Goal: Communication & Community: Answer question/provide support

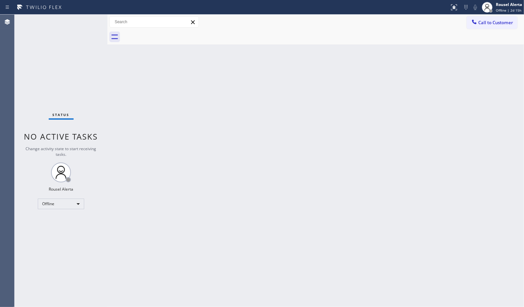
drag, startPoint x: 424, startPoint y: 185, endPoint x: 390, endPoint y: 175, distance: 35.4
click at [423, 186] on div "Back to Dashboard Change Sender ID Customers Technicians Select a contact Outbo…" at bounding box center [315, 161] width 417 height 292
click at [76, 203] on div "Offline" at bounding box center [61, 204] width 46 height 11
click at [73, 223] on li "Available" at bounding box center [60, 221] width 45 height 8
drag, startPoint x: 202, startPoint y: 233, endPoint x: 235, endPoint y: 215, distance: 37.8
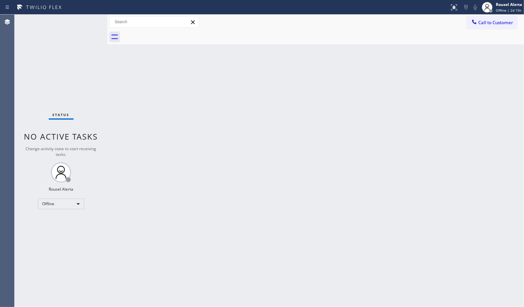
click at [204, 233] on div "Back to Dashboard Change Sender ID Customers Technicians Select a contact Outbo…" at bounding box center [315, 161] width 417 height 292
drag, startPoint x: 521, startPoint y: 73, endPoint x: 524, endPoint y: 76, distance: 4.0
click at [520, 73] on div "Back to Dashboard Change Sender ID Customers Technicians Select a contact Outbo…" at bounding box center [315, 161] width 417 height 292
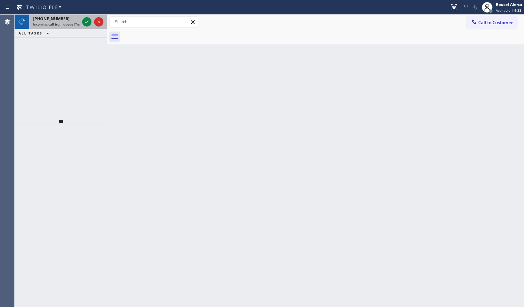
click at [65, 21] on div "+16179676637" at bounding box center [56, 19] width 46 height 6
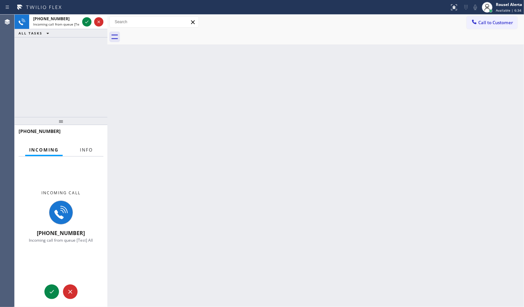
click at [88, 149] on span "Info" at bounding box center [86, 150] width 13 height 6
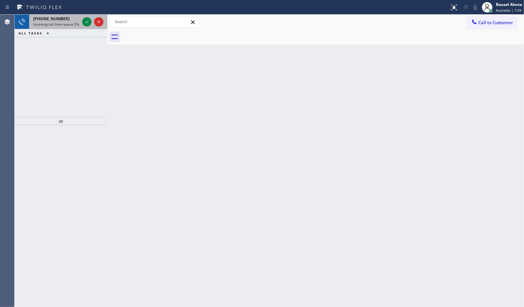
click at [63, 20] on div "+16179676637" at bounding box center [56, 19] width 46 height 6
click at [60, 16] on div "+16466700253" at bounding box center [56, 19] width 46 height 6
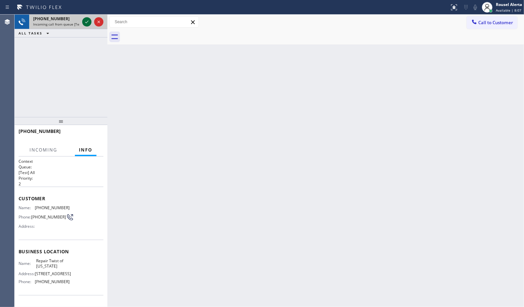
click at [87, 22] on icon at bounding box center [87, 22] width 8 height 8
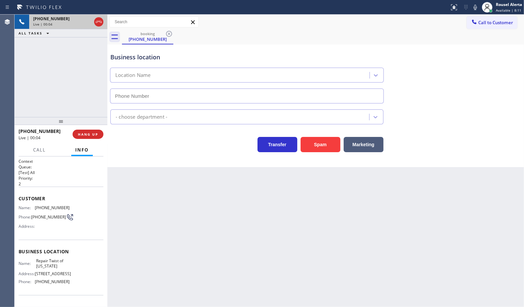
type input "(347) 284-6179"
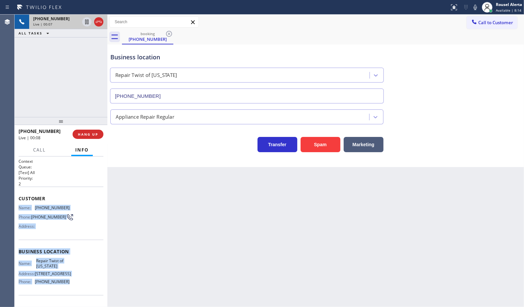
drag, startPoint x: 19, startPoint y: 204, endPoint x: 70, endPoint y: 293, distance: 102.8
click at [70, 293] on div "Context Queue: [Test] All Priority: 2 Customer Name: (646) 670-0253 Phone: (646…" at bounding box center [61, 252] width 85 height 187
copy div "Name: (646) 670-0253 Phone: (646) 670-0253 Address: Business location Name: Rep…"
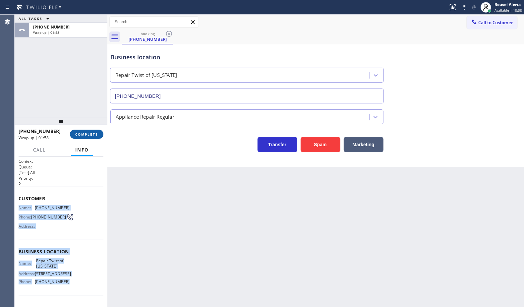
click at [85, 134] on span "COMPLETE" at bounding box center [86, 134] width 23 height 5
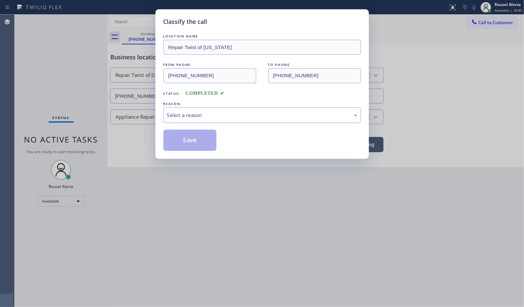
click at [196, 116] on div "Select a reason" at bounding box center [262, 115] width 190 height 8
click at [188, 131] on button "Save" at bounding box center [189, 140] width 53 height 21
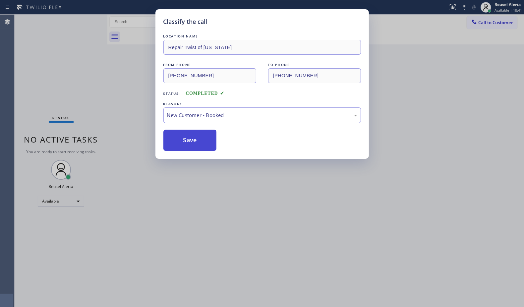
click at [182, 130] on div "LOCATION NAME Repair Twist of New York FROM PHONE (646) 670-0253 TO PHONE (347)…" at bounding box center [262, 92] width 198 height 118
click at [181, 135] on button "Save" at bounding box center [189, 140] width 53 height 21
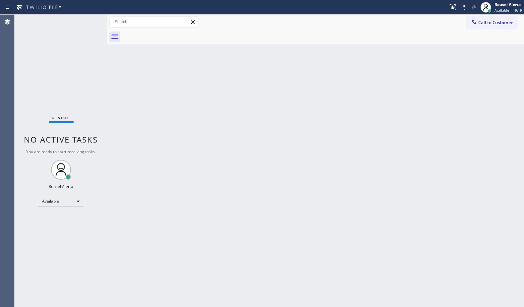
click at [187, 137] on div "Back to Dashboard Change Sender ID Customers Technicians Select a contact Outbo…" at bounding box center [315, 161] width 417 height 292
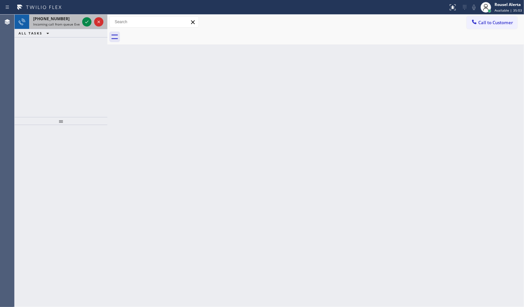
click at [62, 25] on span "Incoming call from queue Everybody" at bounding box center [61, 24] width 57 height 5
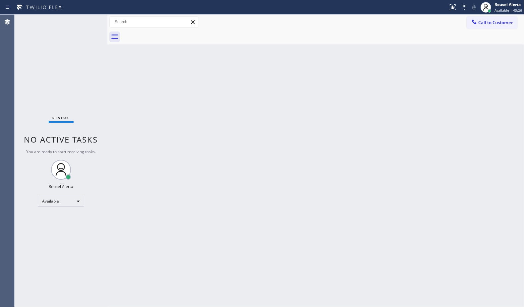
click at [178, 188] on div "Back to Dashboard Change Sender ID Customers Technicians Select a contact Outbo…" at bounding box center [315, 161] width 417 height 292
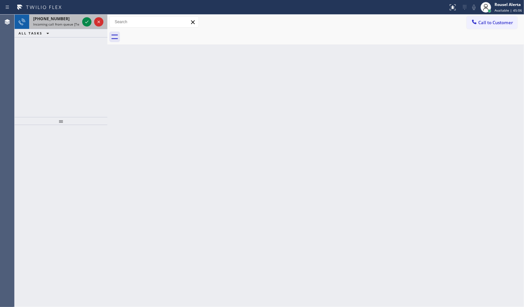
click at [70, 25] on span "Incoming call from queue [Test] All" at bounding box center [60, 24] width 55 height 5
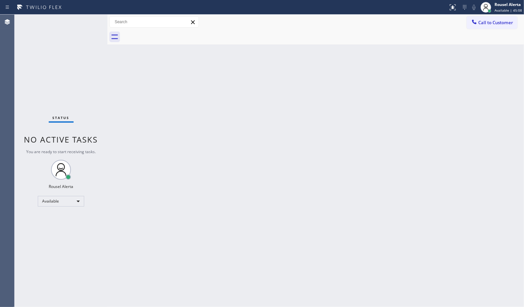
click at [141, 94] on div "Back to Dashboard Change Sender ID Customers Technicians Select a contact Outbo…" at bounding box center [315, 161] width 417 height 292
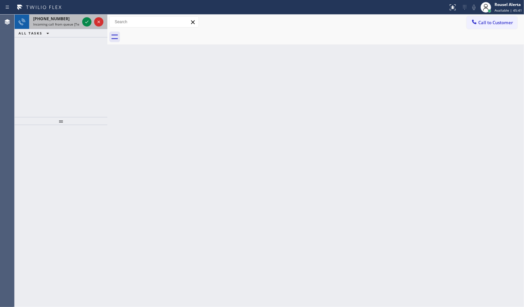
click at [60, 19] on span "+17329393341" at bounding box center [51, 19] width 36 height 6
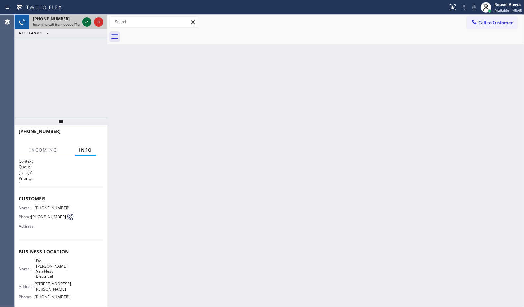
click at [84, 24] on icon at bounding box center [87, 22] width 8 height 8
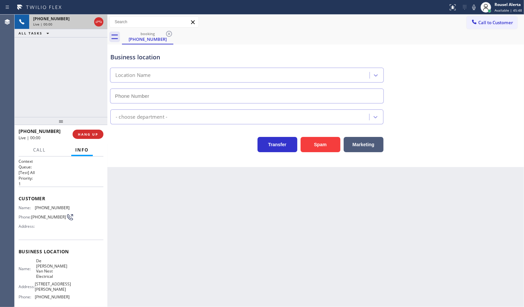
type input "(862) 356-5912"
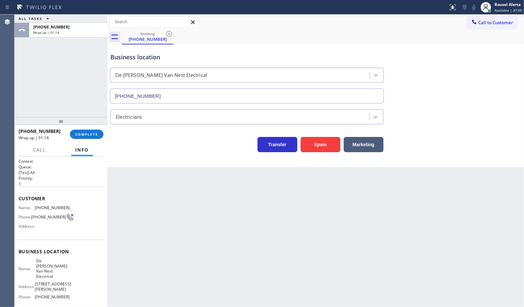
click at [97, 139] on div "+17329393341 Wrap up | 01:14 COMPLETE" at bounding box center [61, 134] width 85 height 17
click at [90, 135] on span "COMPLETE" at bounding box center [86, 134] width 23 height 5
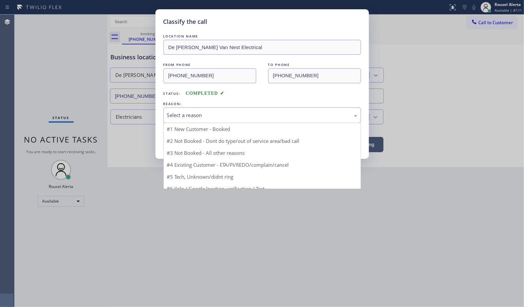
click at [197, 115] on div "Select a reason" at bounding box center [262, 115] width 190 height 8
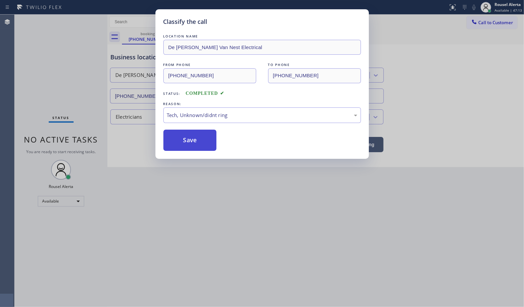
click at [197, 148] on button "Save" at bounding box center [189, 140] width 53 height 21
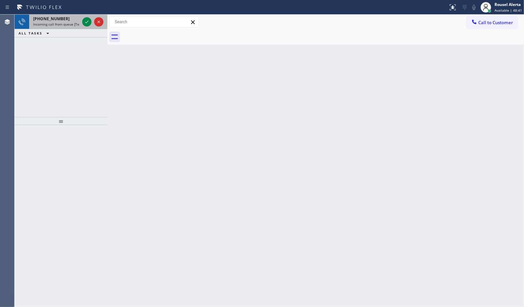
click at [58, 19] on span "+18325326443" at bounding box center [51, 19] width 36 height 6
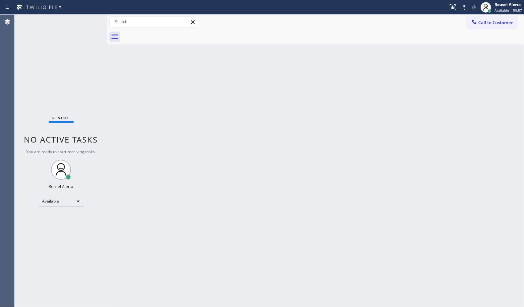
click at [237, 162] on div "Back to Dashboard Change Sender ID Customers Technicians Select a contact Outbo…" at bounding box center [315, 161] width 417 height 292
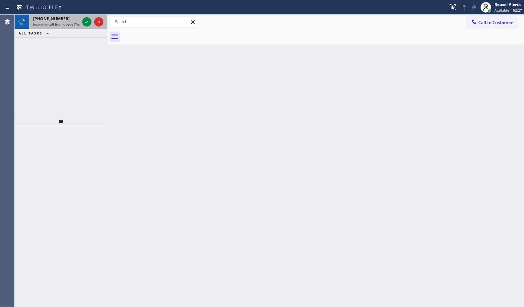
click at [68, 24] on span "Incoming call from queue [Test] All" at bounding box center [60, 24] width 55 height 5
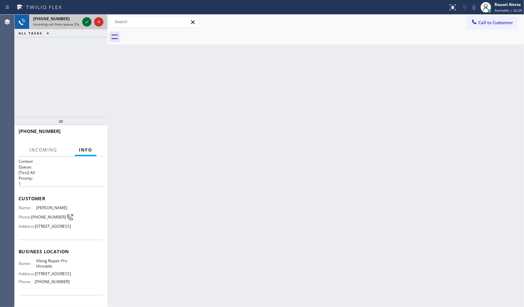
click at [85, 20] on icon at bounding box center [87, 22] width 8 height 8
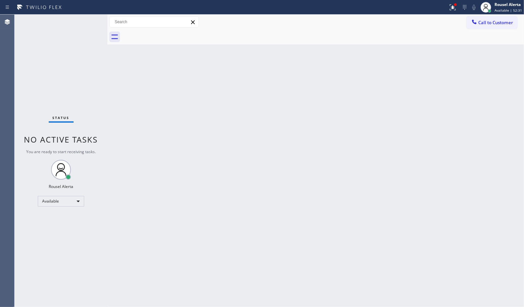
click at [83, 28] on div "Status No active tasks You are ready to start receiving tasks. Rousel Alerta Av…" at bounding box center [61, 161] width 93 height 292
click at [69, 22] on div "Status No active tasks You are ready to start receiving tasks. Rousel Alerta Av…" at bounding box center [61, 161] width 93 height 292
click at [87, 18] on div "Status No active tasks You are ready to start receiving tasks. Rousel Alerta Av…" at bounding box center [61, 161] width 93 height 292
click at [83, 22] on div "Status No active tasks You are ready to start receiving tasks. Rousel Alerta Av…" at bounding box center [61, 161] width 93 height 292
click at [256, 218] on div "Back to Dashboard Change Sender ID Customers Technicians Select a contact Outbo…" at bounding box center [315, 161] width 417 height 292
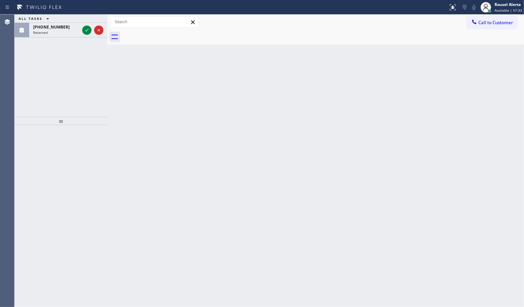
click at [191, 125] on div "Back to Dashboard Change Sender ID Customers Technicians Select a contact Outbo…" at bounding box center [315, 161] width 417 height 292
click at [88, 30] on icon at bounding box center [87, 30] width 8 height 8
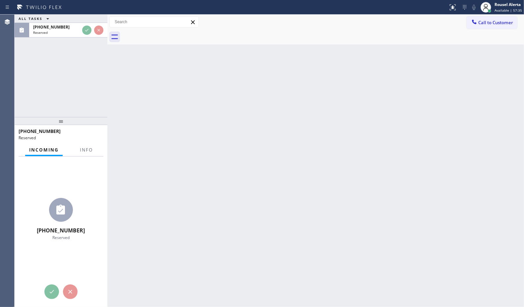
click at [91, 156] on div "Incoming Info" at bounding box center [61, 150] width 85 height 13
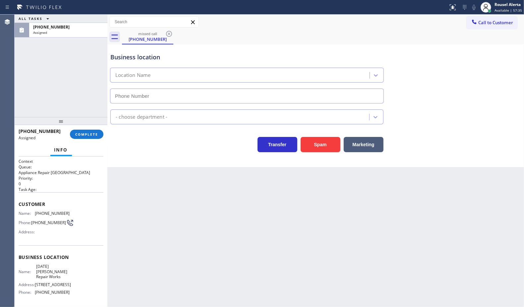
type input "(786) 808-2623"
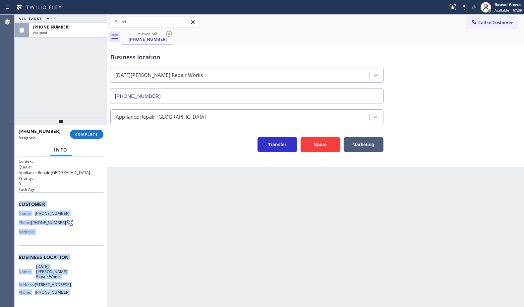
drag, startPoint x: 19, startPoint y: 204, endPoint x: 80, endPoint y: 294, distance: 108.6
click at [80, 245] on div "Context Queue: Appliance Repair High End Priority: 0 Task Age: Customer Name: (…" at bounding box center [61, 258] width 85 height 198
copy div "Customer Name: (855) 729-9619 Phone: (855) 729-9619 Address: Business location …"
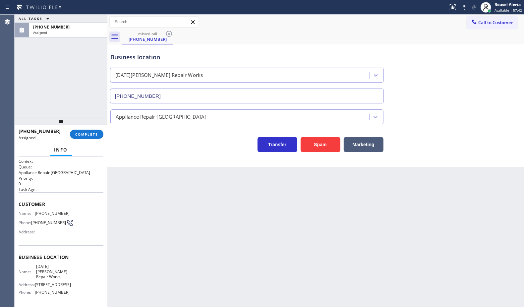
drag, startPoint x: 276, startPoint y: 191, endPoint x: 239, endPoint y: 188, distance: 37.6
click at [275, 191] on div "Back to Dashboard Change Sender ID Customers Technicians Select a contact Outbo…" at bounding box center [315, 161] width 417 height 292
click at [80, 136] on span "COMPLETE" at bounding box center [86, 134] width 23 height 5
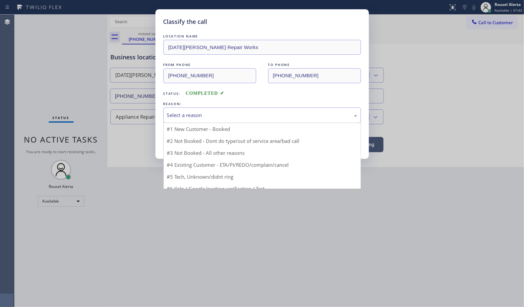
click at [192, 115] on div "Select a reason" at bounding box center [262, 115] width 190 height 8
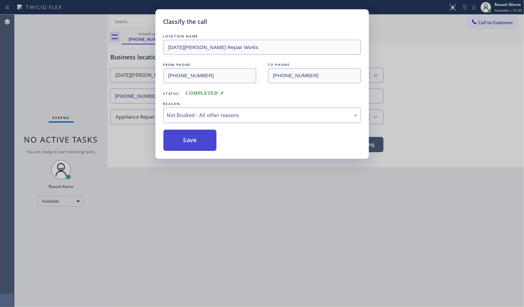
click at [182, 136] on button "Save" at bounding box center [189, 140] width 53 height 21
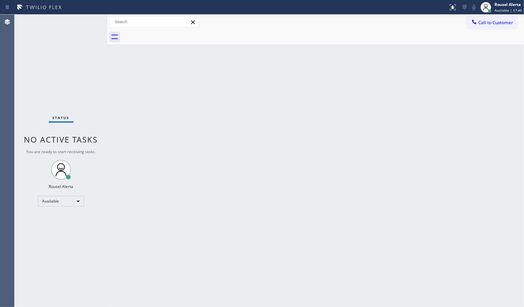
click at [256, 184] on div "Back to Dashboard Change Sender ID Customers Technicians Select a contact Outbo…" at bounding box center [315, 161] width 417 height 292
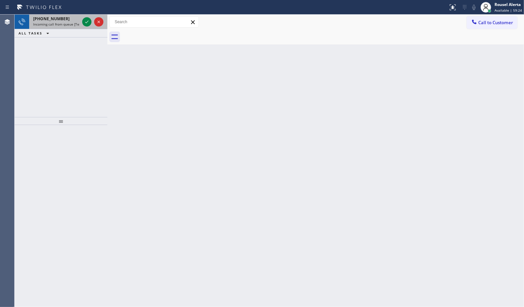
click at [68, 27] on div "+12025243612 Incoming call from queue [Test] All" at bounding box center [55, 22] width 52 height 15
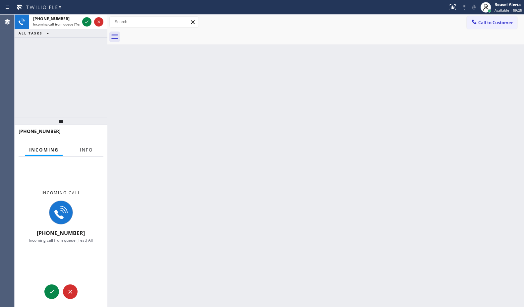
click at [85, 150] on span "Info" at bounding box center [86, 150] width 13 height 6
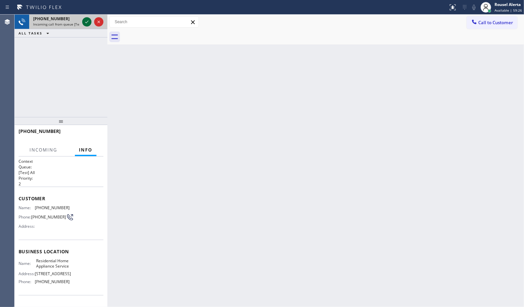
click at [86, 23] on icon at bounding box center [87, 22] width 8 height 8
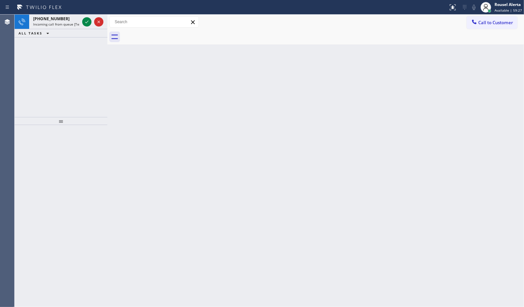
click at [86, 23] on icon at bounding box center [87, 22] width 8 height 8
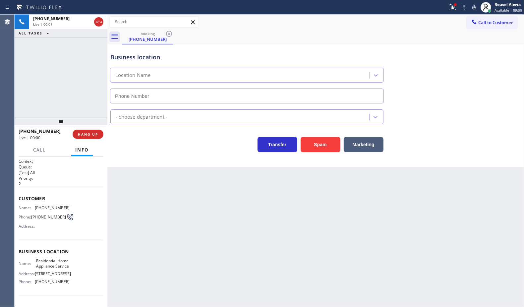
type input "(202) 930-9492"
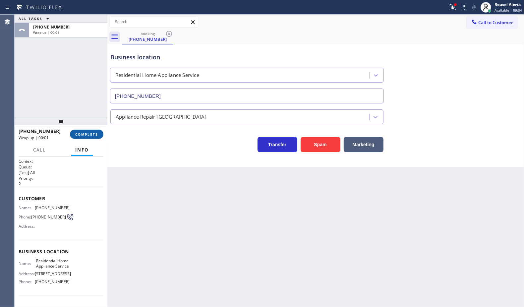
click at [80, 130] on button "COMPLETE" at bounding box center [86, 134] width 33 height 9
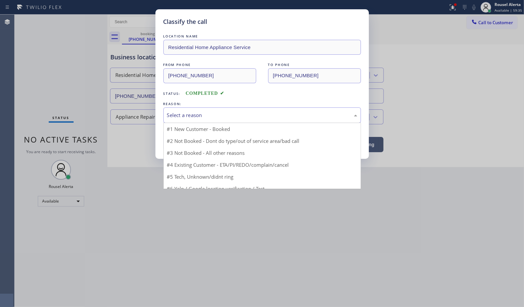
click at [220, 116] on div "Select a reason" at bounding box center [262, 115] width 190 height 8
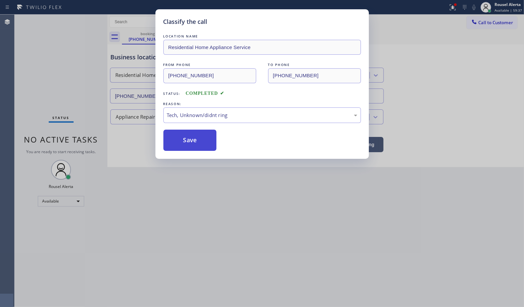
click at [197, 144] on button "Save" at bounding box center [189, 140] width 53 height 21
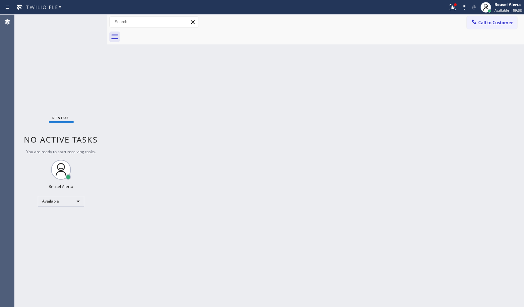
click at [275, 206] on div "Back to Dashboard Change Sender ID Customers Technicians Select a contact Outbo…" at bounding box center [315, 161] width 417 height 292
click at [419, 4] on div at bounding box center [453, 7] width 15 height 8
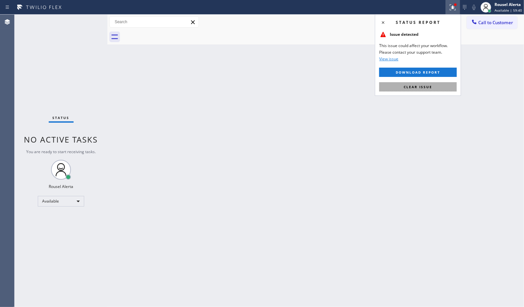
click at [412, 88] on span "Clear issue" at bounding box center [418, 87] width 29 height 5
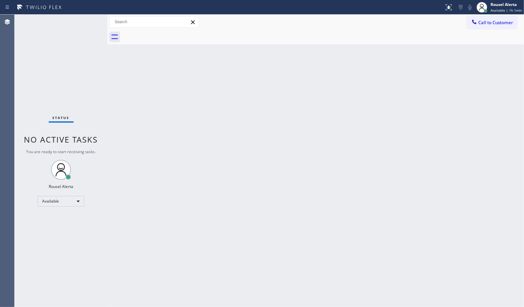
click at [57, 29] on div "Status No active tasks You are ready to start receiving tasks. Rousel Alerta Av…" at bounding box center [61, 161] width 93 height 292
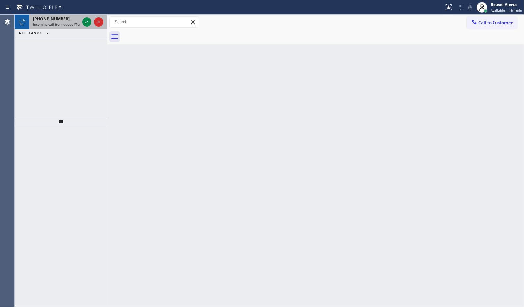
click at [68, 19] on div "+19176406150" at bounding box center [56, 19] width 46 height 6
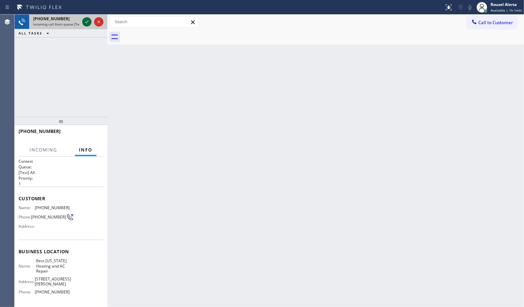
click at [85, 19] on icon at bounding box center [87, 22] width 8 height 8
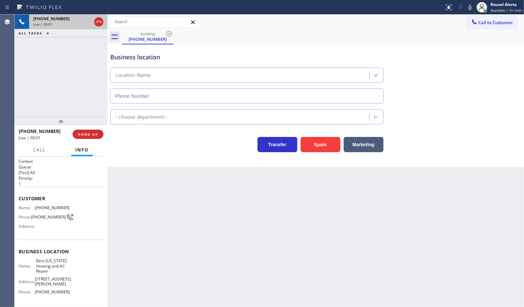
type input "(347) 404-5804"
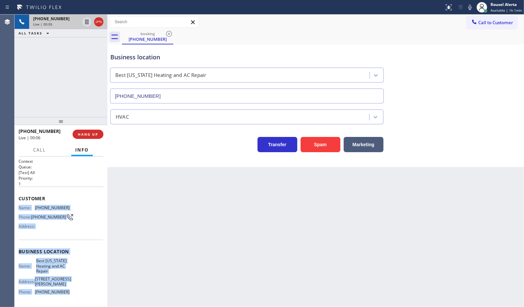
drag, startPoint x: 18, startPoint y: 205, endPoint x: 72, endPoint y: 290, distance: 100.7
click at [72, 245] on div "Context Queue: [Test] All Priority: 1 Customer Name: (917) 640-6150 Phone: (917…" at bounding box center [61, 232] width 93 height 151
copy div "Name: (917) 640-6150 Phone: (917) 640-6150 Address: Business location Name: Bes…"
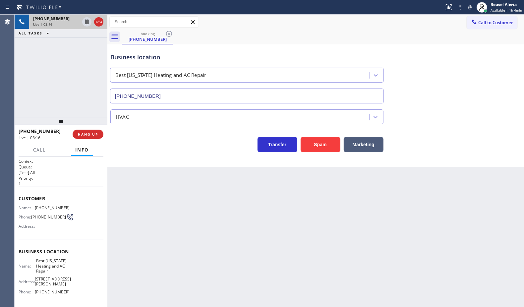
click at [284, 234] on div "Back to Dashboard Change Sender ID Customers Technicians Select a contact Outbo…" at bounding box center [315, 161] width 417 height 292
click at [70, 83] on div "+19176406150 Live | 03:16 ALL TASKS ALL TASKS ACTIVE TASKS TASKS IN WRAP UP" at bounding box center [61, 66] width 93 height 102
drag, startPoint x: 84, startPoint y: 25, endPoint x: 143, endPoint y: 14, distance: 59.7
click at [84, 25] on icon at bounding box center [87, 22] width 8 height 8
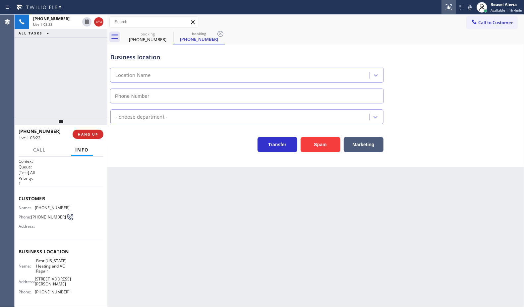
type input "(347) 404-5804"
click at [419, 9] on icon at bounding box center [470, 7] width 8 height 8
click at [87, 55] on div "+19176406150 Live | 06:45 ALL TASKS ALL TASKS ACTIVE TASKS TASKS IN WRAP UP" at bounding box center [61, 66] width 93 height 102
click at [50, 44] on div "+19176406150 Live | 07:17 ALL TASKS ALL TASKS ACTIVE TASKS TASKS IN WRAP UP" at bounding box center [61, 66] width 93 height 102
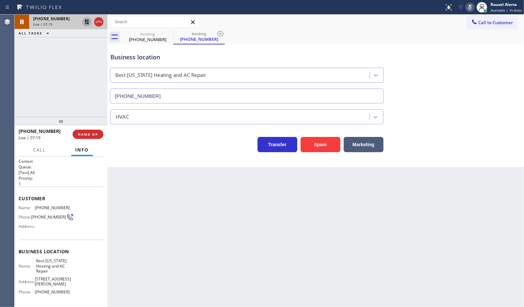
click at [86, 23] on icon at bounding box center [87, 22] width 8 height 8
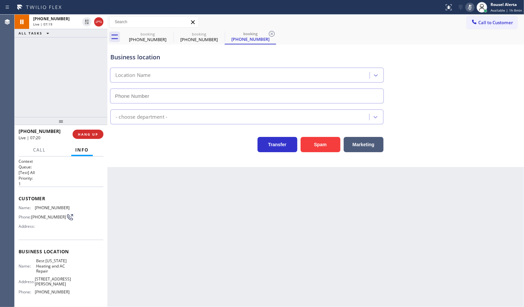
type input "(347) 404-5804"
click at [419, 9] on icon at bounding box center [470, 7] width 8 height 8
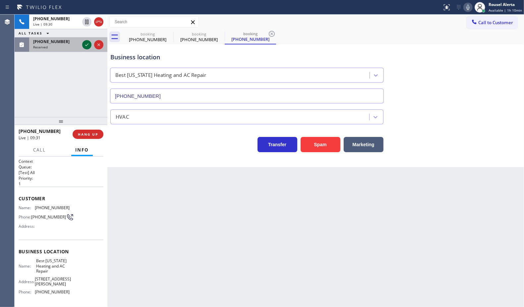
click at [87, 45] on icon at bounding box center [87, 45] width 8 height 8
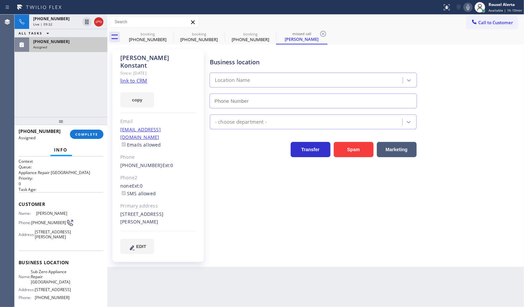
type input "(708) 316-0603"
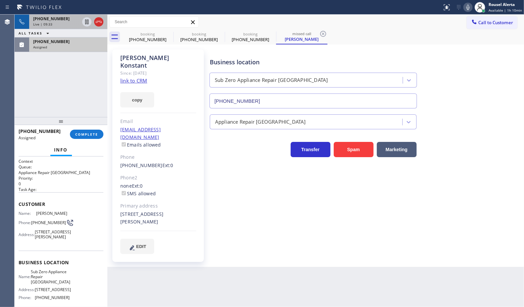
click at [53, 24] on div "Live | 09:33" at bounding box center [56, 24] width 46 height 5
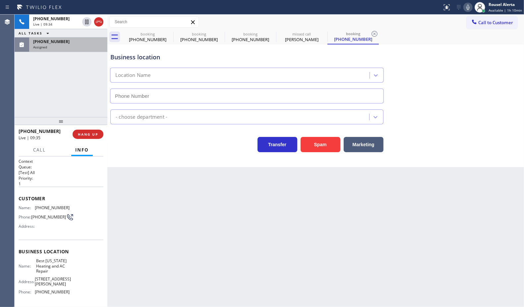
type input "(347) 404-5804"
click at [54, 41] on span "(630) 606-6684" at bounding box center [51, 42] width 36 height 6
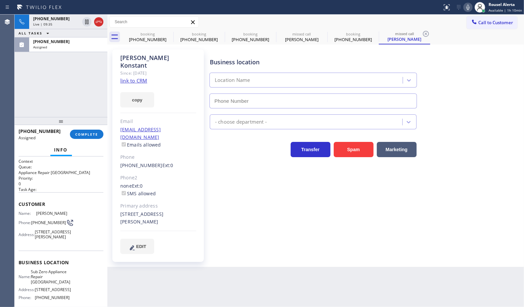
type input "(708) 316-0603"
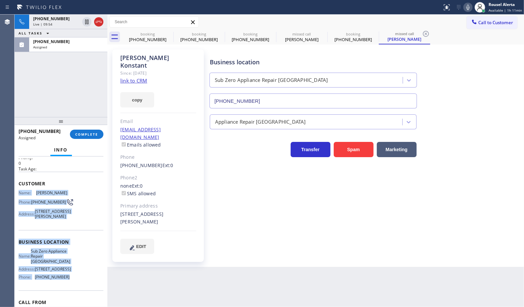
scroll to position [41, 0]
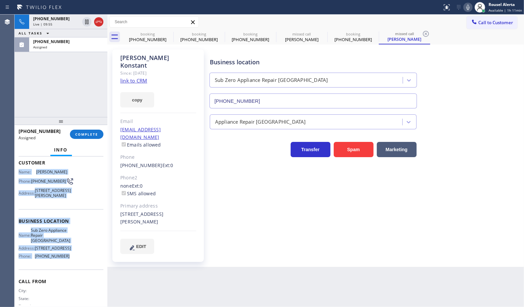
drag, startPoint x: 17, startPoint y: 212, endPoint x: 71, endPoint y: 278, distance: 84.6
click at [71, 245] on div "Context Queue: Appliance Repair High End Priority: 0 Task Age: Customer Name: P…" at bounding box center [61, 232] width 93 height 151
copy div "Name: Peter Konstant Phone: (630) 606-6684 Address: 431 S Bodin St, Hinsdale, I…"
click at [61, 45] on div "Assigned" at bounding box center [68, 47] width 70 height 5
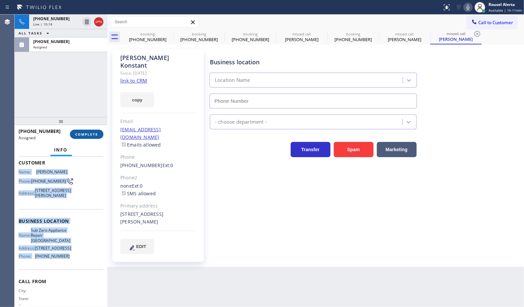
click at [89, 135] on span "COMPLETE" at bounding box center [86, 134] width 23 height 5
type input "(708) 316-0603"
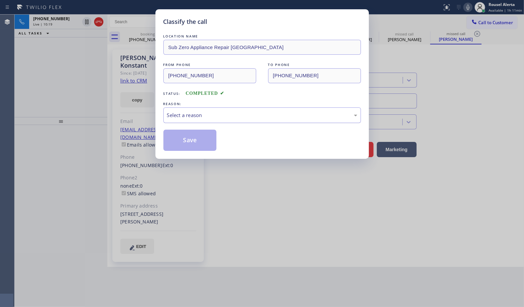
click at [195, 117] on div "Select a reason" at bounding box center [262, 115] width 190 height 8
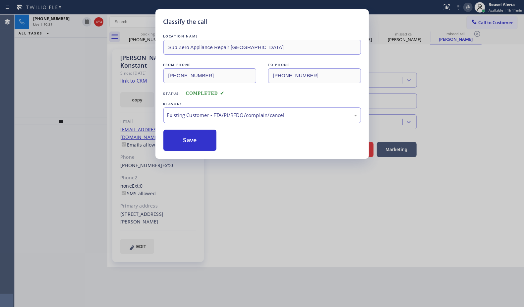
click at [199, 140] on button "Save" at bounding box center [189, 140] width 53 height 21
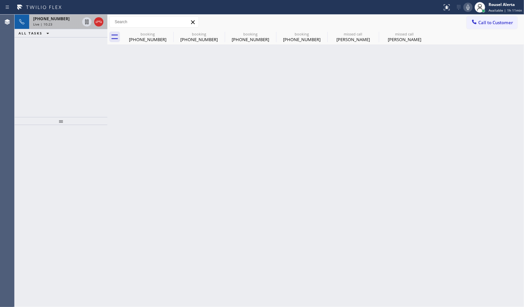
click at [57, 25] on div "Live | 10:23" at bounding box center [56, 24] width 46 height 5
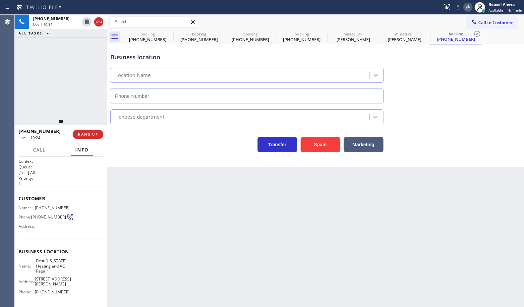
type input "(347) 404-5804"
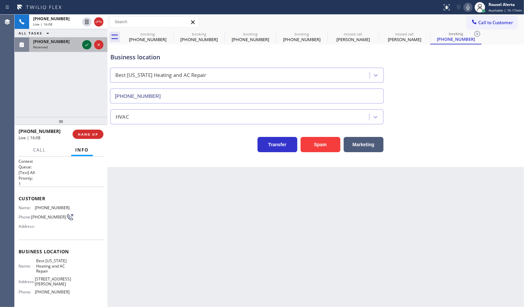
click at [84, 46] on icon at bounding box center [87, 45] width 8 height 8
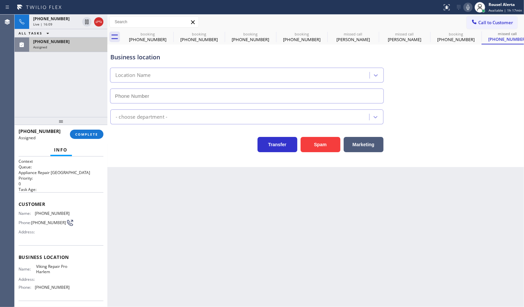
type input "(929) 410-5508"
click at [67, 48] on div "Assigned" at bounding box center [68, 47] width 70 height 5
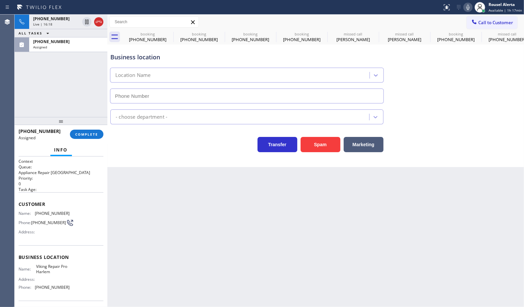
type input "(929) 410-5508"
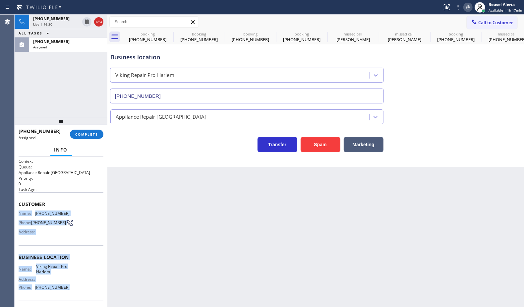
drag, startPoint x: 15, startPoint y: 211, endPoint x: 71, endPoint y: 288, distance: 95.2
click at [71, 245] on div "Context Queue: Appliance Repair High End Priority: 0 Task Age: Customer Name: (…" at bounding box center [61, 232] width 93 height 151
copy div "Name: (929) 374-1299 Phone: (929) 374-1299 Address: Business location Name: Vik…"
click at [95, 22] on div "Live | 16:26" at bounding box center [68, 24] width 70 height 5
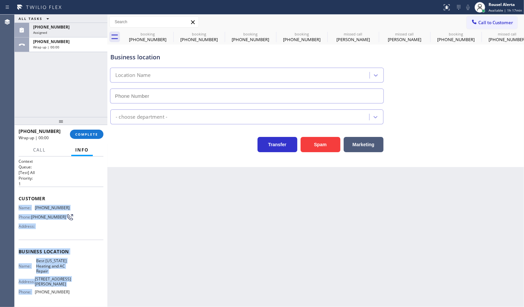
type input "(347) 404-5804"
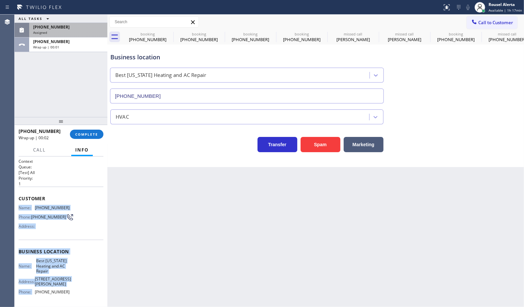
click at [61, 30] on div "Assigned" at bounding box center [68, 32] width 70 height 5
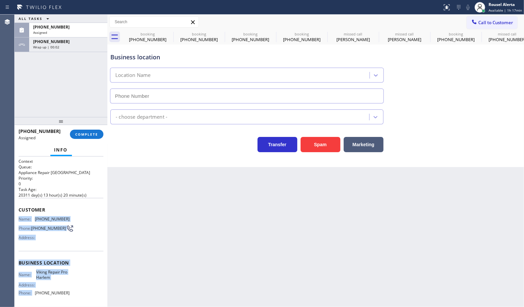
type input "(929) 410-5508"
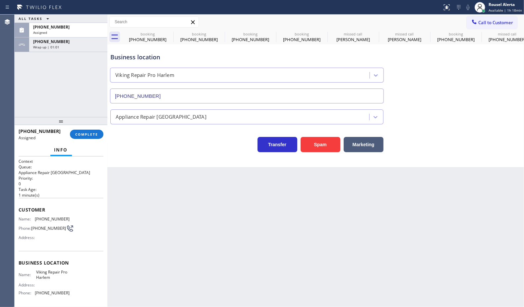
click at [206, 227] on div "Back to Dashboard Change Sender ID Customers Technicians Select a contact Outbo…" at bounding box center [315, 161] width 417 height 292
click at [65, 27] on div "(929) 374-1299" at bounding box center [68, 27] width 70 height 6
type input "(929) 410-5508"
click at [87, 136] on span "COMPLETE" at bounding box center [86, 134] width 23 height 5
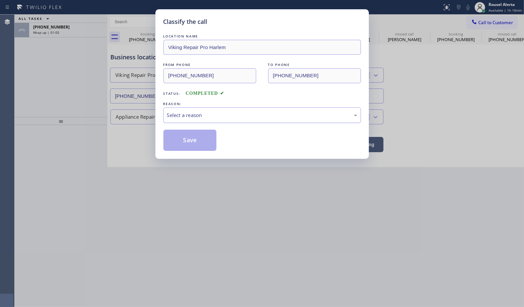
click at [176, 118] on div "Select a reason" at bounding box center [262, 115] width 190 height 8
click at [193, 144] on button "Save" at bounding box center [189, 140] width 53 height 21
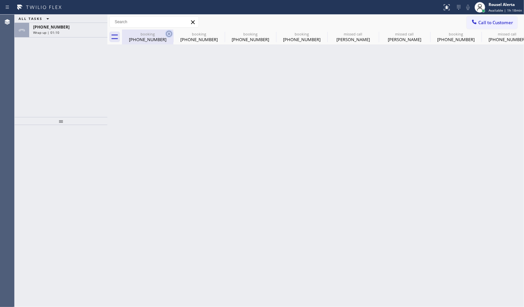
click at [166, 32] on icon at bounding box center [169, 34] width 6 height 6
click at [0, 0] on icon at bounding box center [0, 0] width 0 height 0
click at [268, 32] on icon at bounding box center [272, 34] width 8 height 8
click at [0, 0] on icon at bounding box center [0, 0] width 0 height 0
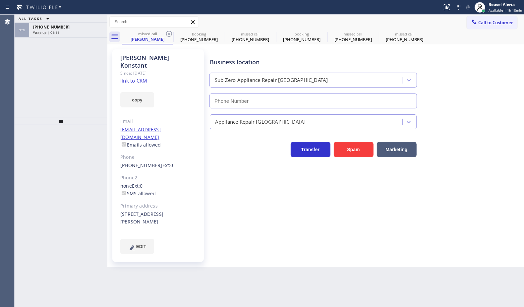
click at [167, 32] on icon at bounding box center [169, 34] width 8 height 8
click at [0, 0] on icon at bounding box center [0, 0] width 0 height 0
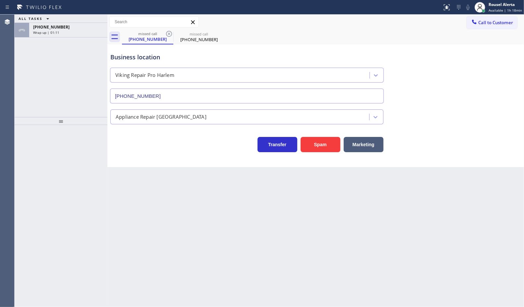
click at [167, 32] on icon at bounding box center [169, 34] width 8 height 8
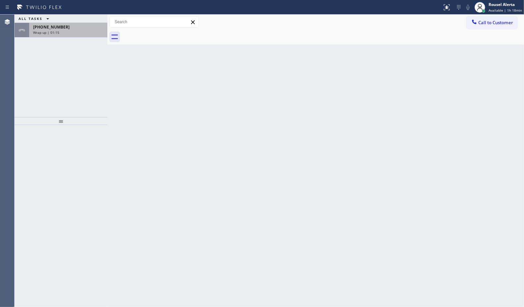
click at [69, 33] on div "Wrap up | 01:15" at bounding box center [68, 32] width 70 height 5
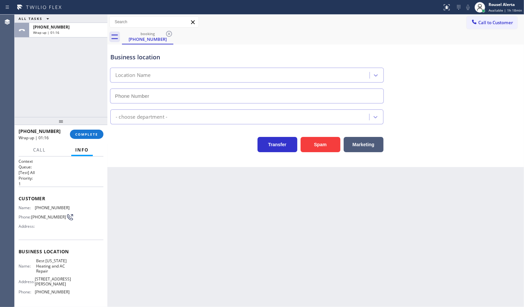
type input "(347) 404-5804"
click at [336, 38] on div "booking (917) 640-6150" at bounding box center [323, 37] width 402 height 15
click at [419, 10] on span "Available | 1h 20min" at bounding box center [505, 10] width 33 height 5
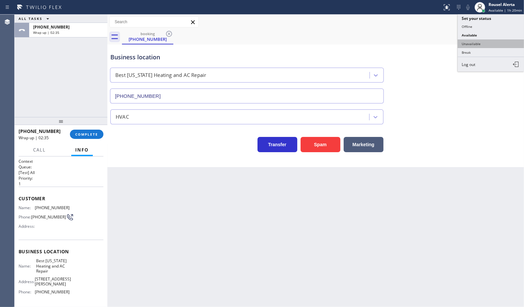
click at [419, 43] on button "Unavailable" at bounding box center [491, 43] width 66 height 9
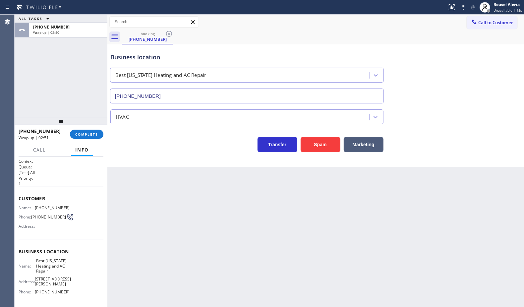
drag, startPoint x: 48, startPoint y: 30, endPoint x: 82, endPoint y: 70, distance: 51.8
click at [48, 30] on span "Wrap up | 02:50" at bounding box center [46, 32] width 26 height 5
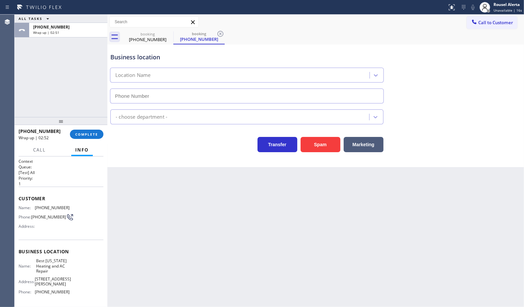
type input "(347) 404-5804"
click at [86, 135] on span "COMPLETE" at bounding box center [86, 134] width 23 height 5
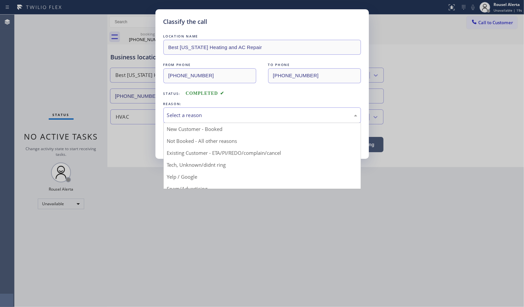
click at [198, 119] on div "Select a reason" at bounding box center [262, 115] width 190 height 8
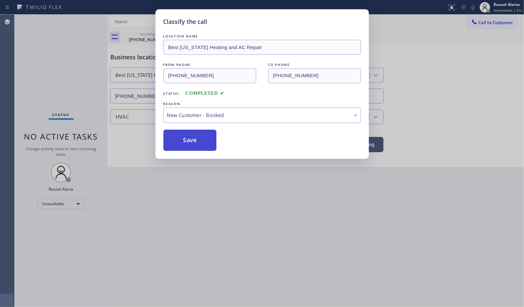
click at [192, 142] on button "Save" at bounding box center [189, 140] width 53 height 21
click at [275, 226] on div "Classify the call LOCATION NAME Best New York Heating and AC Repair FROM PHONE …" at bounding box center [262, 153] width 524 height 307
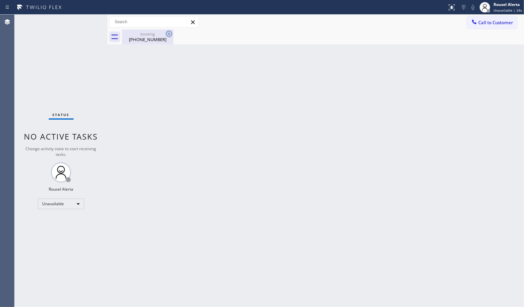
click at [170, 34] on icon at bounding box center [169, 34] width 8 height 8
click at [141, 38] on div "(917) 640-6150" at bounding box center [148, 39] width 50 height 6
click at [218, 141] on div "Back to Dashboard Change Sender ID Customers Technicians Select a contact Outbo…" at bounding box center [315, 161] width 417 height 292
click at [238, 47] on div "Back to Dashboard Change Sender ID Customers Technicians Select a contact Outbo…" at bounding box center [315, 161] width 417 height 292
click at [218, 148] on div "Back to Dashboard Change Sender ID Customers Technicians Select a contact Outbo…" at bounding box center [315, 161] width 417 height 292
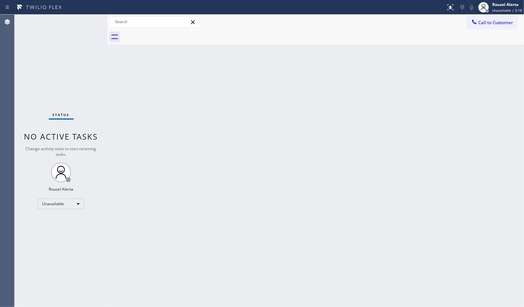
click at [184, 212] on div "Back to Dashboard Change Sender ID Customers Technicians Select a contact Outbo…" at bounding box center [315, 161] width 417 height 292
click at [135, 208] on div "Back to Dashboard Change Sender ID Customers Technicians Select a contact Outbo…" at bounding box center [315, 161] width 417 height 292
click at [76, 203] on div "Unavailable" at bounding box center [61, 204] width 46 height 11
click at [70, 221] on li "Available" at bounding box center [60, 221] width 45 height 8
click at [173, 239] on div "Back to Dashboard Change Sender ID Customers Technicians Select a contact Outbo…" at bounding box center [315, 161] width 417 height 292
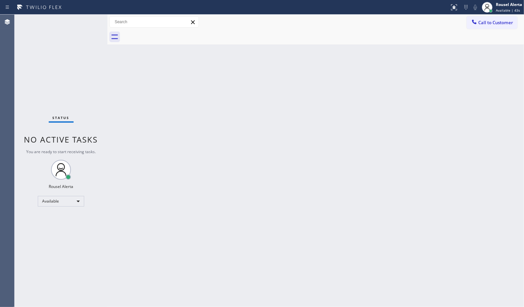
click at [117, 130] on div "Back to Dashboard Change Sender ID Customers Technicians Select a contact Outbo…" at bounding box center [315, 161] width 417 height 292
click at [361, 52] on div "Back to Dashboard Change Sender ID Customers Technicians Select a contact Outbo…" at bounding box center [315, 161] width 417 height 292
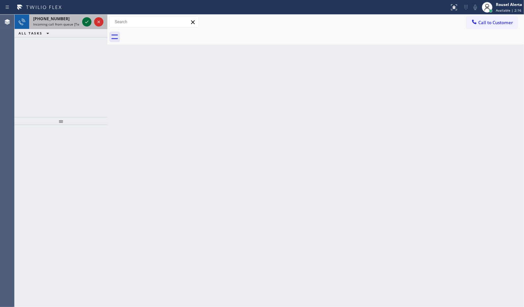
drag, startPoint x: 65, startPoint y: 22, endPoint x: 83, endPoint y: 25, distance: 18.2
click at [70, 22] on span "Incoming call from queue [Test] All" at bounding box center [60, 24] width 55 height 5
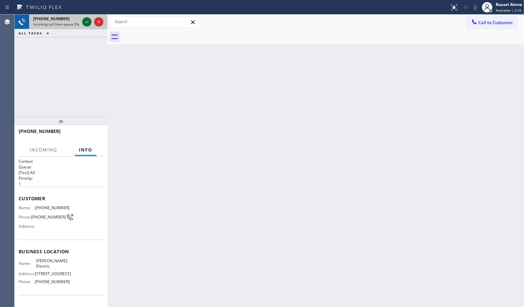
click at [85, 23] on icon at bounding box center [87, 22] width 8 height 8
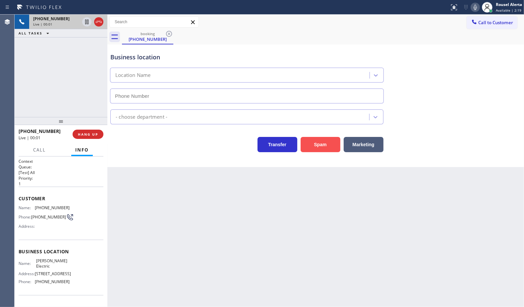
type input "(954) 738-7814"
click at [312, 148] on button "Spam" at bounding box center [321, 144] width 40 height 15
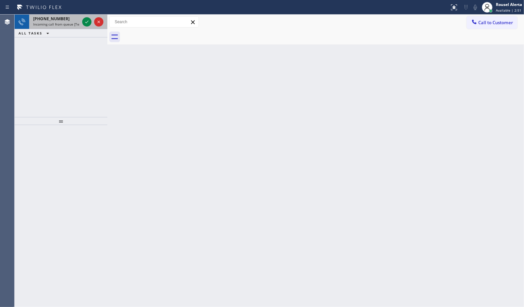
drag, startPoint x: 63, startPoint y: 22, endPoint x: 69, endPoint y: 22, distance: 6.0
click at [63, 22] on span "Incoming call from queue [Test] All" at bounding box center [60, 24] width 55 height 5
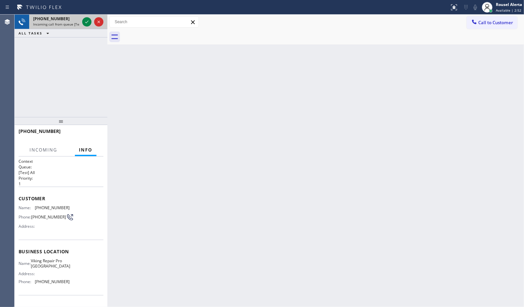
click at [87, 27] on div at bounding box center [93, 22] width 24 height 15
click at [85, 24] on icon at bounding box center [87, 22] width 8 height 8
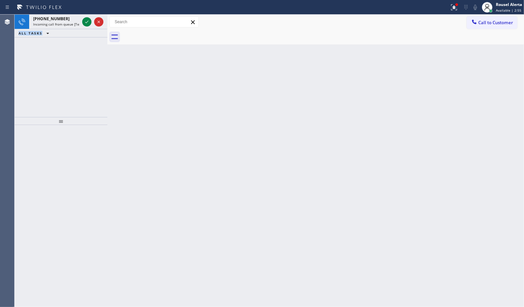
click at [85, 24] on icon at bounding box center [87, 22] width 8 height 8
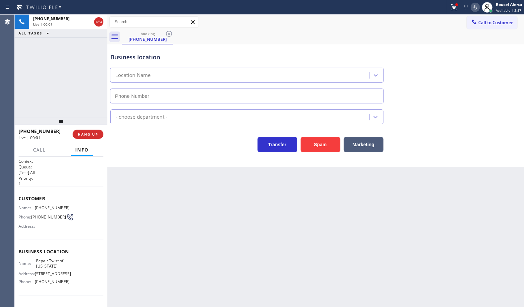
type input "(347) 284-6179"
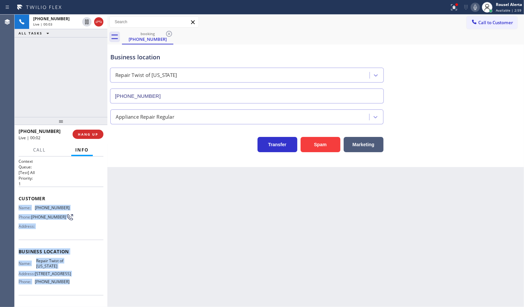
drag, startPoint x: 17, startPoint y: 206, endPoint x: 75, endPoint y: 293, distance: 104.9
click at [75, 245] on div "Context Queue: [Test] All Priority: 1 Customer Name: (917) 355-5034 Phone: (917…" at bounding box center [61, 232] width 93 height 151
copy div "Name: (917) 355-5034 Phone: (917) 355-5034 Address: Business location Name: Rep…"
click at [85, 21] on icon at bounding box center [87, 22] width 8 height 8
type input "(347) 284-6179"
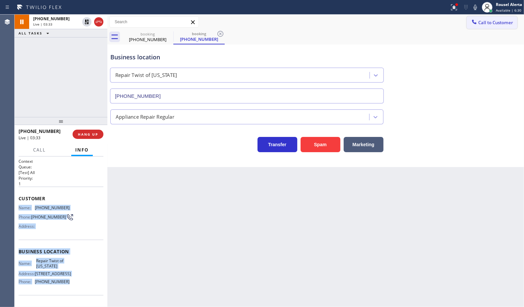
drag, startPoint x: 471, startPoint y: 7, endPoint x: 479, endPoint y: 17, distance: 12.7
click at [419, 7] on icon at bounding box center [476, 7] width 8 height 8
drag, startPoint x: 87, startPoint y: 22, endPoint x: 118, endPoint y: 19, distance: 31.9
click at [86, 23] on icon at bounding box center [87, 22] width 8 height 8
type input "(347) 284-6179"
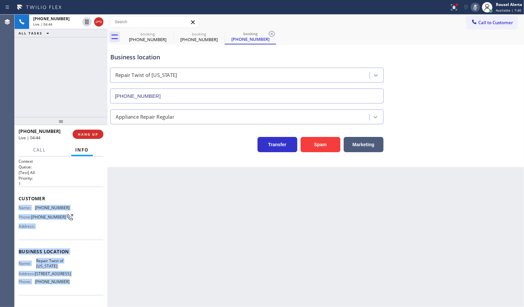
click at [419, 8] on icon at bounding box center [476, 7] width 8 height 8
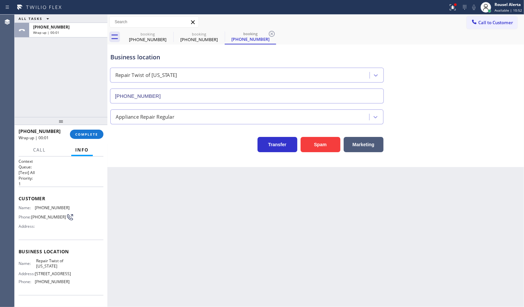
click at [301, 213] on div "Back to Dashboard Change Sender ID Customers Technicians Select a contact Outbo…" at bounding box center [315, 161] width 417 height 292
click at [210, 196] on div "Back to Dashboard Change Sender ID Customers Technicians Select a contact Outbo…" at bounding box center [315, 161] width 417 height 292
click at [274, 245] on div "Back to Dashboard Change Sender ID Customers Technicians Select a contact Outbo…" at bounding box center [315, 161] width 417 height 292
click at [51, 42] on div "ALL TASKS ALL TASKS ACTIVE TASKS TASKS IN WRAP UP +19173555034 Wrap up | 00:46" at bounding box center [61, 66] width 93 height 102
click at [90, 138] on button "COMPLETE" at bounding box center [86, 134] width 33 height 9
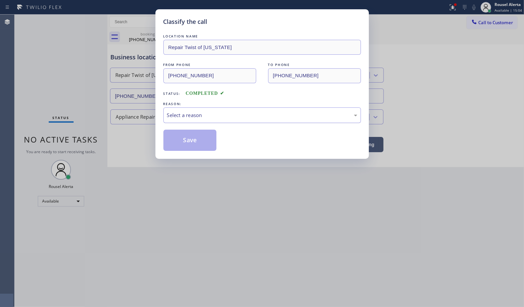
click at [207, 118] on div "Select a reason" at bounding box center [262, 115] width 190 height 8
click at [193, 132] on button "Save" at bounding box center [189, 140] width 53 height 21
click at [194, 136] on button "Save" at bounding box center [189, 140] width 53 height 21
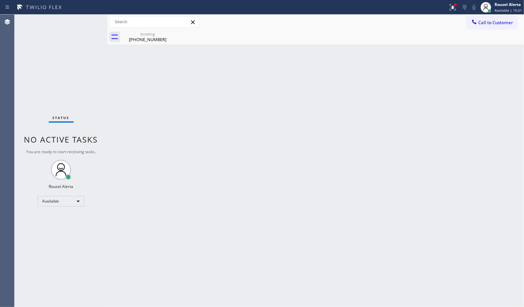
click at [280, 103] on div "Back to Dashboard Change Sender ID Customers Technicians Select a contact Outbo…" at bounding box center [315, 161] width 417 height 292
click at [168, 34] on icon at bounding box center [169, 34] width 8 height 8
click at [214, 104] on div "Back to Dashboard Change Sender ID Customers Technicians Select a contact Outbo…" at bounding box center [315, 161] width 417 height 292
click at [148, 36] on div "booking" at bounding box center [148, 34] width 50 height 5
click at [218, 206] on div "Back to Dashboard Change Sender ID Customers Technicians Select a contact Outbo…" at bounding box center [315, 161] width 417 height 292
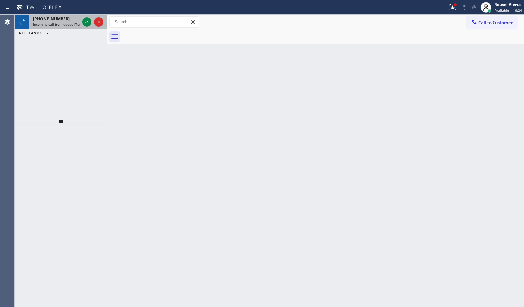
click at [60, 23] on span "Incoming call from queue [Test] All" at bounding box center [60, 24] width 55 height 5
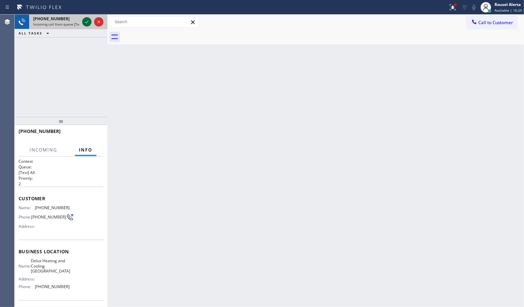
click at [84, 21] on icon at bounding box center [87, 22] width 8 height 8
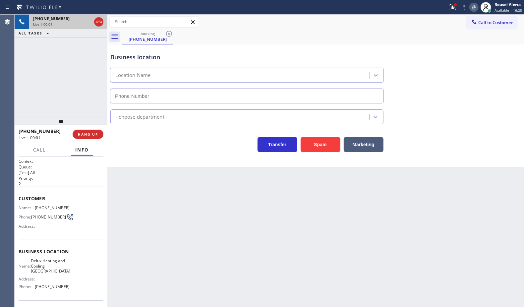
type input "(310) 634-0717"
drag, startPoint x: 304, startPoint y: 214, endPoint x: 299, endPoint y: 215, distance: 4.4
click at [304, 214] on div "Back to Dashboard Change Sender ID Customers Technicians Select a contact Outbo…" at bounding box center [315, 161] width 417 height 292
click at [95, 134] on span "HANG UP" at bounding box center [88, 134] width 20 height 5
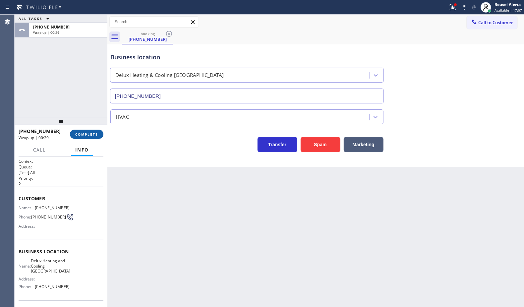
click at [92, 135] on span "COMPLETE" at bounding box center [86, 134] width 23 height 5
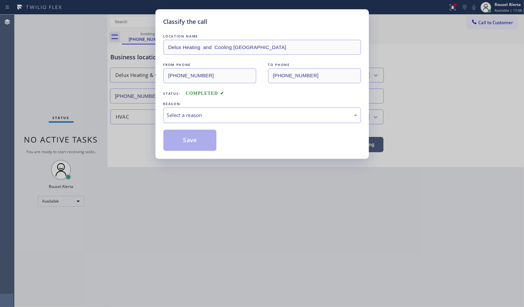
click at [182, 119] on div "Select a reason" at bounding box center [262, 115] width 190 height 8
click at [204, 150] on button "Save" at bounding box center [189, 140] width 53 height 21
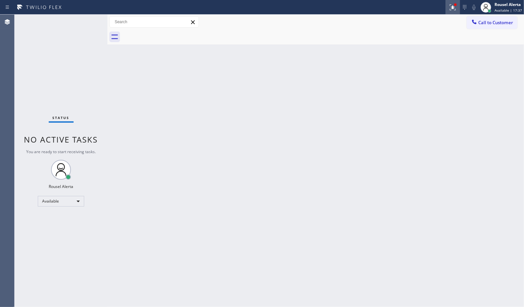
click at [419, 9] on icon at bounding box center [453, 7] width 8 height 8
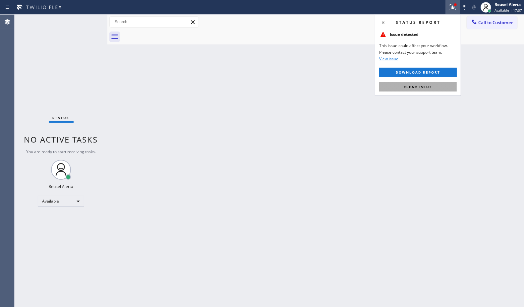
click at [419, 90] on button "Clear issue" at bounding box center [418, 86] width 78 height 9
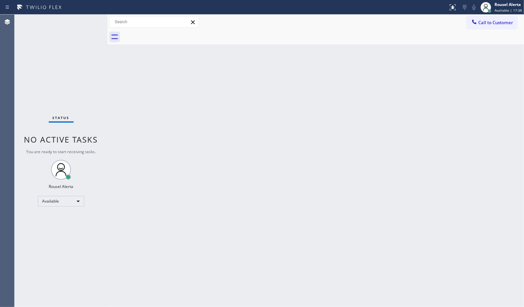
click at [415, 176] on div "Back to Dashboard Change Sender ID Customers Technicians Select a contact Outbo…" at bounding box center [315, 161] width 417 height 292
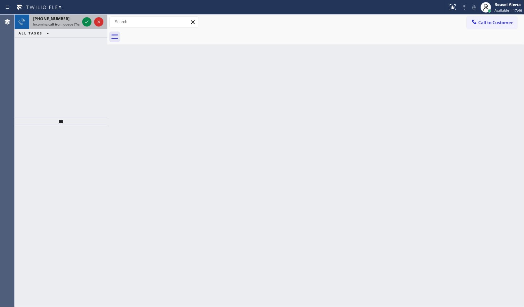
click at [62, 22] on span "Incoming call from queue [Test] All" at bounding box center [60, 24] width 55 height 5
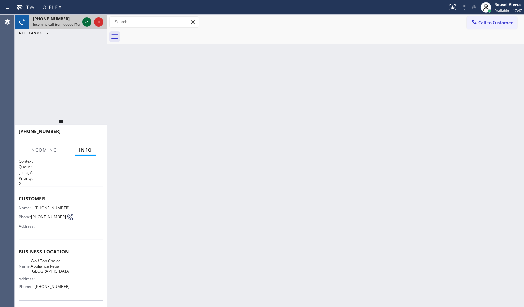
click at [85, 21] on icon at bounding box center [87, 22] width 8 height 8
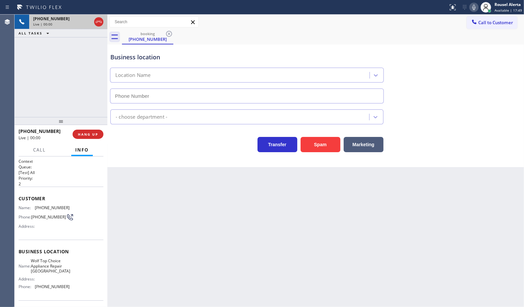
type input "(626) 699-8018"
click at [160, 228] on div "Back to Dashboard Change Sender ID Customers Technicians Select a contact Outbo…" at bounding box center [315, 161] width 417 height 292
click at [93, 138] on button "HANG UP" at bounding box center [88, 134] width 31 height 9
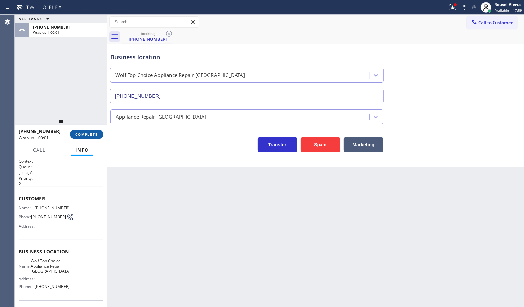
click at [93, 138] on button "COMPLETE" at bounding box center [86, 134] width 33 height 9
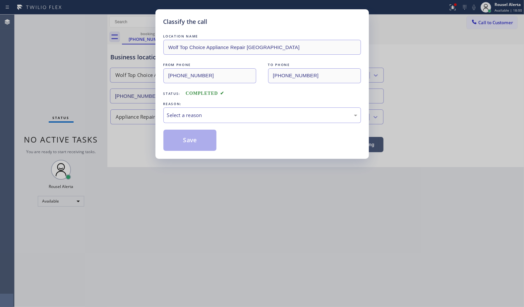
click at [185, 112] on div "Select a reason" at bounding box center [262, 115] width 190 height 8
click at [200, 143] on button "Save" at bounding box center [189, 140] width 53 height 21
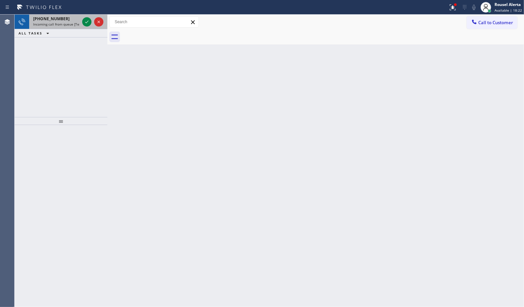
drag, startPoint x: 72, startPoint y: 23, endPoint x: 77, endPoint y: 23, distance: 4.7
click at [72, 23] on span "Incoming call from queue [Test] All" at bounding box center [60, 24] width 55 height 5
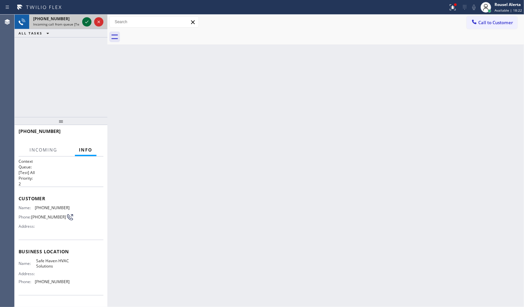
click at [82, 21] on div at bounding box center [86, 22] width 9 height 8
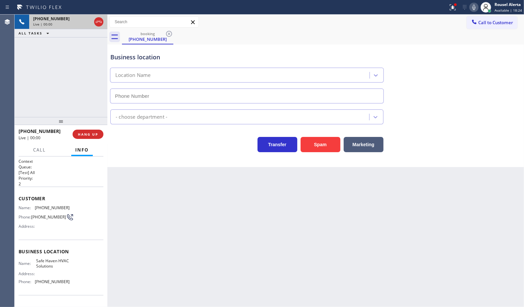
type input "(786) 574-3942"
click at [309, 149] on button "Spam" at bounding box center [321, 144] width 40 height 15
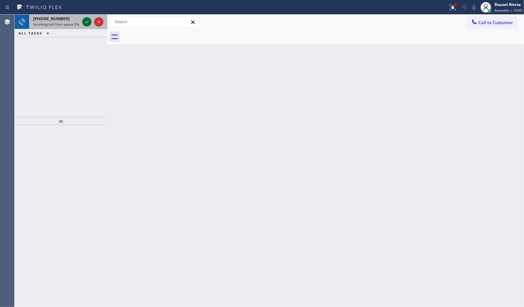
click at [87, 20] on icon at bounding box center [87, 22] width 8 height 8
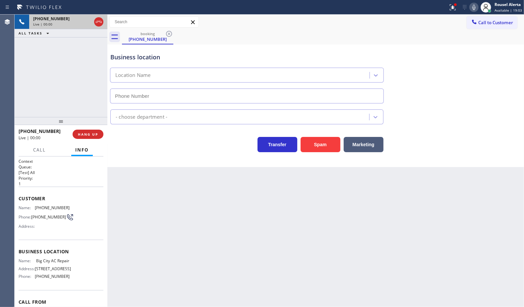
type input "(305) 306-0576"
drag, startPoint x: 179, startPoint y: 192, endPoint x: 236, endPoint y: 225, distance: 65.7
click at [180, 193] on div "Back to Dashboard Change Sender ID Customers Technicians Select a contact Outbo…" at bounding box center [315, 161] width 417 height 292
click at [43, 49] on div "+19548826333 Live | 00:08 ALL TASKS ALL TASKS ACTIVE TASKS TASKS IN WRAP UP" at bounding box center [61, 66] width 93 height 102
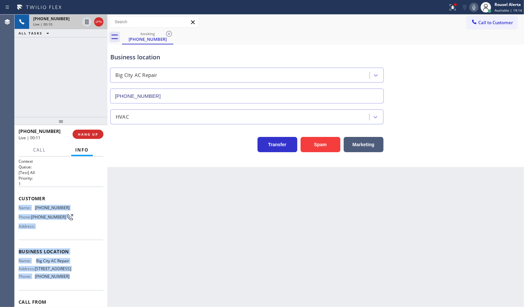
drag, startPoint x: 17, startPoint y: 206, endPoint x: 67, endPoint y: 288, distance: 95.9
click at [67, 245] on div "Context Queue: [Test] All Priority: 1 Customer Name: (954) 882-6333 Phone: (954…" at bounding box center [61, 232] width 93 height 151
copy div "Name: (954) 882-6333 Phone: (954) 882-6333 Address: Business location Name: Big…"
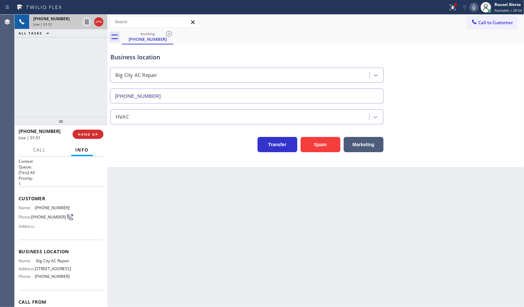
click at [229, 242] on div "Back to Dashboard Change Sender ID Customers Technicians Select a contact Outbo…" at bounding box center [315, 161] width 417 height 292
click at [59, 74] on div "+19548826333 Live | 01:52 ALL TASKS ALL TASKS ACTIVE TASKS TASKS IN WRAP UP" at bounding box center [61, 66] width 93 height 102
click at [295, 245] on div "Back to Dashboard Change Sender ID Customers Technicians Select a contact Outbo…" at bounding box center [315, 161] width 417 height 292
drag, startPoint x: 86, startPoint y: 22, endPoint x: 91, endPoint y: 22, distance: 5.0
click at [86, 22] on icon at bounding box center [87, 22] width 8 height 8
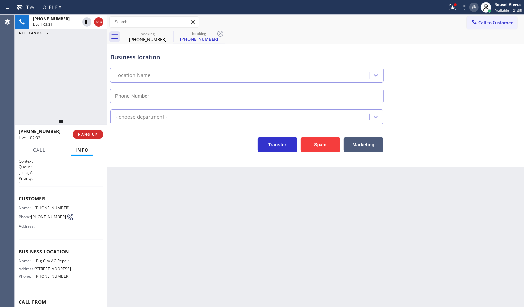
type input "(305) 306-0576"
click at [419, 7] on icon at bounding box center [474, 7] width 8 height 8
drag, startPoint x: 327, startPoint y: 32, endPoint x: 344, endPoint y: 0, distance: 36.8
click at [327, 32] on div "booking (954) 882-6333 booking (954) 882-6333" at bounding box center [323, 37] width 402 height 15
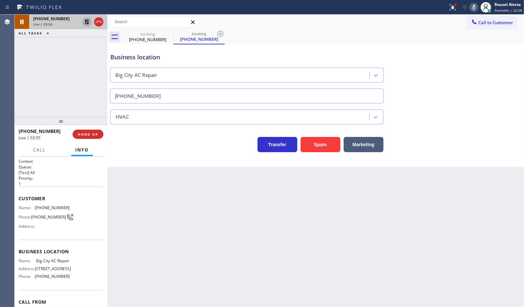
click at [84, 22] on icon at bounding box center [87, 22] width 8 height 8
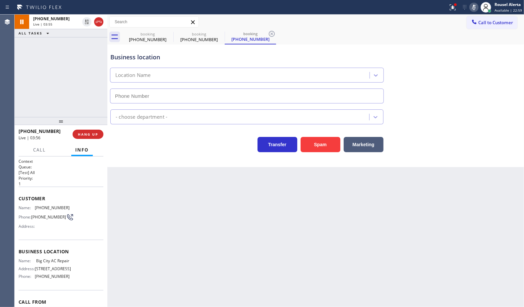
type input "(305) 306-0576"
click at [419, 7] on icon at bounding box center [474, 7] width 8 height 8
click at [67, 48] on div "+19548826333 Live | 04:01 ALL TASKS ALL TASKS ACTIVE TASKS TASKS IN WRAP UP" at bounding box center [61, 66] width 93 height 102
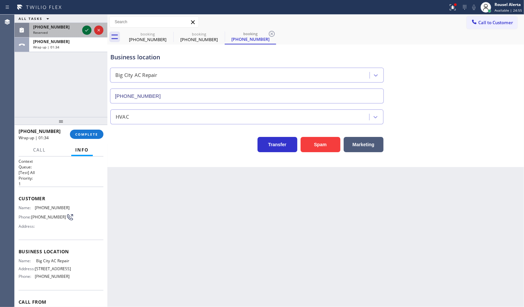
click at [84, 29] on icon at bounding box center [87, 30] width 8 height 8
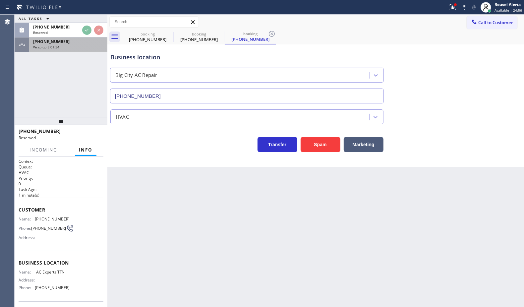
click at [74, 50] on div "+19548826333 Wrap up | 01:34" at bounding box center [67, 44] width 76 height 15
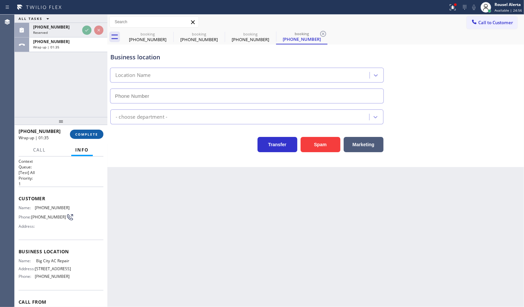
type input "(305) 306-0576"
click at [89, 135] on span "COMPLETE" at bounding box center [86, 134] width 23 height 5
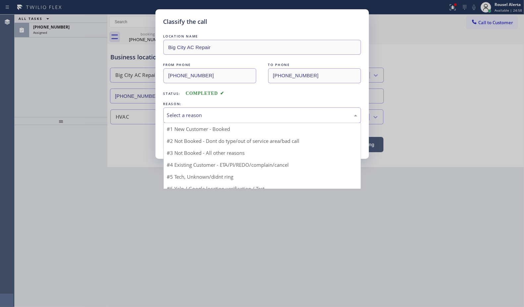
click at [226, 118] on div "Select a reason" at bounding box center [262, 115] width 190 height 8
drag, startPoint x: 234, startPoint y: 140, endPoint x: 212, endPoint y: 142, distance: 21.6
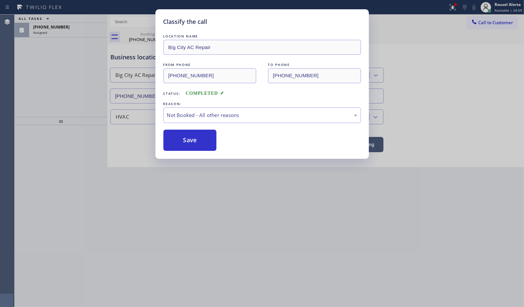
click at [195, 139] on button "Save" at bounding box center [189, 140] width 53 height 21
click at [69, 28] on div "Classify the call LOCATION NAME Big City AC Repair FROM PHONE (954) 882-6333 TO…" at bounding box center [262, 153] width 524 height 307
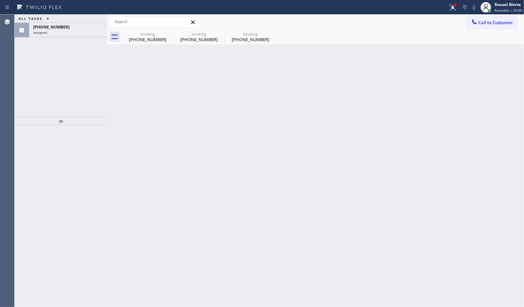
click at [69, 28] on div "(945) 758-6754" at bounding box center [68, 27] width 70 height 6
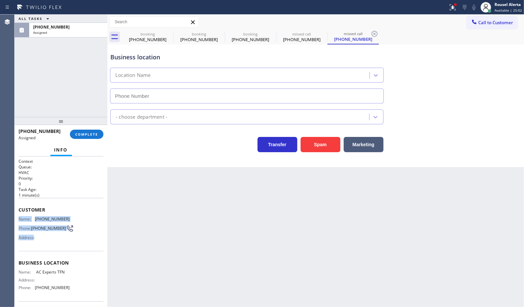
type input "(888) 493-2313"
drag, startPoint x: 19, startPoint y: 214, endPoint x: 70, endPoint y: 287, distance: 88.6
click at [70, 245] on div "Context Queue: HVAC Priority: 0 Task Age: 1 minute(s) Customer Name: (945) 758-…" at bounding box center [61, 255] width 85 height 193
copy div "Name: (945) 758-6754 Phone: (945) 758-6754 Address: Business location Name: AC …"
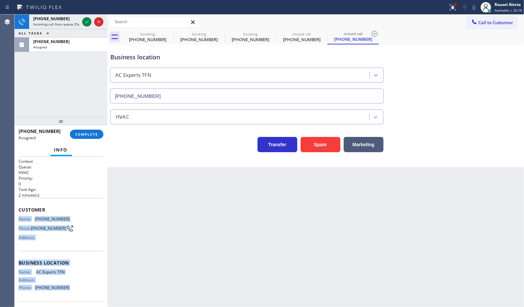
drag, startPoint x: 85, startPoint y: 46, endPoint x: 80, endPoint y: 53, distance: 8.1
click at [85, 46] on div "Assigned" at bounding box center [68, 47] width 70 height 5
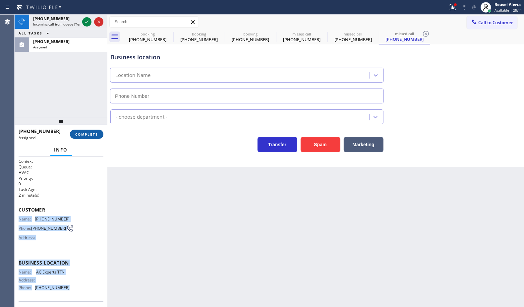
type input "(888) 493-2313"
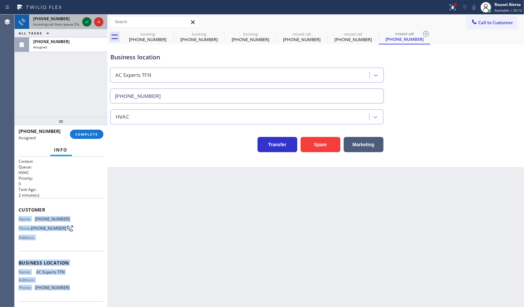
click at [83, 20] on icon at bounding box center [87, 22] width 8 height 8
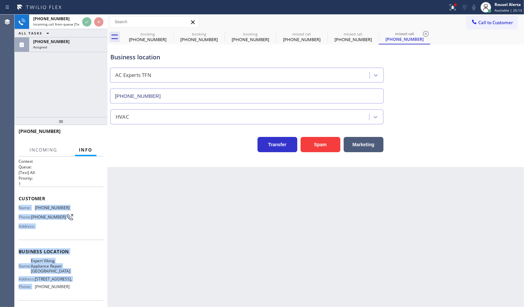
click at [145, 226] on div "Back to Dashboard Change Sender ID Customers Technicians Select a contact Outbo…" at bounding box center [315, 161] width 417 height 292
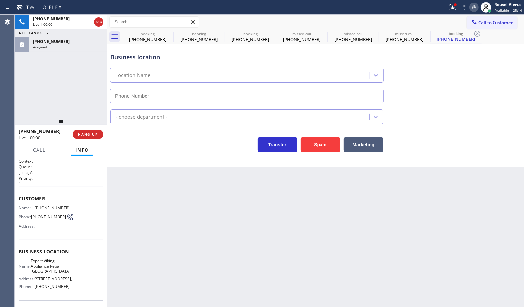
type input "(754) 225-6727"
click at [316, 143] on button "Spam" at bounding box center [321, 144] width 40 height 15
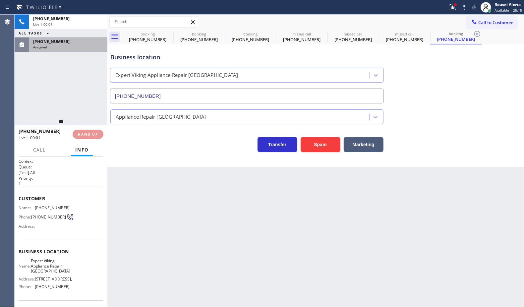
drag, startPoint x: 89, startPoint y: 47, endPoint x: 90, endPoint y: 123, distance: 75.6
click at [89, 47] on div "Assigned" at bounding box center [68, 47] width 70 height 5
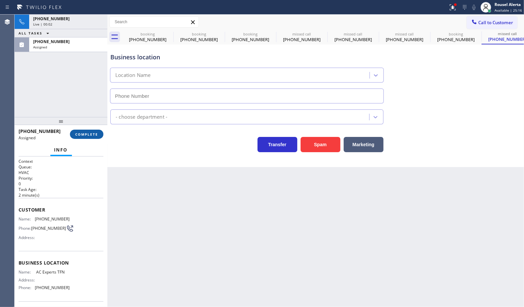
click at [89, 130] on button "COMPLETE" at bounding box center [86, 134] width 33 height 9
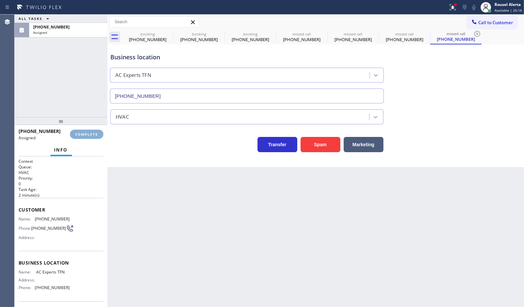
type input "(888) 493-2313"
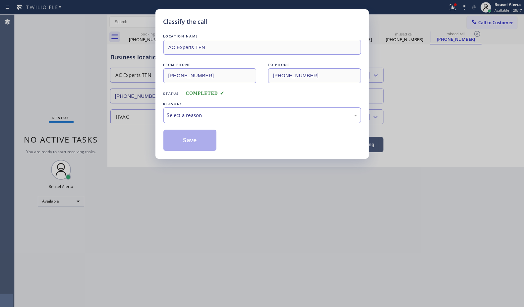
click at [186, 118] on div "Select a reason" at bounding box center [262, 115] width 190 height 8
click at [191, 142] on button "Save" at bounding box center [189, 140] width 53 height 21
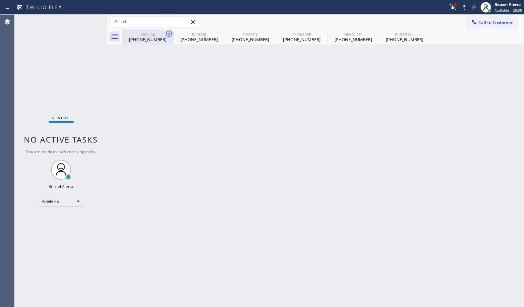
click at [168, 32] on icon at bounding box center [169, 34] width 8 height 8
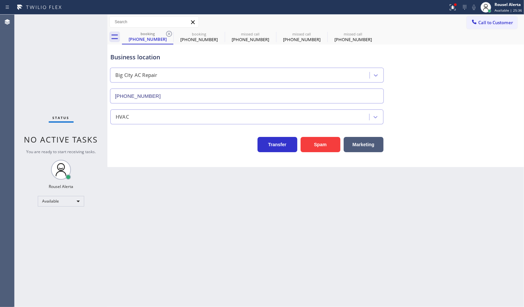
click at [168, 32] on icon at bounding box center [169, 34] width 8 height 8
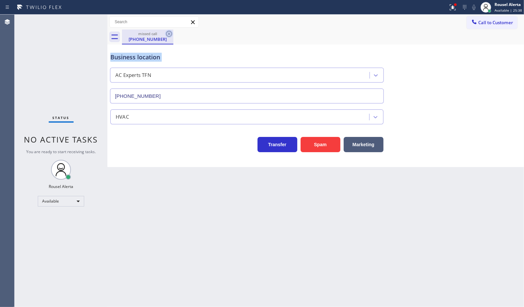
click at [168, 32] on icon at bounding box center [169, 34] width 8 height 8
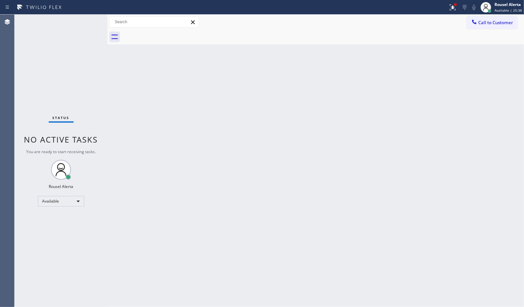
click at [279, 176] on div "Back to Dashboard Change Sender ID Customers Technicians Select a contact Outbo…" at bounding box center [315, 161] width 417 height 292
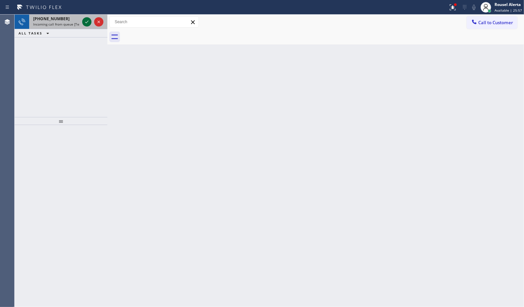
click at [86, 22] on icon at bounding box center [87, 22] width 8 height 8
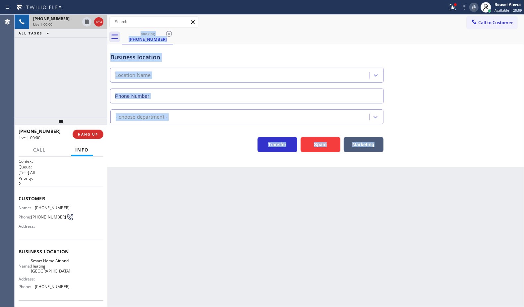
type input "(954) 737-4947"
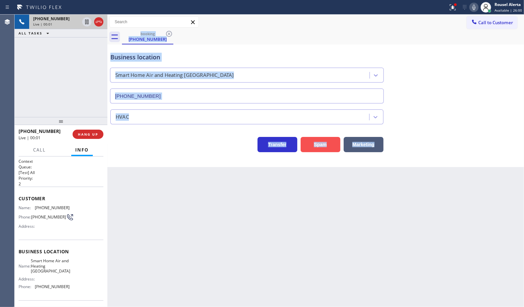
click at [323, 150] on button "Spam" at bounding box center [321, 144] width 40 height 15
click at [343, 245] on div "Back to Dashboard Change Sender ID Customers Technicians Select a contact Outbo…" at bounding box center [315, 161] width 417 height 292
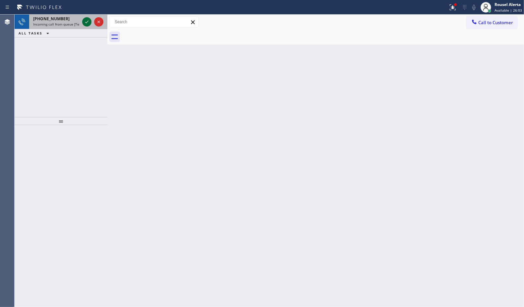
click at [85, 24] on icon at bounding box center [87, 22] width 8 height 8
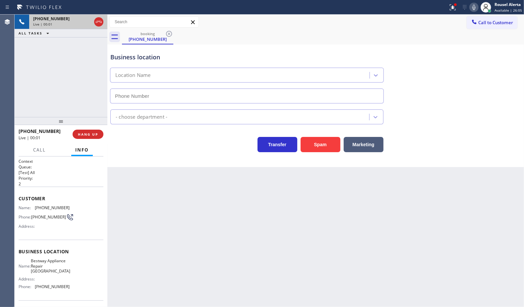
type input "(847) 613-1333"
drag, startPoint x: 320, startPoint y: 141, endPoint x: 322, endPoint y: 150, distance: 8.5
click at [320, 141] on button "Spam" at bounding box center [321, 144] width 40 height 15
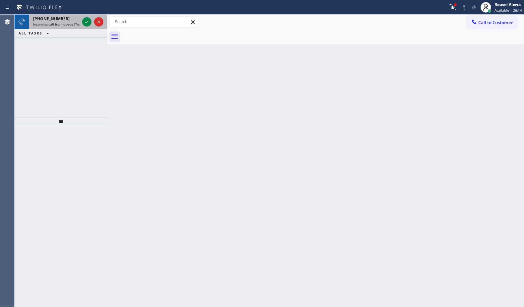
click at [78, 21] on div "+19784730824" at bounding box center [56, 19] width 46 height 6
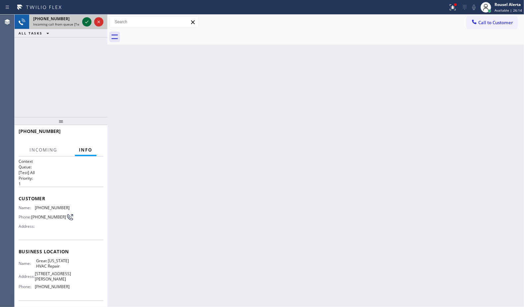
click at [83, 21] on icon at bounding box center [87, 22] width 8 height 8
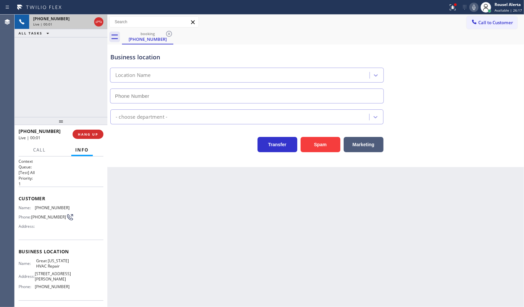
type input "(917) 900-1033"
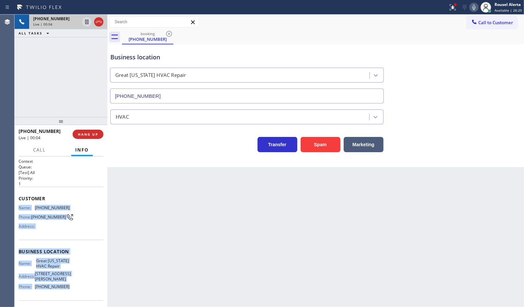
drag, startPoint x: 18, startPoint y: 206, endPoint x: 84, endPoint y: 282, distance: 100.9
click at [83, 245] on div "Context Queue: [Test] All Priority: 1 Customer Name: (978) 473-0824 Phone: (978…" at bounding box center [61, 255] width 85 height 192
copy div "Name: (978) 473-0824 Phone: (978) 473-0824 Address: Business location Name: Gre…"
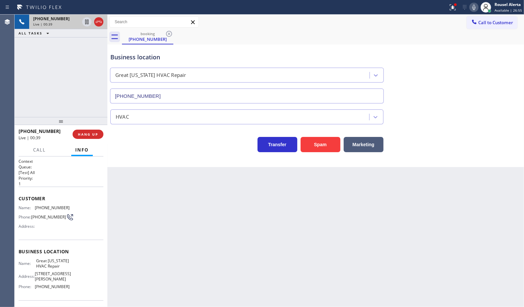
click at [60, 44] on div "+19784730824 Live | 00:39 ALL TASKS ALL TASKS ACTIVE TASKS TASKS IN WRAP UP" at bounding box center [61, 66] width 93 height 102
click at [162, 245] on div "Back to Dashboard Change Sender ID Customers Technicians Select a contact Outbo…" at bounding box center [315, 161] width 417 height 292
click at [301, 245] on div "Back to Dashboard Change Sender ID Customers Technicians Select a contact Outbo…" at bounding box center [315, 161] width 417 height 292
click at [288, 236] on div "Back to Dashboard Change Sender ID Customers Technicians Select a contact Outbo…" at bounding box center [315, 161] width 417 height 292
click at [91, 88] on div "+19784730824 Live | 01:01 ALL TASKS ALL TASKS ACTIVE TASKS TASKS IN WRAP UP" at bounding box center [61, 66] width 93 height 102
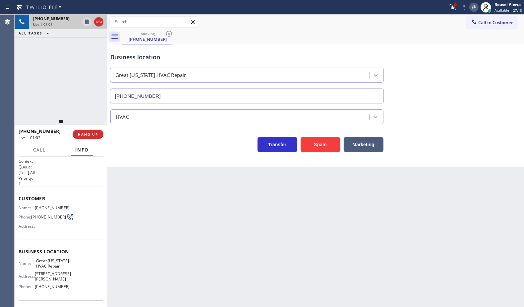
click at [171, 232] on div "Back to Dashboard Change Sender ID Customers Technicians Select a contact Outbo…" at bounding box center [315, 161] width 417 height 292
click at [88, 136] on span "HANG UP" at bounding box center [88, 134] width 20 height 5
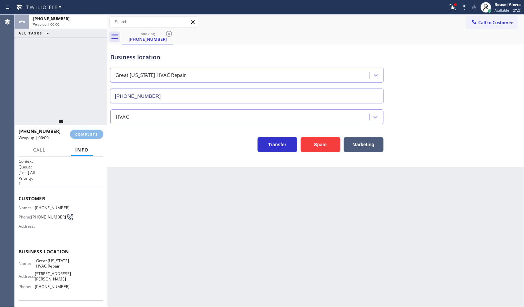
click at [169, 212] on div "Back to Dashboard Change Sender ID Customers Technicians Select a contact Outbo…" at bounding box center [315, 161] width 417 height 292
click at [94, 133] on span "COMPLETE" at bounding box center [86, 134] width 23 height 5
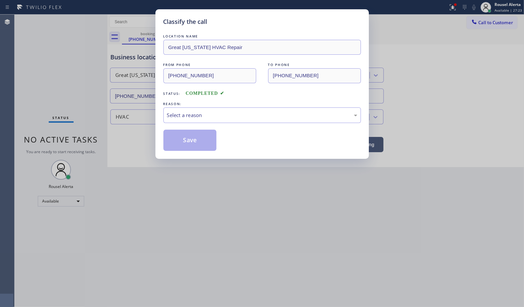
click at [194, 124] on div "LOCATION NAME Great New York HVAC Repair FROM PHONE (978) 473-0824 TO PHONE (91…" at bounding box center [262, 92] width 198 height 118
click at [203, 119] on div "Select a reason" at bounding box center [262, 115] width 190 height 8
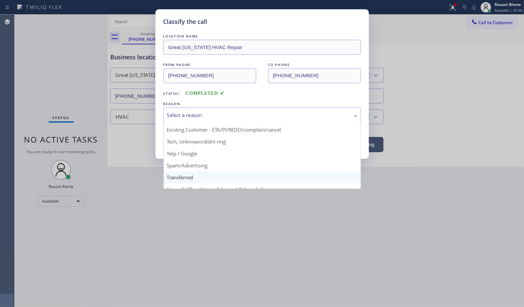
scroll to position [45, 0]
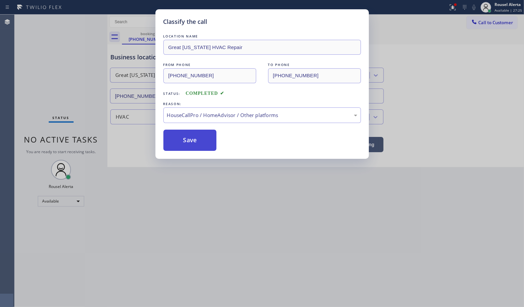
click at [193, 146] on button "Save" at bounding box center [189, 140] width 53 height 21
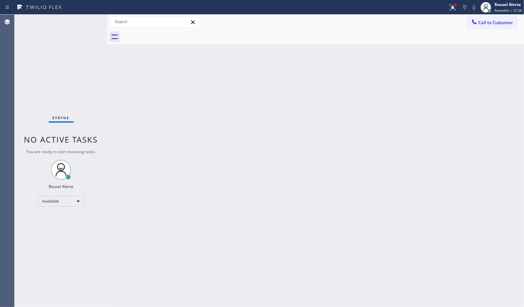
click at [224, 208] on div "Back to Dashboard Change Sender ID Customers Technicians Select a contact Outbo…" at bounding box center [315, 161] width 417 height 292
click at [142, 117] on div "Back to Dashboard Change Sender ID Customers Technicians Select a contact Outbo…" at bounding box center [315, 161] width 417 height 292
drag, startPoint x: 84, startPoint y: 32, endPoint x: 61, endPoint y: 3, distance: 36.1
click at [84, 32] on div "Status No active tasks You are ready to start receiving tasks. Rousel Alerta Av…" at bounding box center [61, 161] width 93 height 292
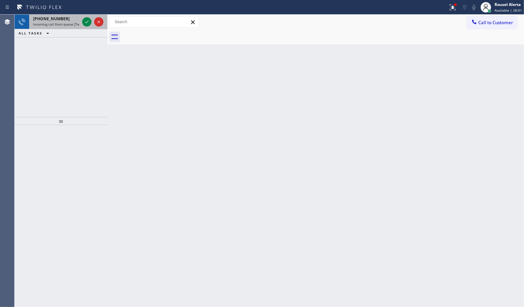
click at [64, 17] on div "+13863062662" at bounding box center [56, 19] width 46 height 6
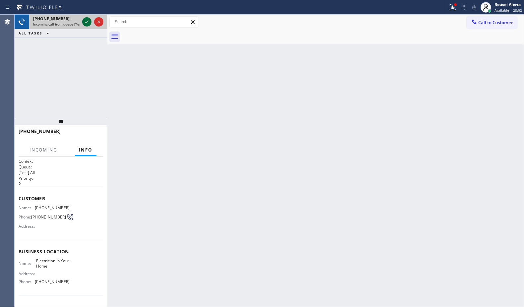
click at [87, 24] on icon at bounding box center [87, 22] width 8 height 8
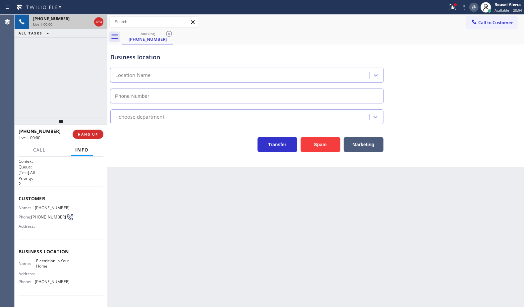
type input "(844) 730-4275"
drag, startPoint x: 322, startPoint y: 150, endPoint x: 313, endPoint y: 152, distance: 9.7
click at [323, 150] on button "Spam" at bounding box center [321, 144] width 40 height 15
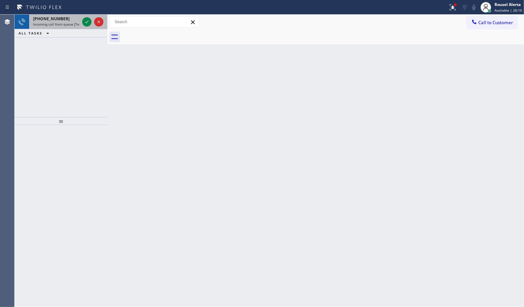
click at [69, 19] on div "+19085666964" at bounding box center [56, 19] width 46 height 6
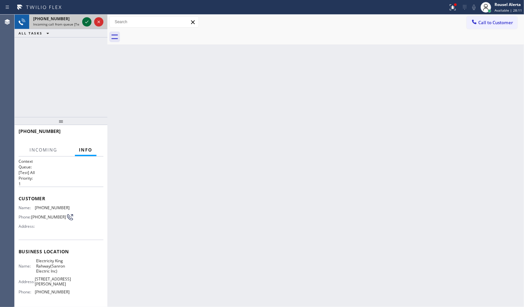
click at [85, 22] on icon at bounding box center [87, 22] width 8 height 8
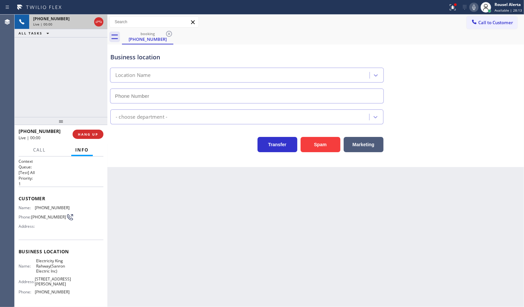
type input "(551) 239-9816"
click at [157, 245] on div "Back to Dashboard Change Sender ID Customers Technicians Select a contact Outbo…" at bounding box center [315, 161] width 417 height 292
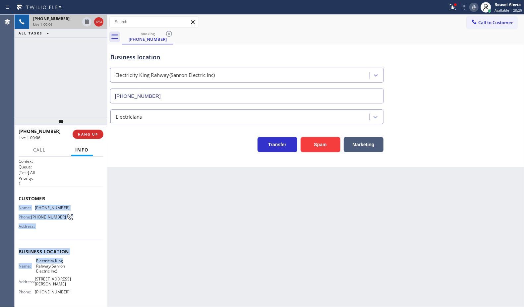
scroll to position [41, 0]
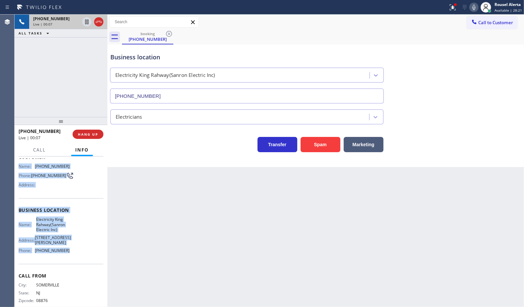
drag, startPoint x: 19, startPoint y: 203, endPoint x: 76, endPoint y: 262, distance: 81.9
click at [76, 245] on div "Context Queue: [Test] All Priority: 1 Customer Name: (908) 566-6964 Phone: (908…" at bounding box center [61, 215] width 85 height 197
copy div "Name: (908) 566-6964 Phone: (908) 566-6964 Address: Business location Name: Ele…"
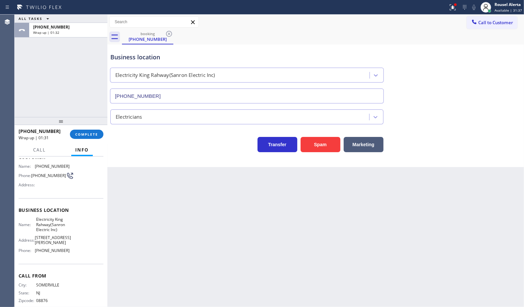
click at [357, 46] on div "Business location Electricity King Rahway(Sanron Electric Inc) (551) 239-9816" at bounding box center [247, 74] width 276 height 57
click at [419, 26] on button "Call to Customer" at bounding box center [492, 22] width 51 height 13
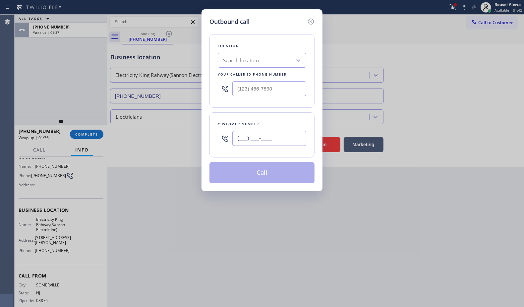
drag, startPoint x: 280, startPoint y: 138, endPoint x: 218, endPoint y: 143, distance: 61.6
click at [219, 143] on div "(___) ___-____" at bounding box center [262, 139] width 89 height 22
paste input "908) 566-6964"
type input "(908) 566-6964"
click at [280, 86] on input "(___) ___-____" at bounding box center [269, 88] width 74 height 15
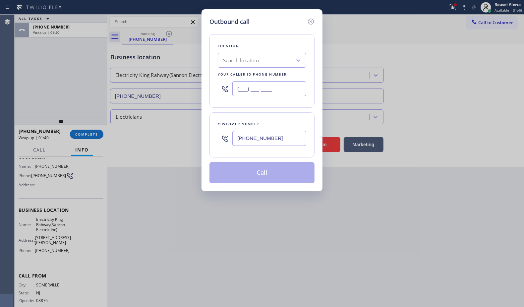
paste input "551) 239-9816"
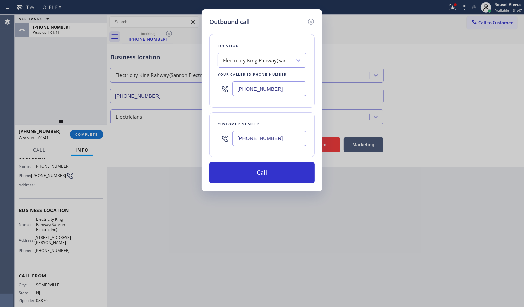
type input "(551) 239-9816"
click at [370, 212] on div "Outbound call Location Electricity King Rahway(Sanron Electric Inc) Your caller…" at bounding box center [262, 153] width 524 height 307
click at [270, 21] on div "Outbound call" at bounding box center [262, 21] width 105 height 9
drag, startPoint x: 277, startPoint y: 170, endPoint x: 270, endPoint y: 165, distance: 8.3
click at [277, 171] on button "Call" at bounding box center [262, 172] width 105 height 21
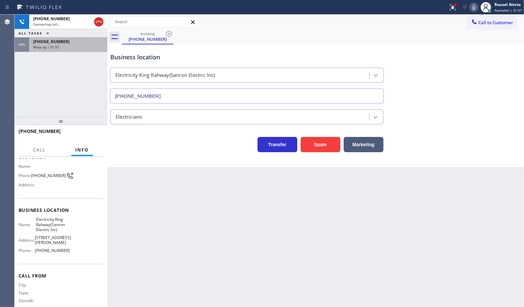
click at [70, 51] on div "+19085666964 Wrap up | 01:51" at bounding box center [67, 44] width 76 height 15
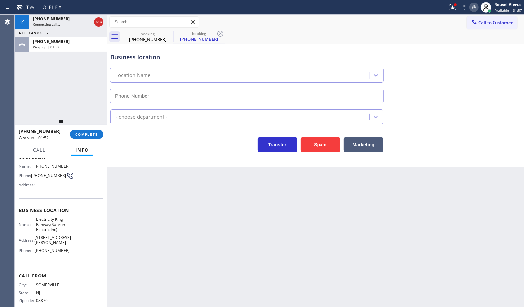
type input "(551) 239-9816"
click at [81, 132] on span "COMPLETE" at bounding box center [86, 134] width 23 height 5
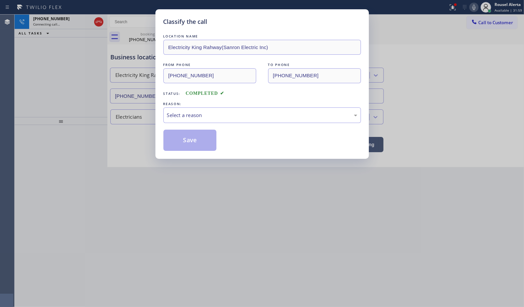
click at [206, 113] on div "Select a reason" at bounding box center [262, 115] width 190 height 8
click at [191, 135] on button "Save" at bounding box center [189, 140] width 53 height 21
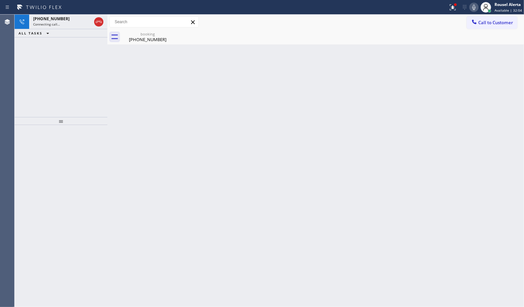
click at [52, 19] on span "+19085666964" at bounding box center [51, 19] width 36 height 6
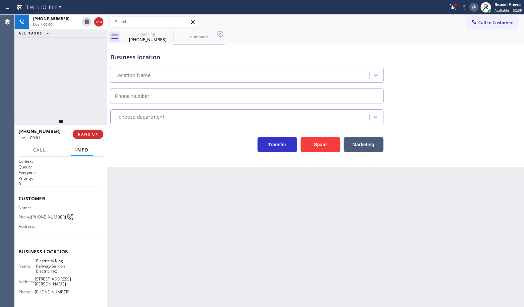
type input "(551) 239-9816"
drag, startPoint x: 311, startPoint y: 40, endPoint x: 360, endPoint y: 63, distance: 54.1
click at [311, 40] on div "booking (908) 566-6964 outbound" at bounding box center [323, 37] width 402 height 15
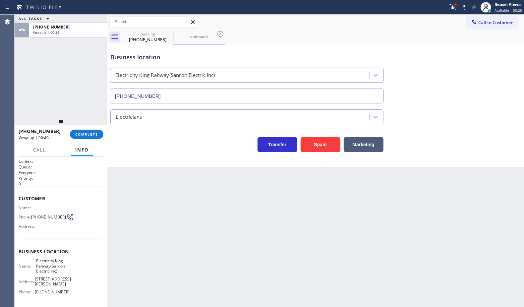
click at [80, 46] on div "ALL TASKS ALL TASKS ACTIVE TASKS TASKS IN WRAP UP +19085666964 Wrap up | 00:39" at bounding box center [61, 66] width 93 height 102
click at [419, 25] on span "Call to Customer" at bounding box center [496, 23] width 35 height 6
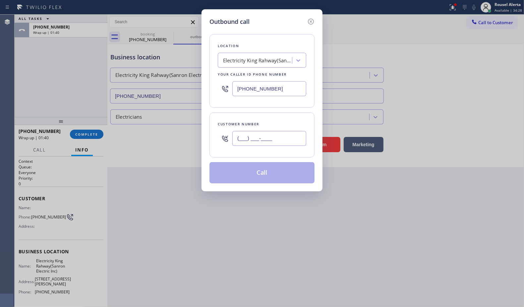
click at [291, 142] on input "(___) ___-____" at bounding box center [269, 138] width 74 height 15
paste input "908) 566-6964"
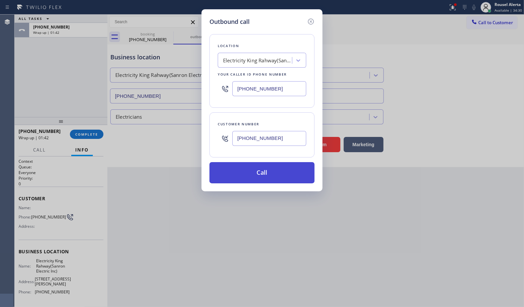
type input "(908) 566-6964"
click at [260, 175] on button "Call" at bounding box center [262, 172] width 105 height 21
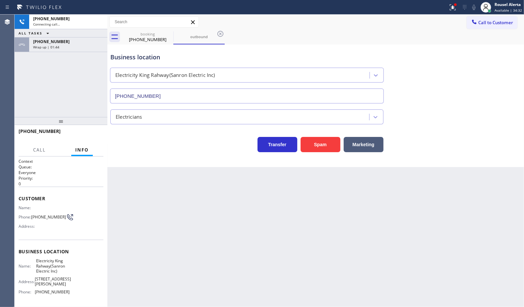
click at [73, 41] on div "+19085666964" at bounding box center [68, 42] width 70 height 6
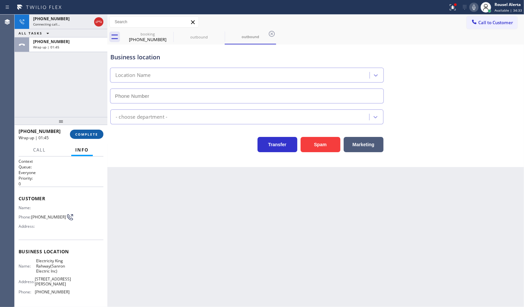
type input "(551) 239-9816"
click at [82, 131] on button "COMPLETE" at bounding box center [86, 134] width 33 height 9
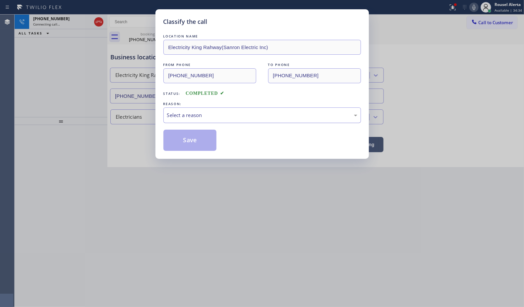
click at [192, 117] on div "Select a reason" at bounding box center [262, 115] width 190 height 8
click at [195, 144] on button "Save" at bounding box center [189, 140] width 53 height 21
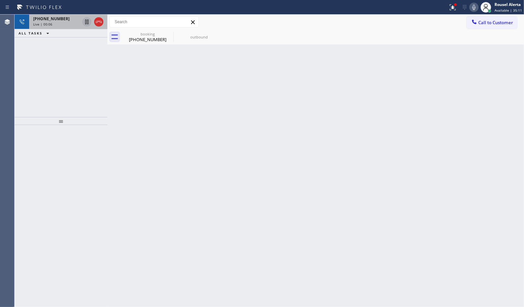
click at [85, 25] on icon at bounding box center [87, 22] width 8 height 8
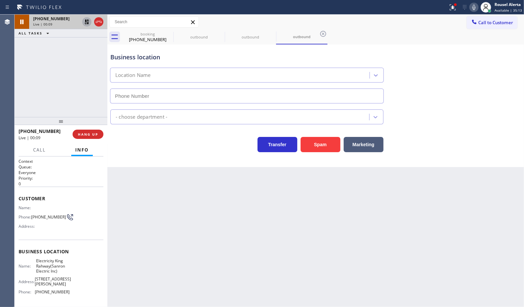
type input "(551) 239-9816"
click at [97, 24] on icon at bounding box center [99, 22] width 8 height 8
type input "(551) 239-9816"
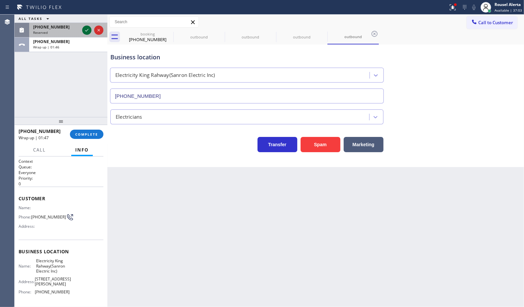
click at [86, 31] on icon at bounding box center [86, 30] width 3 height 3
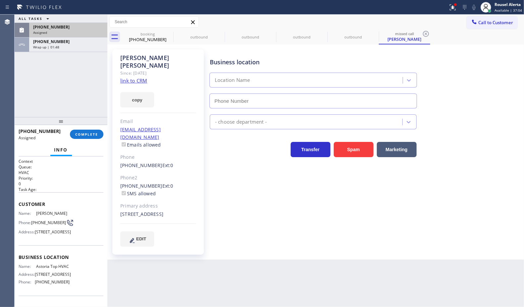
type input "(347) 836-6461"
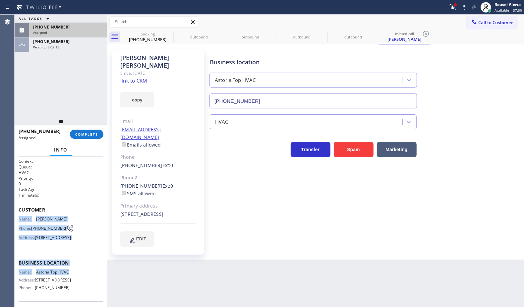
scroll to position [41, 0]
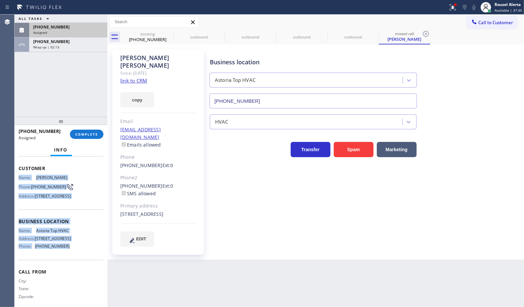
drag, startPoint x: 17, startPoint y: 215, endPoint x: 81, endPoint y: 284, distance: 93.9
click at [81, 245] on div "Context Queue: HVAC Priority: 0 Task Age: 1 minute(s) Customer Name: Allisa Whi…" at bounding box center [61, 232] width 93 height 151
copy div "Name: Allisa Whittemore Phone: (914) 384-8881 Address: 21-12 33rd St, Astoria, …"
drag, startPoint x: 47, startPoint y: 43, endPoint x: 62, endPoint y: 30, distance: 19.7
click at [47, 43] on span "+19085666964" at bounding box center [51, 42] width 36 height 6
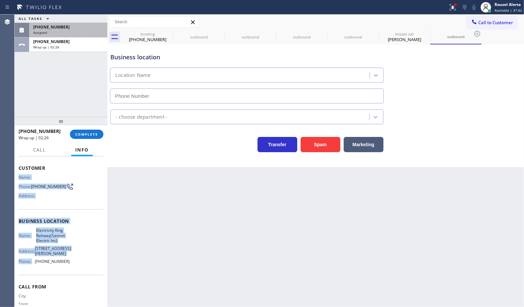
click at [62, 29] on div "(914) 384-8881" at bounding box center [68, 27] width 70 height 6
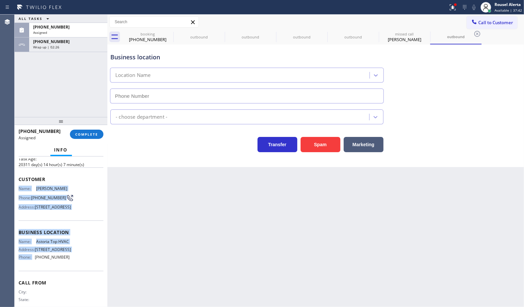
scroll to position [41, 0]
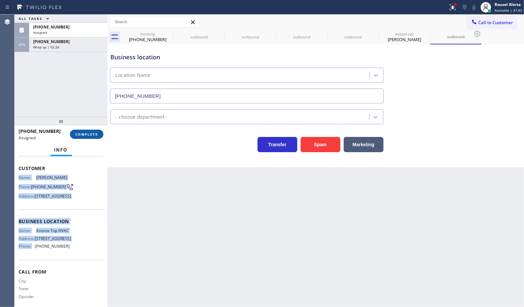
click at [80, 133] on span "COMPLETE" at bounding box center [86, 134] width 23 height 5
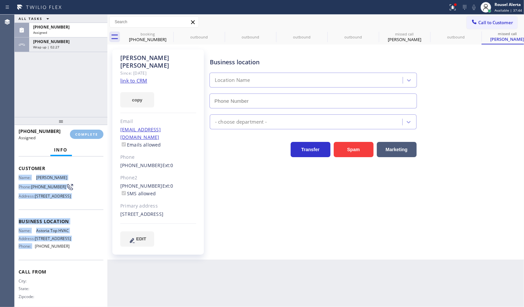
type input "(347) 836-6461"
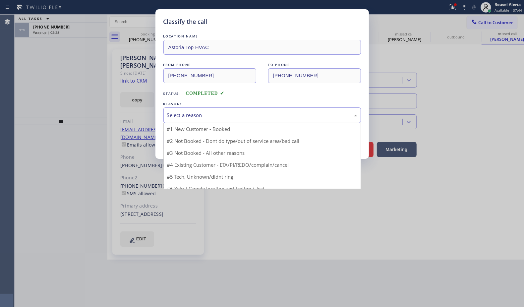
click at [210, 119] on div "Select a reason" at bounding box center [262, 115] width 190 height 8
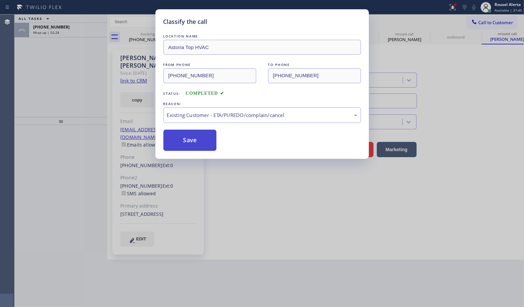
click at [208, 144] on button "Save" at bounding box center [189, 140] width 53 height 21
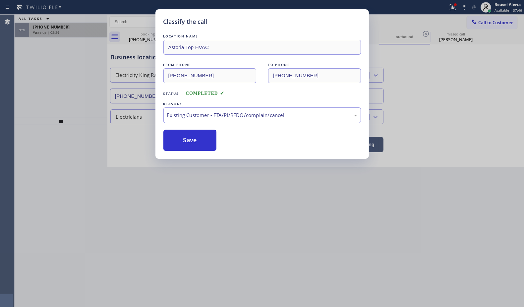
click at [64, 30] on div "Classify the call LOCATION NAME Noel KitchenAid Repair Works FROM PHONE (855) 7…" at bounding box center [270, 161] width 510 height 292
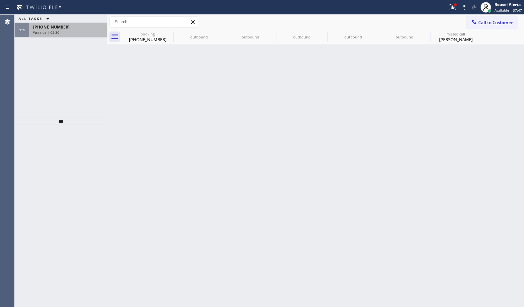
click at [64, 30] on div "Wrap up | 02:30" at bounding box center [68, 32] width 70 height 5
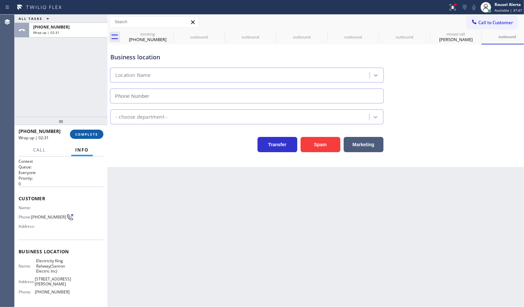
type input "(551) 239-9816"
click at [84, 133] on span "COMPLETE" at bounding box center [86, 134] width 23 height 5
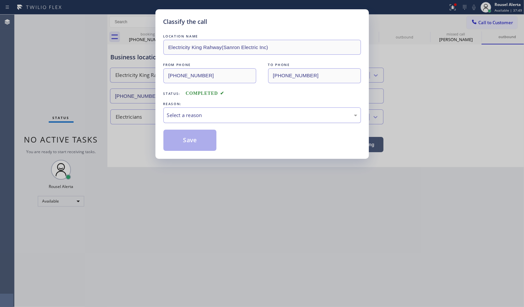
drag, startPoint x: 173, startPoint y: 116, endPoint x: 178, endPoint y: 119, distance: 6.3
click at [173, 116] on div "Select a reason" at bounding box center [262, 115] width 190 height 8
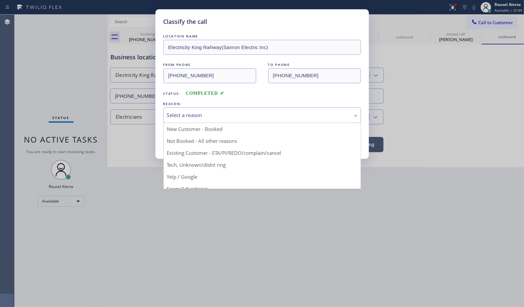
drag, startPoint x: 205, startPoint y: 143, endPoint x: 198, endPoint y: 145, distance: 7.8
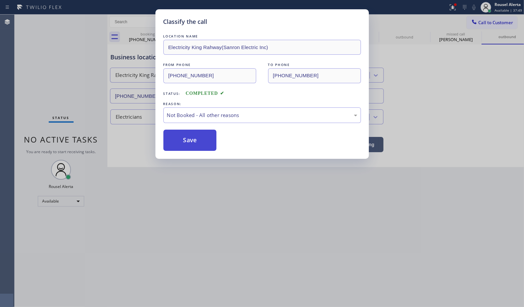
click at [191, 149] on button "Save" at bounding box center [189, 140] width 53 height 21
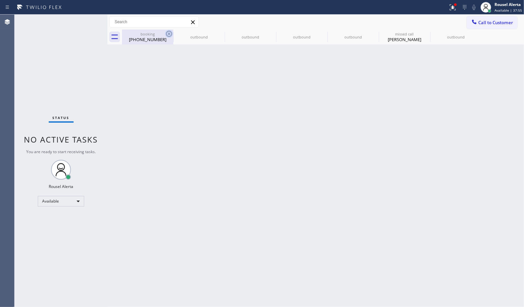
click at [166, 33] on icon at bounding box center [169, 34] width 6 height 6
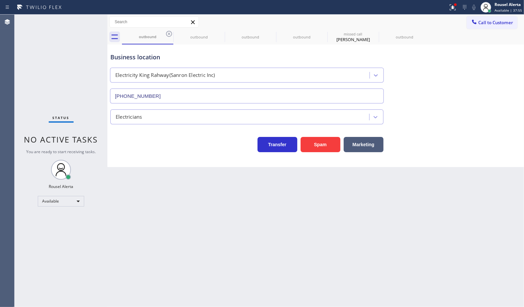
click at [166, 33] on icon at bounding box center [169, 34] width 6 height 6
type input "(347) 836-6461"
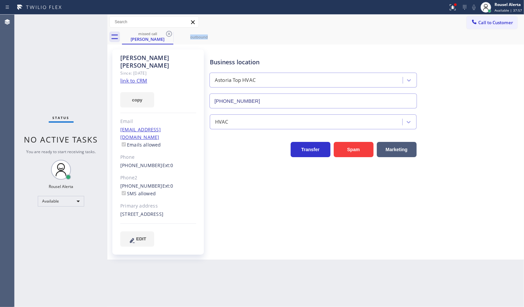
click at [166, 33] on icon at bounding box center [169, 34] width 6 height 6
click at [0, 0] on icon at bounding box center [0, 0] width 0 height 0
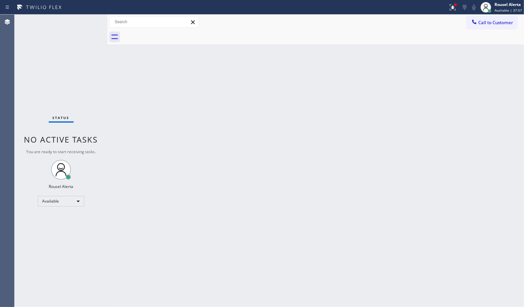
click at [166, 33] on div at bounding box center [323, 37] width 402 height 15
click at [234, 167] on div "Back to Dashboard Change Sender ID Customers Technicians Select a contact Outbo…" at bounding box center [315, 161] width 417 height 292
click at [225, 206] on div "Back to Dashboard Change Sender ID Customers Technicians Select a contact Outbo…" at bounding box center [315, 161] width 417 height 292
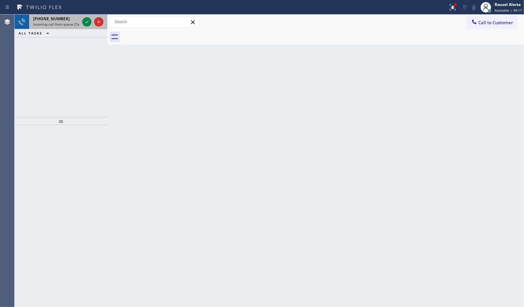
click at [70, 22] on span "Incoming call from queue [Test] All" at bounding box center [60, 24] width 55 height 5
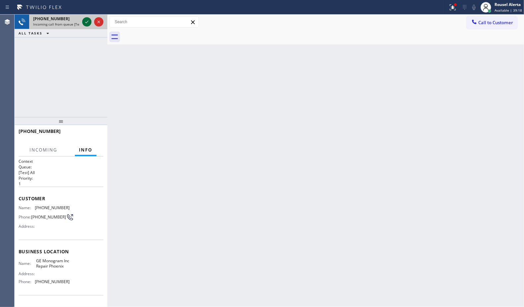
click at [87, 22] on icon at bounding box center [86, 22] width 3 height 3
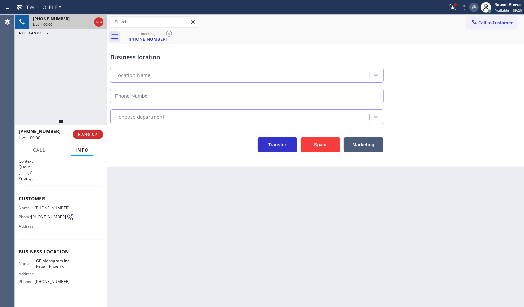
type input "(602) 755-6398"
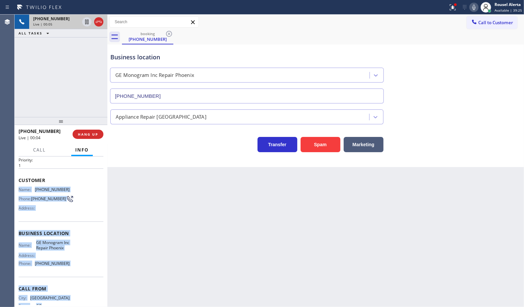
scroll to position [46, 0]
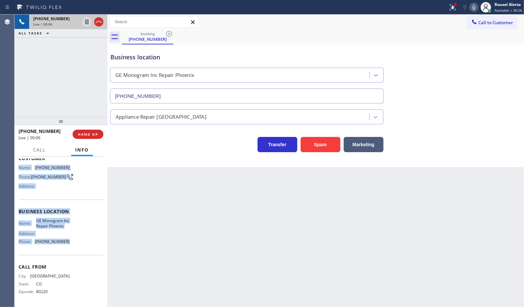
drag, startPoint x: 19, startPoint y: 207, endPoint x: 67, endPoint y: 243, distance: 60.9
click at [67, 243] on div "Context Queue: [Test] All Priority: 1 Customer Name: (303) 882-4559 Phone: (303…" at bounding box center [61, 211] width 85 height 187
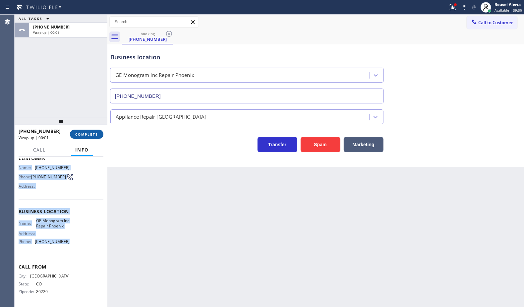
click at [72, 135] on button "COMPLETE" at bounding box center [86, 134] width 33 height 9
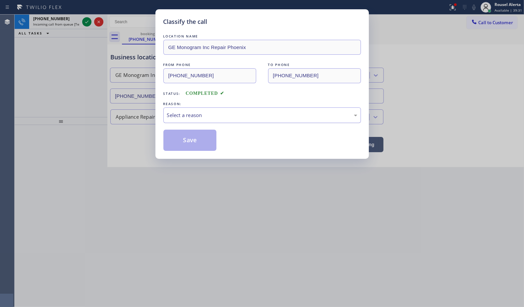
click at [206, 113] on div "Select a reason" at bounding box center [262, 115] width 190 height 8
click at [190, 141] on button "Save" at bounding box center [189, 140] width 53 height 21
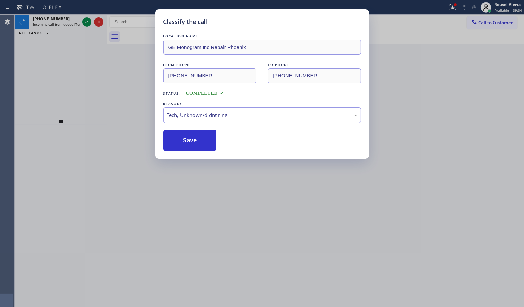
click at [69, 24] on div "Classify the call LOCATION NAME GE Monogram Inc Repair Phoenix FROM PHONE (303)…" at bounding box center [262, 153] width 524 height 307
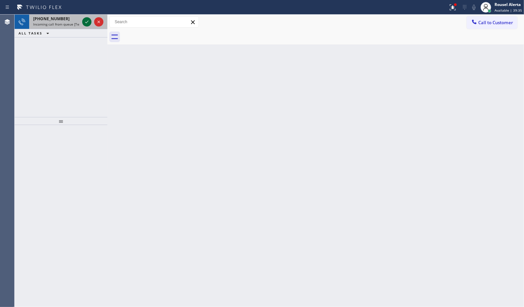
click at [85, 23] on icon at bounding box center [87, 22] width 8 height 8
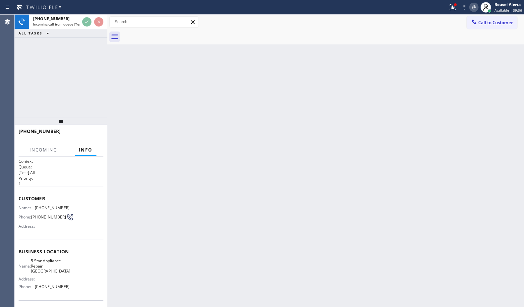
click at [199, 185] on div "Back to Dashboard Change Sender ID Customers Technicians Select a contact Outbo…" at bounding box center [315, 161] width 417 height 292
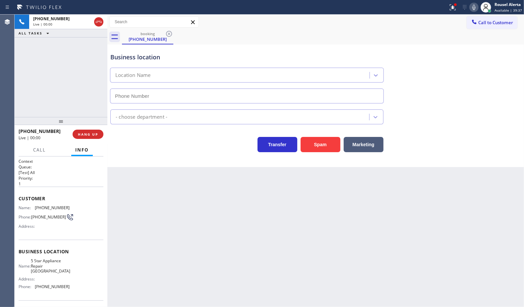
type input "(813) 638-0108"
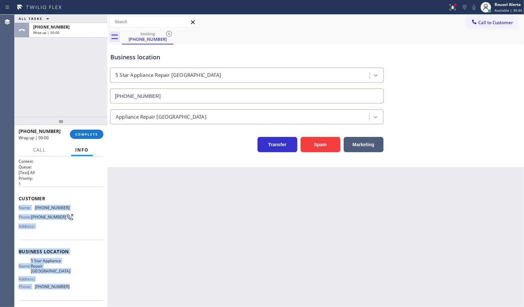
drag, startPoint x: 16, startPoint y: 207, endPoint x: 72, endPoint y: 288, distance: 98.2
click at [72, 245] on div "Context Queue: [Test] All Priority: 1 Customer Name: (239) 374-3339 Phone: (239…" at bounding box center [61, 232] width 93 height 151
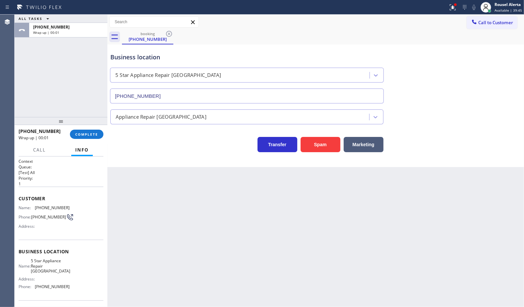
click at [103, 138] on div "+12393743339 Wrap up | 00:01 COMPLETE" at bounding box center [61, 134] width 85 height 17
click at [89, 132] on span "COMPLETE" at bounding box center [86, 134] width 23 height 5
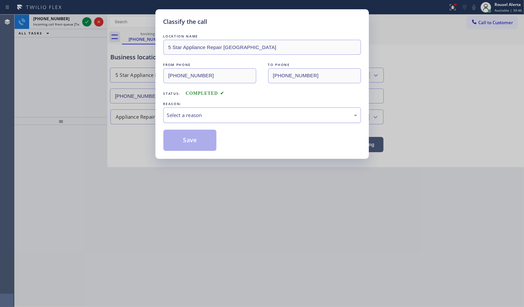
click at [178, 116] on div "Select a reason" at bounding box center [262, 115] width 190 height 8
click at [201, 140] on button "Save" at bounding box center [189, 140] width 53 height 21
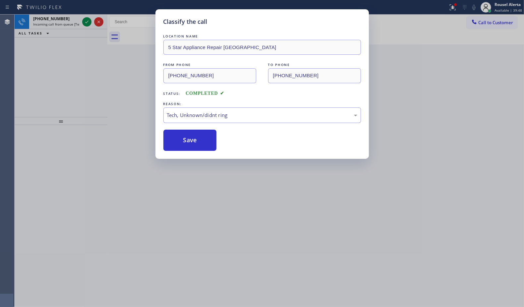
drag, startPoint x: 57, startPoint y: 21, endPoint x: 61, endPoint y: 21, distance: 4.6
click at [57, 20] on div "Classify the call LOCATION NAME 5 Star Appliance Repair Tampa FROM PHONE (239) …" at bounding box center [262, 153] width 524 height 307
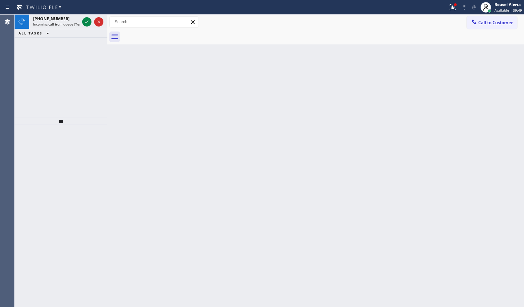
click at [74, 23] on span "Incoming call from queue [Test] All" at bounding box center [60, 24] width 55 height 5
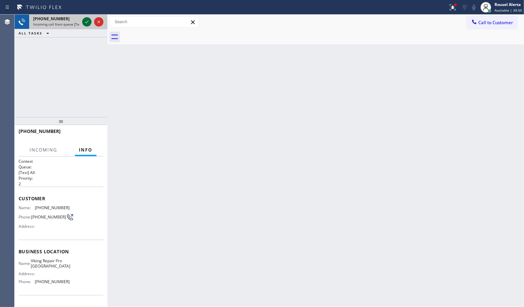
click at [85, 22] on icon at bounding box center [87, 22] width 8 height 8
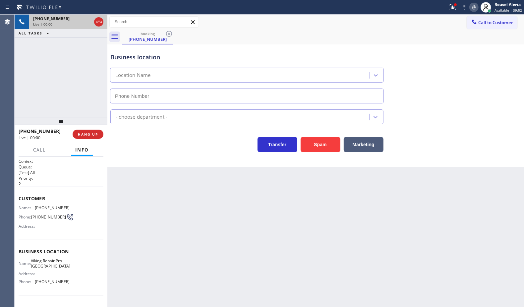
type input "(732) 800-9211"
click at [324, 143] on button "Spam" at bounding box center [321, 144] width 40 height 15
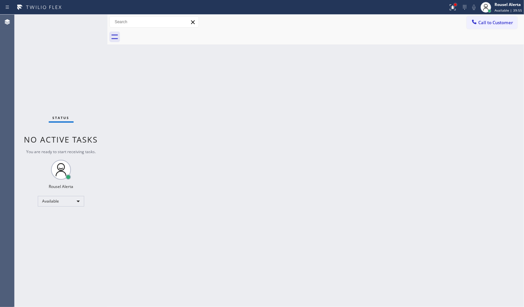
click at [419, 5] on div at bounding box center [456, 5] width 4 height 4
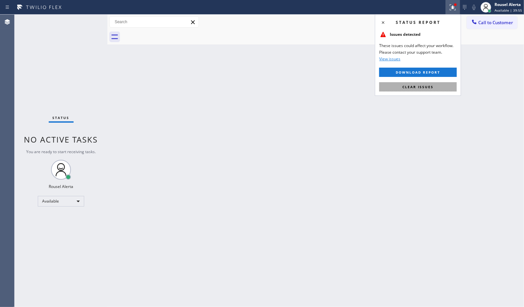
click at [419, 90] on button "Clear issues" at bounding box center [418, 86] width 78 height 9
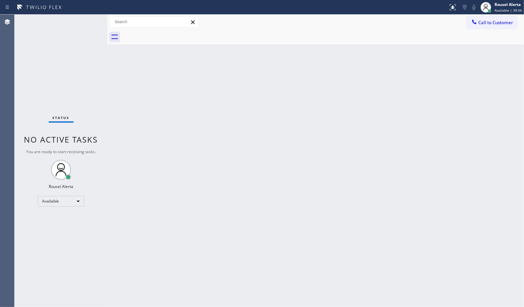
click at [377, 110] on div "Back to Dashboard Change Sender ID Customers Technicians Select a contact Outbo…" at bounding box center [315, 161] width 417 height 292
click at [141, 147] on div "Back to Dashboard Change Sender ID Customers Technicians Select a contact Outbo…" at bounding box center [315, 161] width 417 height 292
click at [379, 97] on div "Back to Dashboard Change Sender ID Customers Technicians Select a contact Outbo…" at bounding box center [315, 161] width 417 height 292
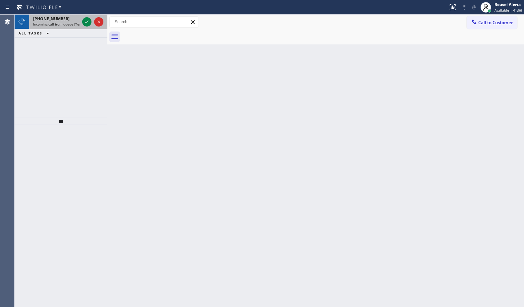
drag, startPoint x: 69, startPoint y: 23, endPoint x: 83, endPoint y: 22, distance: 14.3
click at [69, 23] on span "Incoming call from queue [Test] All" at bounding box center [60, 24] width 55 height 5
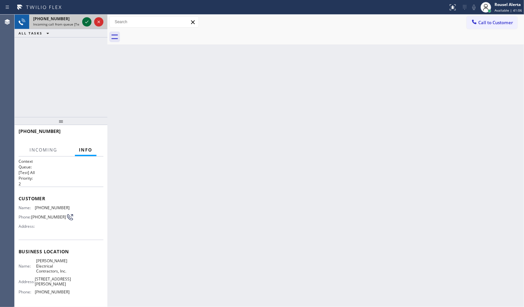
click at [84, 22] on icon at bounding box center [87, 22] width 8 height 8
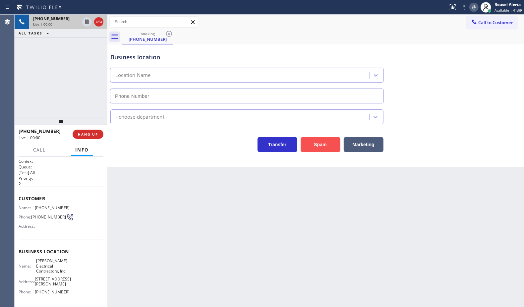
type input "(848) 294-1542"
click at [318, 140] on button "Spam" at bounding box center [321, 144] width 40 height 15
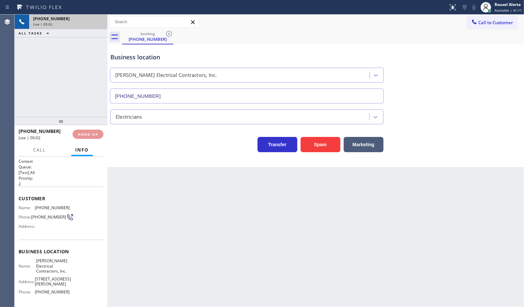
click at [328, 213] on div "Back to Dashboard Change Sender ID Customers Technicians Select a contact Outbo…" at bounding box center [315, 161] width 417 height 292
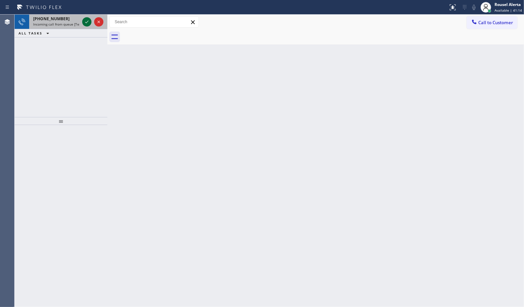
drag, startPoint x: 72, startPoint y: 22, endPoint x: 83, endPoint y: 20, distance: 11.2
click at [72, 22] on span "Incoming call from queue [Test] All" at bounding box center [60, 24] width 55 height 5
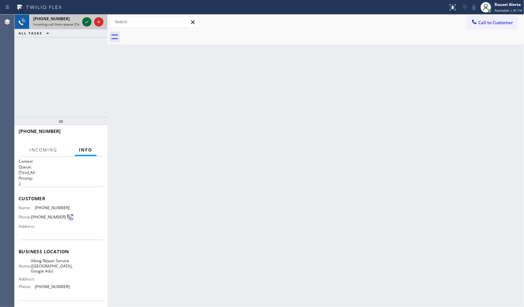
click at [86, 20] on icon at bounding box center [87, 22] width 8 height 8
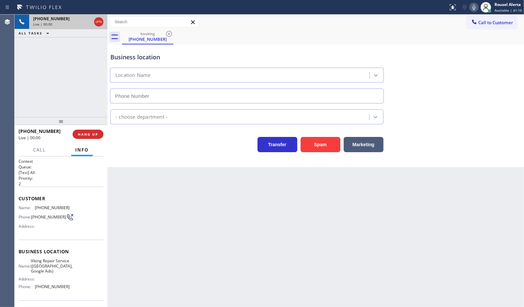
type input "(857) 355-0854"
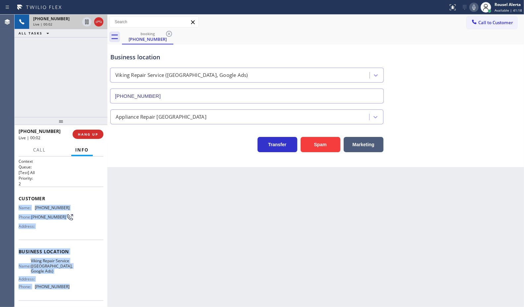
drag, startPoint x: 18, startPoint y: 207, endPoint x: 75, endPoint y: 288, distance: 98.5
click at [75, 245] on div "Context Queue: [Test] All Priority: 2 Customer Name: (617) 283-6139 Phone: (617…" at bounding box center [61, 255] width 85 height 192
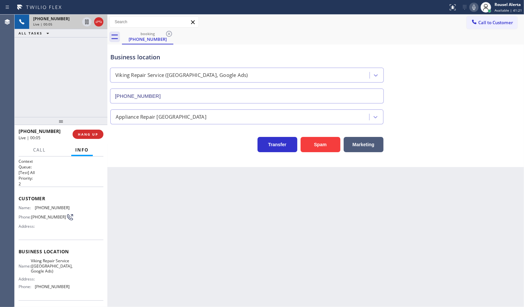
click at [324, 188] on div "Back to Dashboard Change Sender ID Customers Technicians Select a contact Outbo…" at bounding box center [315, 161] width 417 height 292
click at [197, 173] on div "Back to Dashboard Change Sender ID Customers Technicians Select a contact Outbo…" at bounding box center [315, 161] width 417 height 292
click at [70, 59] on div "+16172836139 Live | 00:40 ALL TASKS ALL TASKS ACTIVE TASKS TASKS IN WRAP UP" at bounding box center [61, 66] width 93 height 102
click at [145, 181] on div "Back to Dashboard Change Sender ID Customers Technicians Select a contact Outbo…" at bounding box center [315, 161] width 417 height 292
click at [385, 224] on div "Back to Dashboard Change Sender ID Customers Technicians Select a contact Outbo…" at bounding box center [315, 161] width 417 height 292
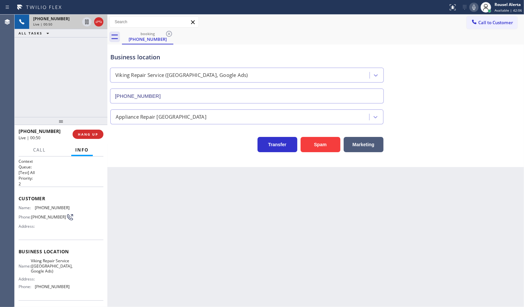
click at [85, 80] on div "+16172836139 Live | 00:50 ALL TASKS ALL TASKS ACTIVE TASKS TASKS IN WRAP UP" at bounding box center [61, 66] width 93 height 102
click at [208, 242] on div "Back to Dashboard Change Sender ID Customers Technicians Select a contact Outbo…" at bounding box center [315, 161] width 417 height 292
drag, startPoint x: 37, startPoint y: 75, endPoint x: 67, endPoint y: 104, distance: 41.7
click at [41, 80] on div "+16172836139 Live | 00:51 ALL TASKS ALL TASKS ACTIVE TASKS TASKS IN WRAP UP" at bounding box center [61, 66] width 93 height 102
click at [202, 245] on div "Back to Dashboard Change Sender ID Customers Technicians Select a contact Outbo…" at bounding box center [315, 161] width 417 height 292
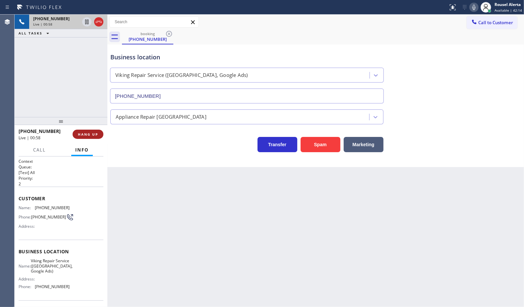
click at [92, 136] on span "HANG UP" at bounding box center [88, 134] width 20 height 5
click at [155, 202] on div "Back to Dashboard Change Sender ID Customers Technicians Select a contact Outbo…" at bounding box center [315, 161] width 417 height 292
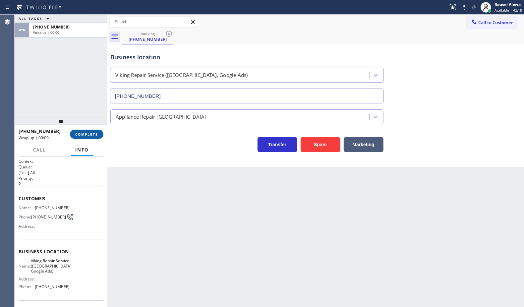
click at [95, 139] on div "+16172836139 Wrap up | 00:00 COMPLETE" at bounding box center [61, 134] width 85 height 17
click at [95, 138] on button "COMPLETE" at bounding box center [86, 134] width 33 height 9
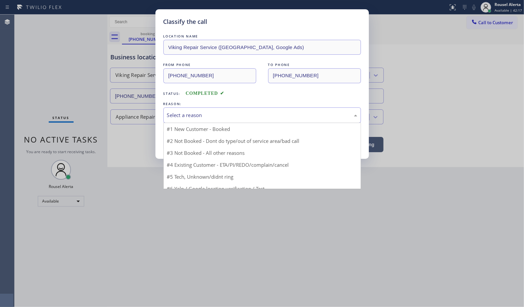
click at [202, 118] on div "Select a reason" at bounding box center [262, 115] width 190 height 8
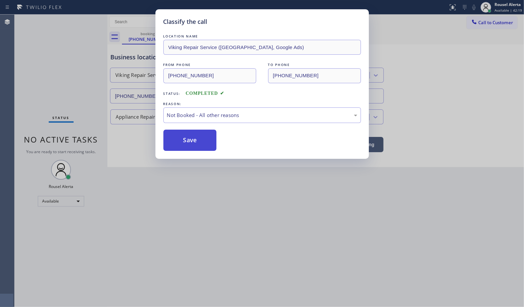
click at [188, 137] on button "Save" at bounding box center [189, 140] width 53 height 21
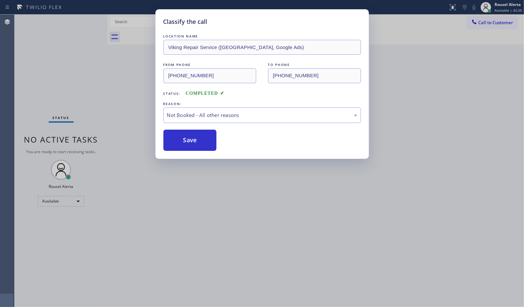
click at [247, 236] on div "Classify the call LOCATION NAME Viking Repair Service (Boston, Google Ads) FROM…" at bounding box center [262, 153] width 524 height 307
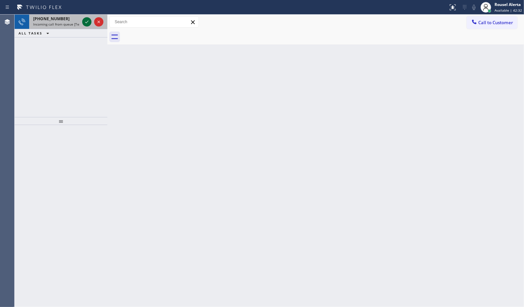
click at [84, 22] on icon at bounding box center [87, 22] width 8 height 8
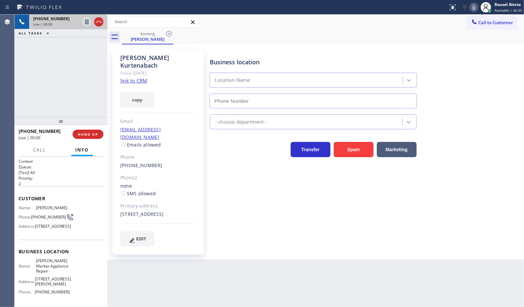
type input "(312) 345-5493"
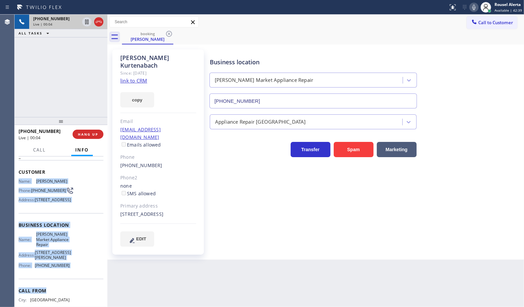
scroll to position [41, 0]
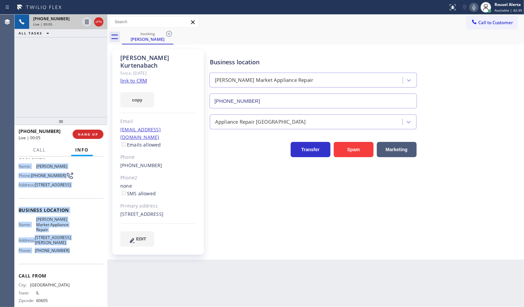
drag, startPoint x: 18, startPoint y: 207, endPoint x: 72, endPoint y: 266, distance: 79.6
click at [72, 245] on div "Context Queue: [Test] All Priority: 2 Customer Name: Kyle Kurtenabach Phone: (3…" at bounding box center [61, 215] width 85 height 197
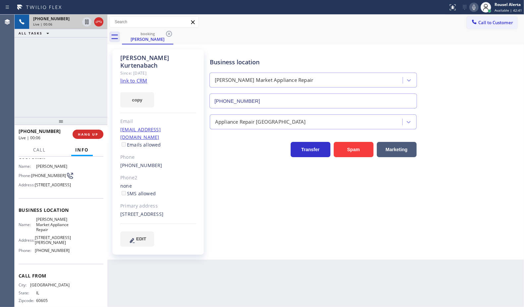
click at [419, 77] on div "Business location Fulton Market Appliance Repair (312) 345-5493" at bounding box center [366, 78] width 314 height 60
click at [141, 77] on link "link to CRM" at bounding box center [133, 80] width 27 height 7
click at [83, 46] on icon at bounding box center [87, 45] width 8 height 8
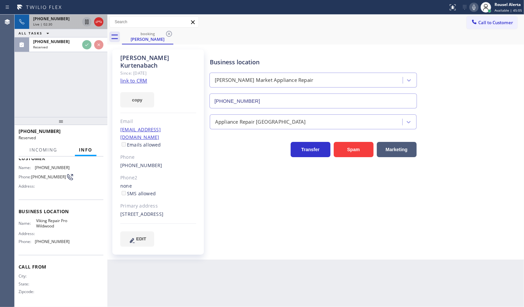
click at [87, 24] on icon at bounding box center [87, 22] width 8 height 8
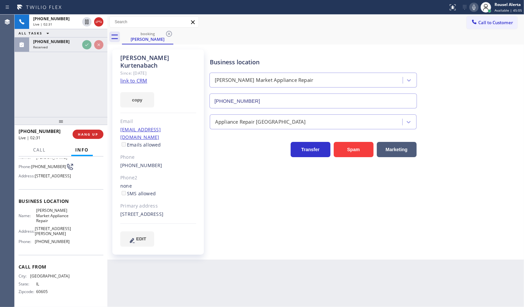
scroll to position [41, 0]
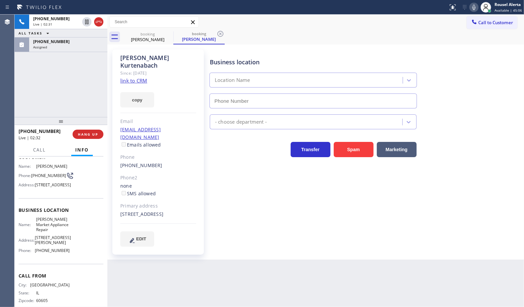
type input "(312) 345-5493"
drag, startPoint x: 473, startPoint y: 6, endPoint x: 467, endPoint y: 6, distance: 6.0
click at [419, 6] on icon at bounding box center [474, 7] width 8 height 8
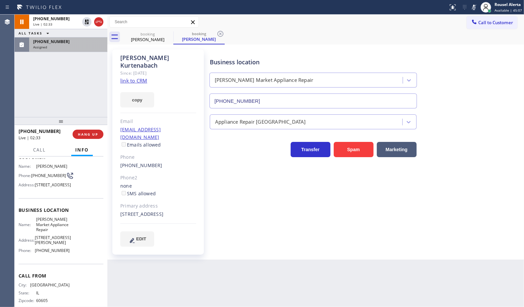
click at [81, 45] on div "Assigned" at bounding box center [68, 47] width 70 height 5
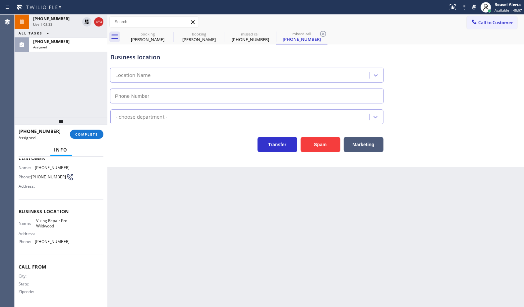
scroll to position [47, 0]
type input "(609) 293-4646"
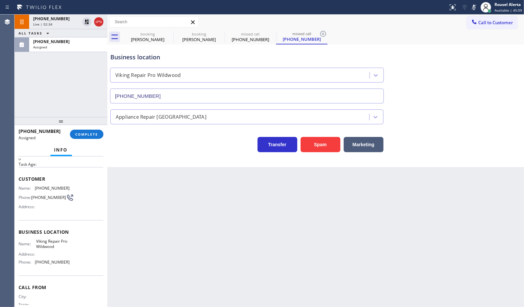
scroll to position [5, 0]
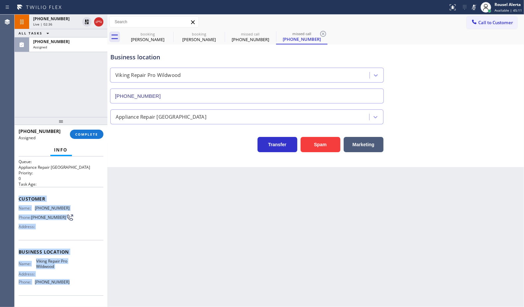
drag, startPoint x: 17, startPoint y: 198, endPoint x: 66, endPoint y: 281, distance: 96.2
click at [66, 245] on div "Context Queue: Appliance Repair High End Priority: 0 Task Age: Customer Name: (…" at bounding box center [61, 232] width 93 height 151
click at [61, 42] on div "(609) 896-3674" at bounding box center [68, 42] width 70 height 6
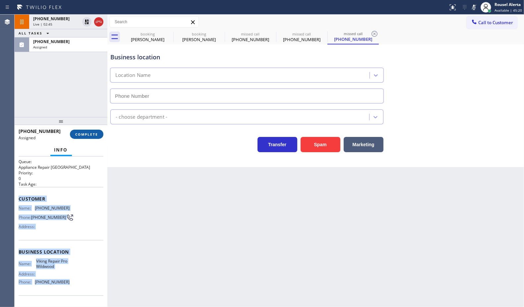
click at [87, 137] on button "COMPLETE" at bounding box center [86, 134] width 33 height 9
type input "(609) 293-4646"
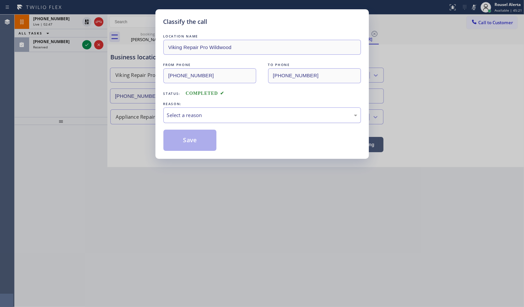
click at [199, 118] on div "Select a reason" at bounding box center [262, 115] width 190 height 8
click at [194, 143] on button "Save" at bounding box center [189, 140] width 53 height 21
click at [62, 45] on div "Classify the call LOCATION NAME Viking Repair Pro Wildwood FROM PHONE (609) 896…" at bounding box center [262, 153] width 524 height 307
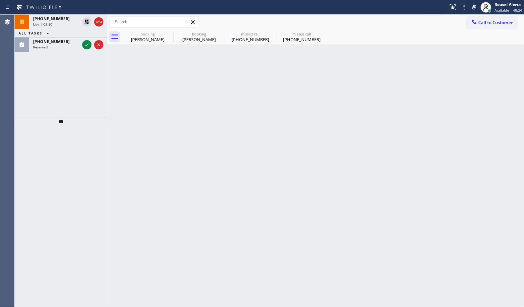
click at [62, 45] on div "Reserved" at bounding box center [56, 47] width 46 height 5
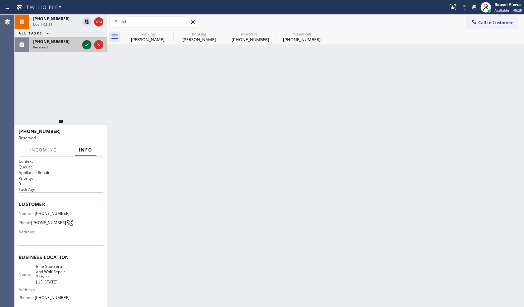
click at [82, 47] on div at bounding box center [86, 45] width 9 height 8
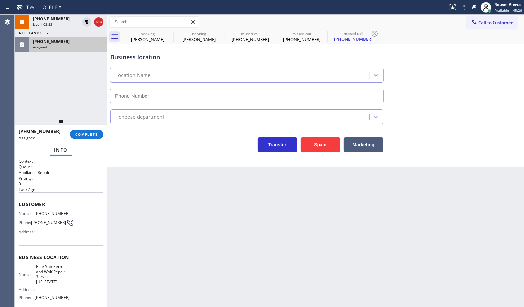
type input "(917) 920-9568"
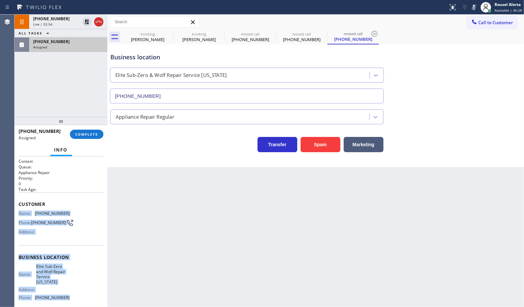
drag, startPoint x: 18, startPoint y: 213, endPoint x: 73, endPoint y: 295, distance: 98.8
click at [73, 245] on div "Context Queue: Appliance Repair Priority: 0 Task Age: Customer Name: (917) 841-…" at bounding box center [61, 260] width 85 height 203
drag, startPoint x: 85, startPoint y: 19, endPoint x: 286, endPoint y: 32, distance: 201.7
click at [85, 19] on icon at bounding box center [87, 22] width 8 height 8
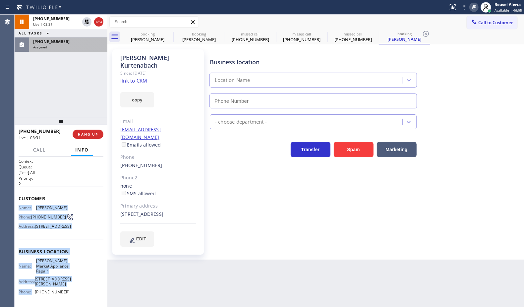
type input "(312) 345-5493"
click at [419, 3] on icon at bounding box center [474, 7] width 8 height 8
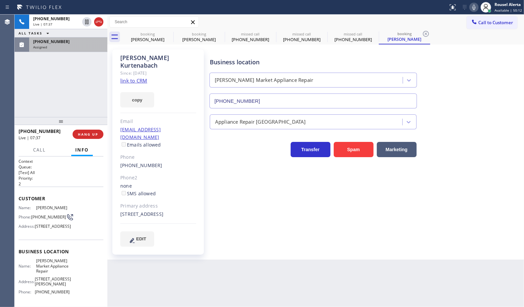
click at [67, 74] on div "+13123209622 Live | 07:37 ALL TASKS ALL TASKS ACTIVE TASKS TASKS IN WRAP UP (91…" at bounding box center [61, 66] width 93 height 102
click at [85, 25] on icon at bounding box center [87, 22] width 8 height 8
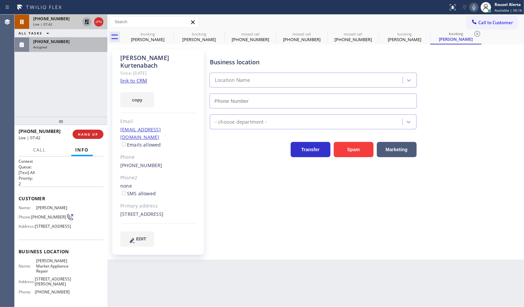
type input "(312) 345-5493"
drag, startPoint x: 471, startPoint y: 6, endPoint x: 502, endPoint y: 27, distance: 37.8
click at [419, 6] on div at bounding box center [474, 7] width 9 height 8
click at [57, 45] on div "Assigned" at bounding box center [68, 47] width 70 height 5
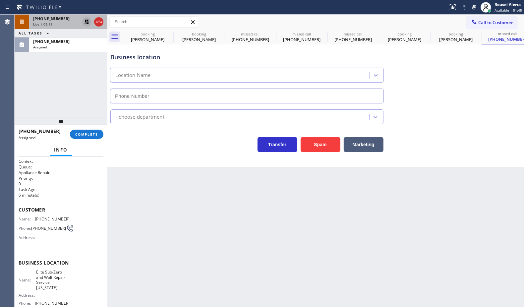
type input "(917) 920-9568"
click at [83, 136] on span "COMPLETE" at bounding box center [86, 134] width 23 height 5
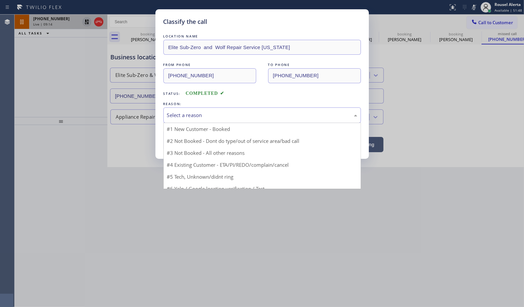
click at [215, 115] on div "Select a reason" at bounding box center [262, 115] width 190 height 8
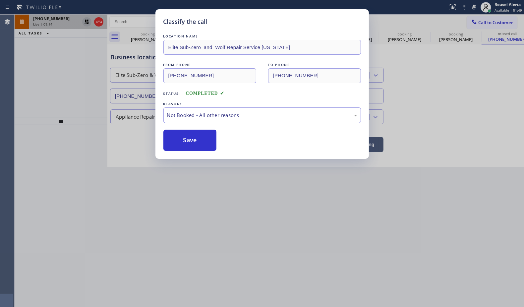
drag, startPoint x: 202, startPoint y: 144, endPoint x: 265, endPoint y: 255, distance: 128.3
click at [202, 144] on button "Save" at bounding box center [189, 140] width 53 height 21
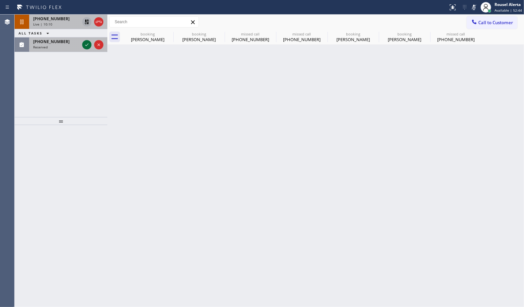
click at [85, 41] on icon at bounding box center [87, 45] width 8 height 8
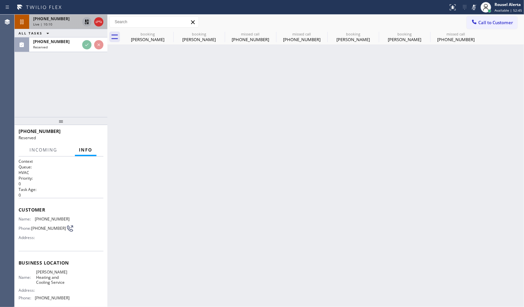
click at [169, 245] on div "Back to Dashboard Change Sender ID Customers Technicians Select a contact Outbo…" at bounding box center [315, 161] width 417 height 292
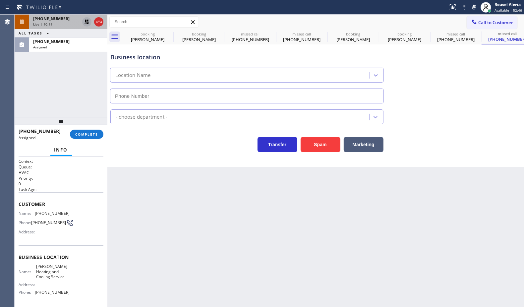
type input "(516) 789-2711"
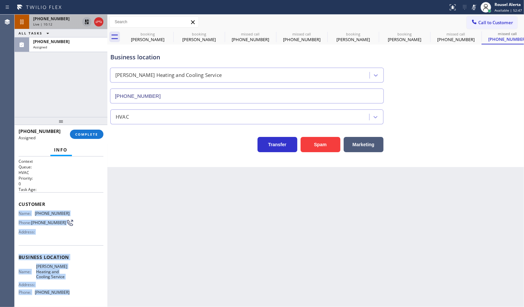
drag, startPoint x: 19, startPoint y: 211, endPoint x: 68, endPoint y: 291, distance: 94.0
click at [68, 245] on div "Context Queue: HVAC Priority: 0 Task Age: Customer Name: (516) 442-8496 Phone: …" at bounding box center [61, 258] width 85 height 198
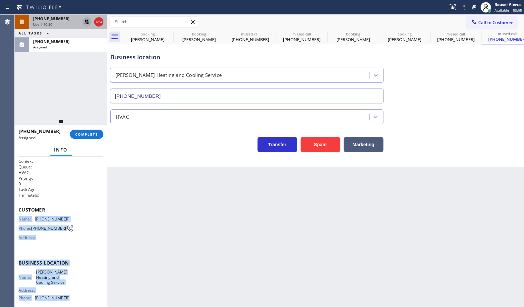
drag, startPoint x: 57, startPoint y: 40, endPoint x: 79, endPoint y: 57, distance: 27.6
click at [57, 40] on span "(516) 442-8496" at bounding box center [51, 42] width 36 height 6
click at [83, 133] on span "COMPLETE" at bounding box center [86, 134] width 23 height 5
type input "(516) 789-2711"
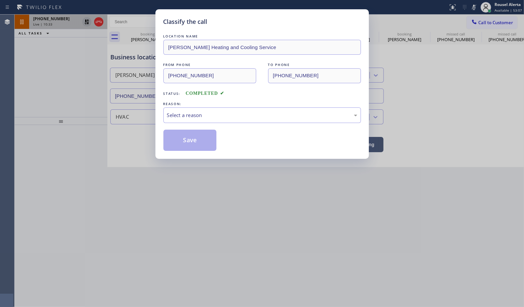
click at [180, 120] on div "Select a reason" at bounding box center [262, 115] width 198 height 16
click at [205, 148] on button "Save" at bounding box center [189, 140] width 53 height 21
click at [193, 145] on button "Save" at bounding box center [189, 140] width 53 height 21
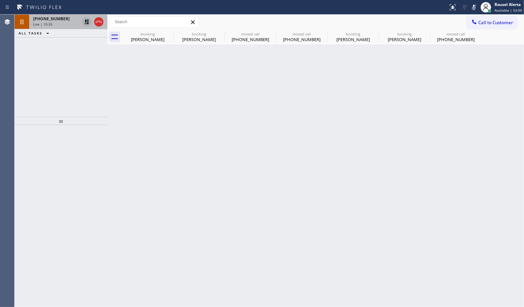
click at [65, 29] on div "ALL TASKS ALL TASKS ACTIVE TASKS TASKS IN WRAP UP" at bounding box center [61, 33] width 93 height 8
click at [66, 21] on div "+13123209622" at bounding box center [56, 19] width 46 height 6
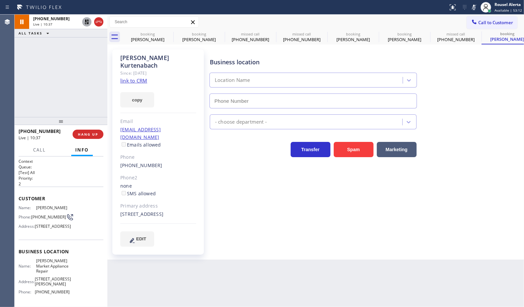
type input "(312) 345-5493"
drag, startPoint x: 67, startPoint y: 47, endPoint x: 70, endPoint y: 54, distance: 7.4
click at [67, 47] on div "+13123209622 Live | 10:40 ALL TASKS ALL TASKS ACTIVE TASKS TASKS IN WRAP UP" at bounding box center [61, 66] width 93 height 102
click at [87, 71] on div "+13123209622 Live | 10:41 ALL TASKS ALL TASKS ACTIVE TASKS TASKS IN WRAP UP" at bounding box center [61, 66] width 93 height 102
click at [83, 22] on icon at bounding box center [87, 22] width 8 height 8
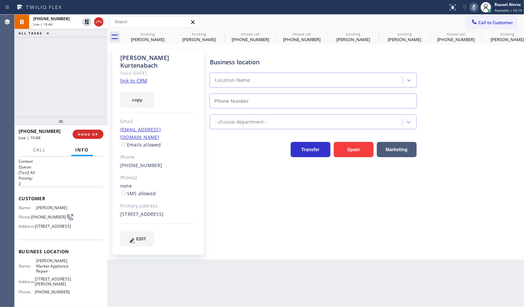
type input "(312) 345-5493"
click at [419, 7] on icon at bounding box center [474, 7] width 3 height 5
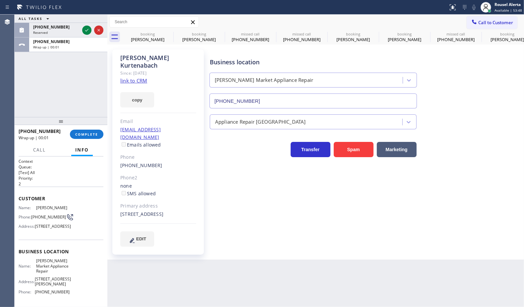
drag, startPoint x: 88, startPoint y: 32, endPoint x: 89, endPoint y: 70, distance: 37.8
click at [88, 32] on icon at bounding box center [87, 30] width 8 height 8
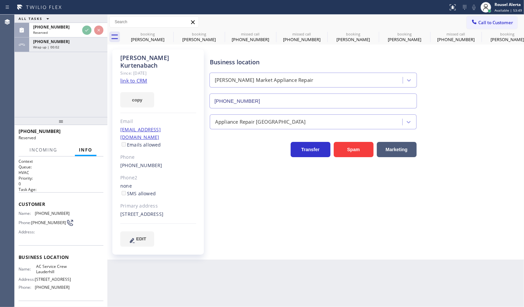
click at [150, 245] on div "Back to Dashboard Change Sender ID Customers Technicians Select a contact Outbo…" at bounding box center [315, 161] width 417 height 292
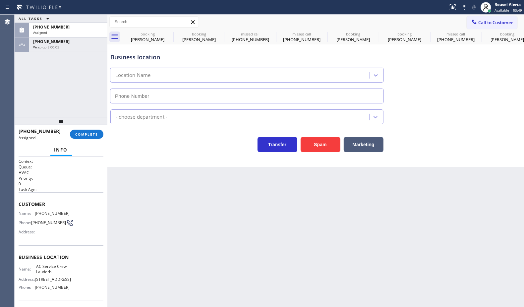
type input "(954) 280-5618"
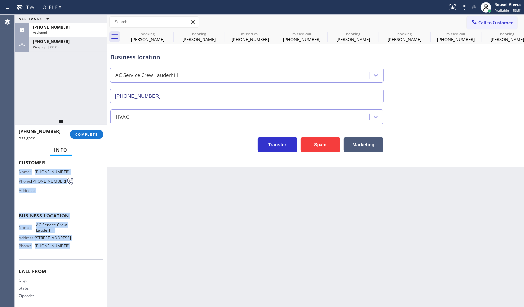
drag, startPoint x: 19, startPoint y: 211, endPoint x: 77, endPoint y: 258, distance: 75.0
click at [77, 245] on div "Context Queue: HVAC Priority: 0 Task Age: Customer Name: (954) 589-8988 Phone: …" at bounding box center [61, 213] width 85 height 192
click at [69, 30] on div "Assigned" at bounding box center [68, 32] width 70 height 5
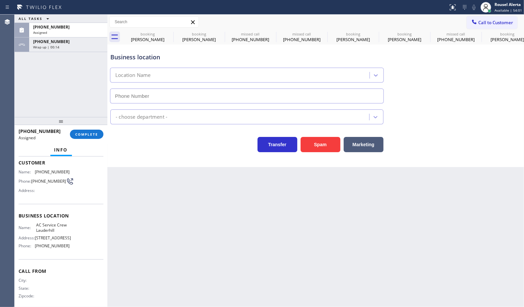
click at [87, 140] on div "(954) 589-8988 Assigned COMPLETE" at bounding box center [61, 134] width 85 height 17
type input "(954) 280-5618"
click at [85, 133] on span "COMPLETE" at bounding box center [86, 134] width 23 height 5
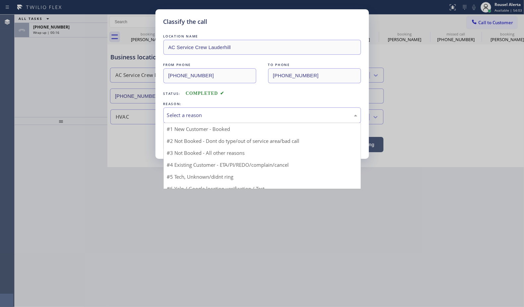
click at [184, 115] on div "Select a reason" at bounding box center [262, 115] width 190 height 8
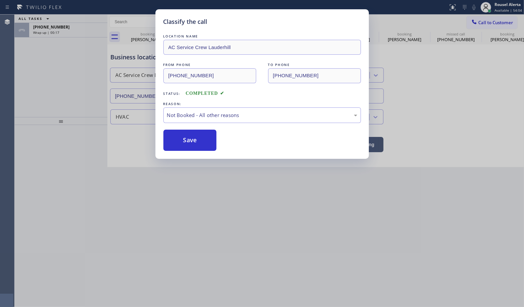
drag, startPoint x: 184, startPoint y: 144, endPoint x: 163, endPoint y: 118, distance: 33.5
click at [183, 145] on button "Save" at bounding box center [189, 140] width 53 height 21
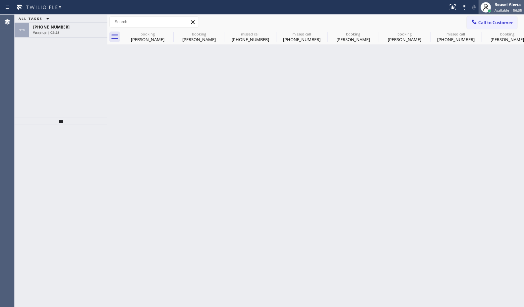
click at [419, 9] on span "Available | 56:35" at bounding box center [509, 10] width 28 height 5
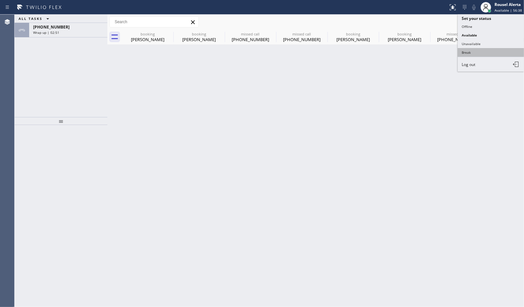
click at [419, 49] on button "Break" at bounding box center [491, 52] width 66 height 9
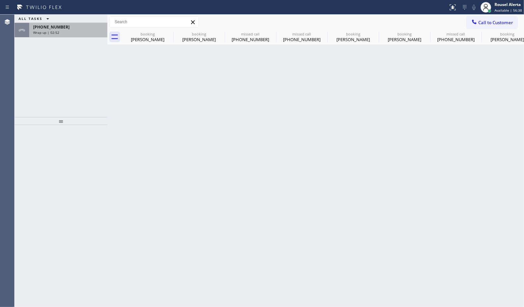
click at [75, 33] on div "Wrap up | 02:52" at bounding box center [68, 32] width 70 height 5
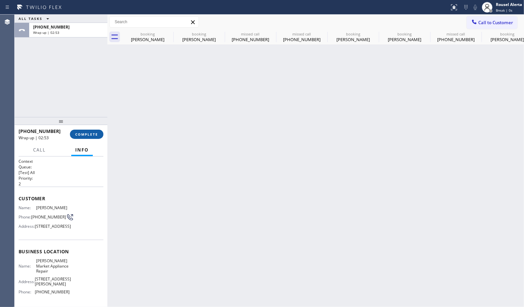
click at [90, 132] on span "COMPLETE" at bounding box center [86, 134] width 23 height 5
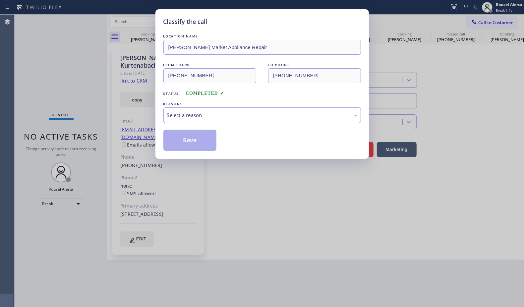
type input "(312) 345-5493"
click at [192, 119] on div "Select a reason" at bounding box center [262, 115] width 190 height 8
click at [196, 140] on button "Save" at bounding box center [189, 140] width 53 height 21
type input "(312) 345-5493"
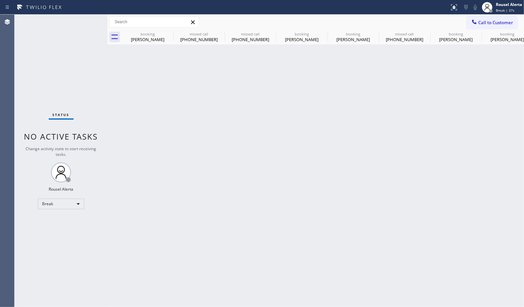
drag, startPoint x: 136, startPoint y: 140, endPoint x: 161, endPoint y: 145, distance: 25.0
click at [138, 142] on div "Back to Dashboard Change Sender ID Customers Technicians Select a contact Outbo…" at bounding box center [315, 161] width 417 height 292
click at [166, 33] on icon at bounding box center [169, 34] width 6 height 6
click at [0, 0] on icon at bounding box center [0, 0] width 0 height 0
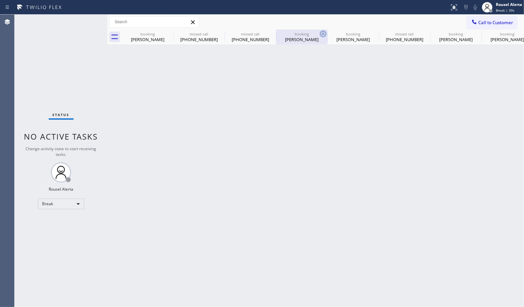
click at [319, 33] on icon at bounding box center [323, 34] width 8 height 8
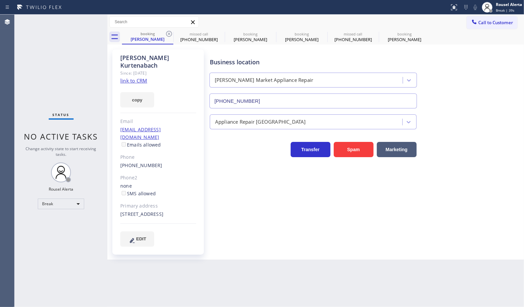
click at [168, 33] on icon at bounding box center [169, 34] width 8 height 8
click at [0, 0] on icon at bounding box center [0, 0] width 0 height 0
click at [168, 33] on icon at bounding box center [169, 34] width 6 height 6
click at [0, 0] on icon at bounding box center [0, 0] width 0 height 0
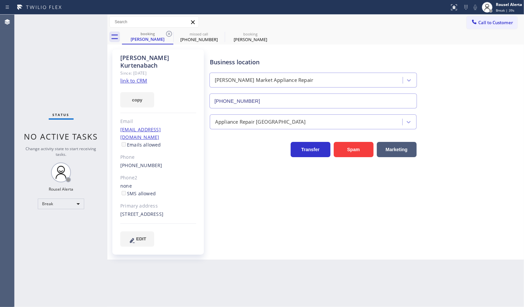
click at [0, 0] on icon at bounding box center [0, 0] width 0 height 0
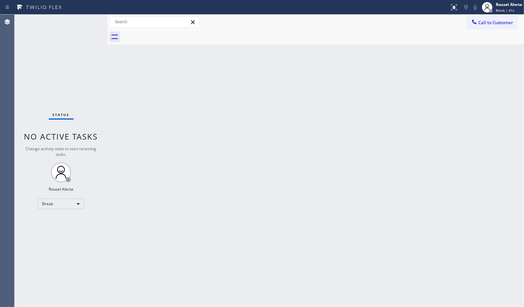
click at [169, 33] on div at bounding box center [323, 37] width 402 height 15
click at [288, 185] on div "Back to Dashboard Change Sender ID Customers Technicians Select a contact Outbo…" at bounding box center [315, 161] width 417 height 292
click at [177, 217] on div "Back to Dashboard Change Sender ID Customers Technicians Select a contact Outbo…" at bounding box center [315, 161] width 417 height 292
drag, startPoint x: 54, startPoint y: 36, endPoint x: 105, endPoint y: 92, distance: 75.3
click at [54, 36] on div "Status No active tasks Change activity state to start receiving tasks. Rousel A…" at bounding box center [61, 161] width 93 height 292
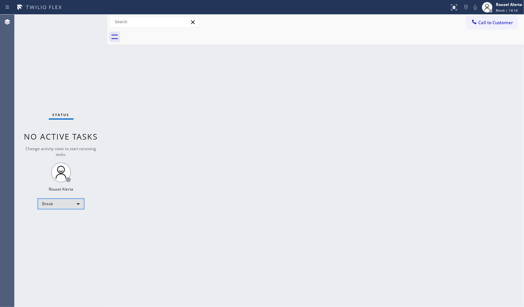
click at [79, 200] on div "Break" at bounding box center [61, 204] width 46 height 11
click at [79, 219] on li "Available" at bounding box center [60, 221] width 45 height 8
click at [279, 231] on div "Back to Dashboard Change Sender ID Customers Technicians Select a contact Outbo…" at bounding box center [315, 161] width 417 height 292
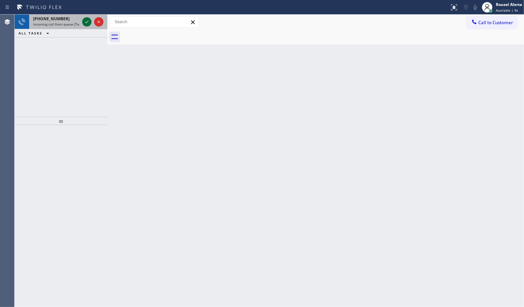
click at [86, 21] on icon at bounding box center [87, 22] width 8 height 8
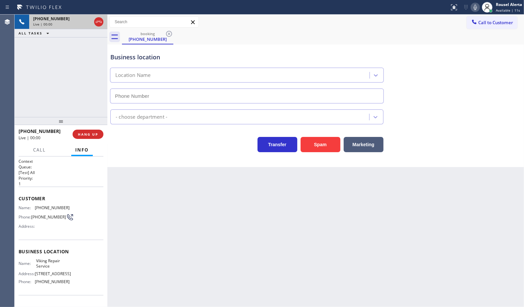
type input "(323) 416-2342"
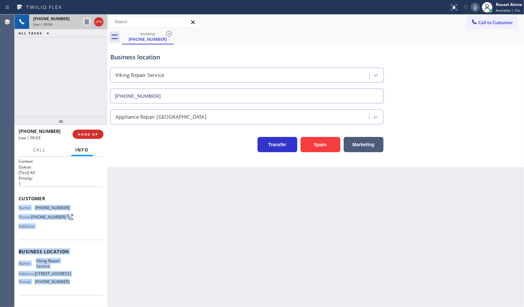
drag, startPoint x: 19, startPoint y: 204, endPoint x: 65, endPoint y: 281, distance: 90.0
click at [65, 245] on div "Context Queue: [Test] All Priority: 1 Customer Name: (917) 743-9998 Phone: (917…" at bounding box center [61, 252] width 85 height 187
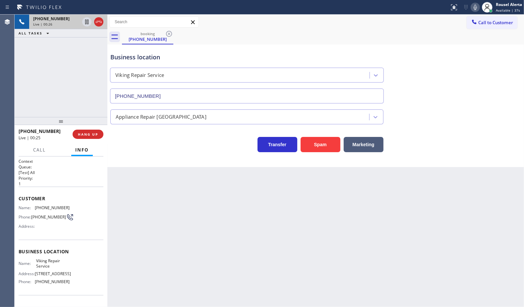
click at [79, 77] on div "+19177439998 Live | 00:26 ALL TASKS ALL TASKS ACTIVE TASKS TASKS IN WRAP UP" at bounding box center [61, 66] width 93 height 102
click at [138, 185] on div "Back to Dashboard Change Sender ID Customers Technicians Select a contact Outbo…" at bounding box center [315, 161] width 417 height 292
click at [91, 137] on button "HANG UP" at bounding box center [88, 134] width 31 height 9
click at [143, 204] on div "Back to Dashboard Change Sender ID Customers Technicians Select a contact Outbo…" at bounding box center [315, 161] width 417 height 292
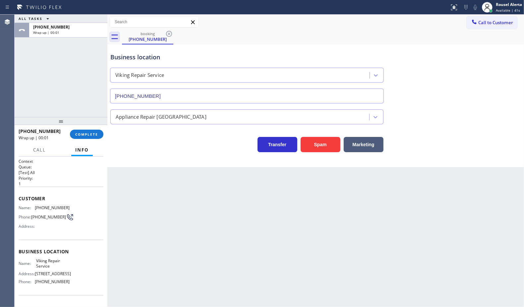
click at [92, 141] on div "+19177439998 Wrap up | 00:01 COMPLETE" at bounding box center [61, 134] width 85 height 17
click at [90, 135] on span "COMPLETE" at bounding box center [86, 134] width 23 height 5
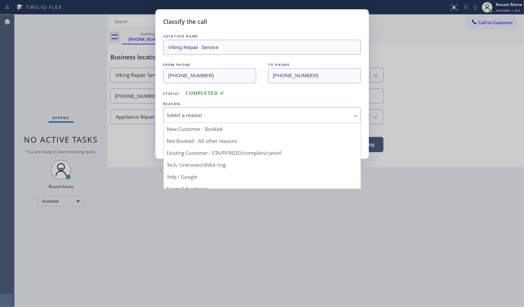
click at [223, 110] on div "Select a reason" at bounding box center [262, 115] width 198 height 16
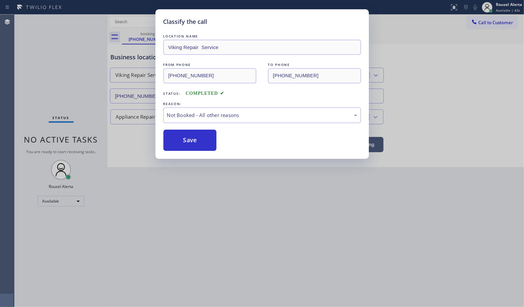
click at [186, 142] on button "Save" at bounding box center [189, 140] width 53 height 21
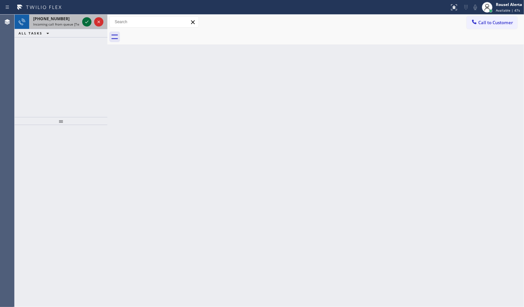
click at [82, 23] on div at bounding box center [86, 22] width 9 height 8
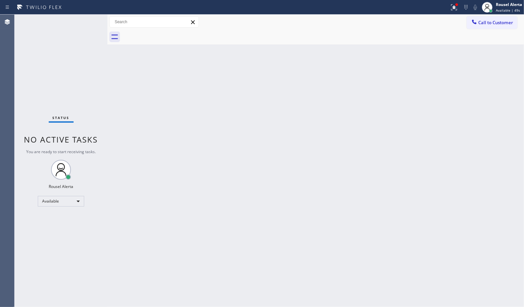
drag, startPoint x: 211, startPoint y: 168, endPoint x: 1, endPoint y: 280, distance: 237.4
click at [188, 176] on div "Back to Dashboard Change Sender ID Customers Technicians Select a contact Outbo…" at bounding box center [315, 161] width 417 height 292
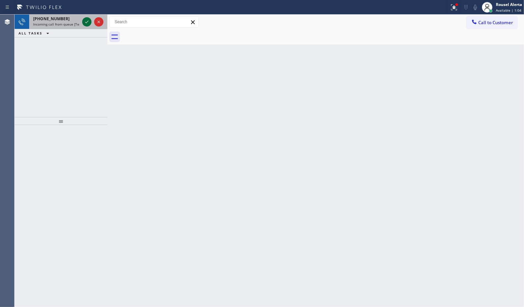
click at [87, 25] on icon at bounding box center [87, 22] width 8 height 8
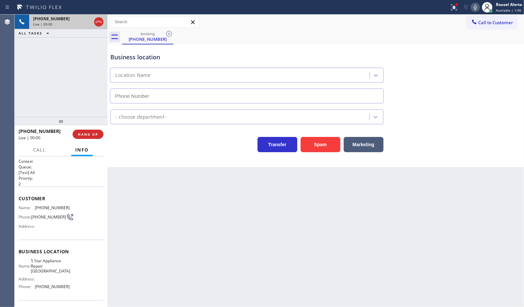
type input "(786) 347-8082"
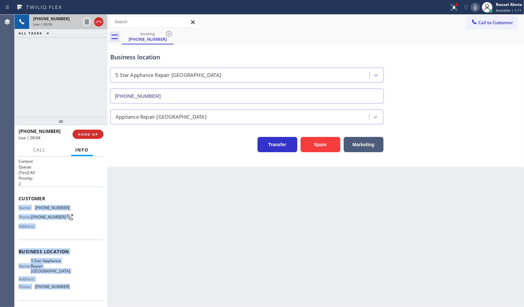
drag, startPoint x: 17, startPoint y: 203, endPoint x: 72, endPoint y: 286, distance: 99.2
click at [72, 245] on div "Context Queue: [Test] All Priority: 2 Customer Name: (786) 204-7885 Phone: (786…" at bounding box center [61, 232] width 93 height 151
drag, startPoint x: 94, startPoint y: 135, endPoint x: 90, endPoint y: 135, distance: 3.7
click at [94, 135] on span "HANG UP" at bounding box center [88, 134] width 20 height 5
click at [90, 135] on span "HANG UP" at bounding box center [88, 134] width 20 height 5
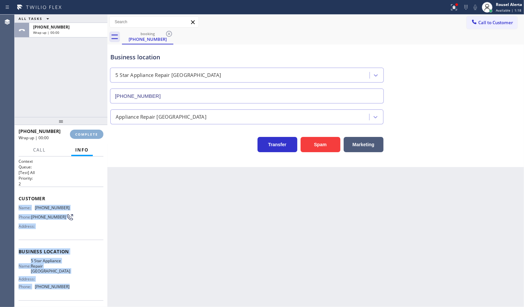
click at [89, 135] on span "COMPLETE" at bounding box center [86, 134] width 23 height 5
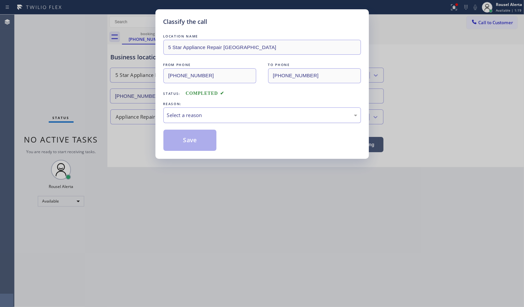
click at [177, 117] on div "Select a reason" at bounding box center [262, 115] width 190 height 8
click at [194, 149] on button "Save" at bounding box center [189, 140] width 53 height 21
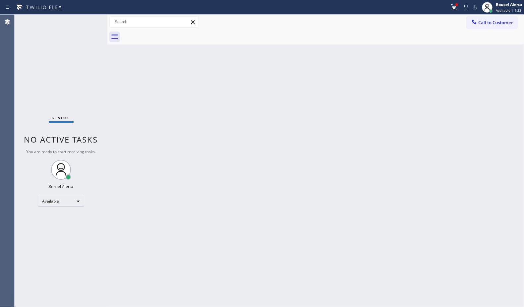
click at [322, 113] on div "Back to Dashboard Change Sender ID Customers Technicians Select a contact Outbo…" at bounding box center [315, 161] width 417 height 292
click at [419, 5] on icon at bounding box center [454, 7] width 8 height 8
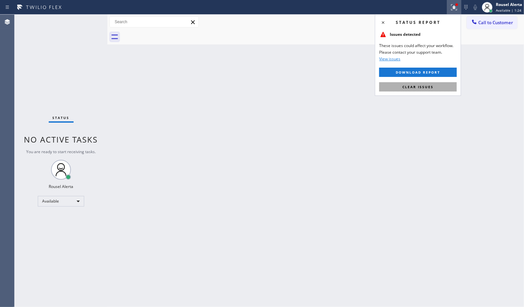
click at [419, 89] on span "Clear issues" at bounding box center [418, 87] width 31 height 5
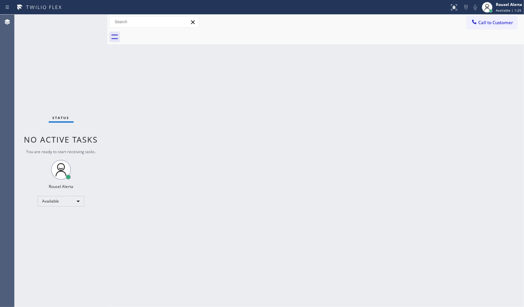
click at [419, 123] on div "Back to Dashboard Change Sender ID Customers Technicians Select a contact Outbo…" at bounding box center [315, 161] width 417 height 292
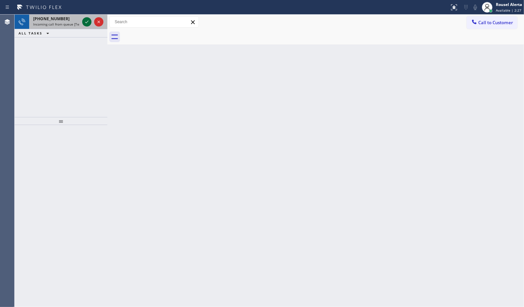
click at [88, 21] on icon at bounding box center [87, 22] width 8 height 8
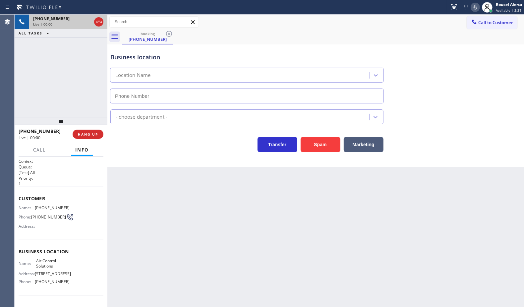
type input "(346) 776-1223"
click at [324, 146] on button "Spam" at bounding box center [321, 144] width 40 height 15
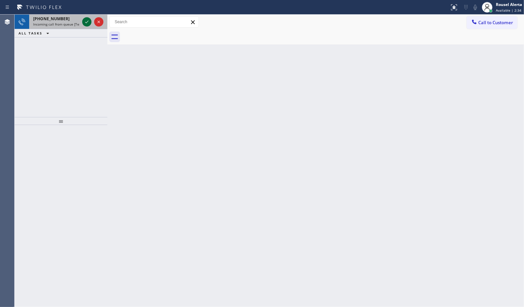
click at [83, 20] on icon at bounding box center [87, 22] width 8 height 8
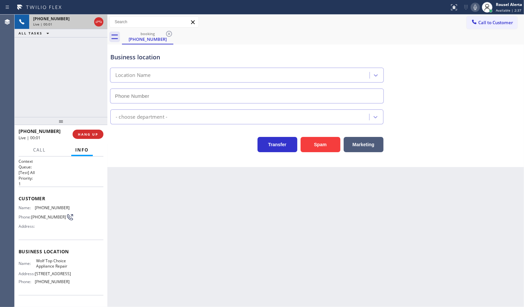
type input "(877) 917-9852"
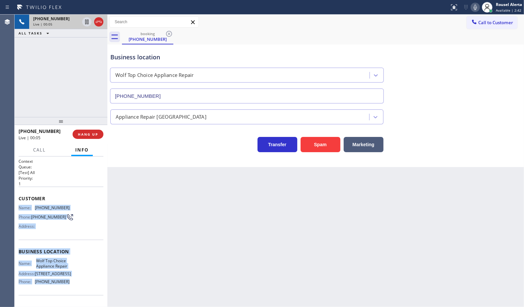
drag, startPoint x: 19, startPoint y: 206, endPoint x: 70, endPoint y: 286, distance: 94.5
click at [70, 245] on div "Context Queue: [Test] All Priority: 1 Customer Name: (817) 723-6984 Phone: (817…" at bounding box center [61, 252] width 85 height 187
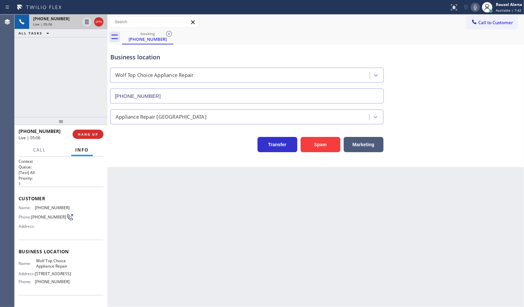
click at [236, 201] on div "Back to Dashboard Change Sender ID Customers Technicians Select a contact Outbo…" at bounding box center [315, 161] width 417 height 292
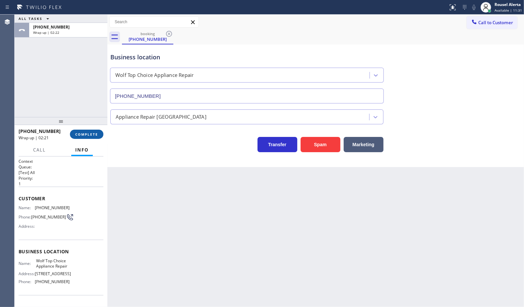
click at [81, 130] on button "COMPLETE" at bounding box center [86, 134] width 33 height 9
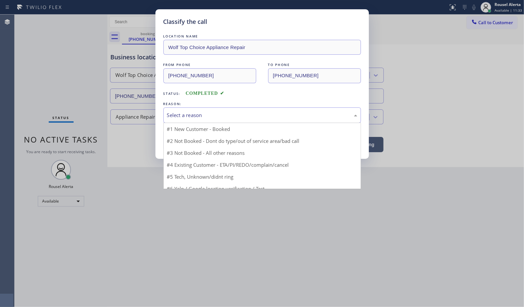
click at [262, 118] on div "Select a reason" at bounding box center [262, 115] width 190 height 8
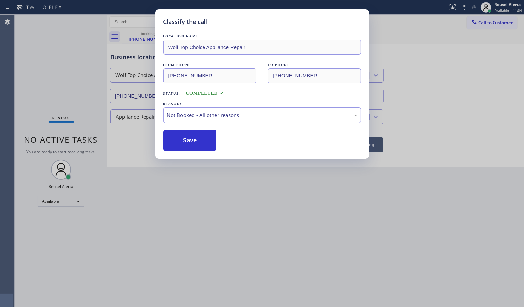
drag, startPoint x: 203, startPoint y: 143, endPoint x: 449, endPoint y: 139, distance: 246.4
click at [203, 143] on button "Save" at bounding box center [189, 140] width 53 height 21
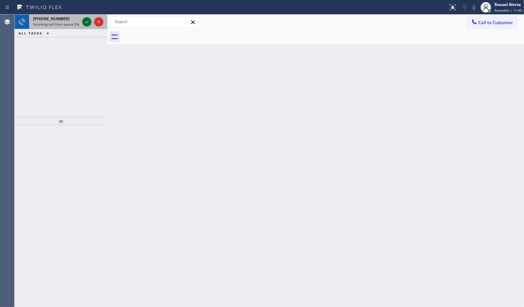
click at [88, 21] on icon at bounding box center [86, 22] width 3 height 3
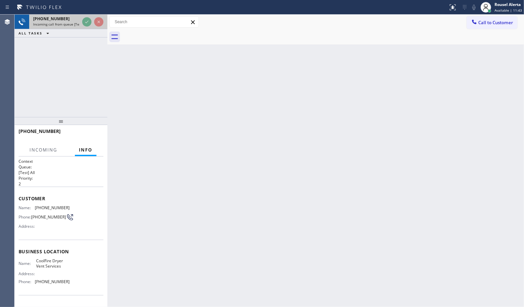
click at [81, 24] on div at bounding box center [93, 22] width 24 height 15
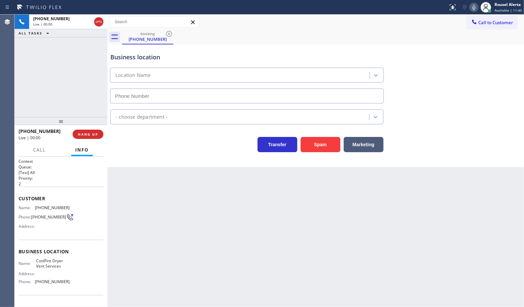
type input "(626) 718-5207"
click at [289, 234] on div "Back to Dashboard Change Sender ID Customers Technicians Select a contact Outbo…" at bounding box center [315, 161] width 417 height 292
click at [81, 74] on div "+16269008199 Live | 00:07 ALL TASKS ALL TASKS ACTIVE TASKS TASKS IN WRAP UP" at bounding box center [61, 66] width 93 height 102
click at [200, 195] on div "Back to Dashboard Change Sender ID Customers Technicians Select a contact Outbo…" at bounding box center [315, 161] width 417 height 292
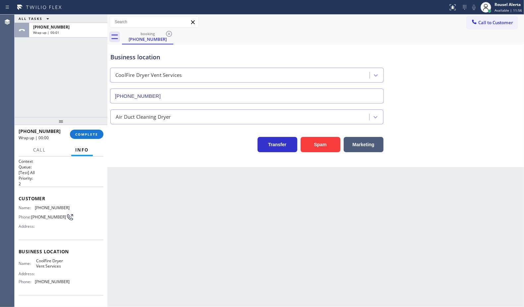
drag, startPoint x: 92, startPoint y: 134, endPoint x: 108, endPoint y: 128, distance: 16.8
click at [92, 134] on span "COMPLETE" at bounding box center [86, 134] width 23 height 5
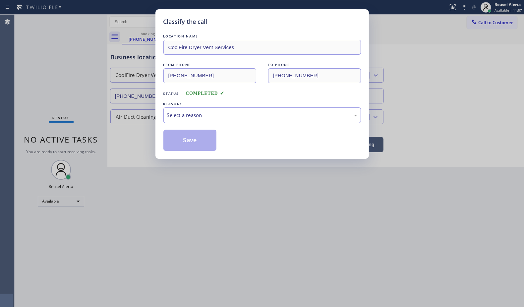
click at [205, 114] on div "Select a reason" at bounding box center [262, 115] width 190 height 8
click at [183, 142] on button "Save" at bounding box center [189, 140] width 53 height 21
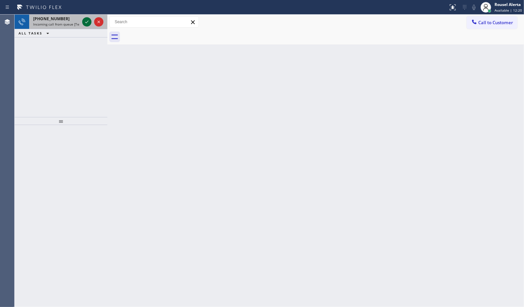
click at [84, 24] on icon at bounding box center [87, 22] width 8 height 8
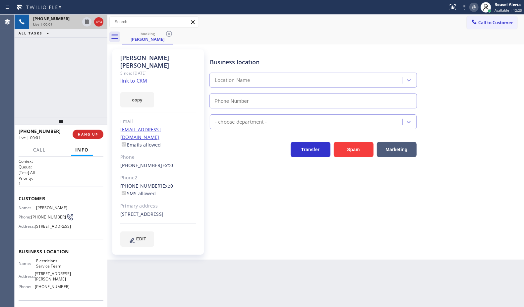
type input "(800) 568-8664"
click at [126, 77] on link "link to CRM" at bounding box center [133, 80] width 27 height 7
click at [82, 73] on div "+17145011534 Live | 02:07 ALL TASKS ALL TASKS ACTIVE TASKS TASKS IN WRAP UP" at bounding box center [61, 66] width 93 height 102
click at [85, 25] on icon at bounding box center [87, 22] width 8 height 8
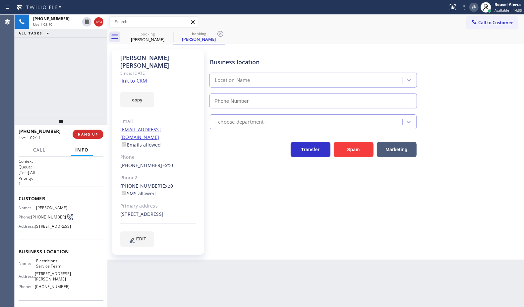
type input "(800) 568-8664"
click at [419, 9] on icon at bounding box center [474, 7] width 8 height 8
click at [54, 41] on div "+17145011534 Live | 03:39 ALL TASKS ALL TASKS ACTIVE TASKS TASKS IN WRAP UP" at bounding box center [61, 66] width 93 height 102
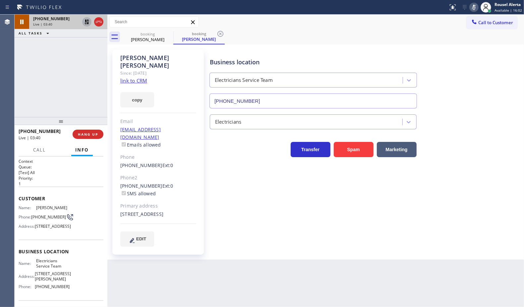
click at [85, 22] on icon at bounding box center [87, 22] width 8 height 8
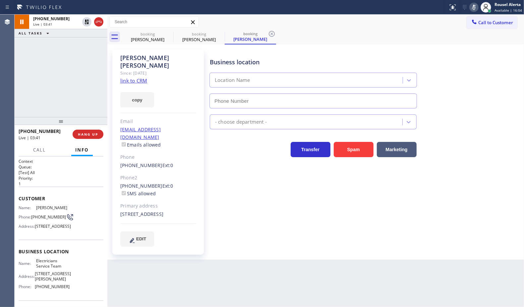
type input "(800) 568-8664"
click at [419, 7] on icon at bounding box center [474, 7] width 8 height 8
click at [77, 49] on div "+17145011534 Live | 05:12 ALL TASKS ALL TASKS ACTIVE TASKS TASKS IN WRAP UP" at bounding box center [61, 66] width 93 height 102
click at [269, 245] on div "Back to Dashboard Change Sender ID Customers Technicians Select a contact Outbo…" at bounding box center [315, 161] width 417 height 292
click at [201, 245] on div "Back to Dashboard Change Sender ID Customers Technicians Select a contact Outbo…" at bounding box center [315, 161] width 417 height 292
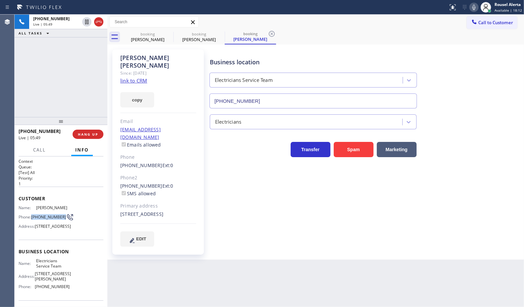
drag, startPoint x: 32, startPoint y: 213, endPoint x: 42, endPoint y: 218, distance: 11.3
click at [42, 218] on span "(714) 501-1534" at bounding box center [48, 217] width 35 height 5
drag, startPoint x: 35, startPoint y: 56, endPoint x: 47, endPoint y: 60, distance: 13.2
click at [35, 56] on div "+17145011534 Live | 06:03 ALL TASKS ALL TASKS ACTIVE TASKS TASKS IN WRAP UP" at bounding box center [61, 66] width 93 height 102
click at [81, 133] on span "HANG UP" at bounding box center [88, 134] width 20 height 5
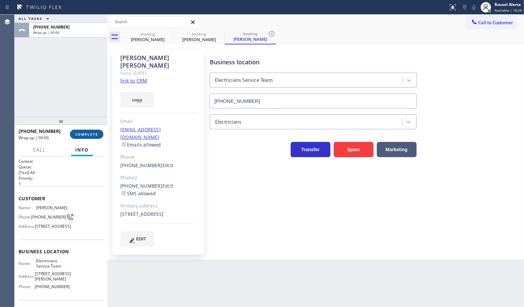
click at [83, 134] on span "COMPLETE" at bounding box center [86, 134] width 23 height 5
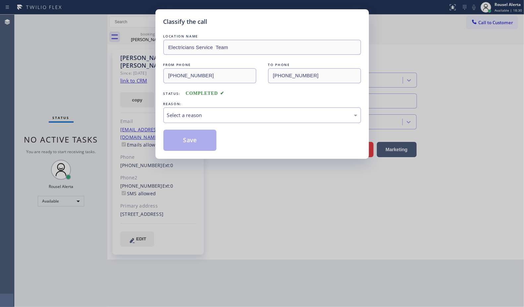
click at [183, 110] on div "Select a reason" at bounding box center [262, 115] width 198 height 16
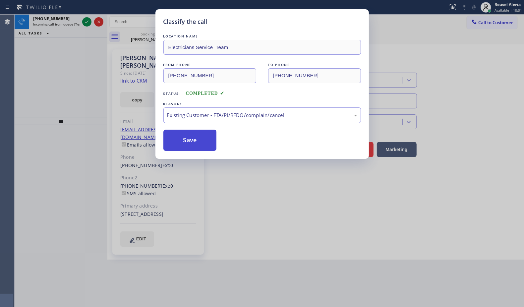
click at [198, 145] on button "Save" at bounding box center [189, 140] width 53 height 21
click at [87, 22] on icon at bounding box center [87, 22] width 8 height 8
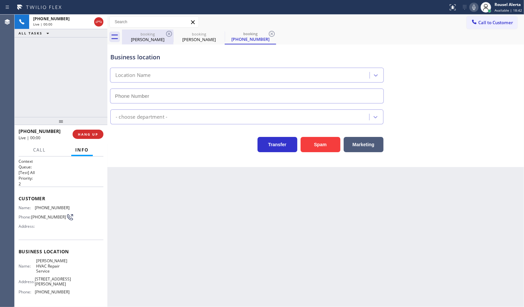
type input "(813) 701-2723"
click at [168, 32] on icon at bounding box center [169, 34] width 6 height 6
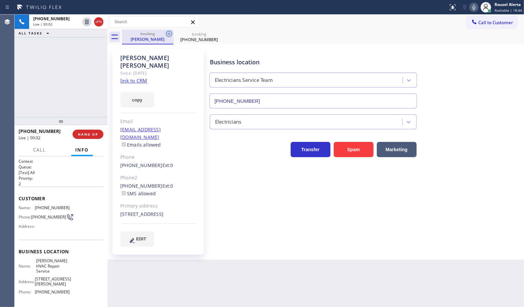
click at [168, 32] on icon at bounding box center [169, 34] width 8 height 8
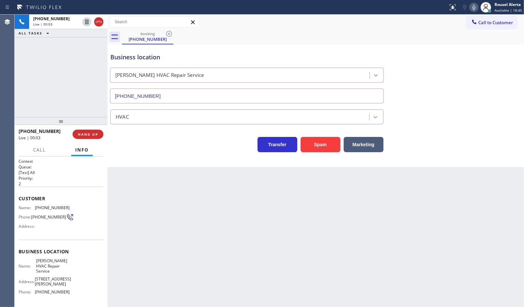
click at [183, 216] on div "Back to Dashboard Change Sender ID Customers Technicians Select a contact Outbo…" at bounding box center [315, 161] width 417 height 292
click at [87, 137] on button "HANG UP" at bounding box center [88, 134] width 31 height 9
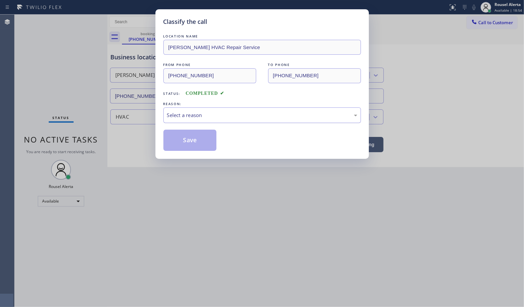
click at [215, 108] on div "Select a reason" at bounding box center [262, 115] width 198 height 16
click at [196, 144] on button "Save" at bounding box center [189, 140] width 53 height 21
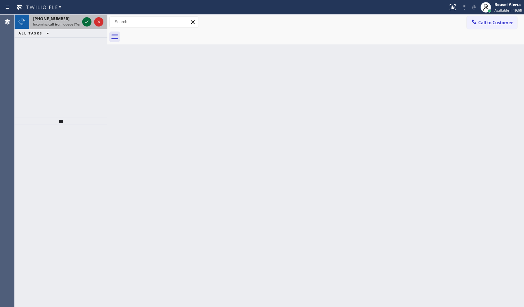
click at [87, 22] on icon at bounding box center [87, 22] width 8 height 8
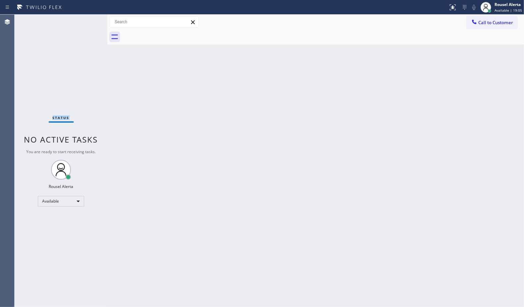
click at [87, 22] on div "Status No active tasks You are ready to start receiving tasks. Rousel Alerta Av…" at bounding box center [61, 161] width 93 height 292
click at [356, 150] on div "Back to Dashboard Change Sender ID Customers Technicians Select a contact Outbo…" at bounding box center [315, 161] width 417 height 292
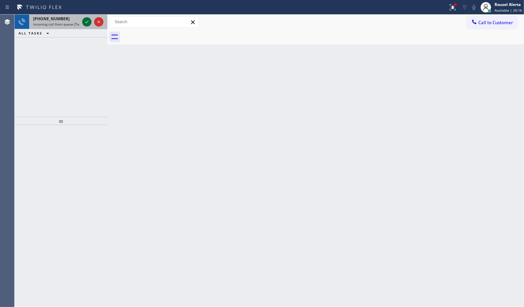
click at [90, 23] on icon at bounding box center [87, 22] width 8 height 8
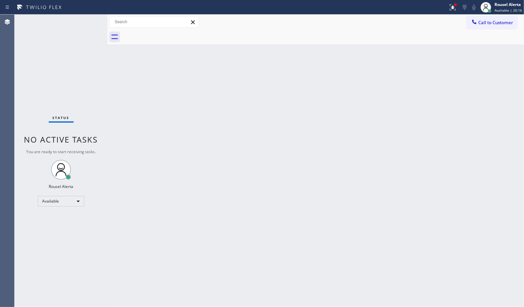
click at [86, 22] on div "Status No active tasks You are ready to start receiving tasks. Rousel Alerta Av…" at bounding box center [61, 161] width 93 height 292
drag, startPoint x: 264, startPoint y: 226, endPoint x: 317, endPoint y: 272, distance: 70.0
click at [264, 226] on div "Back to Dashboard Change Sender ID Customers Technicians Select a contact Outbo…" at bounding box center [315, 161] width 417 height 292
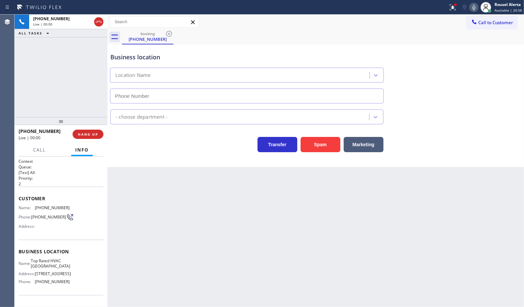
type input "(754) 212-9211"
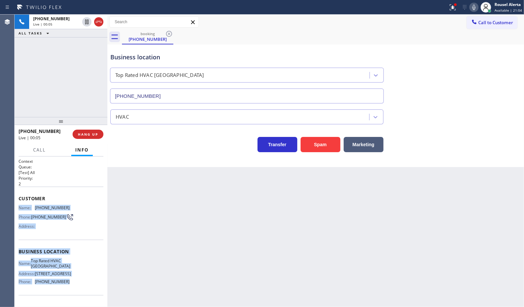
drag, startPoint x: 19, startPoint y: 206, endPoint x: 63, endPoint y: 291, distance: 95.5
click at [63, 245] on div "Context Queue: [Test] All Priority: 2 Customer Name: (539) 200-1387 Phone: (539…" at bounding box center [61, 252] width 85 height 187
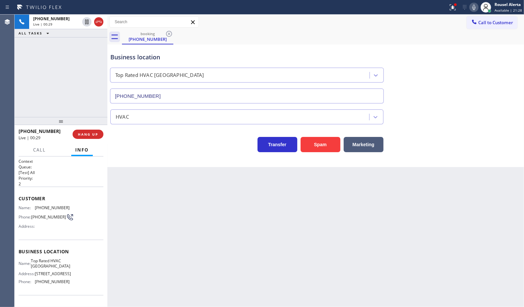
click at [152, 232] on div "Back to Dashboard Change Sender ID Customers Technicians Select a contact Outbo…" at bounding box center [315, 161] width 417 height 292
click at [86, 135] on span "HANG UP" at bounding box center [88, 134] width 20 height 5
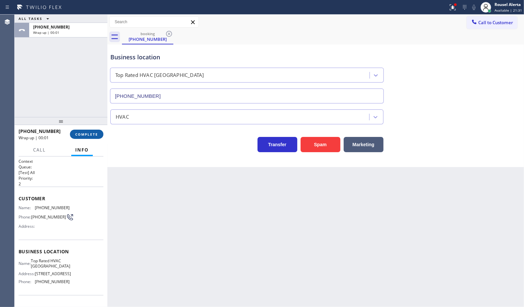
click at [95, 134] on span "COMPLETE" at bounding box center [86, 134] width 23 height 5
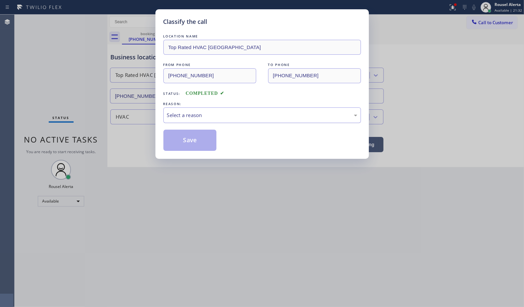
click at [226, 120] on div "Select a reason" at bounding box center [262, 115] width 198 height 16
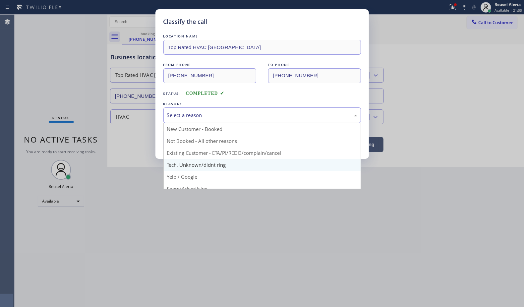
scroll to position [41, 0]
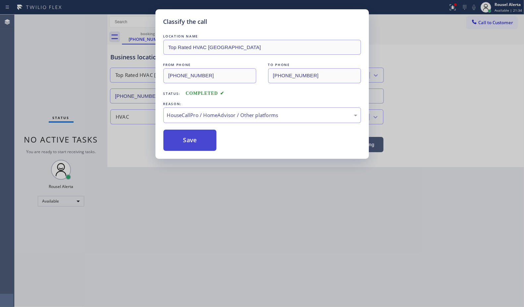
click at [198, 142] on button "Save" at bounding box center [189, 140] width 53 height 21
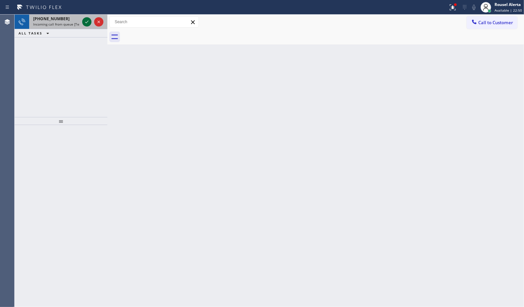
click at [86, 23] on icon at bounding box center [86, 22] width 3 height 3
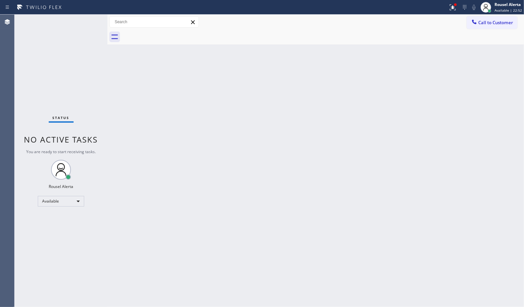
drag, startPoint x: 400, startPoint y: 108, endPoint x: 518, endPoint y: 97, distance: 118.6
click at [401, 108] on div "Back to Dashboard Change Sender ID Customers Technicians Select a contact Outbo…" at bounding box center [315, 161] width 417 height 292
drag, startPoint x: 75, startPoint y: 43, endPoint x: 81, endPoint y: 45, distance: 6.6
click at [75, 43] on div "Status No active tasks You are ready to start receiving tasks. Rousel Alerta Av…" at bounding box center [61, 161] width 93 height 292
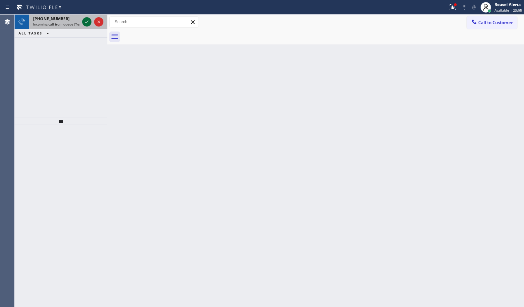
click at [86, 24] on icon at bounding box center [87, 22] width 8 height 8
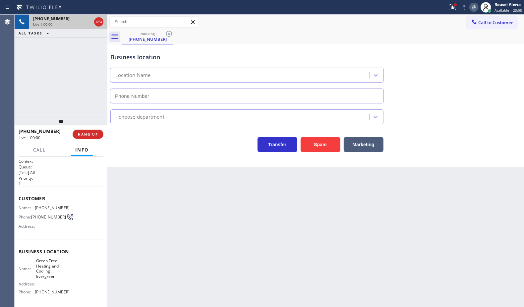
type input "(408) 676-2212"
click at [75, 46] on div "+14793245556 Live | 00:15 ALL TASKS ALL TASKS ACTIVE TASKS TASKS IN WRAP UP" at bounding box center [61, 66] width 93 height 102
click at [322, 148] on button "Spam" at bounding box center [321, 144] width 40 height 15
drag, startPoint x: 363, startPoint y: 20, endPoint x: 420, endPoint y: 23, distance: 57.1
click at [363, 20] on div "Call to Customer Outbound call Location Electricity King Rahway(Sanron Electric…" at bounding box center [315, 22] width 417 height 12
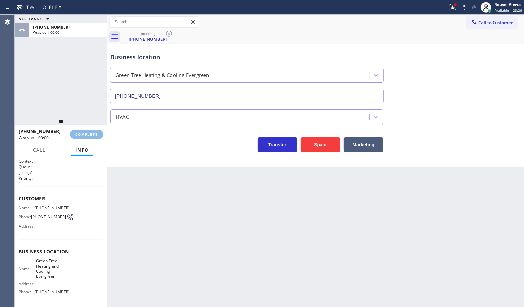
click at [419, 9] on div at bounding box center [453, 7] width 15 height 8
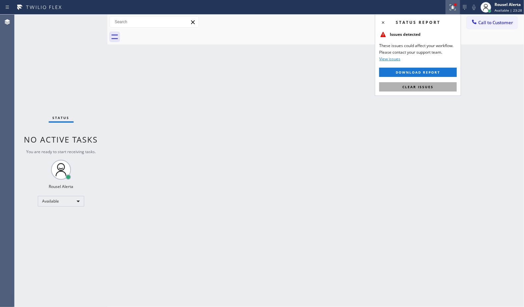
click at [419, 85] on span "Clear issues" at bounding box center [418, 87] width 31 height 5
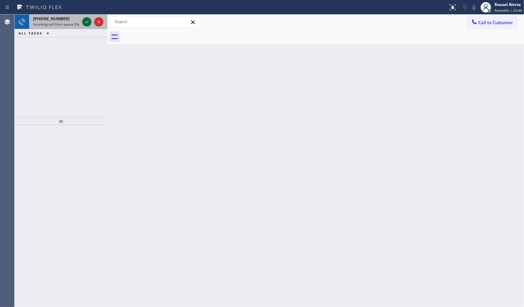
click at [86, 22] on icon at bounding box center [87, 22] width 8 height 8
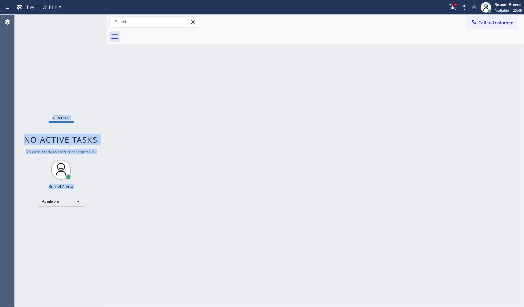
click at [86, 22] on div "Status No active tasks You are ready to start receiving tasks. Rousel Alerta Av…" at bounding box center [61, 161] width 93 height 292
click at [85, 22] on div "Status No active tasks You are ready to start receiving tasks. Rousel Alerta Av…" at bounding box center [61, 161] width 93 height 292
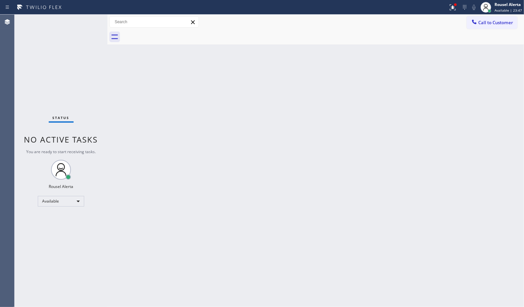
click at [85, 22] on div "Status No active tasks You are ready to start receiving tasks. Rousel Alerta Av…" at bounding box center [61, 161] width 93 height 292
click at [88, 34] on div "Status No active tasks You are ready to start receiving tasks. Rousel Alerta Av…" at bounding box center [61, 161] width 93 height 292
click at [160, 115] on div "Back to Dashboard Change Sender ID Customers Technicians Select a contact Outbo…" at bounding box center [315, 161] width 417 height 292
click at [83, 19] on div "Status No active tasks You are ready to start receiving tasks. Rousel Alerta Av…" at bounding box center [61, 161] width 93 height 292
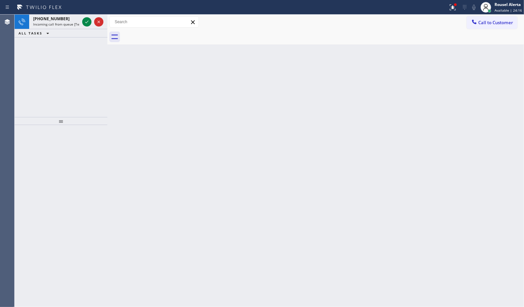
click at [83, 19] on icon at bounding box center [87, 22] width 8 height 8
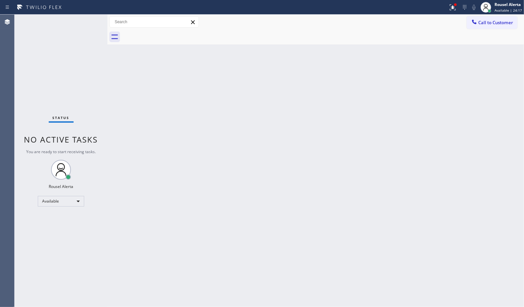
click at [83, 20] on div "Status No active tasks You are ready to start receiving tasks. Rousel Alerta Av…" at bounding box center [61, 161] width 93 height 292
click at [87, 22] on div "Status No active tasks You are ready to start receiving tasks. Rousel Alerta Av…" at bounding box center [61, 161] width 93 height 292
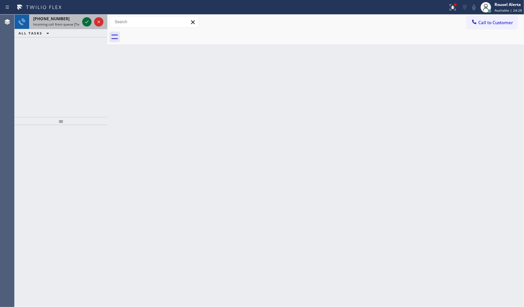
click at [81, 24] on div at bounding box center [93, 22] width 24 height 15
click at [82, 22] on div at bounding box center [86, 22] width 9 height 8
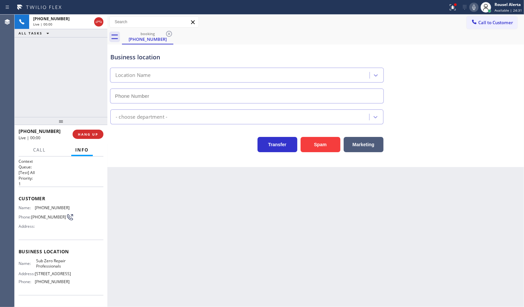
type input "(855) 662-5332"
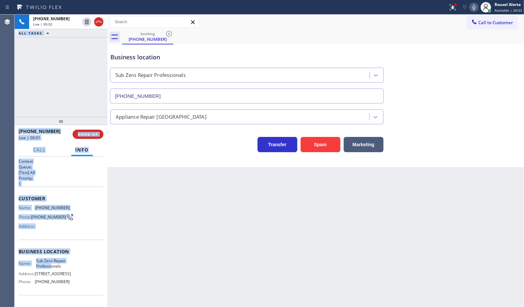
drag, startPoint x: 14, startPoint y: 207, endPoint x: 52, endPoint y: 269, distance: 73.4
click at [51, 245] on div "Agent Desktop Classify the call LOCATION NAME Noel KitchenAid Repair Works FROM…" at bounding box center [262, 161] width 524 height 292
drag, startPoint x: 52, startPoint y: 257, endPoint x: 37, endPoint y: 233, distance: 28.4
click at [52, 245] on div "Business location Name: Sub Zero Repair Professionals Address: 716 Yarmouth Rd …" at bounding box center [61, 267] width 85 height 55
click at [30, 223] on div "Name: (602) 510-2057 Phone: (602) 510-2057 Address:" at bounding box center [44, 218] width 51 height 26
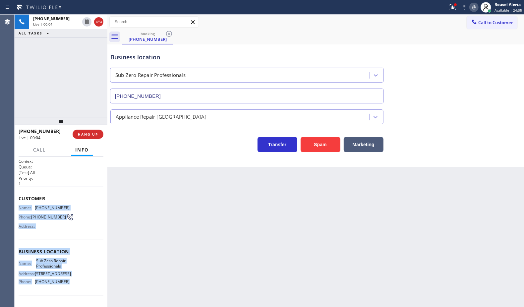
drag, startPoint x: 17, startPoint y: 206, endPoint x: 64, endPoint y: 292, distance: 98.8
click at [64, 245] on div "Context Queue: [Test] All Priority: 1 Customer Name: (602) 510-2057 Phone: (602…" at bounding box center [61, 232] width 93 height 151
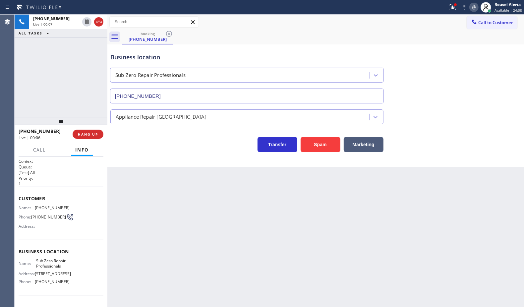
click at [62, 73] on div "+16025102057 Live | 00:07 ALL TASKS ALL TASKS ACTIVE TASKS TASKS IN WRAP UP" at bounding box center [61, 66] width 93 height 102
drag, startPoint x: 65, startPoint y: 54, endPoint x: 65, endPoint y: 61, distance: 7.0
click at [65, 54] on div "+16025102057 Live | 00:25 ALL TASKS ALL TASKS ACTIVE TASKS TASKS IN WRAP UP" at bounding box center [61, 66] width 93 height 102
click at [38, 149] on span "Call" at bounding box center [39, 150] width 13 height 6
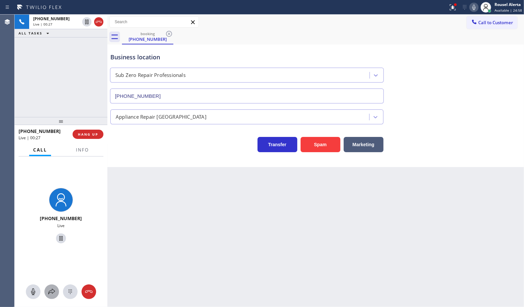
click at [52, 245] on button at bounding box center [51, 292] width 15 height 15
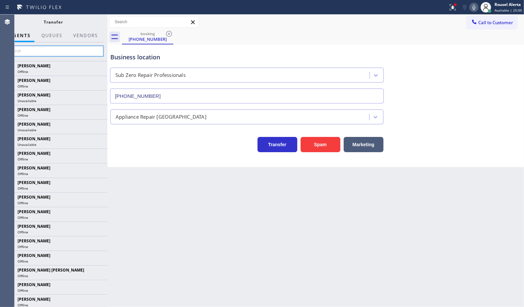
click at [67, 52] on input "text" at bounding box center [54, 51] width 100 height 11
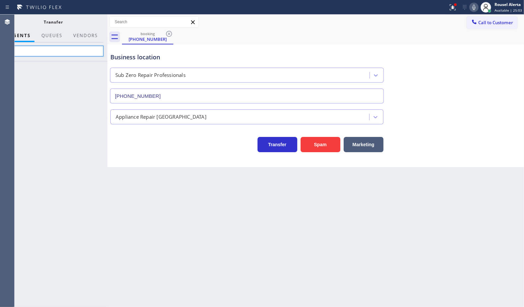
type input "j"
type input "felix"
click at [96, 67] on icon at bounding box center [99, 68] width 8 height 8
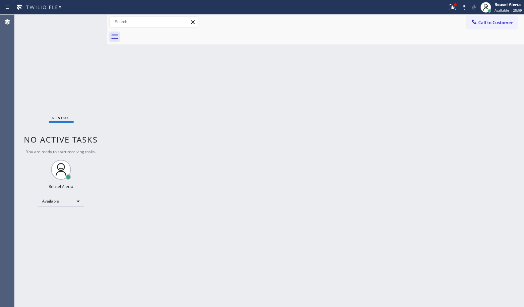
click at [116, 124] on div "Back to Dashboard Change Sender ID Customers Technicians Select a contact Outbo…" at bounding box center [315, 161] width 417 height 292
click at [419, 112] on div "Back to Dashboard Change Sender ID Customers Technicians Select a contact Outbo…" at bounding box center [315, 161] width 417 height 292
click at [419, 9] on div at bounding box center [453, 7] width 15 height 8
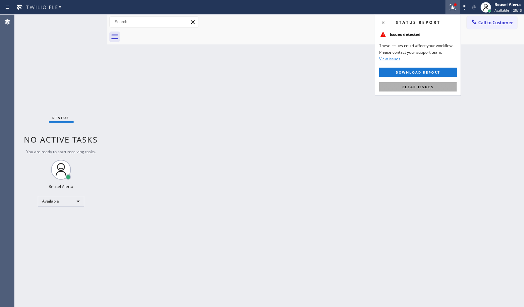
click at [419, 88] on span "Clear issues" at bounding box center [418, 87] width 31 height 5
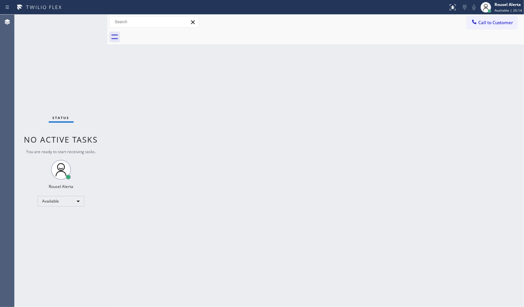
click at [419, 121] on div "Back to Dashboard Change Sender ID Customers Technicians Select a contact Outbo…" at bounding box center [315, 161] width 417 height 292
click at [177, 174] on div "Back to Dashboard Change Sender ID Customers Technicians Select a contact Outbo…" at bounding box center [315, 161] width 417 height 292
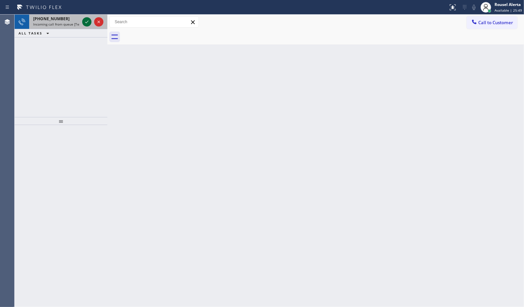
click at [88, 24] on icon at bounding box center [87, 22] width 8 height 8
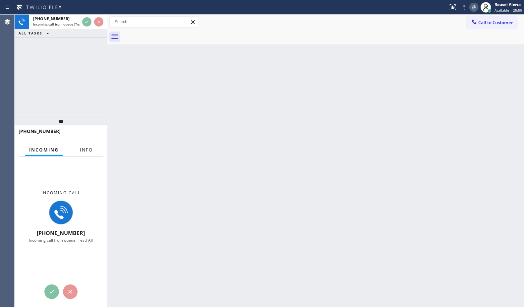
click at [89, 146] on button "Info" at bounding box center [86, 150] width 21 height 13
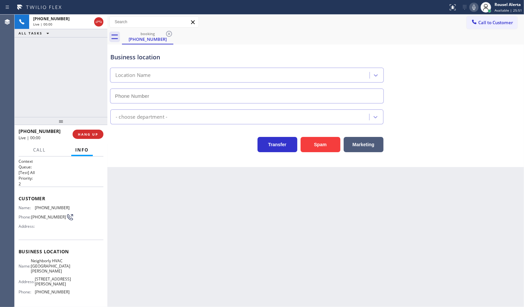
type input "(650) 665-5296"
drag, startPoint x: 104, startPoint y: 237, endPoint x: 102, endPoint y: 240, distance: 4.0
click at [103, 245] on div "Context Queue: [Test] All Priority: 2 Customer Name: (754) 336-6794 Phone: (754…" at bounding box center [61, 232] width 93 height 151
click at [186, 241] on div "Back to Dashboard Change Sender ID Customers Technicians Select a contact Outbo…" at bounding box center [315, 161] width 417 height 292
click at [160, 211] on div "Back to Dashboard Change Sender ID Customers Technicians Select a contact Outbo…" at bounding box center [315, 161] width 417 height 292
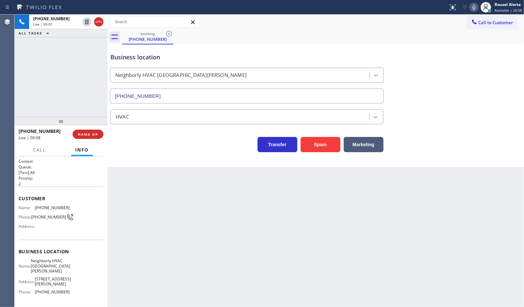
click at [160, 211] on div "Back to Dashboard Change Sender ID Customers Technicians Select a contact Outbo…" at bounding box center [315, 161] width 417 height 292
click at [91, 138] on button "HANG UP" at bounding box center [88, 134] width 31 height 9
click at [91, 137] on button "HANG UP" at bounding box center [88, 134] width 31 height 9
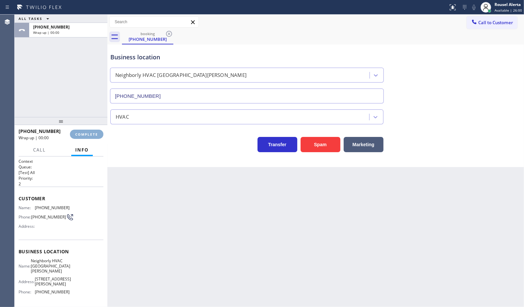
click at [91, 137] on button "COMPLETE" at bounding box center [86, 134] width 33 height 9
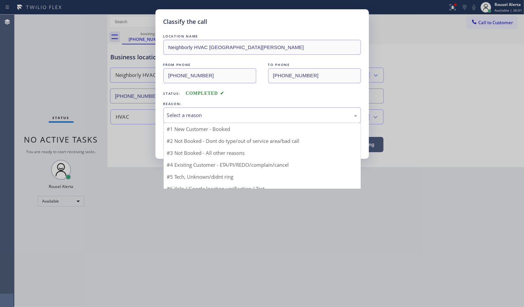
click at [171, 115] on div "Select a reason" at bounding box center [262, 115] width 190 height 8
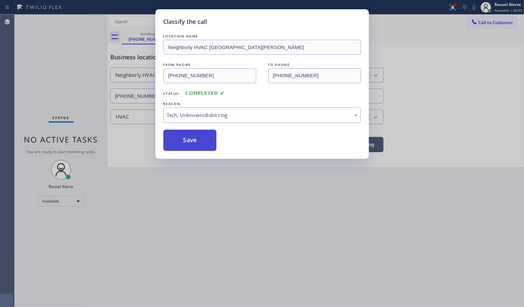
click at [203, 148] on button "Save" at bounding box center [189, 140] width 53 height 21
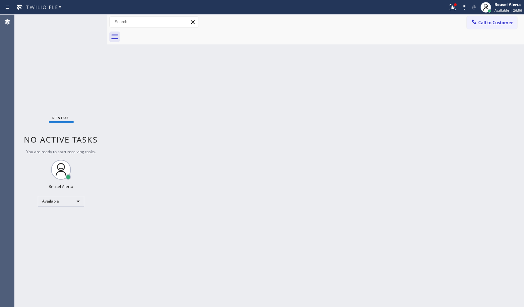
click at [55, 44] on div "Status No active tasks You are ready to start receiving tasks. Rousel Alerta Av…" at bounding box center [61, 161] width 93 height 292
click at [124, 83] on div "Back to Dashboard Change Sender ID Customers Technicians Select a contact Outbo…" at bounding box center [315, 161] width 417 height 292
click at [419, 7] on icon at bounding box center [453, 7] width 8 height 8
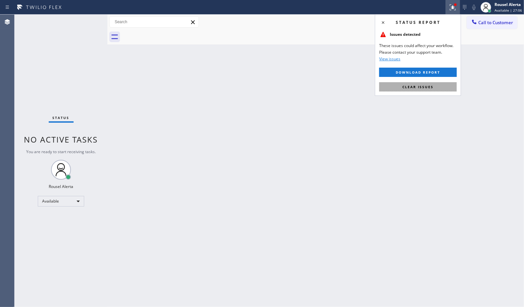
click at [419, 84] on button "Clear issues" at bounding box center [418, 86] width 78 height 9
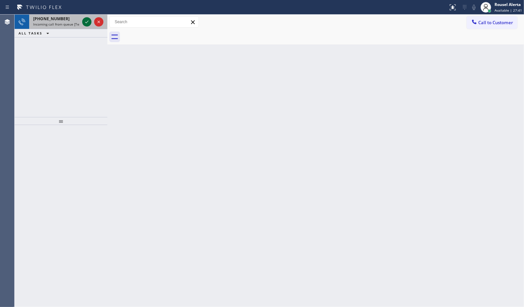
click at [85, 21] on icon at bounding box center [87, 22] width 8 height 8
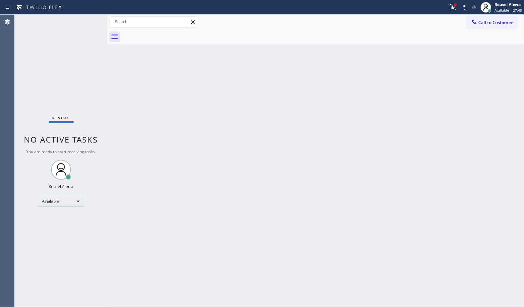
drag, startPoint x: 219, startPoint y: 151, endPoint x: 229, endPoint y: 157, distance: 11.3
click at [220, 152] on div "Back to Dashboard Change Sender ID Customers Technicians Select a contact Outbo…" at bounding box center [315, 161] width 417 height 292
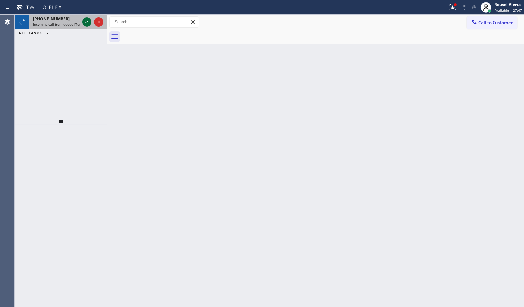
click at [85, 21] on icon at bounding box center [87, 22] width 8 height 8
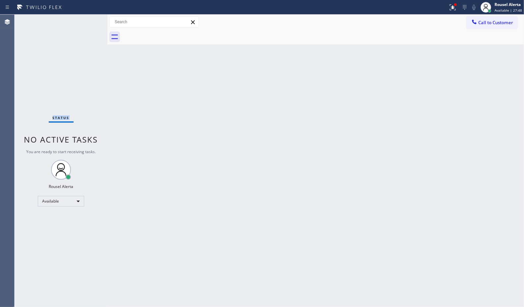
click at [85, 21] on div "Status No active tasks You are ready to start receiving tasks. Rousel Alerta Av…" at bounding box center [61, 161] width 93 height 292
click at [233, 216] on div "Back to Dashboard Change Sender ID Customers Technicians Select a contact Outbo…" at bounding box center [315, 161] width 417 height 292
click at [84, 23] on div "Status No active tasks You are ready to start receiving tasks. Rousel Alerta Av…" at bounding box center [61, 161] width 93 height 292
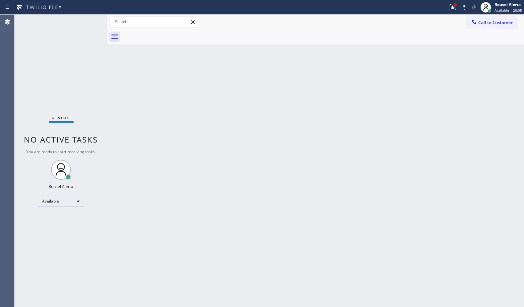
click at [181, 189] on div "Back to Dashboard Change Sender ID Customers Technicians Select a contact Outbo…" at bounding box center [315, 161] width 417 height 292
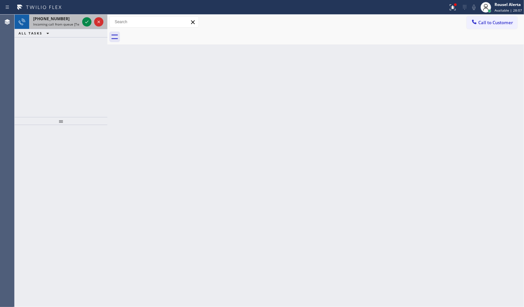
drag, startPoint x: 71, startPoint y: 17, endPoint x: 76, endPoint y: 19, distance: 5.4
click at [71, 17] on div "+14086827917" at bounding box center [56, 19] width 46 height 6
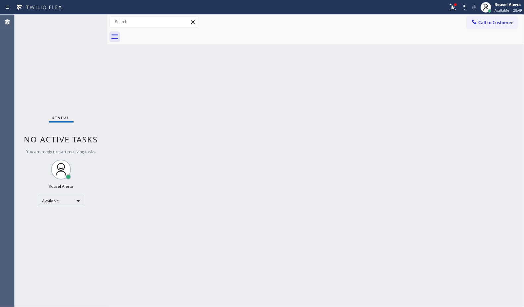
click at [83, 24] on div "Status No active tasks You are ready to start receiving tasks. Rousel Alerta Av…" at bounding box center [61, 161] width 93 height 293
click at [419, 8] on icon at bounding box center [453, 7] width 8 height 8
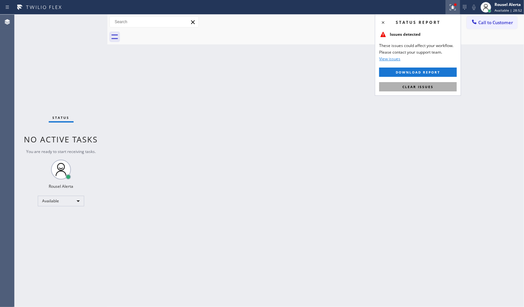
click at [419, 83] on button "Clear issues" at bounding box center [418, 86] width 78 height 9
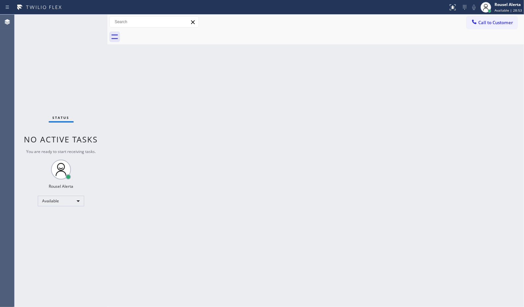
click at [79, 23] on div "Status No active tasks You are ready to start receiving tasks. Rousel Alerta Av…" at bounding box center [61, 161] width 93 height 293
click at [83, 22] on div "Status No active tasks You are ready to start receiving tasks. Rousel Alerta Av…" at bounding box center [61, 161] width 93 height 293
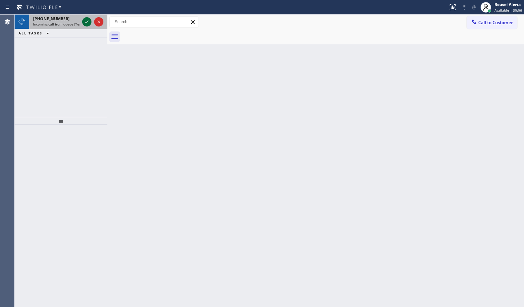
click at [83, 18] on icon at bounding box center [87, 22] width 8 height 8
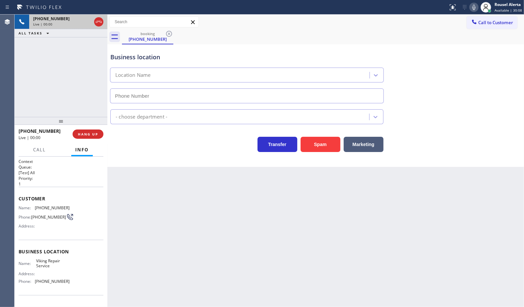
type input "(602) 878-4370"
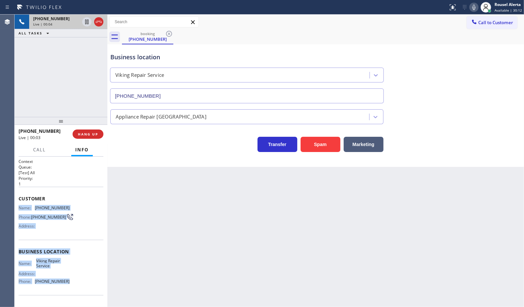
drag, startPoint x: 19, startPoint y: 204, endPoint x: 72, endPoint y: 288, distance: 98.9
click at [72, 245] on div "Context Queue: [Test] All Priority: 1 Customer Name: (435) 671-5784 Phone: (435…" at bounding box center [61, 252] width 85 height 187
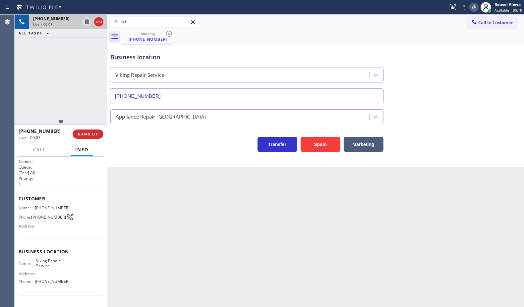
click at [248, 245] on div "Back to Dashboard Change Sender ID Customers Technicians Select a contact Outbo…" at bounding box center [315, 161] width 417 height 293
click at [85, 62] on div "+14356715784 Live | 00:34 ALL TASKS ALL TASKS ACTIVE TASKS TASKS IN WRAP UP" at bounding box center [61, 66] width 93 height 102
click at [209, 221] on div "Back to Dashboard Change Sender ID Customers Technicians Select a contact Outbo…" at bounding box center [315, 161] width 417 height 293
drag, startPoint x: 60, startPoint y: 95, endPoint x: 122, endPoint y: 192, distance: 115.8
click at [60, 95] on div "+14356715784 Live | 00:35 ALL TASKS ALL TASKS ACTIVE TASKS TASKS IN WRAP UP" at bounding box center [61, 66] width 93 height 102
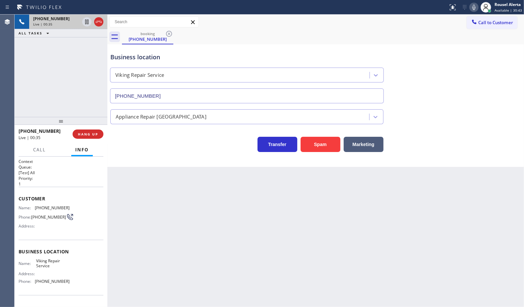
click at [178, 245] on div "Back to Dashboard Change Sender ID Customers Technicians Select a contact Outbo…" at bounding box center [315, 161] width 417 height 293
click at [88, 136] on span "HANG UP" at bounding box center [88, 134] width 20 height 5
click at [166, 202] on div "Back to Dashboard Change Sender ID Customers Technicians Select a contact Outbo…" at bounding box center [315, 161] width 417 height 293
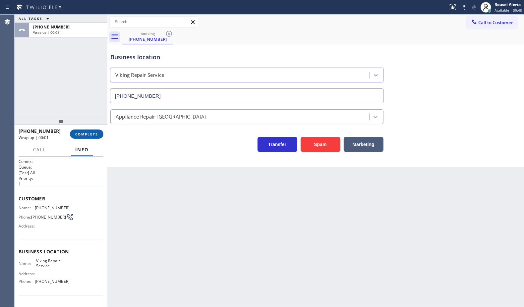
click at [93, 136] on span "COMPLETE" at bounding box center [86, 134] width 23 height 5
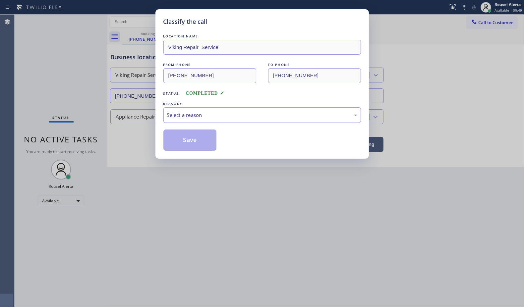
click at [178, 115] on div "Select a reason" at bounding box center [262, 115] width 190 height 8
click at [192, 139] on button "Save" at bounding box center [189, 140] width 53 height 21
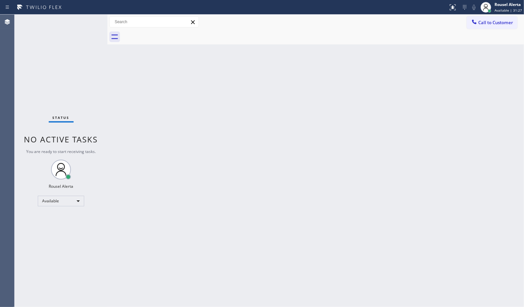
click at [104, 84] on div "Status No active tasks You are ready to start receiving tasks. Rousel Alerta Av…" at bounding box center [61, 161] width 93 height 293
click at [166, 156] on div "Back to Dashboard Change Sender ID Customers Technicians Select a contact Outbo…" at bounding box center [315, 161] width 417 height 293
click at [83, 21] on div "Status No active tasks You are ready to start receiving tasks. Rousel Alerta Av…" at bounding box center [61, 161] width 93 height 293
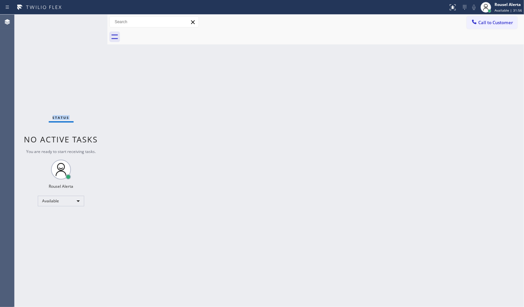
click at [83, 21] on div "Status No active tasks You are ready to start receiving tasks. Rousel Alerta Av…" at bounding box center [61, 161] width 93 height 293
click at [87, 23] on div "Status No active tasks You are ready to start receiving tasks. Rousel Alerta Av…" at bounding box center [61, 161] width 93 height 293
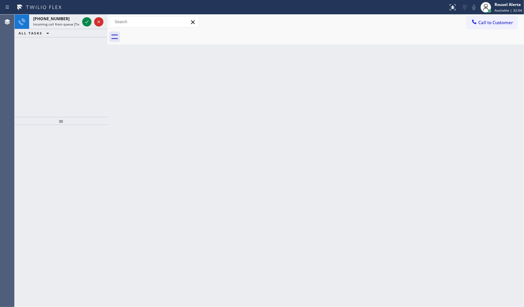
click at [87, 16] on div at bounding box center [93, 22] width 24 height 15
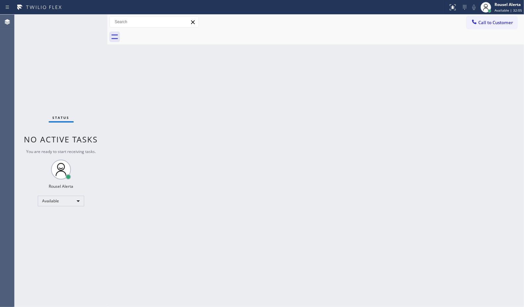
click at [85, 21] on div "Status No active tasks You are ready to start receiving tasks. Rousel Alerta Av…" at bounding box center [61, 161] width 93 height 293
click at [83, 22] on div "Status No active tasks You are ready to start receiving tasks. Rousel Alerta Av…" at bounding box center [61, 161] width 93 height 293
click at [83, 21] on div "Status No active tasks You are ready to start receiving tasks. Rousel Alerta Av…" at bounding box center [61, 161] width 93 height 293
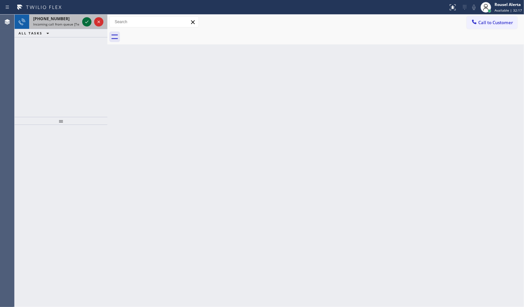
click at [83, 21] on icon at bounding box center [87, 22] width 8 height 8
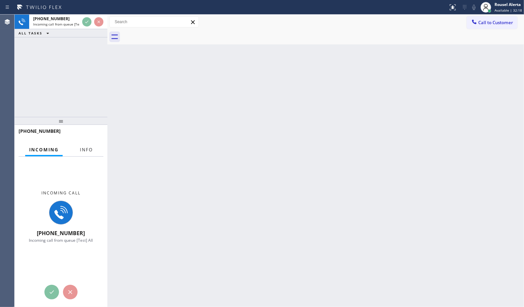
click at [80, 147] on button "Info" at bounding box center [86, 150] width 21 height 13
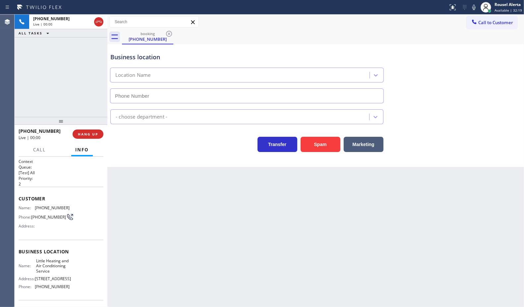
type input "(929) 323-4849"
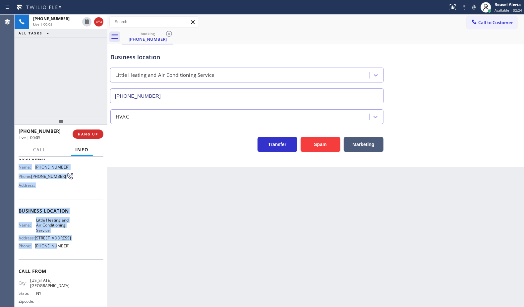
scroll to position [41, 0]
drag, startPoint x: 17, startPoint y: 206, endPoint x: 72, endPoint y: 254, distance: 73.3
click at [72, 254] on div "Context Queue: [Test] All Priority: 2 Customer Name: (929) 359-2616 Phone: (929…" at bounding box center [61, 232] width 93 height 151
copy div "Name: (929) 359-2616 Phone: (929) 359-2616 Address: Business location Name: Lit…"
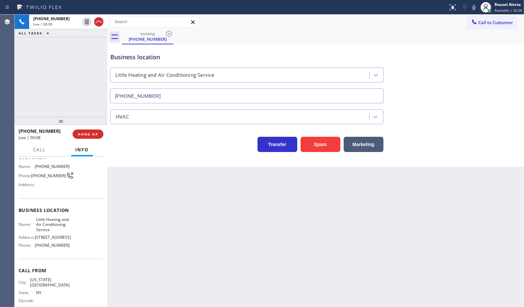
click at [158, 223] on div "Back to Dashboard Change Sender ID Customers Technicians Select a contact Outbo…" at bounding box center [315, 161] width 417 height 293
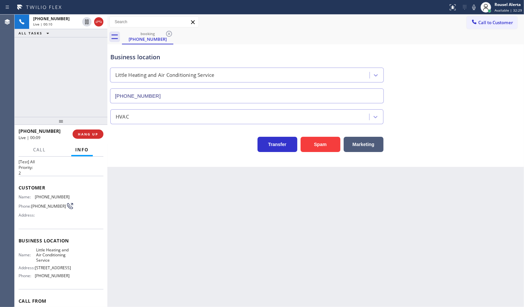
scroll to position [0, 0]
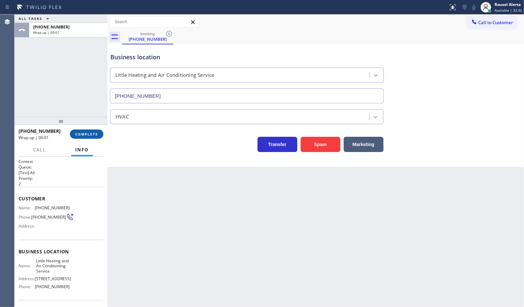
click at [91, 135] on span "COMPLETE" at bounding box center [86, 134] width 23 height 5
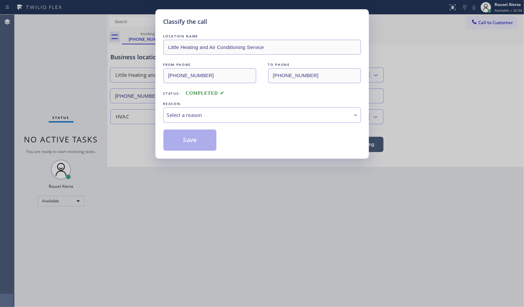
drag, startPoint x: 163, startPoint y: 118, endPoint x: 185, endPoint y: 124, distance: 22.7
click at [163, 118] on div "Classify the call LOCATION NAME Little Heating and Air Conditioning Service FRO…" at bounding box center [263, 84] width 214 height 150
click at [188, 118] on div "Select a reason" at bounding box center [262, 115] width 190 height 8
click at [193, 139] on button "Save" at bounding box center [189, 140] width 53 height 21
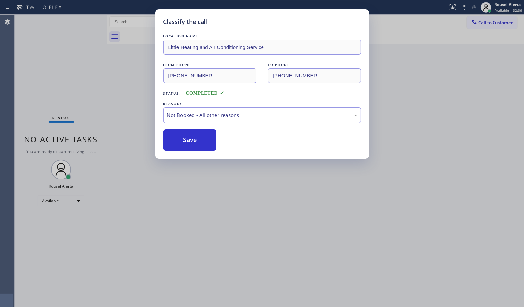
click at [193, 176] on div "Classify the call LOCATION NAME Little Heating and Air Conditioning Service FRO…" at bounding box center [262, 153] width 524 height 307
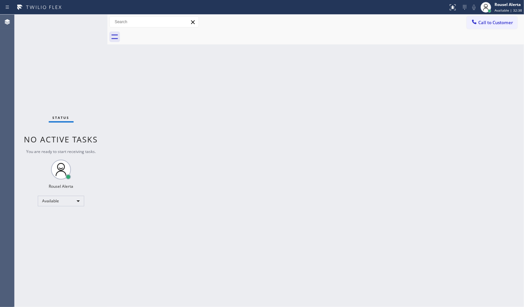
click at [83, 15] on div "Status No active tasks You are ready to start receiving tasks. Rousel Alerta Av…" at bounding box center [61, 161] width 93 height 293
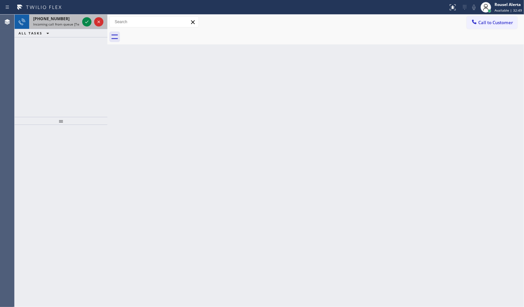
click at [65, 20] on div "+17817710803" at bounding box center [56, 19] width 46 height 6
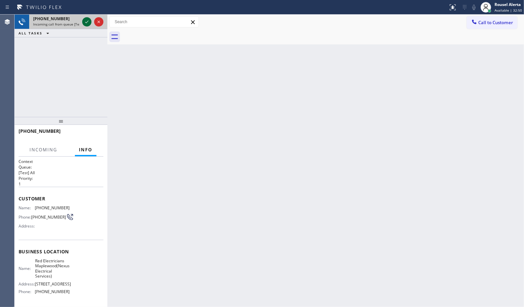
click at [85, 22] on icon at bounding box center [87, 22] width 8 height 8
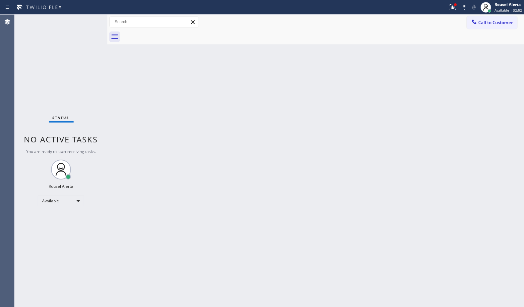
click at [77, 25] on div "Status No active tasks You are ready to start receiving tasks. Rousel Alerta Av…" at bounding box center [61, 161] width 93 height 293
click at [451, 5] on icon at bounding box center [452, 6] width 4 height 5
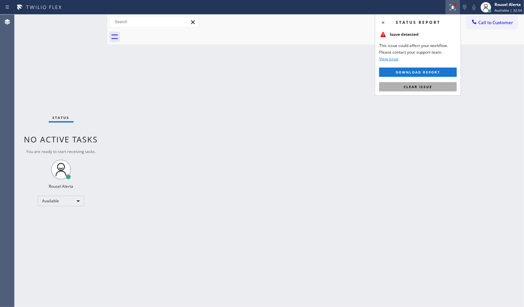
click at [425, 87] on span "Clear issue" at bounding box center [418, 87] width 29 height 5
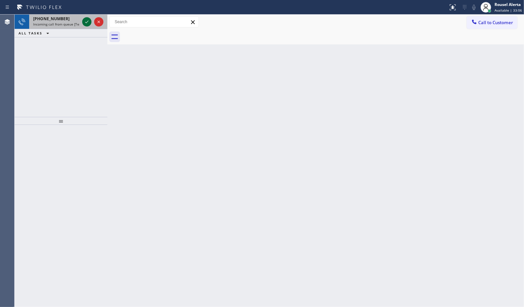
click at [85, 22] on icon at bounding box center [87, 22] width 8 height 8
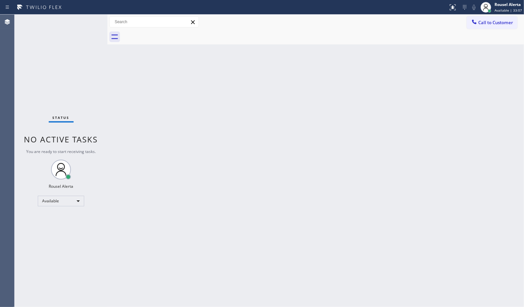
click at [85, 22] on div "Status No active tasks You are ready to start receiving tasks. Rousel Alerta Av…" at bounding box center [61, 161] width 93 height 293
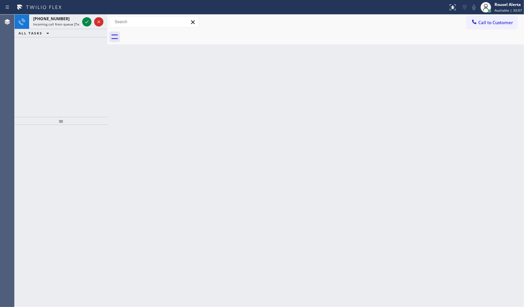
click at [85, 22] on icon at bounding box center [87, 22] width 8 height 8
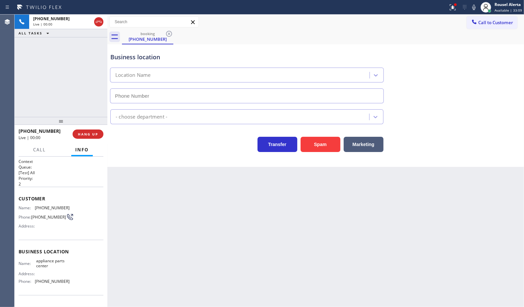
type input "(817) 482-5346"
click at [315, 147] on button "Spam" at bounding box center [321, 144] width 40 height 15
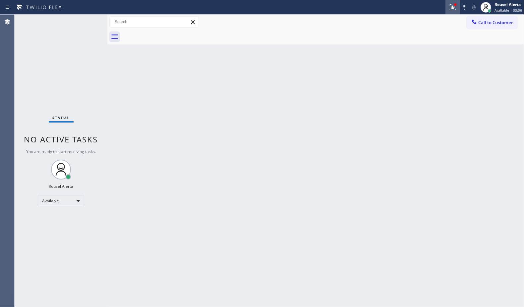
click at [452, 2] on button at bounding box center [453, 7] width 15 height 15
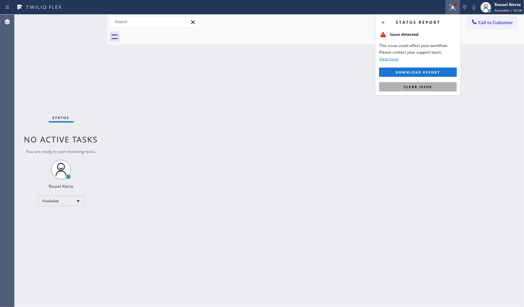
click at [429, 85] on span "Clear issue" at bounding box center [418, 87] width 29 height 5
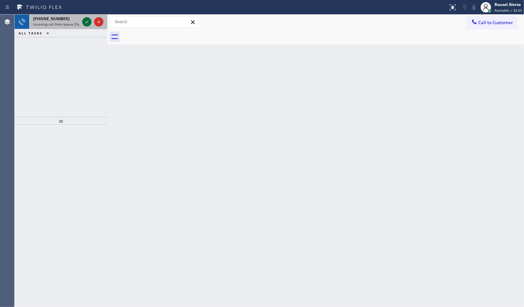
click at [85, 21] on icon at bounding box center [87, 22] width 8 height 8
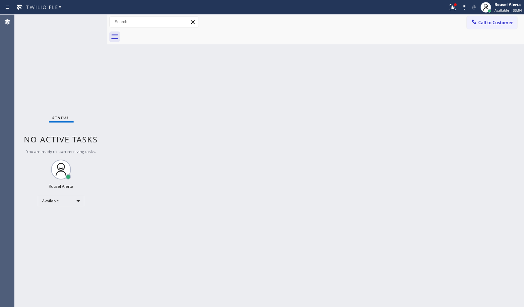
click at [85, 22] on div "Status No active tasks You are ready to start receiving tasks. Rousel Alerta Av…" at bounding box center [61, 161] width 93 height 293
click at [87, 22] on div "Status No active tasks You are ready to start receiving tasks. Rousel Alerta Av…" at bounding box center [61, 161] width 93 height 293
click at [451, 11] on button at bounding box center [453, 7] width 15 height 15
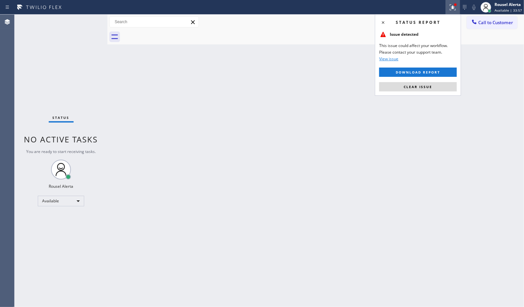
click at [434, 89] on button "Clear issue" at bounding box center [418, 86] width 78 height 9
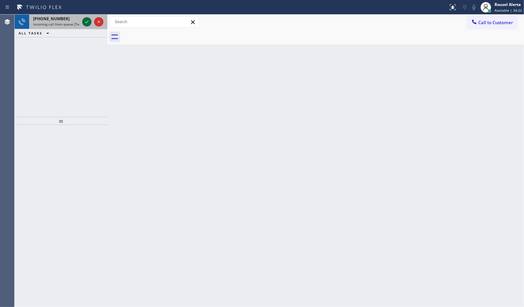
click at [87, 20] on icon at bounding box center [87, 22] width 8 height 8
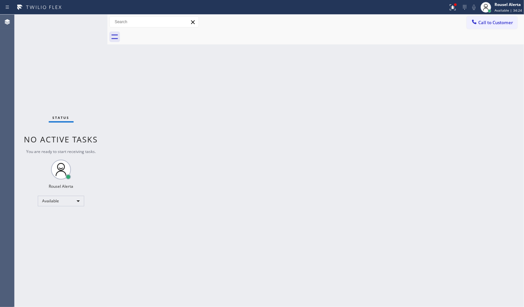
click at [87, 20] on div "Status No active tasks You are ready to start receiving tasks. Rousel Alerta Av…" at bounding box center [61, 161] width 93 height 293
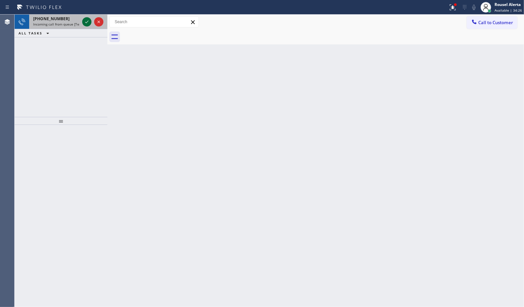
click at [84, 22] on icon at bounding box center [87, 22] width 8 height 8
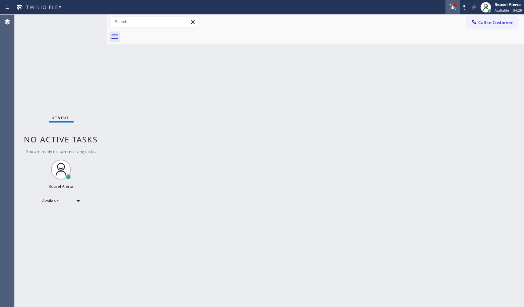
click at [451, 9] on icon at bounding box center [453, 7] width 8 height 8
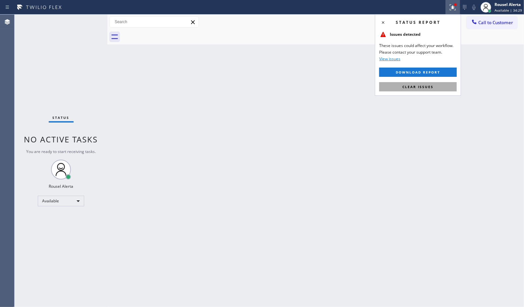
click at [425, 89] on span "Clear issues" at bounding box center [418, 87] width 31 height 5
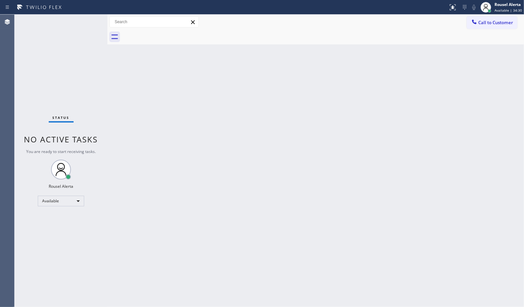
click at [402, 100] on div "Back to Dashboard Change Sender ID Customers Technicians Select a contact Outbo…" at bounding box center [315, 161] width 417 height 293
click at [83, 22] on div "Status No active tasks You are ready to start receiving tasks. Rousel Alerta Av…" at bounding box center [61, 161] width 93 height 293
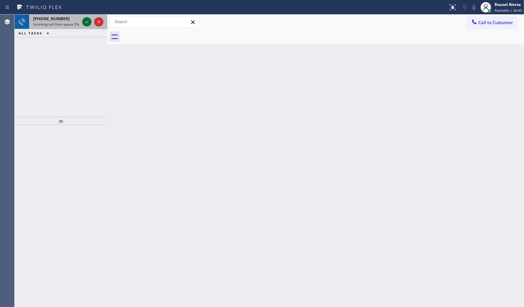
click at [83, 22] on icon at bounding box center [87, 22] width 8 height 8
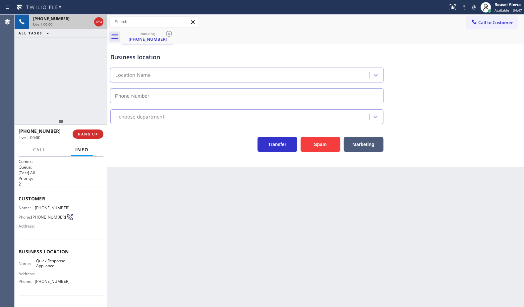
type input "(760) 332-0528"
drag, startPoint x: 97, startPoint y: 181, endPoint x: 97, endPoint y: 214, distance: 32.8
click at [97, 214] on div "Context Queue: [Test] All Priority: 2 Customer Name: (760) 637-0991 Phone: (760…" at bounding box center [61, 252] width 85 height 187
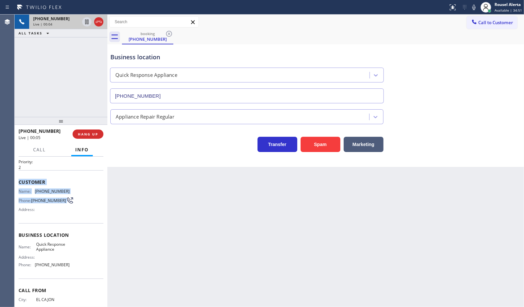
scroll to position [2, 0]
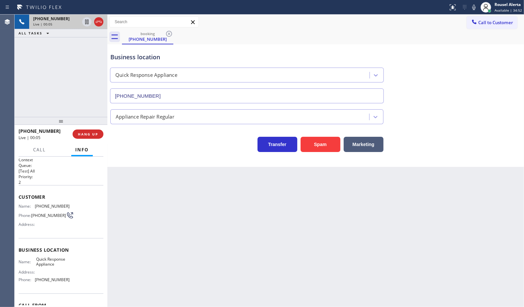
click at [73, 266] on div "Name: Quick Response Appliance Address: Phone: (760) 332-0528" at bounding box center [61, 271] width 85 height 29
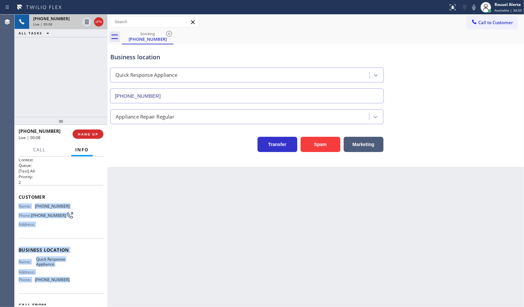
drag, startPoint x: 66, startPoint y: 286, endPoint x: 17, endPoint y: 203, distance: 96.1
click at [17, 203] on div "Context Queue: [Test] All Priority: 2 Customer Name: (760) 637-0991 Phone: (760…" at bounding box center [61, 232] width 93 height 151
copy div "Name: (760) 637-0991 Phone: (760) 637-0991 Address: Business location Name: Qui…"
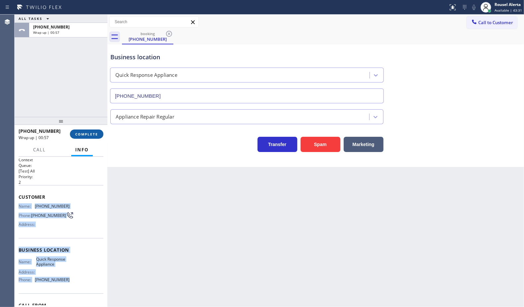
drag, startPoint x: 81, startPoint y: 132, endPoint x: 86, endPoint y: 133, distance: 4.6
click at [81, 132] on span "COMPLETE" at bounding box center [86, 134] width 23 height 5
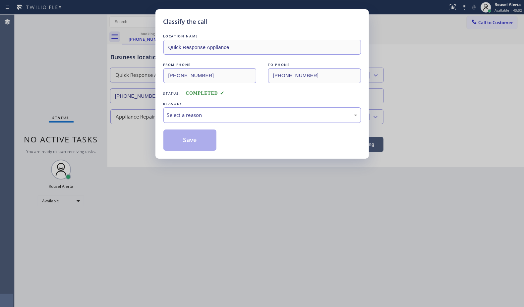
click at [197, 111] on div "Select a reason" at bounding box center [262, 115] width 190 height 8
click at [188, 138] on button "Save" at bounding box center [189, 140] width 53 height 21
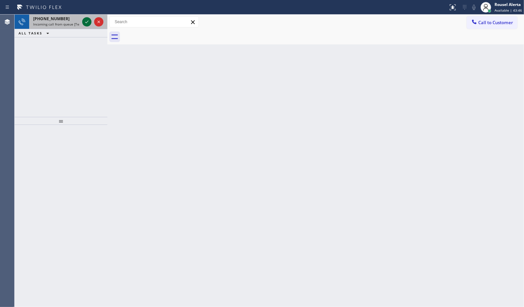
click at [85, 23] on icon at bounding box center [87, 22] width 8 height 8
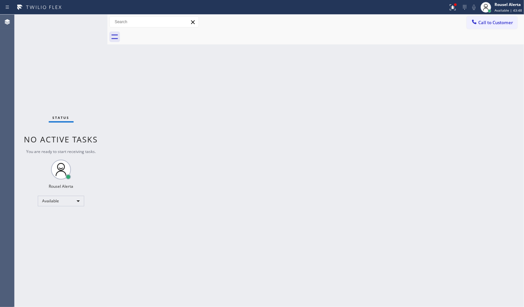
click at [101, 112] on div "Status No active tasks You are ready to start receiving tasks. Rousel Alerta Av…" at bounding box center [61, 161] width 93 height 293
click at [450, 4] on icon at bounding box center [453, 7] width 8 height 8
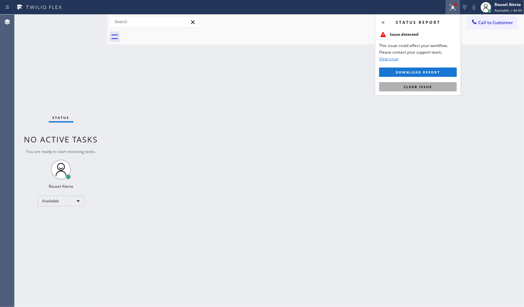
click at [430, 88] on span "Clear issue" at bounding box center [418, 87] width 29 height 5
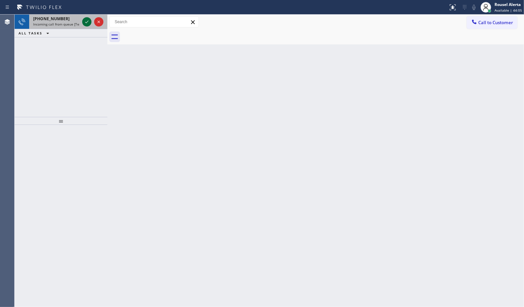
click at [84, 23] on icon at bounding box center [87, 22] width 8 height 8
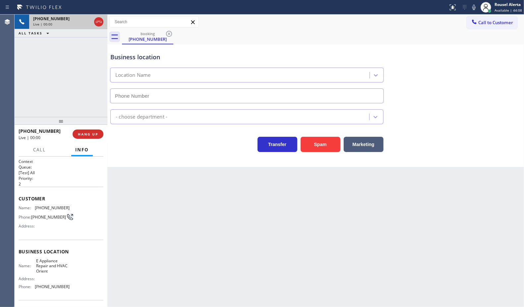
type input "(631) 825-8864"
drag, startPoint x: 299, startPoint y: 145, endPoint x: 307, endPoint y: 147, distance: 8.3
click at [299, 145] on div "Spam" at bounding box center [318, 143] width 43 height 19
click at [327, 149] on button "Spam" at bounding box center [321, 144] width 40 height 15
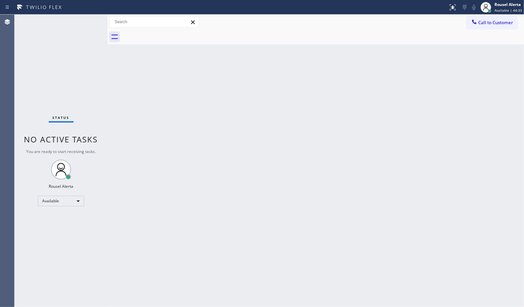
click at [179, 123] on div "Back to Dashboard Change Sender ID Customers Technicians Select a contact Outbo…" at bounding box center [315, 161] width 417 height 293
click at [305, 122] on div "Back to Dashboard Change Sender ID Customers Technicians Select a contact Outbo…" at bounding box center [315, 161] width 417 height 293
click at [83, 22] on div "Status No active tasks You are ready to start receiving tasks. Rousel Alerta Av…" at bounding box center [61, 161] width 93 height 293
click at [192, 183] on div "Back to Dashboard Change Sender ID Customers Technicians Select a contact Outbo…" at bounding box center [315, 161] width 417 height 293
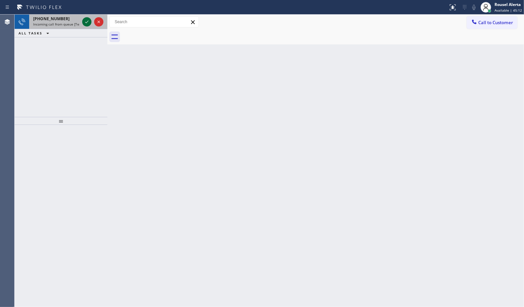
click at [85, 22] on icon at bounding box center [87, 22] width 8 height 8
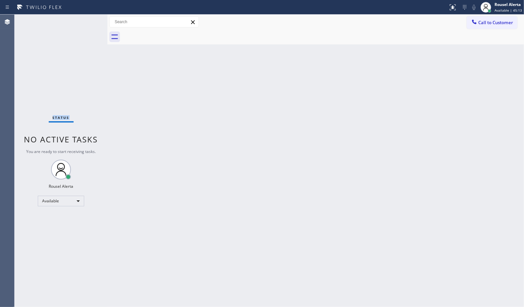
click at [85, 22] on div "Status No active tasks You are ready to start receiving tasks. Rousel Alerta Av…" at bounding box center [61, 161] width 93 height 293
drag, startPoint x: 265, startPoint y: 160, endPoint x: 269, endPoint y: 159, distance: 4.1
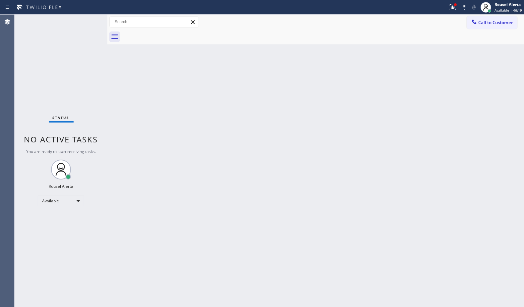
click at [268, 159] on div "Back to Dashboard Change Sender ID Customers Technicians Select a contact Outbo…" at bounding box center [315, 161] width 417 height 293
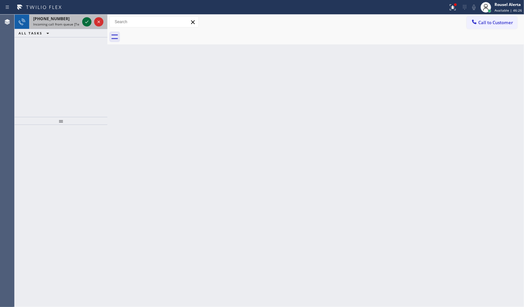
click at [87, 25] on icon at bounding box center [87, 22] width 8 height 8
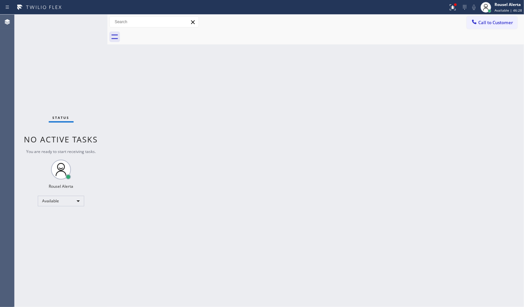
click at [87, 25] on div "Status No active tasks You are ready to start receiving tasks. Rousel Alerta Av…" at bounding box center [61, 161] width 93 height 293
drag, startPoint x: 331, startPoint y: 212, endPoint x: 339, endPoint y: 201, distance: 13.3
click at [336, 205] on div "Back to Dashboard Change Sender ID Customers Technicians Select a contact Outbo…" at bounding box center [315, 161] width 417 height 293
click at [455, 7] on icon at bounding box center [453, 7] width 6 height 6
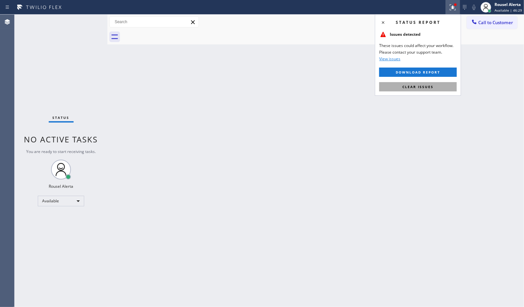
click at [413, 83] on button "Clear issues" at bounding box center [418, 86] width 78 height 9
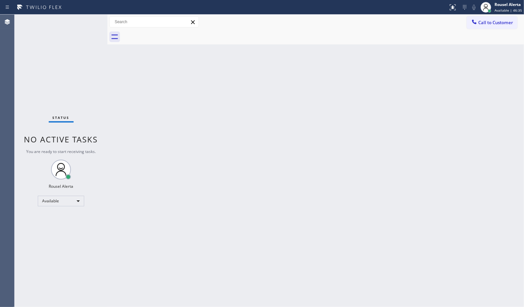
click at [82, 17] on div "Status No active tasks You are ready to start receiving tasks. Rousel Alerta Av…" at bounding box center [61, 161] width 93 height 293
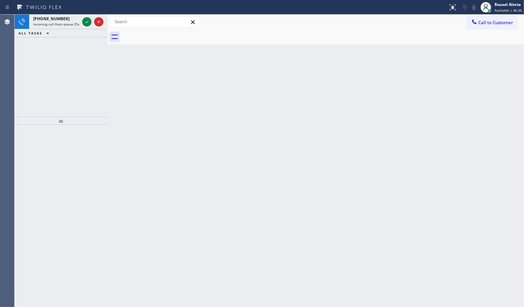
click at [82, 17] on div at bounding box center [93, 22] width 24 height 15
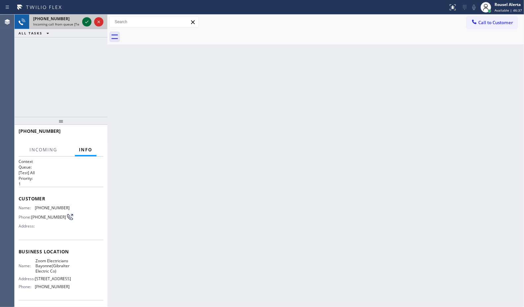
click at [85, 19] on icon at bounding box center [87, 22] width 8 height 8
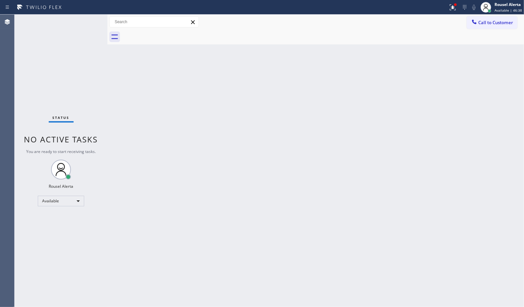
click at [85, 19] on div "Status No active tasks You are ready to start receiving tasks. Rousel Alerta Av…" at bounding box center [61, 161] width 93 height 293
click at [454, 12] on button at bounding box center [453, 7] width 15 height 15
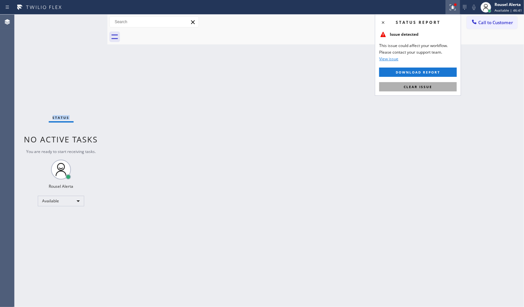
click at [426, 92] on button "Clear issue" at bounding box center [418, 86] width 78 height 9
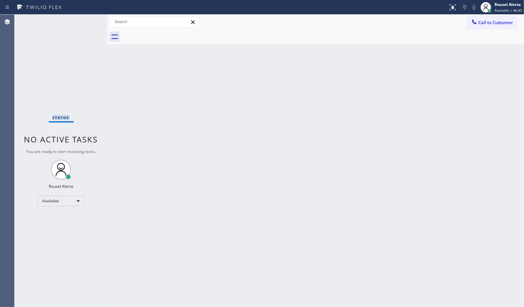
click at [87, 22] on div "Status No active tasks You are ready to start receiving tasks. Rousel Alerta Av…" at bounding box center [61, 161] width 93 height 293
click at [85, 23] on div "Status No active tasks You are ready to start receiving tasks. Rousel Alerta Av…" at bounding box center [61, 161] width 93 height 293
click at [85, 24] on div "Status No active tasks You are ready to start receiving tasks. Rousel Alerta Av…" at bounding box center [61, 161] width 93 height 293
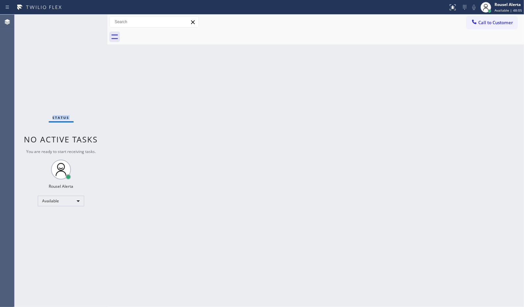
click at [85, 24] on div "Status No active tasks You are ready to start receiving tasks. Rousel Alerta Av…" at bounding box center [61, 161] width 93 height 293
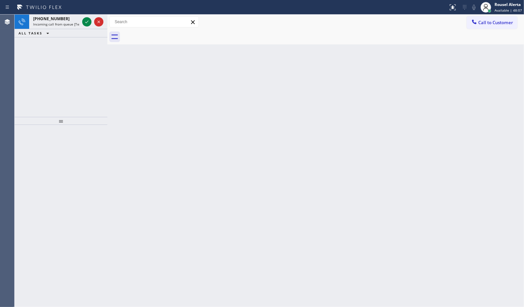
click at [83, 24] on icon at bounding box center [87, 22] width 8 height 8
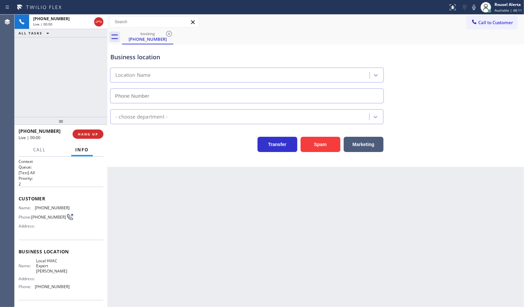
type input "(480) 660-0988"
click at [193, 281] on div "Back to Dashboard Change Sender ID Customers Technicians Select a contact Outbo…" at bounding box center [315, 161] width 417 height 293
click at [224, 218] on div "Back to Dashboard Change Sender ID Customers Technicians Select a contact Outbo…" at bounding box center [315, 161] width 417 height 293
click at [85, 138] on button "HANG UP" at bounding box center [88, 134] width 31 height 9
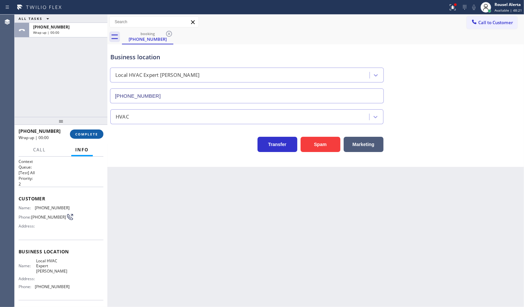
click at [85, 138] on button "COMPLETE" at bounding box center [86, 134] width 33 height 9
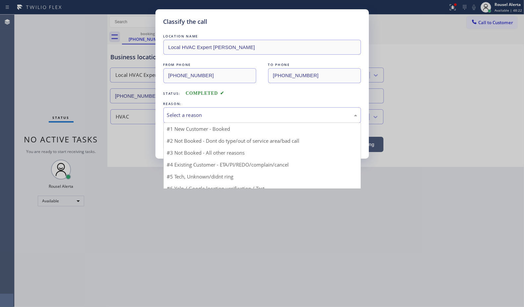
drag, startPoint x: 167, startPoint y: 111, endPoint x: 181, endPoint y: 118, distance: 15.0
click at [169, 111] on div "Select a reason" at bounding box center [262, 115] width 198 height 16
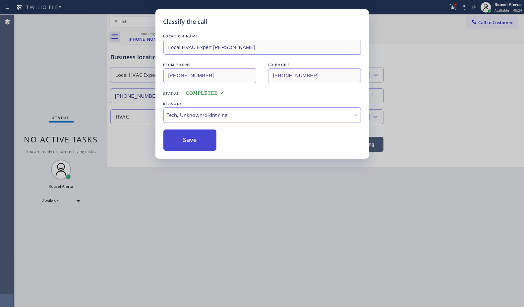
click at [197, 150] on button "Save" at bounding box center [189, 140] width 53 height 21
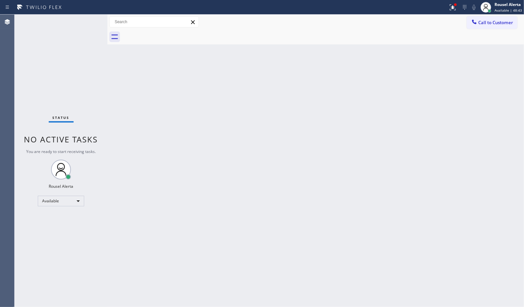
click at [83, 18] on div "Status No active tasks You are ready to start receiving tasks. Rousel Alerta Av…" at bounding box center [61, 161] width 93 height 293
click at [83, 19] on div "Status No active tasks You are ready to start receiving tasks. Rousel Alerta Av…" at bounding box center [61, 161] width 93 height 293
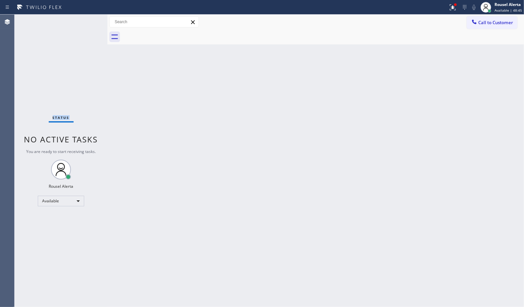
click at [83, 19] on div "Status No active tasks You are ready to start receiving tasks. Rousel Alerta Av…" at bounding box center [61, 161] width 93 height 293
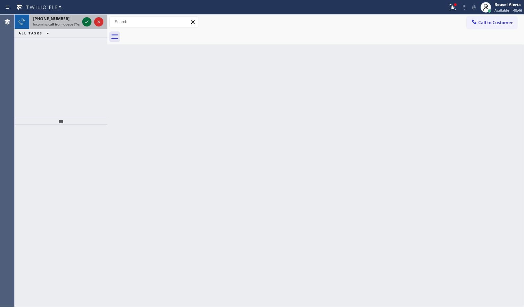
drag, startPoint x: 84, startPoint y: 19, endPoint x: 84, endPoint y: 24, distance: 5.6
click at [84, 24] on icon at bounding box center [87, 22] width 8 height 8
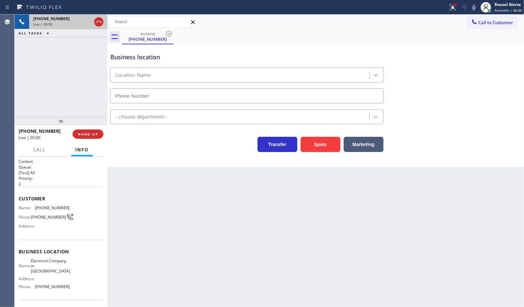
type input "(657) 571-7064"
drag, startPoint x: 313, startPoint y: 151, endPoint x: 299, endPoint y: 145, distance: 14.7
click at [313, 151] on button "Spam" at bounding box center [321, 144] width 40 height 15
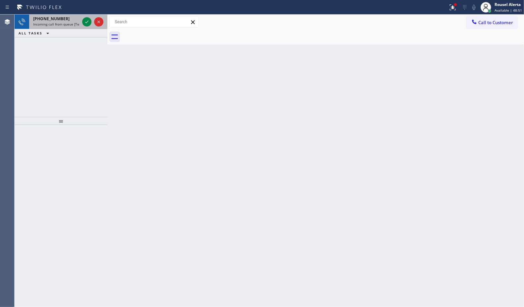
click at [82, 22] on div at bounding box center [93, 22] width 24 height 15
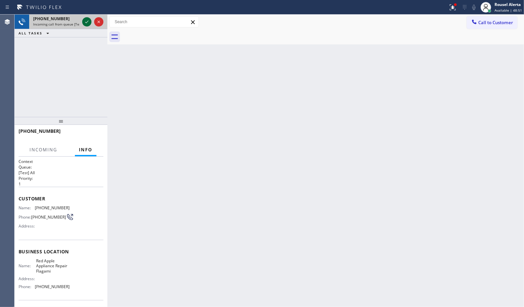
click at [84, 23] on icon at bounding box center [87, 22] width 8 height 8
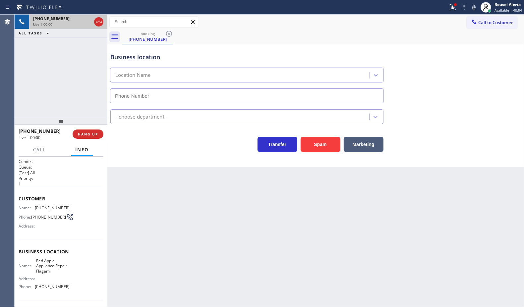
type input "(305) 614-2969"
click at [335, 149] on button "Spam" at bounding box center [321, 144] width 40 height 15
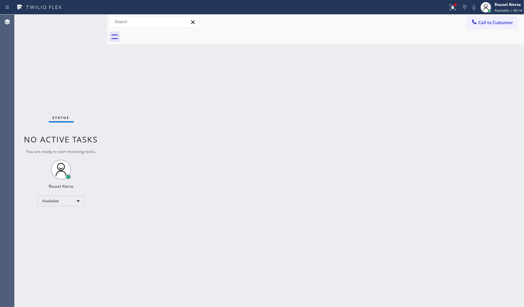
click at [84, 21] on div "Status No active tasks You are ready to start receiving tasks. Rousel Alerta Av…" at bounding box center [61, 161] width 93 height 293
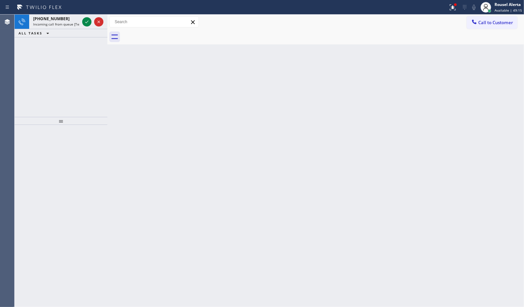
click at [84, 21] on icon at bounding box center [87, 22] width 8 height 8
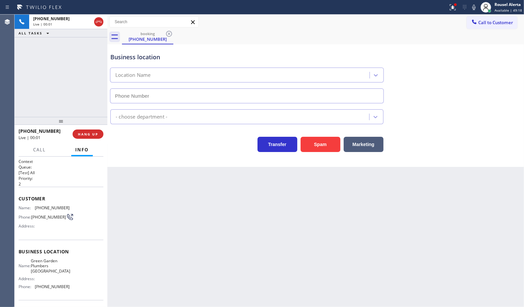
type input "(415) 968-1334"
click at [331, 148] on button "Spam" at bounding box center [321, 144] width 40 height 15
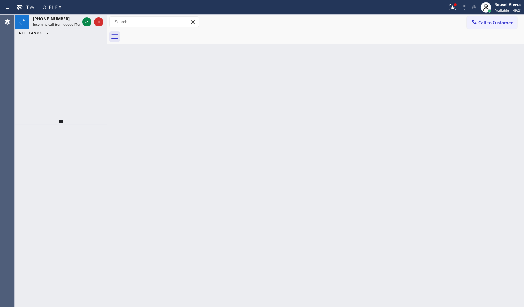
click at [84, 25] on icon at bounding box center [87, 22] width 8 height 8
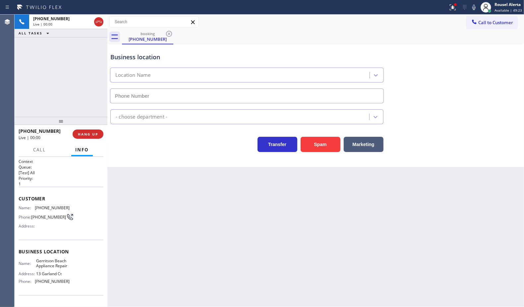
type input "(347) 236-3710"
click at [103, 169] on div "Context Queue: [Test] All Priority: 1 Customer Name: (707) 842-8391 Phone: (707…" at bounding box center [61, 232] width 93 height 151
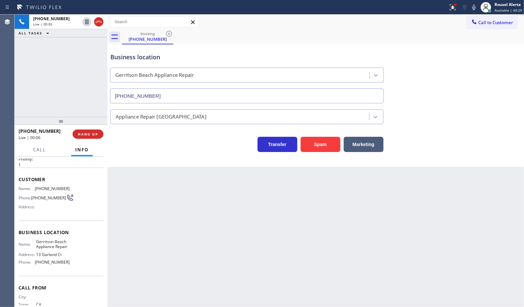
scroll to position [11, 0]
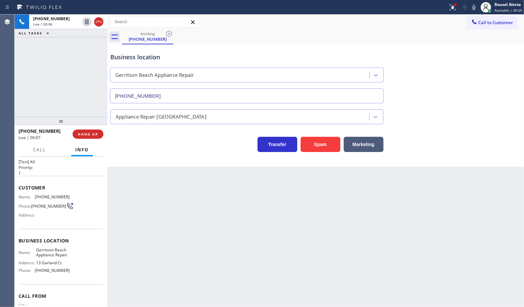
click at [150, 209] on div "Back to Dashboard Change Sender ID Customers Technicians Select a contact Outbo…" at bounding box center [315, 161] width 417 height 293
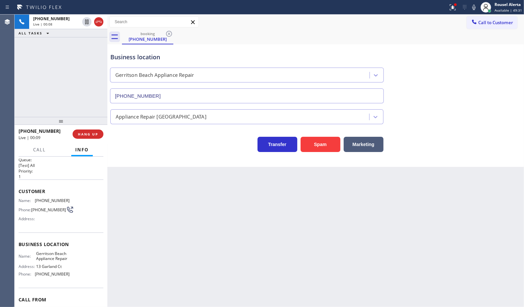
scroll to position [0, 0]
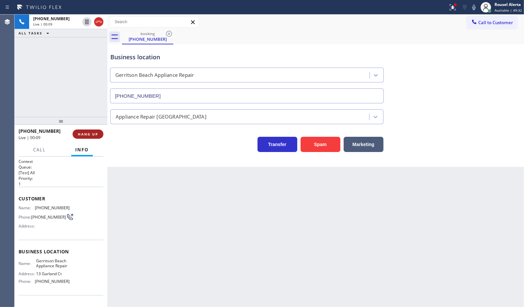
click at [97, 138] on button "HANG UP" at bounding box center [88, 134] width 31 height 9
click at [96, 138] on button "HANG UP" at bounding box center [88, 134] width 31 height 9
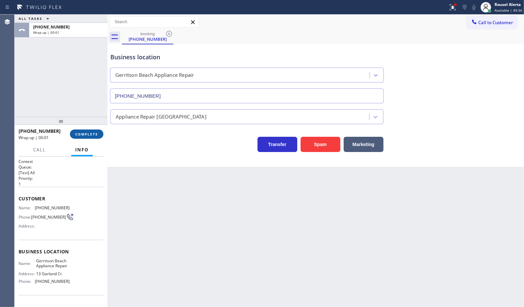
click at [96, 138] on button "COMPLETE" at bounding box center [86, 134] width 33 height 9
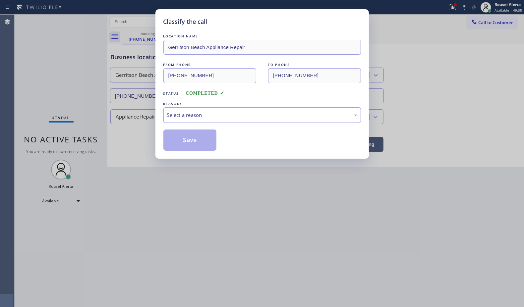
click at [179, 111] on div "Select a reason" at bounding box center [262, 115] width 198 height 16
click at [183, 146] on button "Save" at bounding box center [189, 140] width 53 height 21
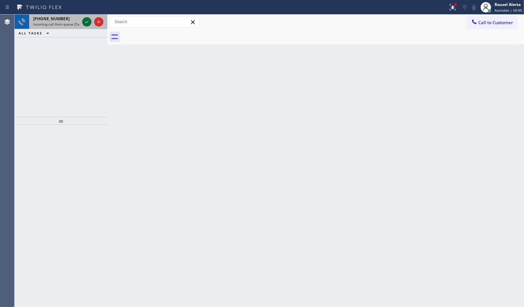
click at [82, 19] on div at bounding box center [86, 22] width 9 height 8
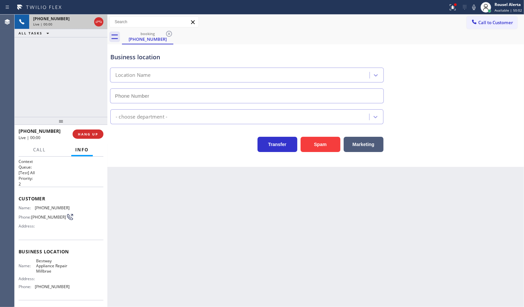
type input "(650) 239-2454"
click at [315, 152] on button "Spam" at bounding box center [321, 144] width 40 height 15
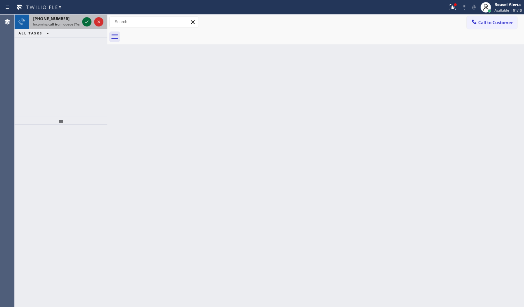
click at [87, 24] on icon at bounding box center [87, 22] width 8 height 8
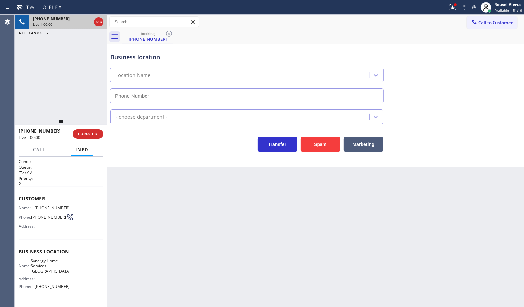
type input "(623) 254-7854"
click at [310, 151] on button "Spam" at bounding box center [321, 144] width 40 height 15
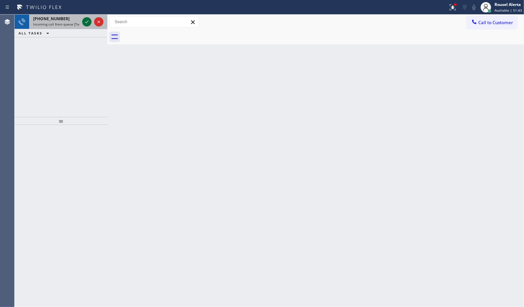
click at [87, 23] on icon at bounding box center [87, 22] width 8 height 8
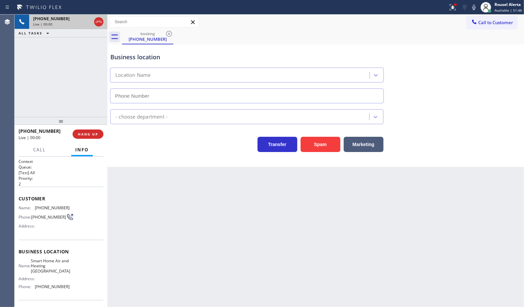
type input "(929) 590-9989"
click at [330, 135] on div "Spam" at bounding box center [318, 143] width 43 height 19
click at [329, 141] on button "Spam" at bounding box center [321, 144] width 40 height 15
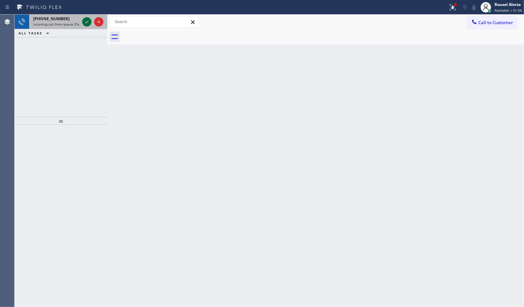
click at [85, 22] on icon at bounding box center [87, 22] width 8 height 8
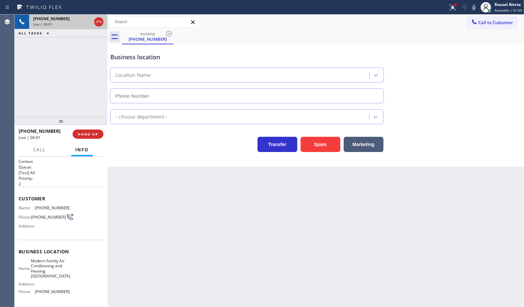
type input "(954) 799-4901"
click at [313, 141] on button "Spam" at bounding box center [321, 144] width 40 height 15
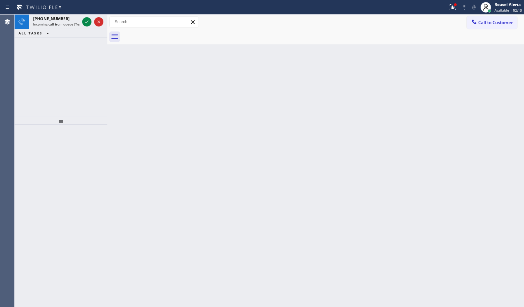
click at [85, 23] on icon at bounding box center [87, 22] width 8 height 8
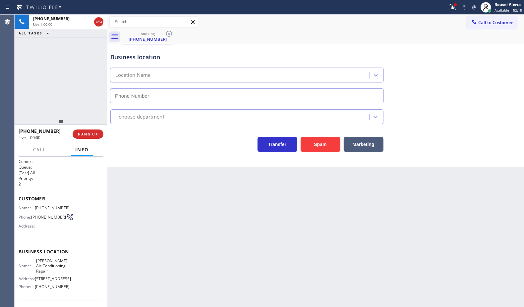
type input "(657) 261-8320"
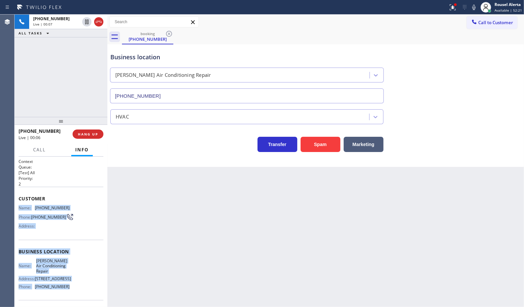
drag, startPoint x: 67, startPoint y: 292, endPoint x: 18, endPoint y: 204, distance: 100.5
click at [19, 204] on div "Context Queue: [Test] All Priority: 2 Customer Name: (626) 637-7036 Phone: (626…" at bounding box center [61, 255] width 85 height 192
copy div "Name: (626) 637-7036 Phone: (626) 637-7036 Address: Business location Name: Yor…"
click at [451, 7] on icon at bounding box center [453, 7] width 8 height 8
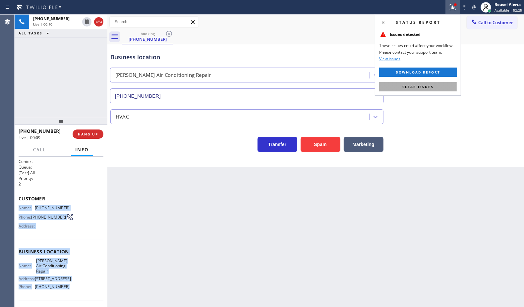
click at [441, 85] on button "Clear issues" at bounding box center [418, 86] width 78 height 9
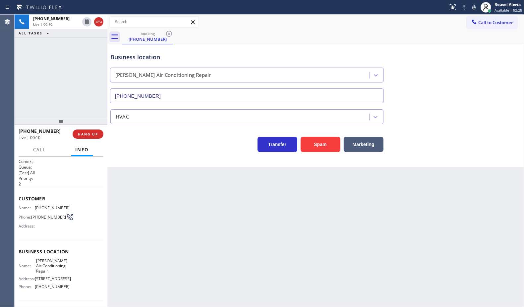
click at [518, 73] on div "Business location Yorba Linda Air Conditioning Repair (657) 261-8320" at bounding box center [316, 73] width 414 height 60
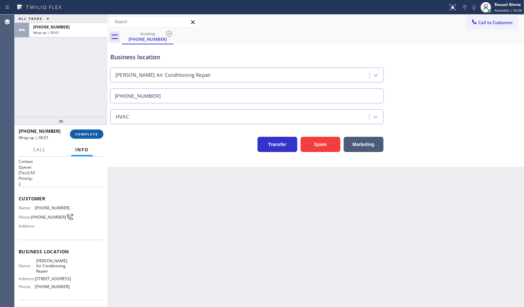
click at [85, 138] on button "COMPLETE" at bounding box center [86, 134] width 33 height 9
click at [150, 178] on div "Back to Dashboard Change Sender ID Customers Technicians Select a contact Outbo…" at bounding box center [315, 161] width 417 height 293
drag, startPoint x: 123, startPoint y: 171, endPoint x: 120, endPoint y: 176, distance: 6.3
click at [120, 178] on div "Back to Dashboard Change Sender ID Customers Technicians Select a contact Outbo…" at bounding box center [315, 161] width 417 height 293
click at [95, 139] on button "COMPLETE" at bounding box center [86, 134] width 33 height 9
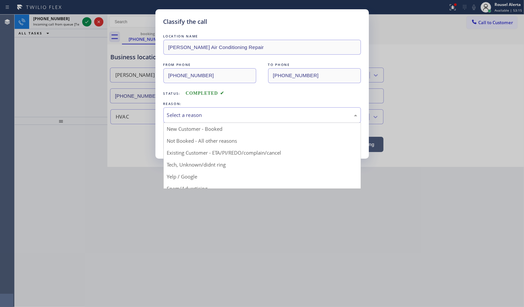
click at [191, 119] on div "Select a reason" at bounding box center [262, 115] width 190 height 8
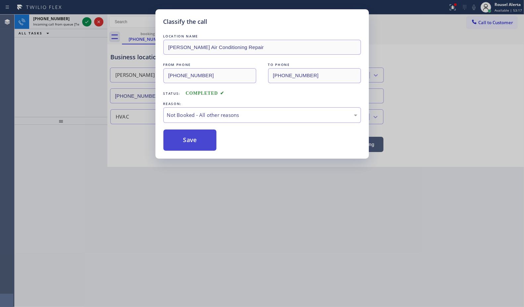
click at [195, 144] on button "Save" at bounding box center [189, 140] width 53 height 21
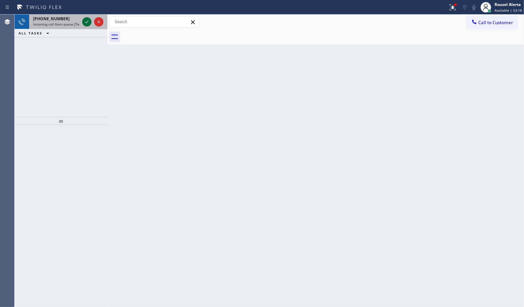
click at [84, 23] on icon at bounding box center [87, 22] width 8 height 8
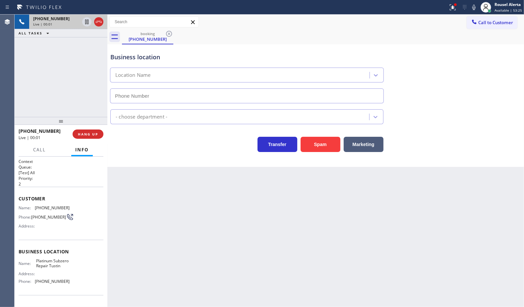
type input "(714) 908-8138"
click at [317, 140] on button "Spam" at bounding box center [321, 144] width 40 height 15
click at [352, 225] on div "Back to Dashboard Change Sender ID Customers Technicians Select a contact Outbo…" at bounding box center [315, 161] width 417 height 293
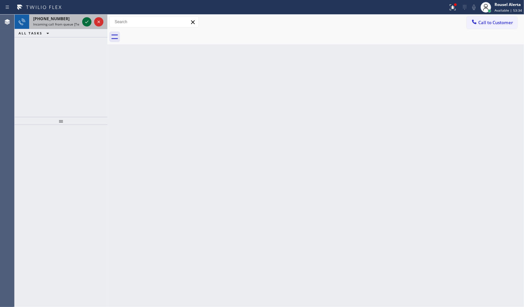
click at [84, 20] on icon at bounding box center [87, 22] width 8 height 8
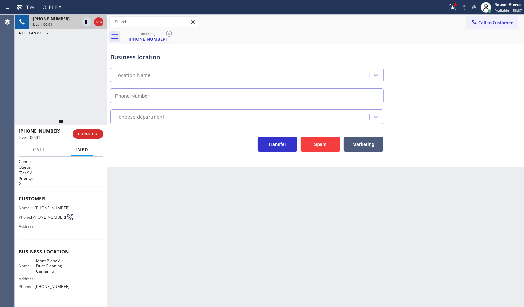
type input "(805) 429-2024"
click at [320, 142] on button "Spam" at bounding box center [321, 144] width 40 height 15
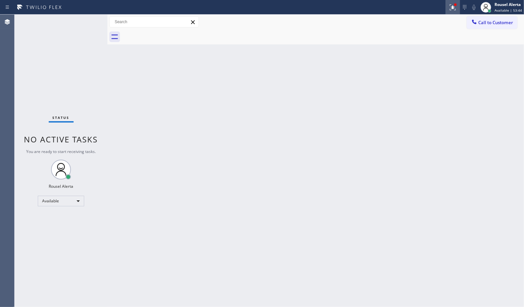
click at [452, 9] on icon at bounding box center [453, 7] width 8 height 8
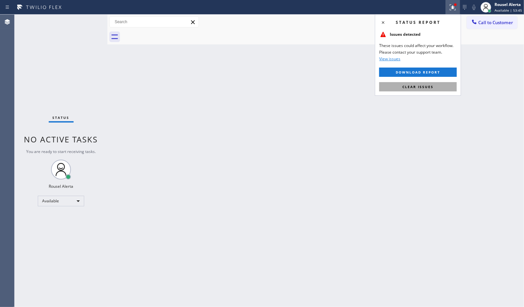
click at [426, 85] on span "Clear issues" at bounding box center [418, 87] width 31 height 5
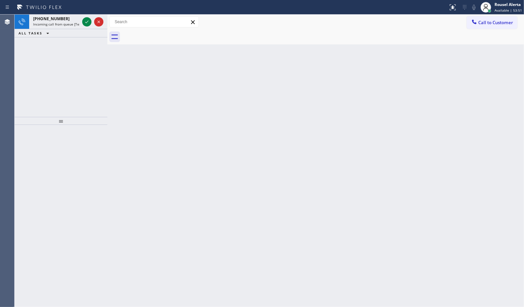
click at [426, 85] on div "Back to Dashboard Change Sender ID Customers Technicians Select a contact Outbo…" at bounding box center [315, 161] width 417 height 293
click at [83, 22] on icon at bounding box center [87, 22] width 8 height 8
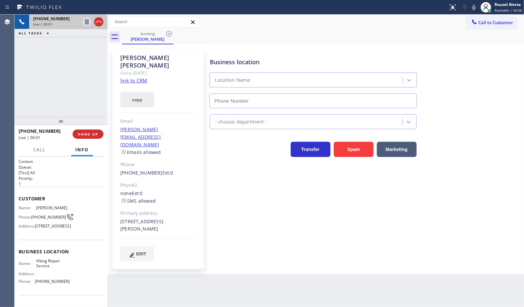
type input "(949) 239-1524"
click at [137, 77] on link "link to CRM" at bounding box center [133, 80] width 27 height 7
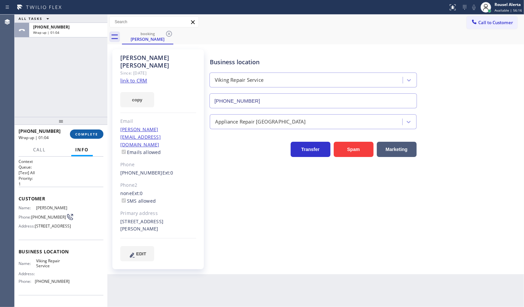
click at [80, 130] on button "COMPLETE" at bounding box center [86, 134] width 33 height 9
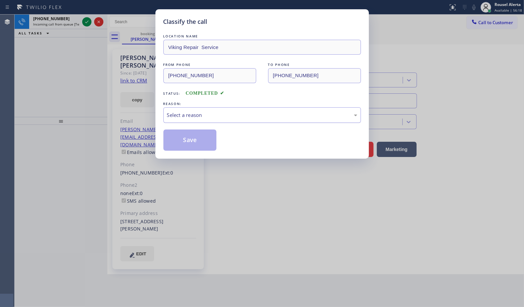
click at [210, 120] on div "Select a reason" at bounding box center [262, 115] width 198 height 16
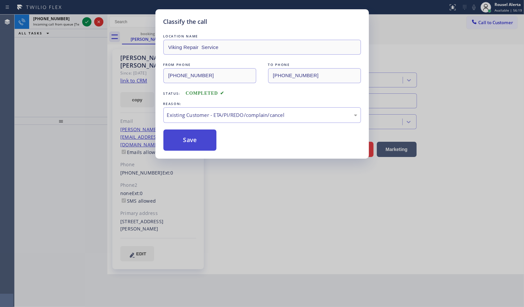
drag, startPoint x: 205, startPoint y: 145, endPoint x: 94, endPoint y: 62, distance: 138.4
click at [204, 144] on button "Save" at bounding box center [189, 140] width 53 height 21
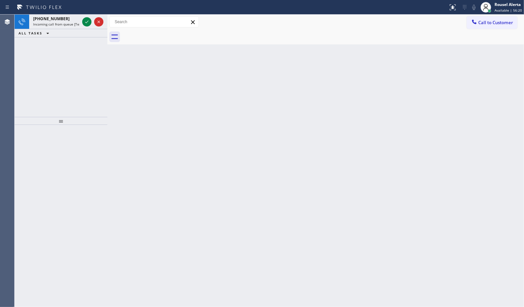
click at [88, 21] on icon at bounding box center [86, 22] width 3 height 3
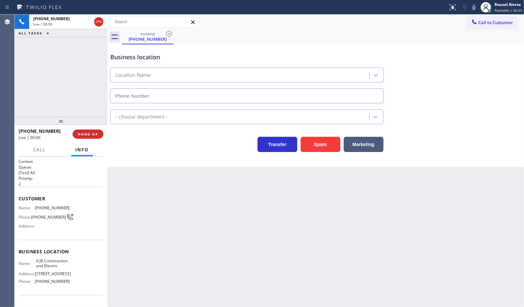
type input "(908) 774-8246"
click at [310, 142] on button "Spam" at bounding box center [321, 144] width 40 height 15
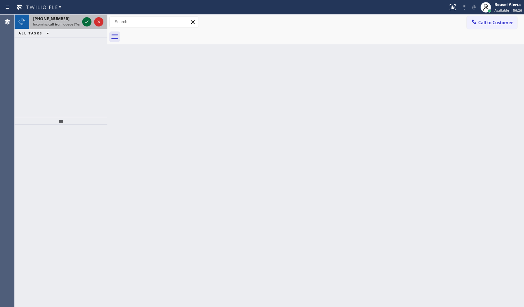
click at [86, 26] on button at bounding box center [86, 21] width 9 height 9
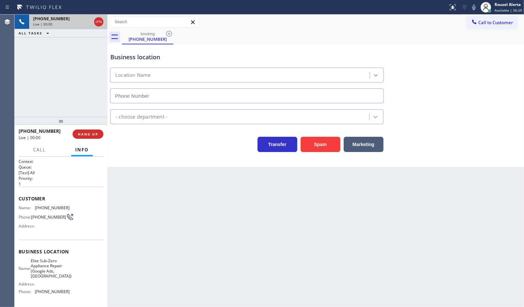
type input "(323) 970-3303"
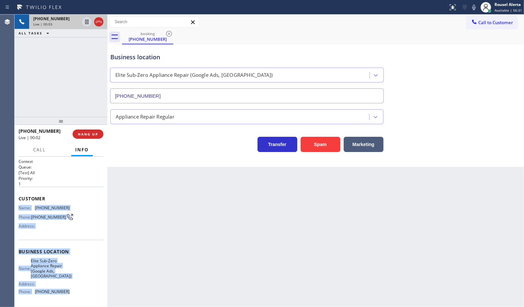
drag, startPoint x: 18, startPoint y: 207, endPoint x: 73, endPoint y: 290, distance: 100.2
click at [73, 290] on div "Context Queue: [Test] All Priority: 1 Customer Name: (352) 257-5050 Phone: (352…" at bounding box center [61, 257] width 85 height 197
copy div "Name: (352) 257-5050 Phone: (352) 257-5050 Address: Business location Name: Eli…"
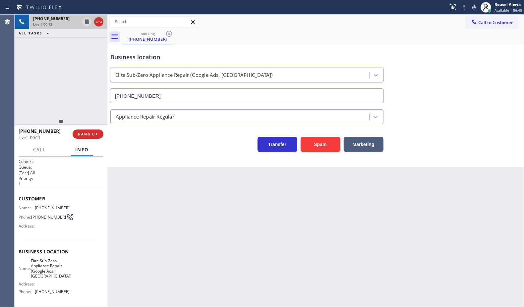
click at [246, 223] on div "Back to Dashboard Change Sender ID Customers Technicians Select a contact Outbo…" at bounding box center [315, 161] width 417 height 293
drag, startPoint x: 38, startPoint y: 64, endPoint x: 90, endPoint y: 124, distance: 80.0
click at [42, 68] on div "+13522575050 Live | 00:13 ALL TASKS ALL TASKS ACTIVE TASKS TASKS IN WRAP UP" at bounding box center [61, 66] width 93 height 102
click at [139, 174] on div "Back to Dashboard Change Sender ID Customers Technicians Select a contact Outbo…" at bounding box center [315, 161] width 417 height 293
click at [87, 134] on span "HANG UP" at bounding box center [88, 134] width 20 height 5
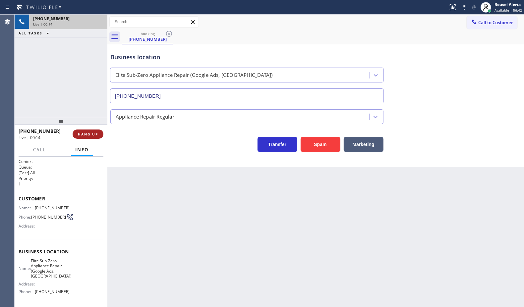
click at [87, 134] on span "HANG UP" at bounding box center [88, 134] width 20 height 5
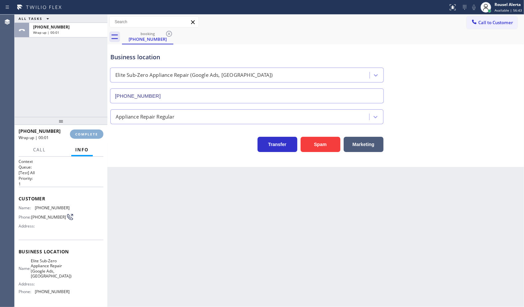
click at [87, 132] on span "COMPLETE" at bounding box center [86, 134] width 23 height 5
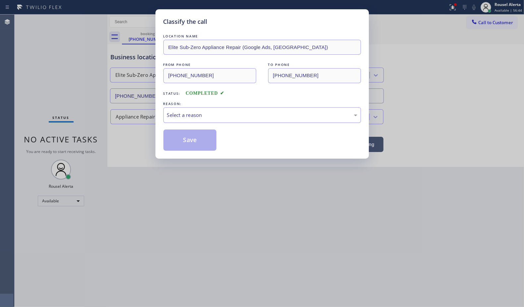
click at [195, 112] on div "Select a reason" at bounding box center [262, 115] width 190 height 8
click at [196, 144] on button "Save" at bounding box center [189, 140] width 53 height 21
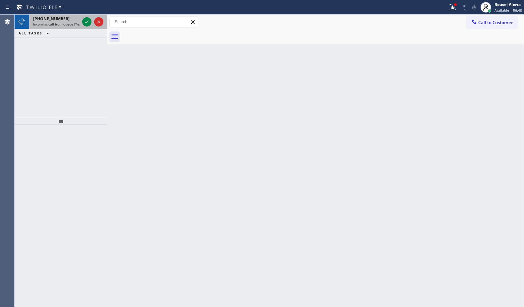
click at [55, 18] on span "+16463312359" at bounding box center [51, 19] width 36 height 6
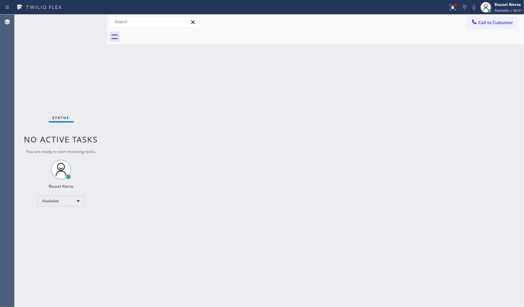
click at [304, 144] on div "Back to Dashboard Change Sender ID Customers Technicians Select a contact Outbo…" at bounding box center [315, 161] width 417 height 293
click at [453, 7] on icon at bounding box center [453, 6] width 4 height 2
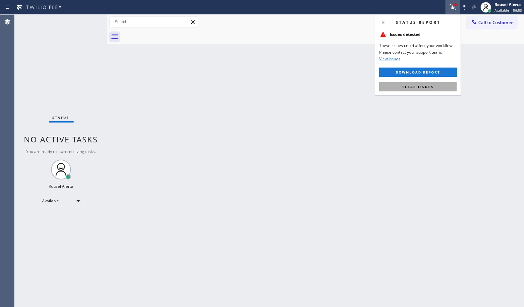
click at [423, 82] on button "Clear issues" at bounding box center [418, 86] width 78 height 9
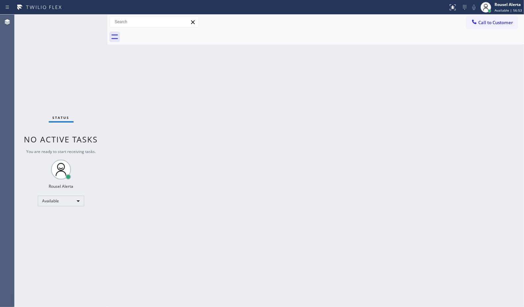
click at [409, 128] on div "Back to Dashboard Change Sender ID Customers Technicians Select a contact Outbo…" at bounding box center [315, 161] width 417 height 293
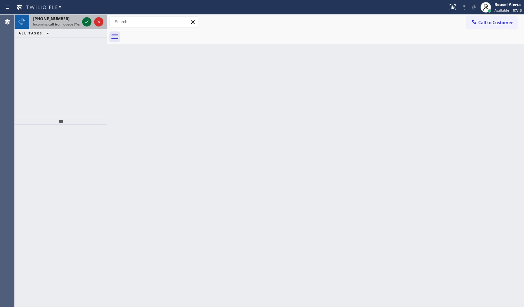
click at [86, 25] on icon at bounding box center [87, 22] width 8 height 8
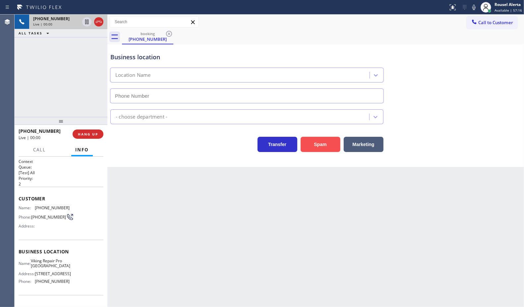
type input "(747) 271-5340"
click at [325, 146] on button "Spam" at bounding box center [321, 144] width 40 height 15
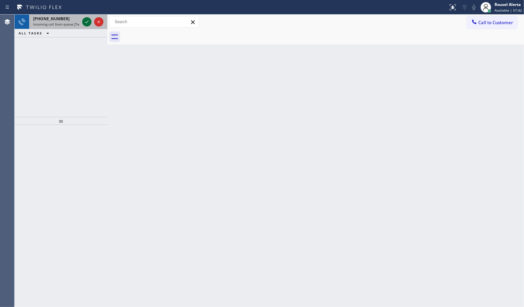
click at [83, 19] on icon at bounding box center [87, 22] width 8 height 8
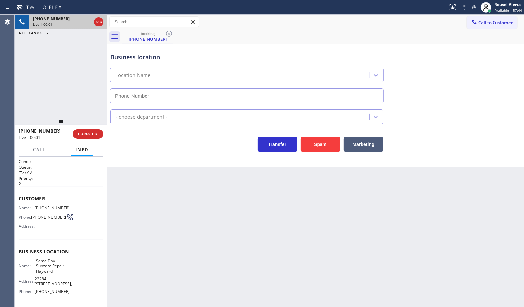
type input "(510) 822-6206"
click at [317, 142] on button "Spam" at bounding box center [321, 144] width 40 height 15
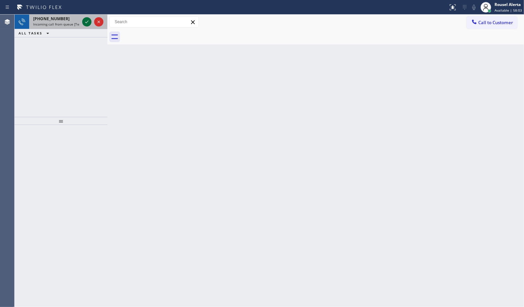
click at [83, 23] on icon at bounding box center [87, 22] width 8 height 8
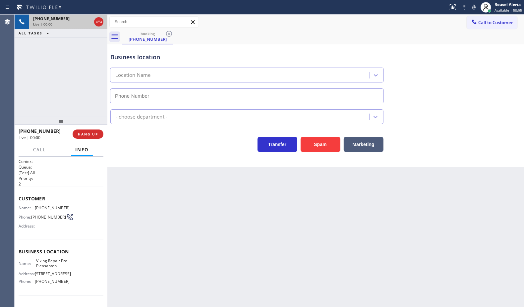
type input "(925) 281-2228"
click at [329, 144] on button "Spam" at bounding box center [321, 144] width 40 height 15
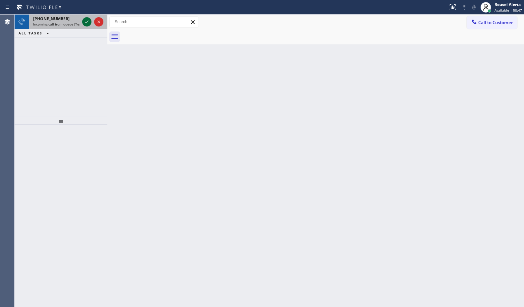
click at [86, 23] on icon at bounding box center [86, 22] width 3 height 3
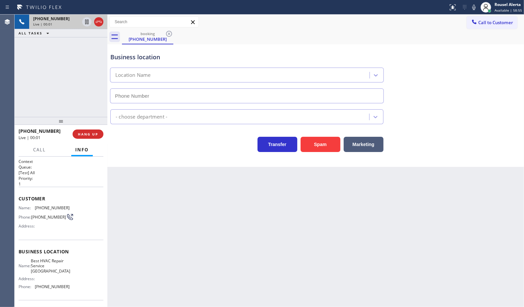
type input "(716) 245-7386"
drag, startPoint x: 216, startPoint y: 223, endPoint x: 250, endPoint y: 240, distance: 38.3
click at [217, 224] on div "Back to Dashboard Change Sender ID Customers Technicians Select a contact Outbo…" at bounding box center [315, 161] width 417 height 293
click at [461, 265] on div "Back to Dashboard Change Sender ID Customers Technicians Select a contact Outbo…" at bounding box center [315, 161] width 417 height 293
drag, startPoint x: 54, startPoint y: 98, endPoint x: 125, endPoint y: 198, distance: 122.9
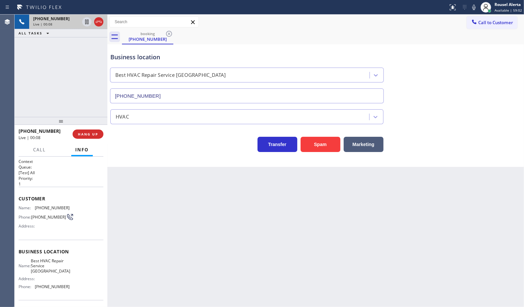
click at [62, 99] on div "+14013587047 Live | 00:08 ALL TASKS ALL TASKS ACTIVE TASKS TASKS IN WRAP UP" at bounding box center [61, 66] width 93 height 102
click at [183, 258] on div "Back to Dashboard Change Sender ID Customers Technicians Select a contact Outbo…" at bounding box center [315, 161] width 417 height 293
click at [73, 139] on div "+14013587047 Live | 00:09 HANG UP" at bounding box center [61, 134] width 85 height 17
click at [83, 135] on span "HANG UP" at bounding box center [88, 134] width 20 height 5
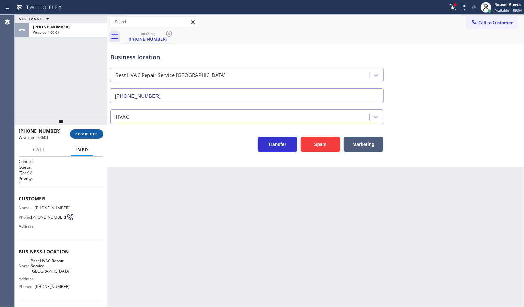
click at [84, 135] on span "COMPLETE" at bounding box center [86, 134] width 23 height 5
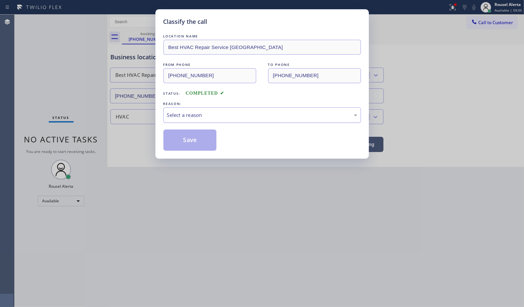
click at [175, 109] on div "Select a reason" at bounding box center [262, 115] width 198 height 16
click at [211, 143] on button "Save" at bounding box center [189, 140] width 53 height 21
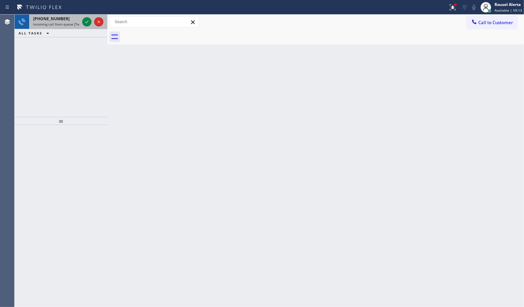
click at [84, 17] on div at bounding box center [93, 22] width 24 height 15
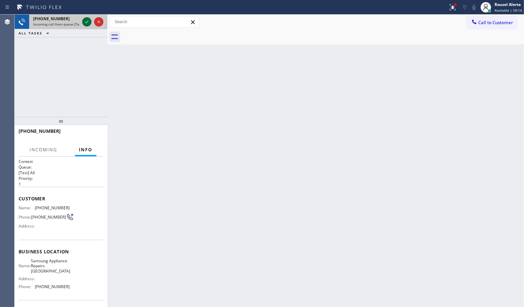
click at [84, 20] on icon at bounding box center [87, 22] width 8 height 8
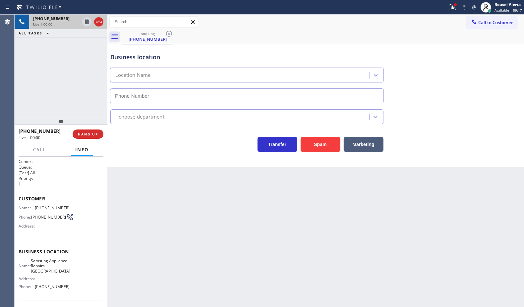
type input "(415) 480-7108"
click at [322, 144] on button "Spam" at bounding box center [321, 144] width 40 height 15
drag, startPoint x: 325, startPoint y: 250, endPoint x: 364, endPoint y: 201, distance: 63.3
click at [339, 236] on div "Back to Dashboard Change Sender ID Customers Technicians Select a contact Outbo…" at bounding box center [315, 161] width 417 height 293
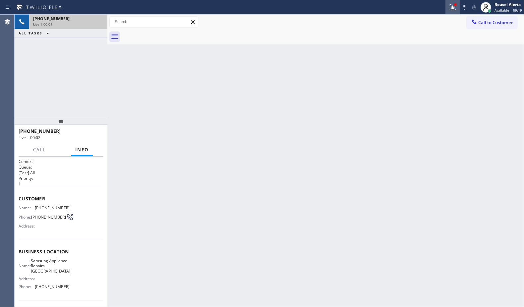
click at [452, 6] on icon at bounding box center [453, 7] width 8 height 8
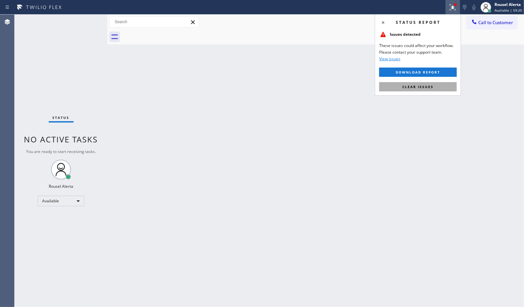
click at [427, 91] on button "Clear issues" at bounding box center [418, 86] width 78 height 9
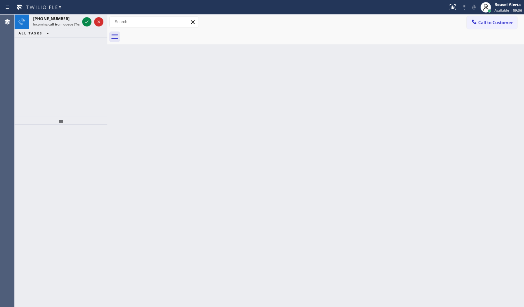
click at [87, 9] on div at bounding box center [224, 7] width 443 height 11
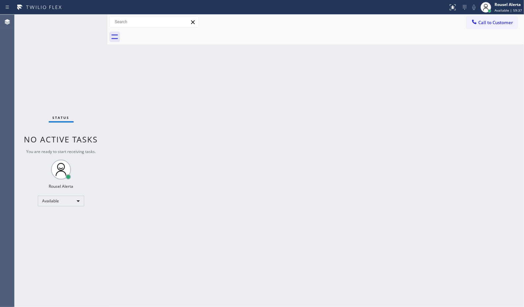
click at [85, 19] on div "Status No active tasks You are ready to start receiving tasks. Rousel Alerta Av…" at bounding box center [61, 161] width 93 height 293
click at [153, 153] on div "Back to Dashboard Change Sender ID Customers Technicians Select a contact Outbo…" at bounding box center [315, 161] width 417 height 293
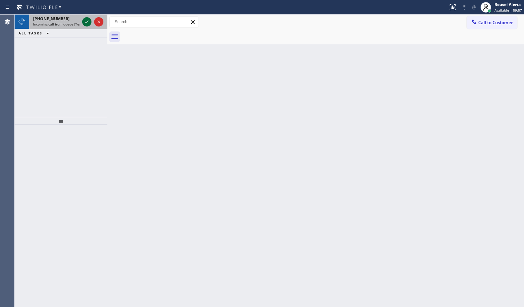
click at [84, 21] on icon at bounding box center [87, 22] width 8 height 8
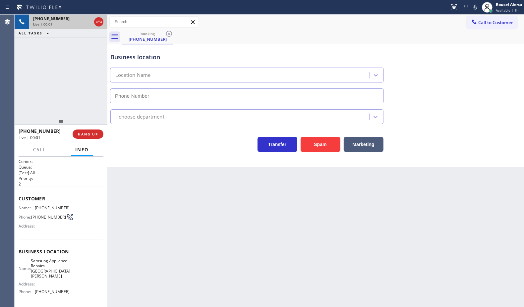
type input "(408) 413-4879"
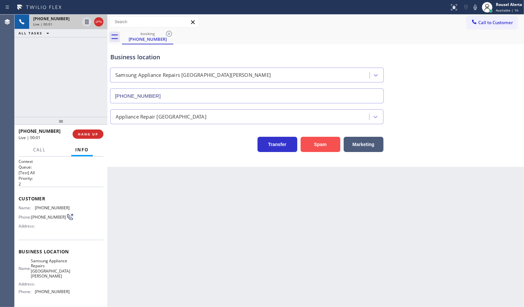
click at [327, 150] on button "Spam" at bounding box center [321, 144] width 40 height 15
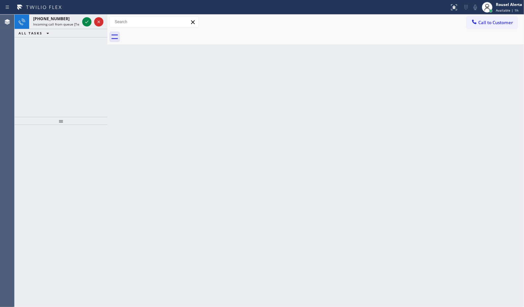
click at [81, 22] on div at bounding box center [93, 22] width 24 height 15
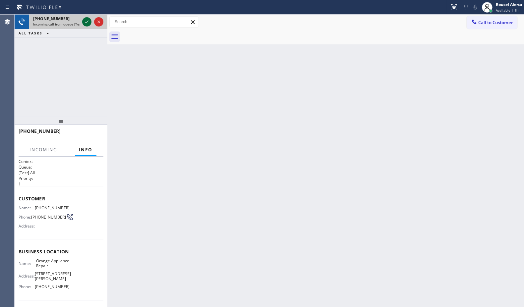
click at [83, 22] on icon at bounding box center [87, 22] width 8 height 8
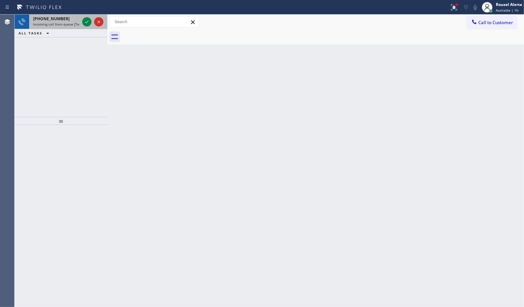
click at [83, 16] on div at bounding box center [93, 22] width 24 height 15
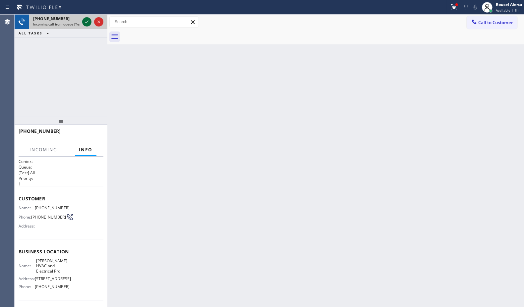
click at [83, 23] on icon at bounding box center [87, 22] width 8 height 8
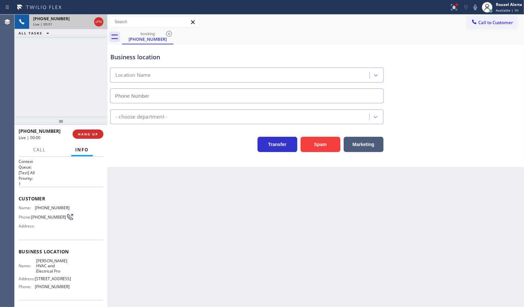
type input "(619) 738-6628"
click at [141, 211] on div "Back to Dashboard Change Sender ID Customers Technicians Select a contact Outbo…" at bounding box center [315, 161] width 417 height 293
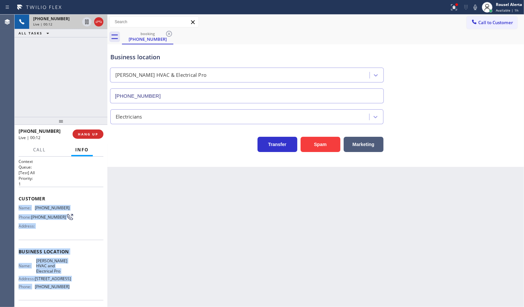
drag, startPoint x: 19, startPoint y: 206, endPoint x: 81, endPoint y: 296, distance: 109.0
click at [81, 296] on div "Context Queue: [Test] All Priority: 1 Customer Name: (747) 220-2005 Phone: (747…" at bounding box center [61, 255] width 85 height 192
copy div "Name: (747) 220-2005 Phone: (747) 220-2005 Address: Business location Name: Cas…"
click at [87, 132] on span "HANG UP" at bounding box center [88, 134] width 20 height 5
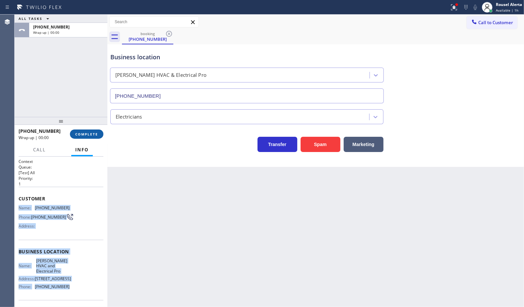
click at [90, 133] on span "COMPLETE" at bounding box center [86, 134] width 23 height 5
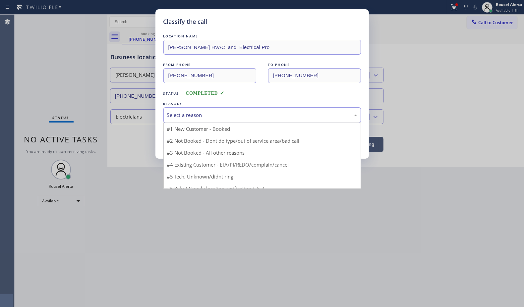
click at [202, 110] on div "Select a reason" at bounding box center [262, 115] width 198 height 16
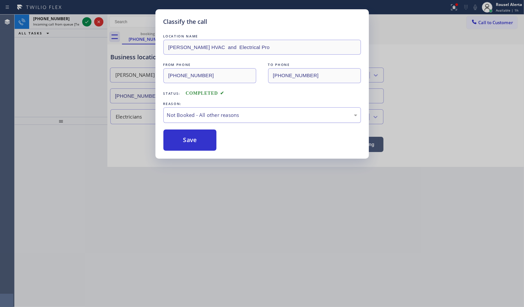
click at [214, 120] on div "Not Booked - All other reasons" at bounding box center [262, 115] width 198 height 16
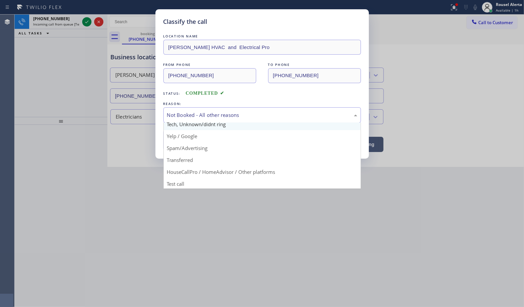
scroll to position [45, 0]
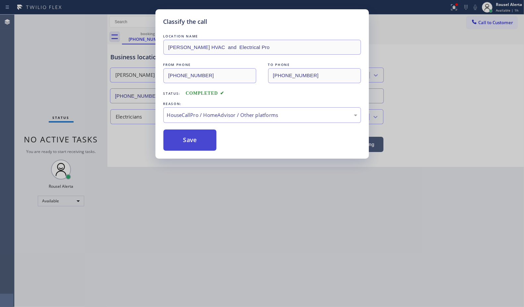
click at [191, 144] on button "Save" at bounding box center [189, 140] width 53 height 21
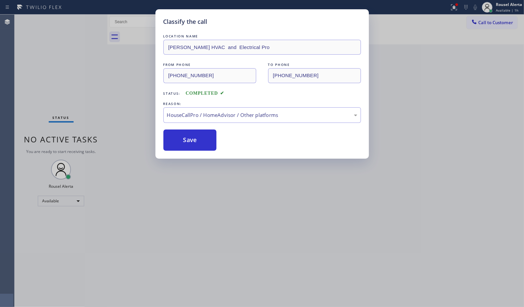
click at [160, 190] on div "Classify the call LOCATION NAME Little Heating and Air Conditioning Service FRO…" at bounding box center [270, 161] width 510 height 293
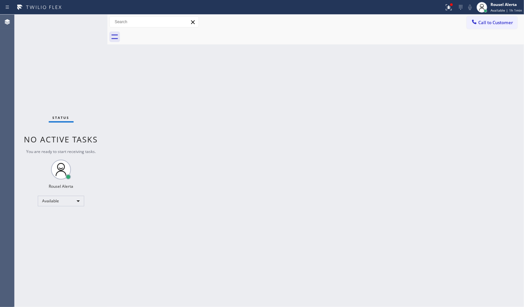
click at [76, 20] on div "Status No active tasks You are ready to start receiving tasks. Rousel Alerta Av…" at bounding box center [61, 161] width 93 height 293
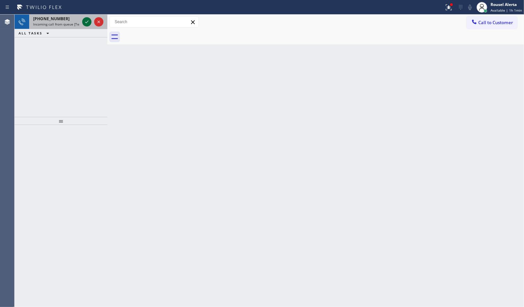
click at [87, 19] on icon at bounding box center [87, 22] width 8 height 8
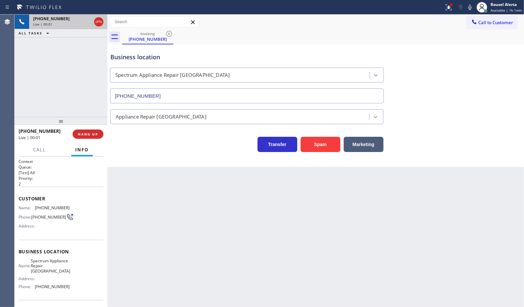
type input "(929) 305-1171"
click at [311, 143] on button "Spam" at bounding box center [321, 144] width 40 height 15
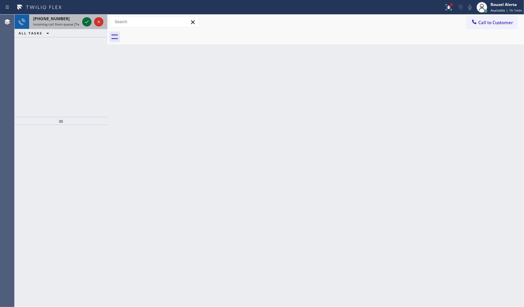
click at [88, 22] on icon at bounding box center [87, 22] width 8 height 8
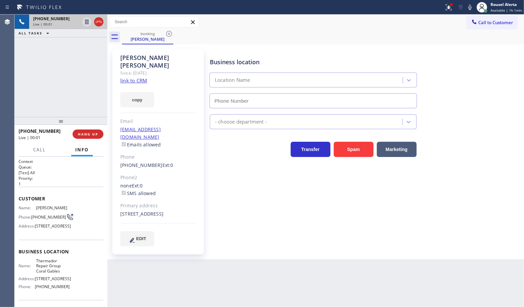
type input "(786) 661-1617"
click at [134, 77] on link "link to CRM" at bounding box center [133, 80] width 27 height 7
click at [84, 23] on icon at bounding box center [87, 22] width 8 height 8
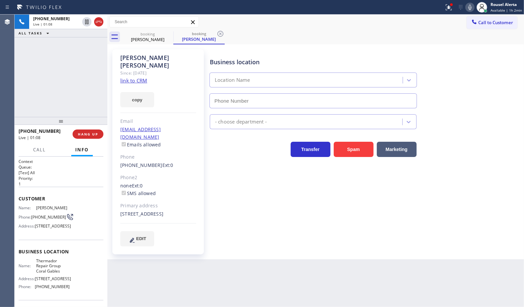
type input "(786) 661-1617"
click at [470, 9] on icon at bounding box center [470, 7] width 8 height 8
click at [82, 67] on div "+13055866400 Live | 01:49 ALL TASKS ALL TASKS ACTIVE TASKS TASKS IN WRAP UP" at bounding box center [61, 66] width 93 height 102
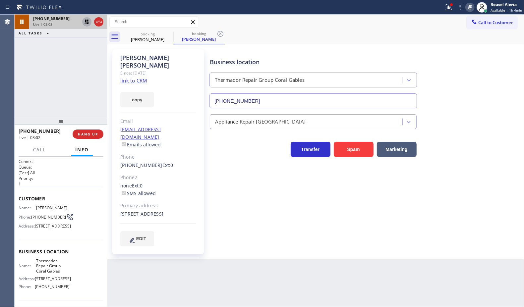
click at [87, 22] on icon at bounding box center [87, 22] width 5 height 5
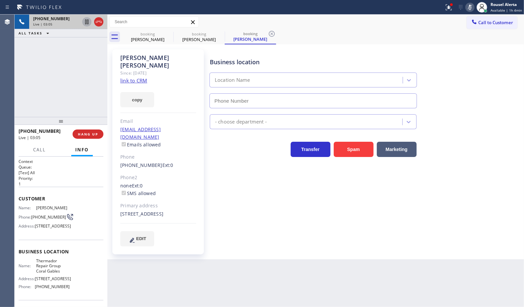
type input "(786) 661-1617"
click at [470, 6] on icon at bounding box center [470, 7] width 8 height 8
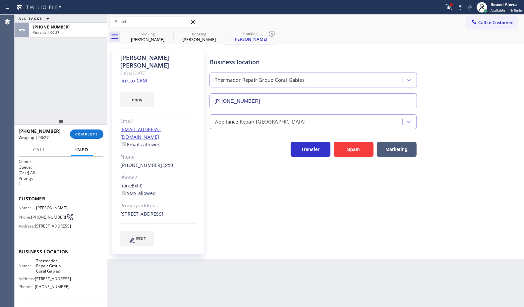
click at [90, 129] on div "+13055866400 Wrap up | 00:27 COMPLETE" at bounding box center [61, 134] width 85 height 17
click at [90, 134] on span "COMPLETE" at bounding box center [86, 134] width 23 height 5
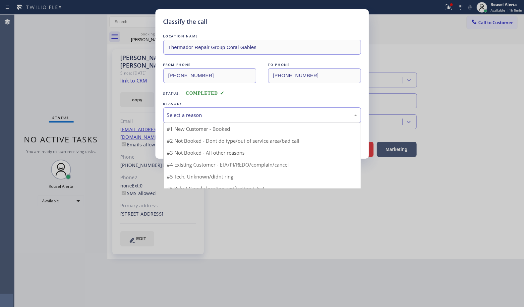
click at [206, 118] on div "Select a reason" at bounding box center [262, 115] width 190 height 8
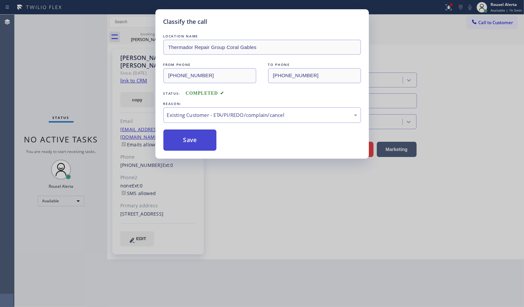
click at [210, 150] on button "Save" at bounding box center [189, 140] width 53 height 21
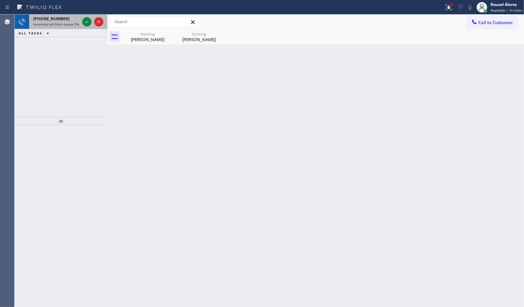
click at [76, 25] on span "Incoming call from queue [Test] All" at bounding box center [60, 24] width 55 height 5
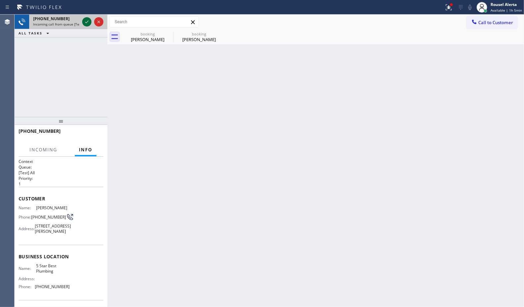
click at [88, 24] on icon at bounding box center [87, 22] width 8 height 8
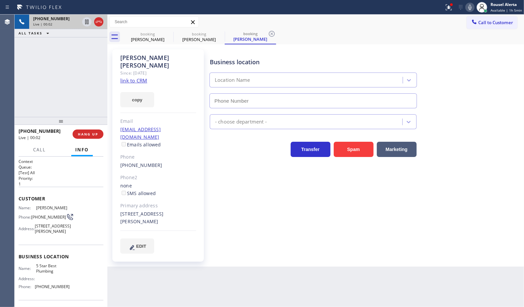
type input "(866) 702-1734"
click at [140, 77] on link "link to CRM" at bounding box center [133, 80] width 27 height 7
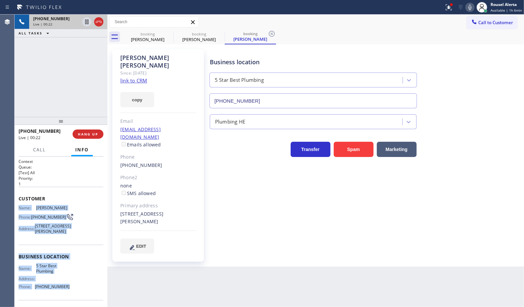
drag, startPoint x: 17, startPoint y: 203, endPoint x: 80, endPoint y: 294, distance: 110.7
click at [80, 294] on div "Context Queue: [Test] All Priority: 1 Customer Name: Earnest Johnson Phone: (80…" at bounding box center [61, 232] width 93 height 151
click at [82, 21] on div at bounding box center [86, 22] width 9 height 8
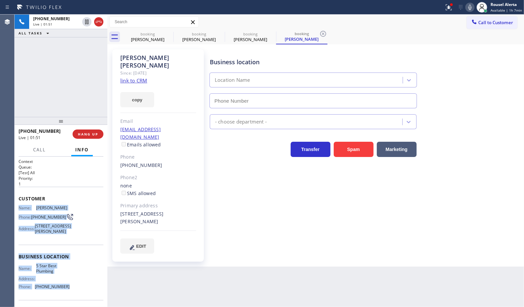
type input "(866) 702-1734"
click at [472, 8] on icon at bounding box center [470, 7] width 8 height 8
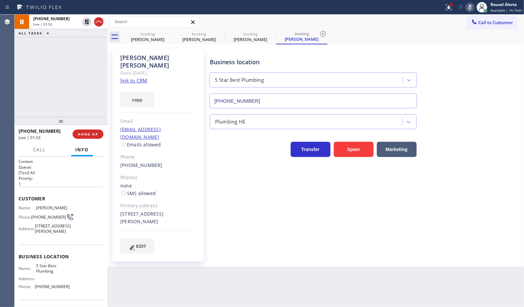
click at [352, 288] on div "Back to Dashboard Change Sender ID Customers Technicians Select a contact Outbo…" at bounding box center [315, 161] width 417 height 293
click at [85, 21] on icon at bounding box center [87, 22] width 5 height 5
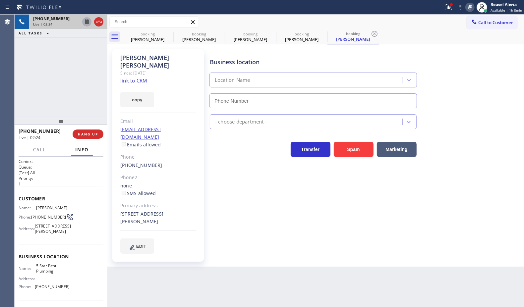
click at [470, 6] on icon at bounding box center [470, 7] width 8 height 8
type input "(866) 702-1734"
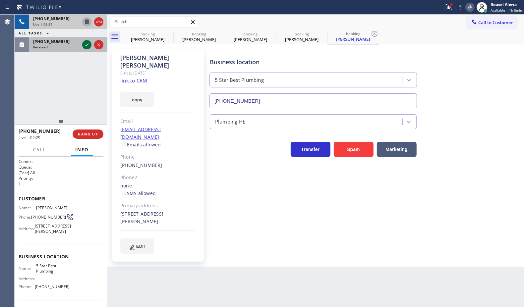
click at [86, 46] on icon at bounding box center [87, 45] width 8 height 8
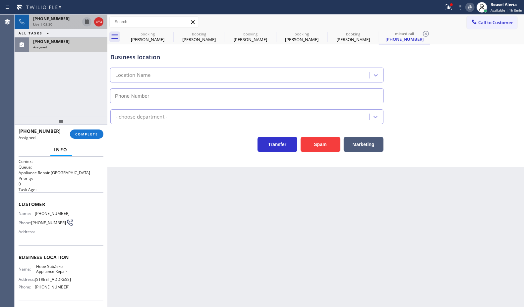
type input "(719) 425-4532"
drag, startPoint x: 223, startPoint y: 251, endPoint x: 130, endPoint y: 118, distance: 162.2
click at [223, 251] on div "Back to Dashboard Change Sender ID Customers Technicians Select a contact Outbo…" at bounding box center [315, 161] width 417 height 293
click at [86, 67] on div "+18056309733 Live | 02:31 ALL TASKS ALL TASKS ACTIVE TASKS TASKS IN WRAP UP (23…" at bounding box center [61, 66] width 93 height 102
click at [72, 40] on div "(234) 339-9339" at bounding box center [68, 42] width 70 height 6
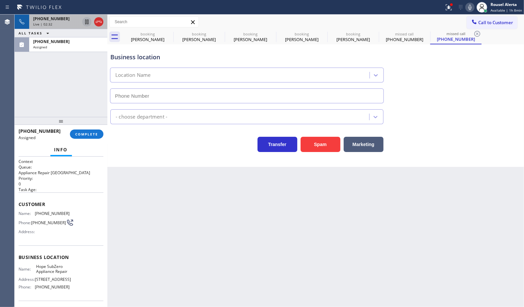
type input "(719) 425-4532"
click at [173, 226] on div "Back to Dashboard Change Sender ID Customers Technicians Select a contact Outbo…" at bounding box center [315, 161] width 417 height 293
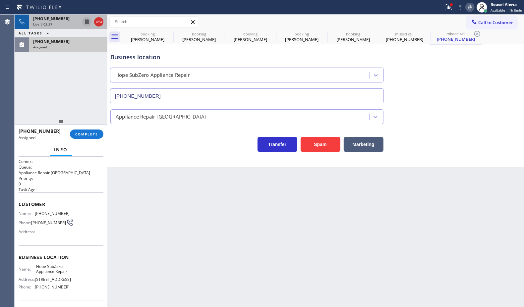
drag, startPoint x: 47, startPoint y: 40, endPoint x: 53, endPoint y: 47, distance: 9.6
click at [47, 40] on span "(234) 339-9339" at bounding box center [51, 42] width 36 height 6
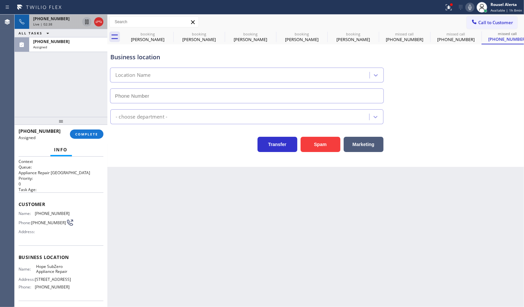
click at [77, 75] on div "+18056309733 Live | 02:38 ALL TASKS ALL TASKS ACTIVE TASKS TASKS IN WRAP UP (23…" at bounding box center [61, 66] width 93 height 102
type input "(719) 425-4532"
click at [168, 213] on div "Back to Dashboard Change Sender ID Customers Technicians Select a contact Outbo…" at bounding box center [315, 161] width 417 height 293
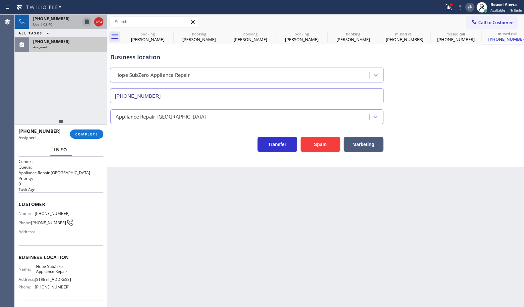
click at [71, 49] on div "(234) 339-9339 Assigned" at bounding box center [67, 44] width 76 height 15
type input "(719) 425-4532"
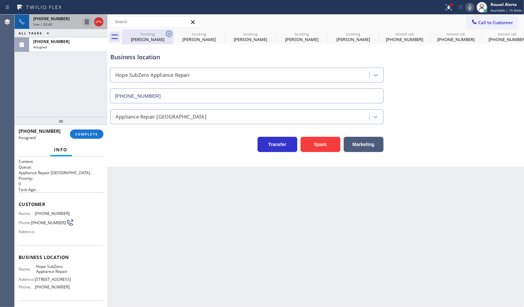
drag, startPoint x: 159, startPoint y: 38, endPoint x: 168, endPoint y: 36, distance: 9.4
click at [160, 38] on div "Veronica Arata" at bounding box center [148, 39] width 50 height 6
type input "(786) 661-1617"
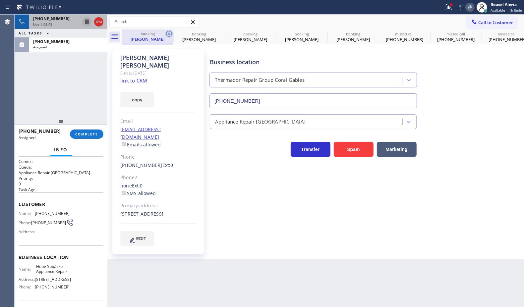
click at [168, 35] on icon at bounding box center [169, 34] width 8 height 8
type input "(866) 702-1734"
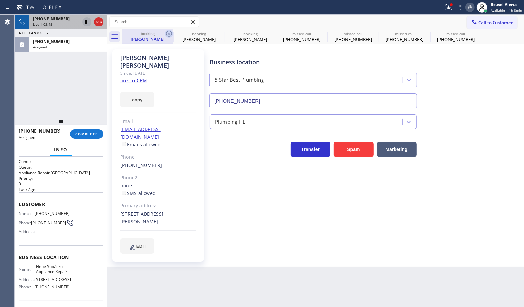
click at [169, 32] on icon at bounding box center [169, 34] width 8 height 8
click at [169, 35] on icon at bounding box center [169, 34] width 8 height 8
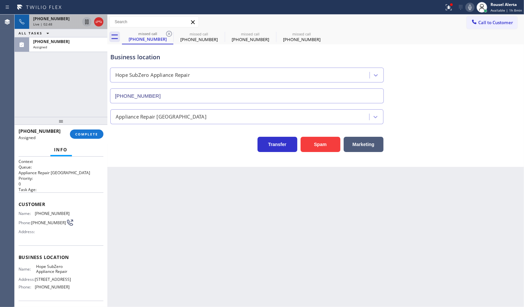
click at [169, 35] on icon at bounding box center [169, 34] width 8 height 8
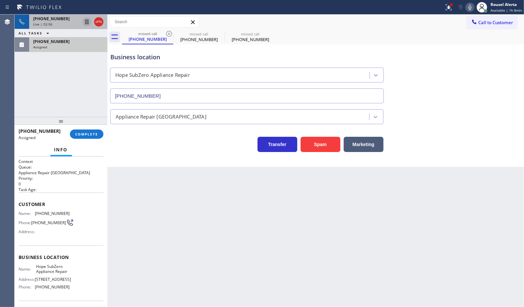
click at [81, 40] on div "(234) 339-9339" at bounding box center [68, 42] width 70 height 6
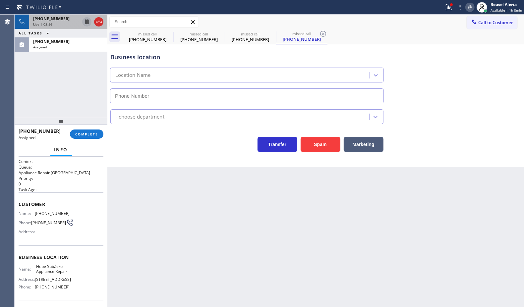
click at [173, 189] on div "Back to Dashboard Change Sender ID Customers Technicians Select a contact Outbo…" at bounding box center [315, 161] width 417 height 293
type input "(719) 425-4532"
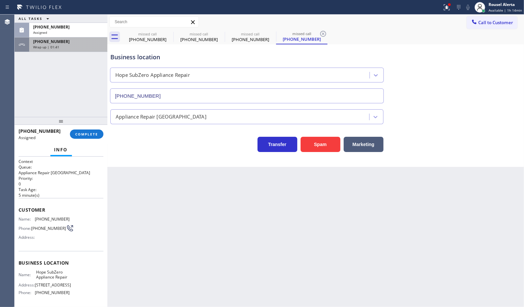
click at [76, 44] on div "+18056309733" at bounding box center [68, 42] width 70 height 6
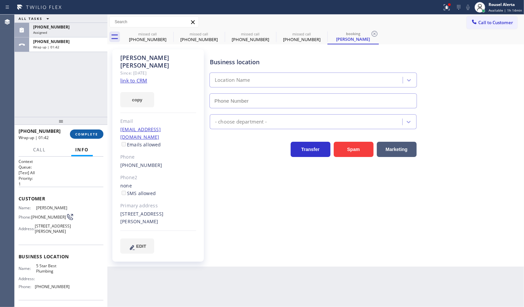
click at [77, 131] on button "COMPLETE" at bounding box center [86, 134] width 33 height 9
type input "(866) 702-1734"
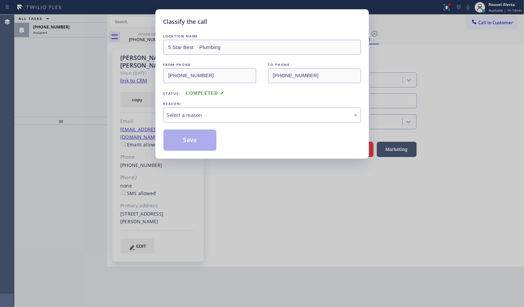
click at [189, 114] on div "Select a reason" at bounding box center [262, 115] width 190 height 8
click at [203, 138] on button "Save" at bounding box center [189, 140] width 53 height 21
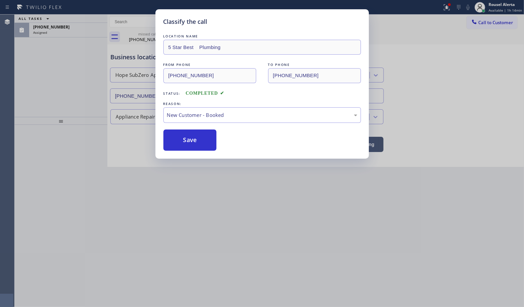
click at [70, 32] on div "Classify the call LOCATION NAME 5 Star Best Plumbing FROM PHONE (805) 630-9733 …" at bounding box center [262, 153] width 524 height 307
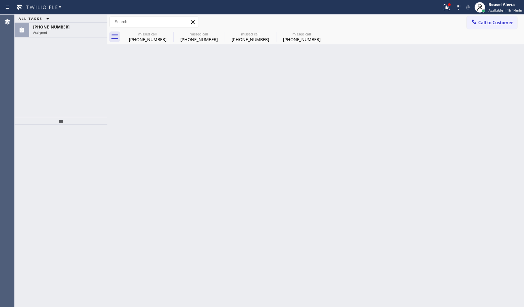
click at [70, 32] on div "Assigned" at bounding box center [68, 32] width 70 height 5
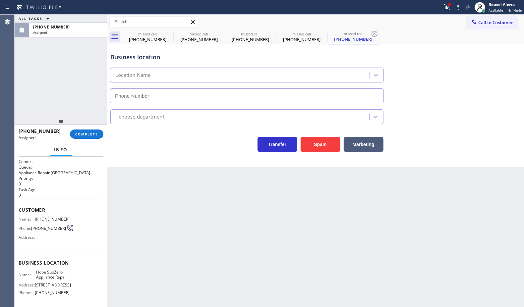
type input "(719) 425-4532"
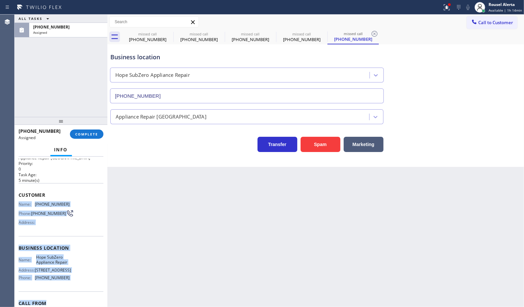
scroll to position [41, 0]
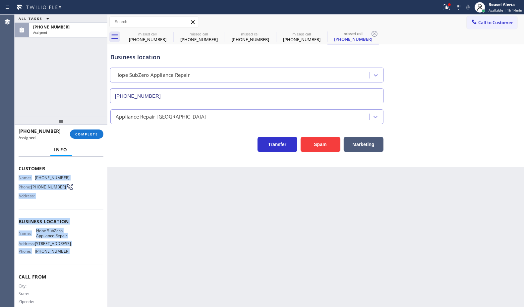
drag, startPoint x: 17, startPoint y: 214, endPoint x: 69, endPoint y: 267, distance: 73.9
click at [69, 267] on div "Context Queue: Appliance Repair High End Priority: 0 Task Age: 5 minute(s) Cust…" at bounding box center [61, 232] width 93 height 151
copy div "Name: (234) 339-9339 Phone: (234) 339-9339 Address: Business location Name: Hop…"
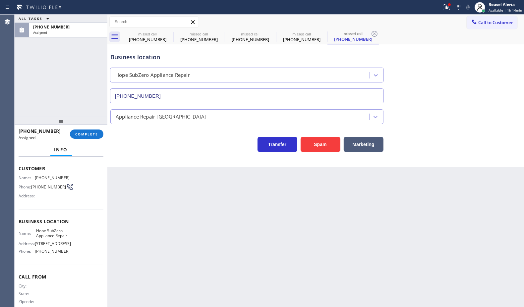
click at [66, 60] on div "ALL TASKS ALL TASKS ACTIVE TASKS TASKS IN WRAP UP (234) 339-9339 Assigned" at bounding box center [61, 66] width 93 height 102
click at [84, 134] on span "COMPLETE" at bounding box center [86, 134] width 23 height 5
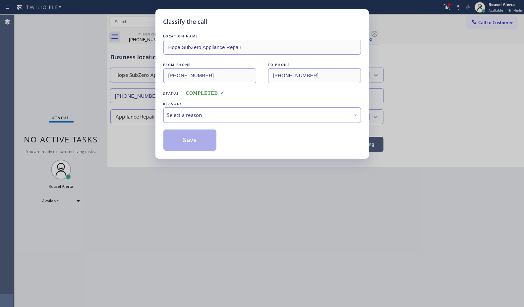
click at [168, 117] on div "Select a reason" at bounding box center [262, 115] width 190 height 8
click at [194, 143] on button "Save" at bounding box center [189, 140] width 53 height 21
click at [216, 206] on div "Classify the call LOCATION NAME Hope SubZero Appliance Repair FROM PHONE (234) …" at bounding box center [262, 153] width 524 height 307
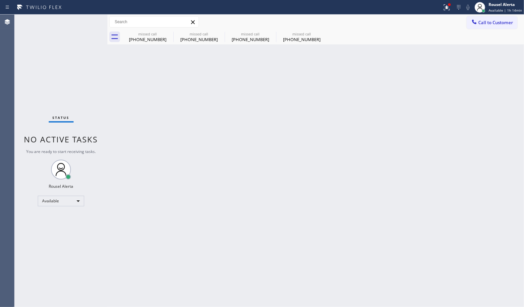
click at [188, 141] on div "Back to Dashboard Change Sender ID Customers Technicians Select a contact Outbo…" at bounding box center [315, 161] width 417 height 293
click at [226, 208] on div "Back to Dashboard Change Sender ID Customers Technicians Select a contact Outbo…" at bounding box center [315, 161] width 417 height 293
click at [168, 35] on icon at bounding box center [169, 34] width 6 height 6
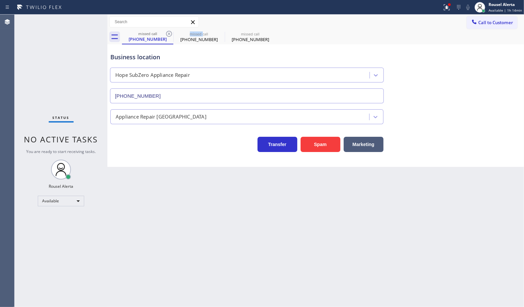
click at [168, 35] on icon at bounding box center [169, 34] width 6 height 6
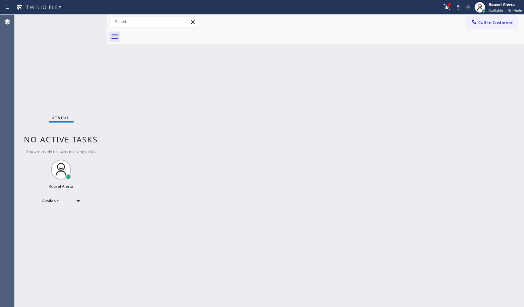
click at [168, 35] on div at bounding box center [323, 37] width 402 height 15
click at [84, 24] on div "Status No active tasks You are ready to start receiving tasks. Rousel Alerta Av…" at bounding box center [61, 161] width 93 height 293
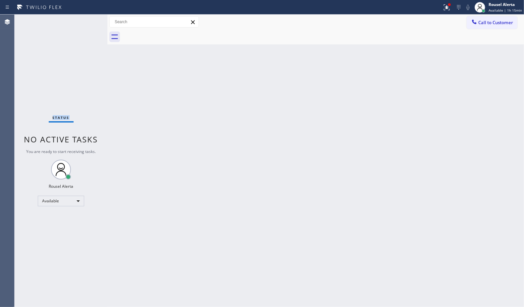
click at [57, 28] on div "Status No active tasks You are ready to start receiving tasks. Rousel Alerta Av…" at bounding box center [61, 161] width 93 height 293
click at [87, 22] on div "Status No active tasks You are ready to start receiving tasks. Rousel Alerta Av…" at bounding box center [61, 161] width 93 height 293
click at [84, 18] on div "Status No active tasks You are ready to start receiving tasks. Rousel Alerta Av…" at bounding box center [61, 161] width 93 height 293
click at [82, 21] on div "Status No active tasks You are ready to start receiving tasks. Rousel Alerta Av…" at bounding box center [61, 161] width 93 height 293
drag, startPoint x: 204, startPoint y: 195, endPoint x: 212, endPoint y: 205, distance: 12.7
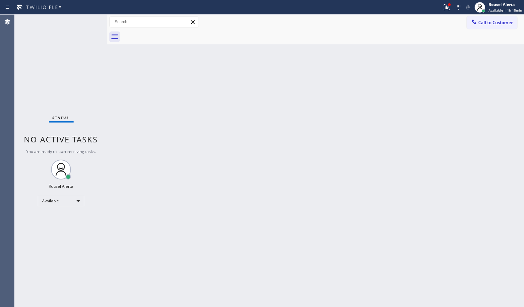
click at [211, 203] on div "Back to Dashboard Change Sender ID Customers Technicians Select a contact Outbo…" at bounding box center [315, 161] width 417 height 293
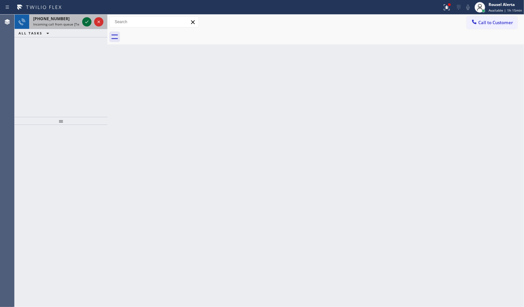
click at [85, 20] on icon at bounding box center [87, 22] width 8 height 8
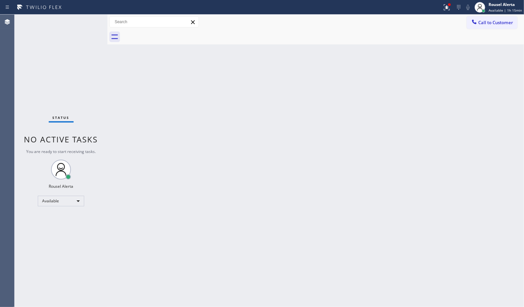
drag, startPoint x: 139, startPoint y: 90, endPoint x: 150, endPoint y: 96, distance: 12.5
click at [150, 96] on div "Back to Dashboard Change Sender ID Customers Technicians Select a contact Outbo…" at bounding box center [315, 161] width 417 height 293
click at [452, 6] on div at bounding box center [450, 5] width 4 height 4
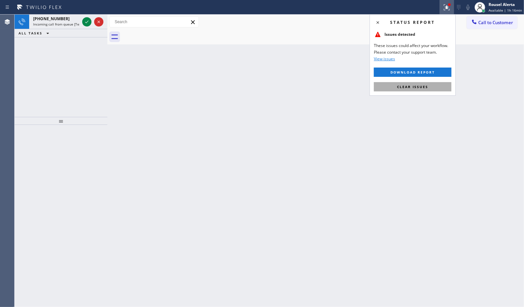
click at [424, 88] on span "Clear issues" at bounding box center [412, 87] width 31 height 5
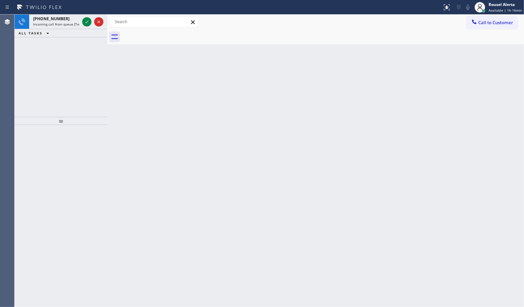
click at [427, 125] on div "Back to Dashboard Change Sender ID Customers Technicians Select a contact Outbo…" at bounding box center [315, 161] width 417 height 293
click at [86, 22] on icon at bounding box center [87, 22] width 8 height 8
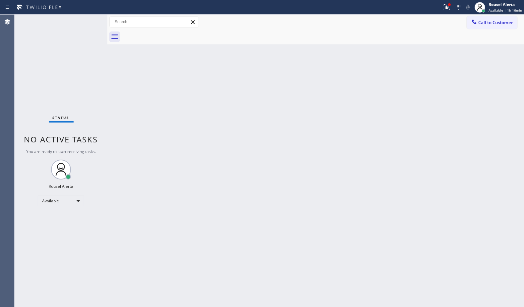
click at [86, 22] on div "Status No active tasks You are ready to start receiving tasks. Rousel Alerta Av…" at bounding box center [61, 161] width 93 height 293
click at [154, 100] on div "Back to Dashboard Change Sender ID Customers Technicians Select a contact Outbo…" at bounding box center [315, 161] width 417 height 293
click at [446, 9] on icon at bounding box center [447, 7] width 8 height 8
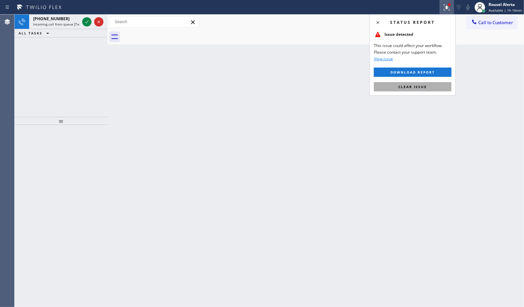
click at [419, 85] on span "Clear issue" at bounding box center [413, 87] width 29 height 5
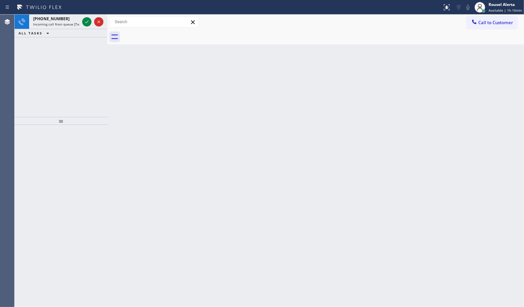
click at [368, 111] on div "Back to Dashboard Change Sender ID Customers Technicians Select a contact Outbo…" at bounding box center [315, 161] width 417 height 293
click at [86, 22] on icon at bounding box center [87, 22] width 8 height 8
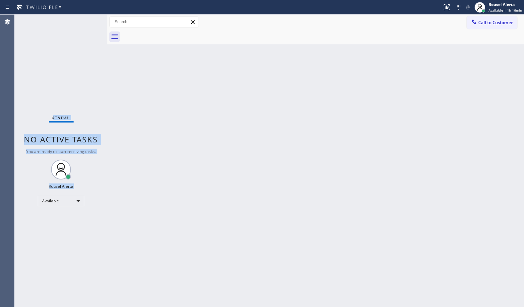
click at [86, 22] on div "Status No active tasks You are ready to start receiving tasks. Rousel Alerta Av…" at bounding box center [61, 161] width 93 height 293
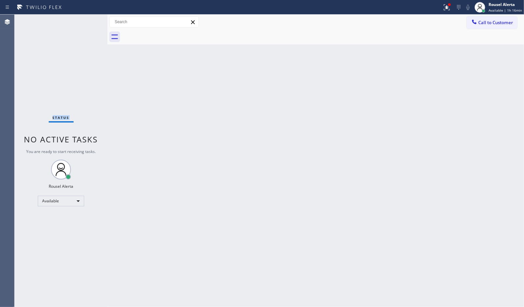
click at [86, 22] on div "Status No active tasks You are ready to start receiving tasks. Rousel Alerta Av…" at bounding box center [61, 161] width 93 height 293
click at [115, 76] on div "Back to Dashboard Change Sender ID Customers Technicians Select a contact Outbo…" at bounding box center [315, 161] width 417 height 293
drag, startPoint x: 60, startPoint y: 21, endPoint x: 65, endPoint y: 27, distance: 8.1
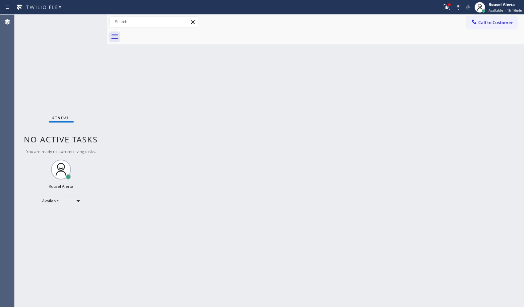
click at [60, 21] on div "Status No active tasks You are ready to start receiving tasks. Rousel Alerta Av…" at bounding box center [61, 161] width 93 height 293
drag, startPoint x: 93, startPoint y: 67, endPoint x: 120, endPoint y: 97, distance: 40.6
click at [95, 70] on div "Status No active tasks You are ready to start receiving tasks. Rousel Alerta Av…" at bounding box center [61, 161] width 93 height 293
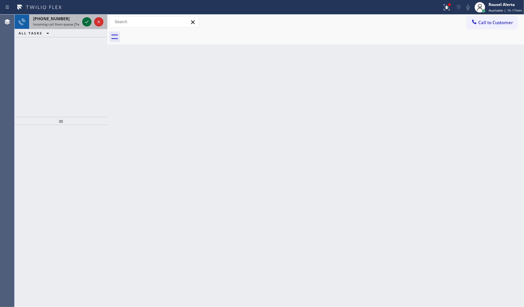
click at [85, 21] on icon at bounding box center [87, 22] width 8 height 8
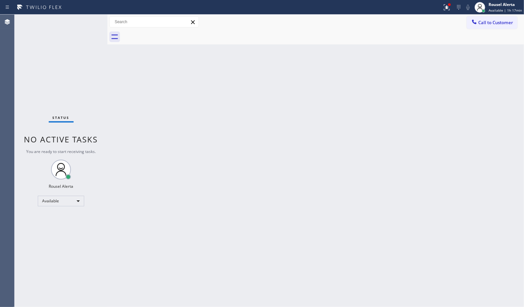
click at [85, 21] on div "Status No active tasks You are ready to start receiving tasks. Rousel Alerta Av…" at bounding box center [61, 161] width 93 height 293
click at [450, 3] on div at bounding box center [449, 4] width 3 height 3
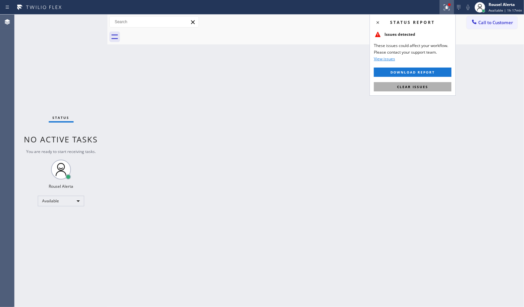
click at [417, 85] on span "Clear issues" at bounding box center [412, 87] width 31 height 5
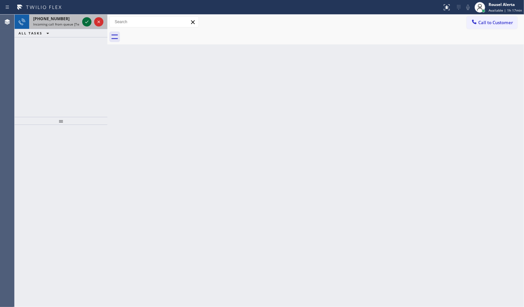
click at [84, 21] on icon at bounding box center [87, 22] width 8 height 8
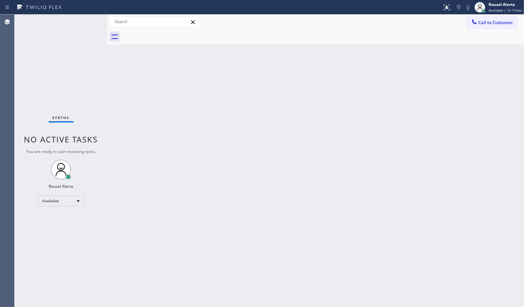
click at [84, 21] on div "Status No active tasks You are ready to start receiving tasks. Rousel Alerta Av…" at bounding box center [61, 161] width 93 height 293
click at [84, 22] on div "Status No active tasks You are ready to start receiving tasks. Rousel Alerta Av…" at bounding box center [61, 161] width 93 height 293
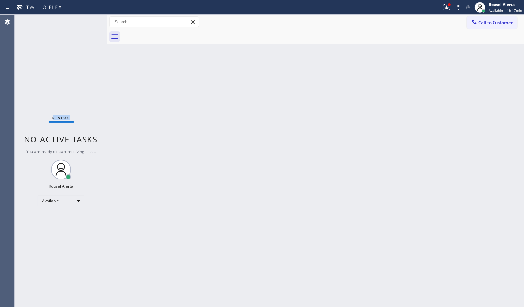
click at [84, 22] on div "Status No active tasks You are ready to start receiving tasks. Rousel Alerta Av…" at bounding box center [61, 161] width 93 height 293
click at [451, 4] on div at bounding box center [449, 4] width 3 height 3
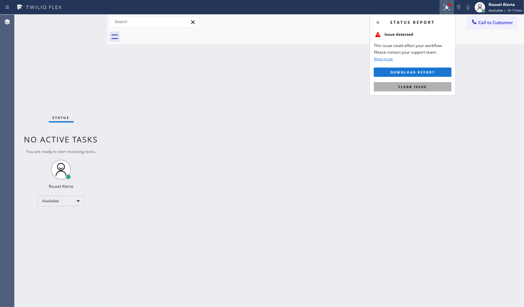
click at [430, 85] on button "Clear issue" at bounding box center [413, 86] width 78 height 9
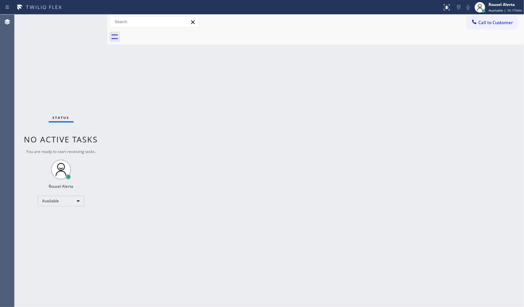
click at [81, 17] on div "Status No active tasks You are ready to start receiving tasks. Rousel Alerta Av…" at bounding box center [61, 161] width 93 height 293
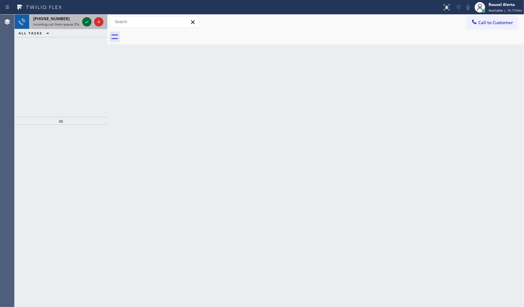
click at [85, 20] on icon at bounding box center [87, 22] width 8 height 8
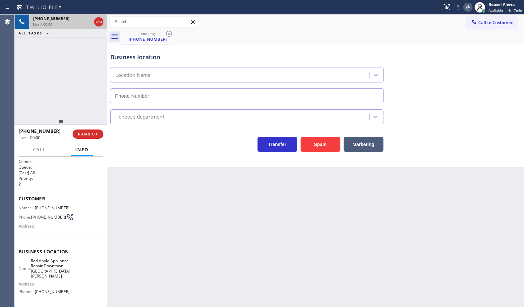
type input "(408) 338-6643"
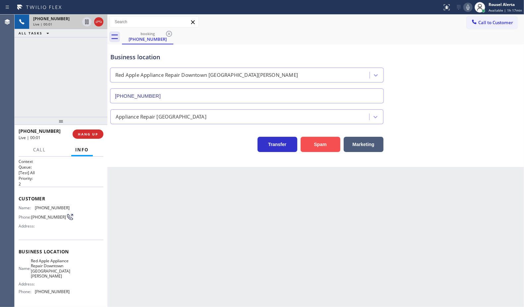
click at [306, 144] on button "Spam" at bounding box center [321, 144] width 40 height 15
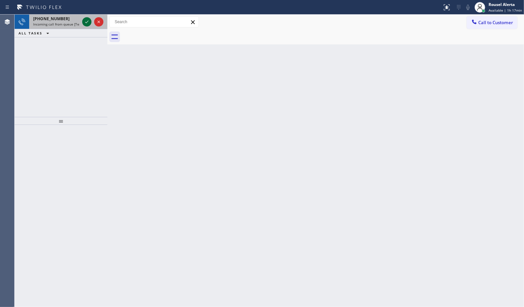
click at [85, 24] on icon at bounding box center [87, 22] width 8 height 8
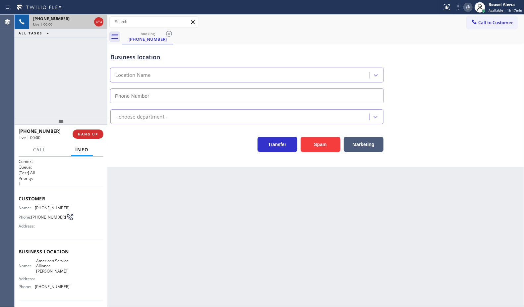
type input "(480) 680-9059"
click at [330, 147] on button "Spam" at bounding box center [321, 144] width 40 height 15
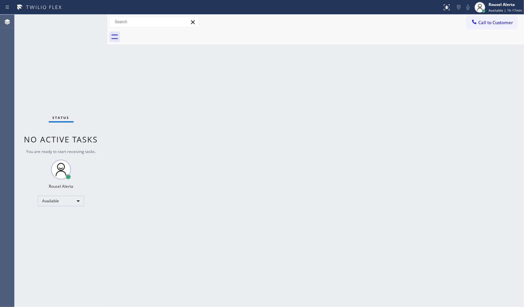
click at [269, 147] on div "Back to Dashboard Change Sender ID Customers Technicians Select a contact Outbo…" at bounding box center [315, 161] width 417 height 293
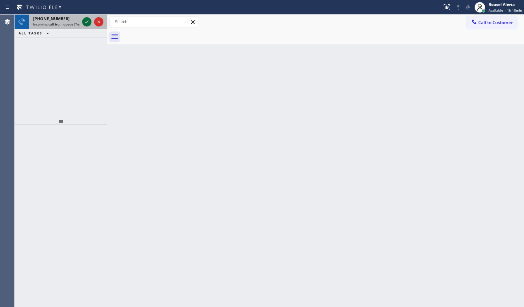
click at [84, 24] on icon at bounding box center [87, 22] width 8 height 8
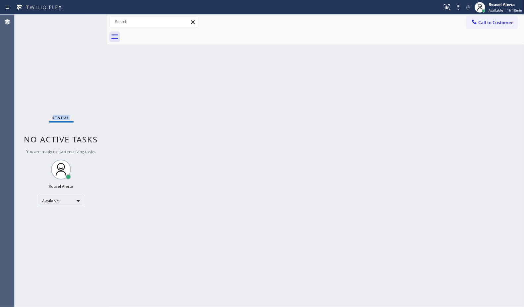
click at [84, 24] on div "Status No active tasks You are ready to start receiving tasks. Rousel Alerta Av…" at bounding box center [61, 161] width 93 height 293
click at [268, 183] on div "Back to Dashboard Change Sender ID Customers Technicians Select a contact Outbo…" at bounding box center [315, 161] width 417 height 293
click at [444, 12] on button at bounding box center [447, 7] width 15 height 15
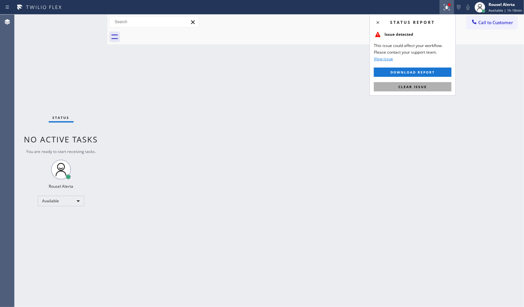
click at [431, 83] on button "Clear issue" at bounding box center [413, 86] width 78 height 9
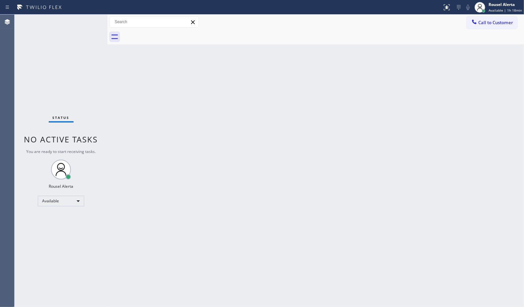
click at [334, 171] on div "Back to Dashboard Change Sender ID Customers Technicians Select a contact Outbo…" at bounding box center [315, 161] width 417 height 293
click at [71, 45] on div "Status No active tasks You are ready to start receiving tasks. Rousel Alerta Av…" at bounding box center [61, 161] width 93 height 293
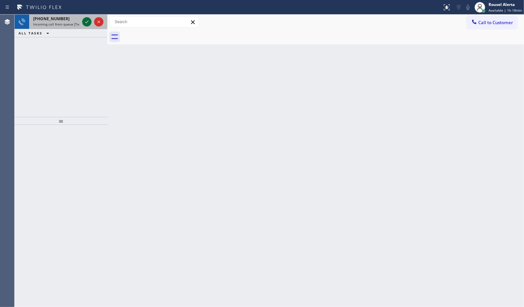
click at [88, 19] on icon at bounding box center [87, 22] width 8 height 8
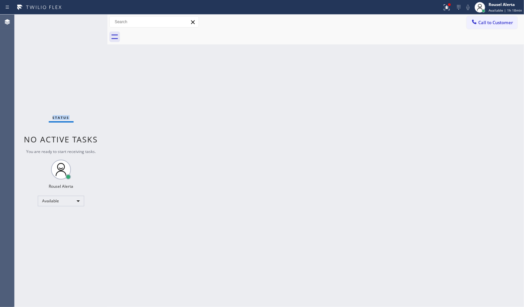
click at [84, 25] on div "Status No active tasks You are ready to start receiving tasks. Rousel Alerta Av…" at bounding box center [61, 161] width 93 height 293
click at [83, 24] on div "Status No active tasks You are ready to start receiving tasks. Rousel Alerta Av…" at bounding box center [61, 161] width 93 height 293
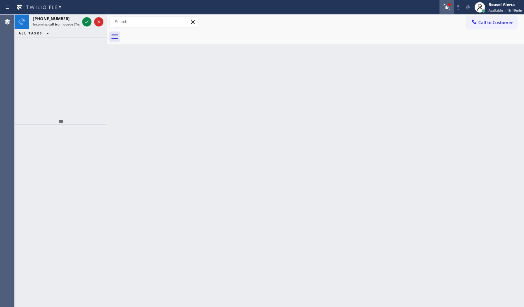
click at [450, 8] on icon at bounding box center [447, 7] width 8 height 8
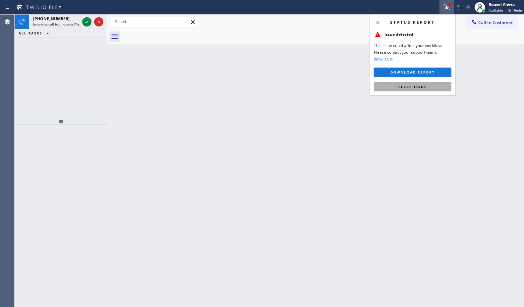
drag, startPoint x: 435, startPoint y: 90, endPoint x: 409, endPoint y: 85, distance: 26.7
click at [434, 90] on button "Clear issue" at bounding box center [413, 86] width 78 height 9
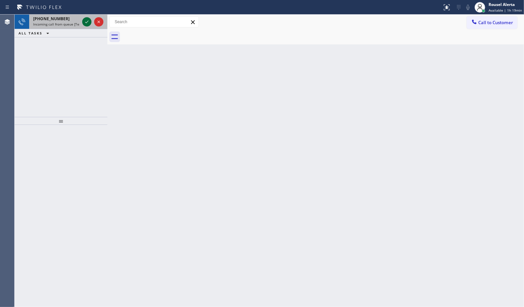
click at [84, 22] on icon at bounding box center [87, 22] width 8 height 8
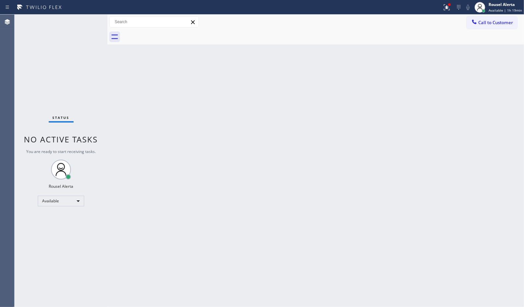
click at [84, 22] on div "Status No active tasks You are ready to start receiving tasks. Rousel Alerta Av…" at bounding box center [61, 161] width 93 height 293
click at [450, 11] on icon at bounding box center [447, 7] width 8 height 8
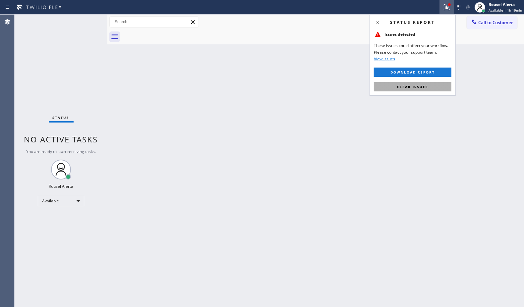
click at [428, 92] on button "Clear issues" at bounding box center [413, 86] width 78 height 9
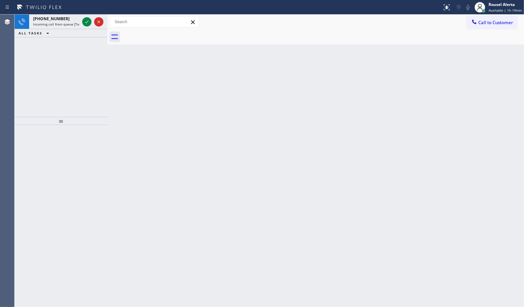
click at [85, 21] on icon at bounding box center [87, 22] width 8 height 8
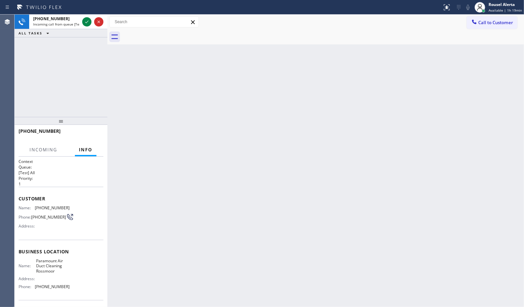
click at [85, 21] on icon at bounding box center [87, 22] width 8 height 8
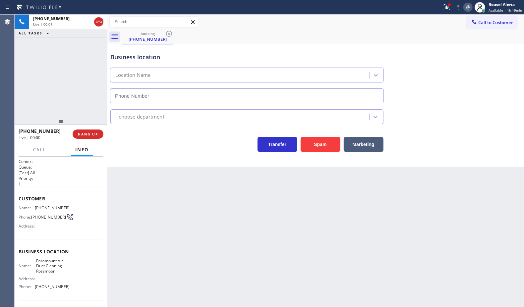
type input "(562) 502-1707"
click at [199, 256] on div "Back to Dashboard Change Sender ID Customers Technicians Select a contact Outbo…" at bounding box center [315, 161] width 417 height 293
drag, startPoint x: 175, startPoint y: 219, endPoint x: 178, endPoint y: 219, distance: 3.7
click at [175, 219] on div "Back to Dashboard Change Sender ID Customers Technicians Select a contact Outbo…" at bounding box center [315, 161] width 417 height 293
click at [180, 217] on div "Back to Dashboard Change Sender ID Customers Technicians Select a contact Outbo…" at bounding box center [315, 161] width 417 height 293
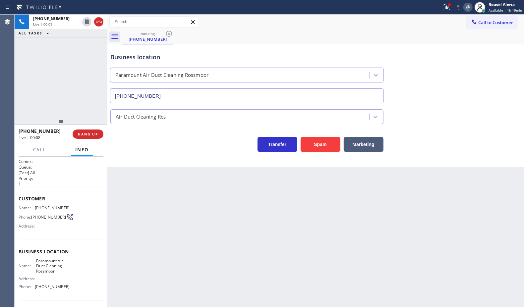
click at [181, 218] on div "Back to Dashboard Change Sender ID Customers Technicians Select a contact Outbo…" at bounding box center [315, 161] width 417 height 293
click at [184, 218] on div "Back to Dashboard Change Sender ID Customers Technicians Select a contact Outbo…" at bounding box center [315, 161] width 417 height 293
click at [184, 219] on div "Back to Dashboard Change Sender ID Customers Technicians Select a contact Outbo…" at bounding box center [315, 161] width 417 height 293
click at [184, 220] on div "Back to Dashboard Change Sender ID Customers Technicians Select a contact Outbo…" at bounding box center [315, 161] width 417 height 293
click at [185, 217] on div "Back to Dashboard Change Sender ID Customers Technicians Select a contact Outbo…" at bounding box center [315, 161] width 417 height 293
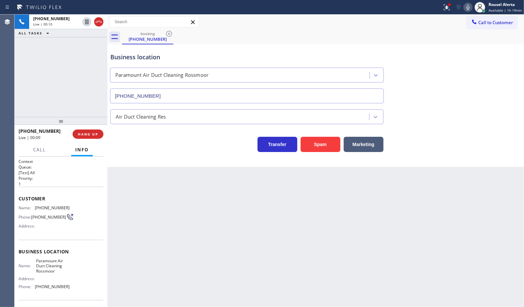
drag, startPoint x: 181, startPoint y: 213, endPoint x: 169, endPoint y: 208, distance: 12.6
click at [180, 213] on div "Back to Dashboard Change Sender ID Customers Technicians Select a contact Outbo…" at bounding box center [315, 161] width 417 height 293
drag, startPoint x: 169, startPoint y: 208, endPoint x: 163, endPoint y: 204, distance: 7.2
click at [166, 207] on div "Back to Dashboard Change Sender ID Customers Technicians Select a contact Outbo…" at bounding box center [315, 161] width 417 height 293
click at [85, 136] on span "HANG UP" at bounding box center [88, 134] width 20 height 5
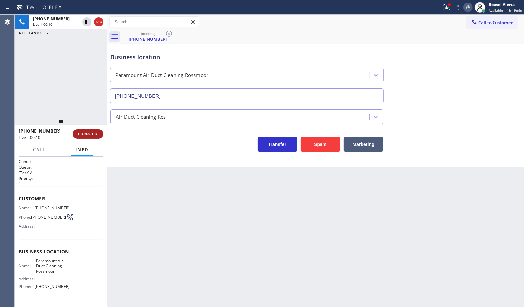
click at [84, 134] on span "HANG UP" at bounding box center [88, 134] width 20 height 5
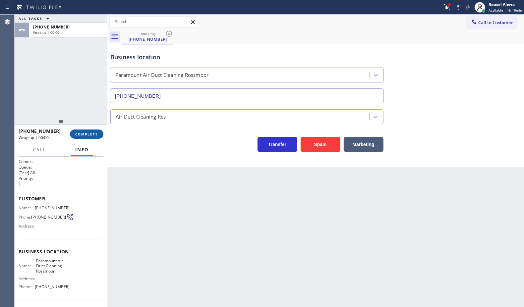
click at [84, 134] on span "COMPLETE" at bounding box center [86, 134] width 23 height 5
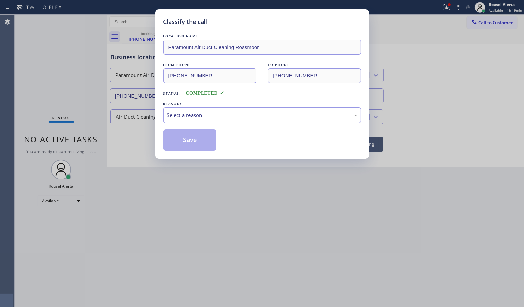
click at [207, 119] on div "Select a reason" at bounding box center [262, 115] width 190 height 8
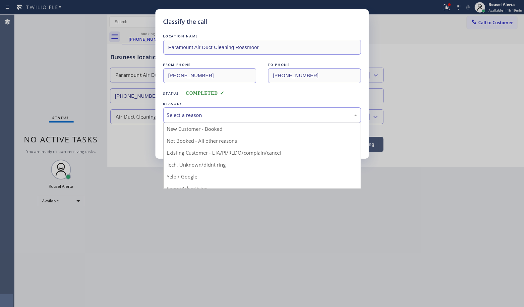
drag, startPoint x: 213, startPoint y: 163, endPoint x: 205, endPoint y: 152, distance: 14.5
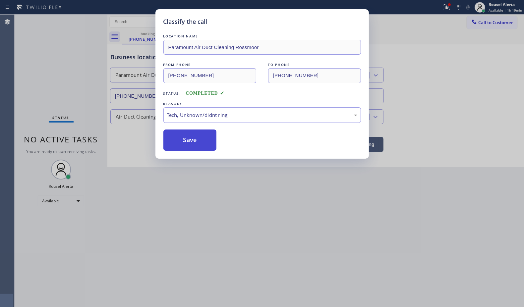
click at [195, 145] on button "Save" at bounding box center [189, 140] width 53 height 21
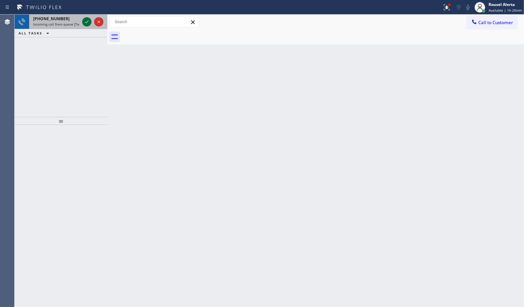
click at [85, 20] on icon at bounding box center [87, 22] width 8 height 8
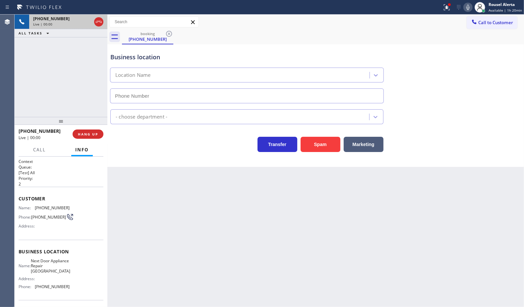
type input "(224) 246-8323"
click at [310, 143] on button "Spam" at bounding box center [321, 144] width 40 height 15
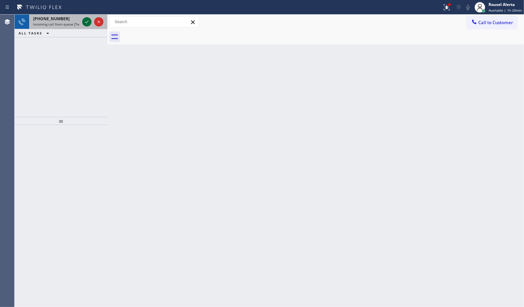
click at [84, 22] on icon at bounding box center [87, 22] width 8 height 8
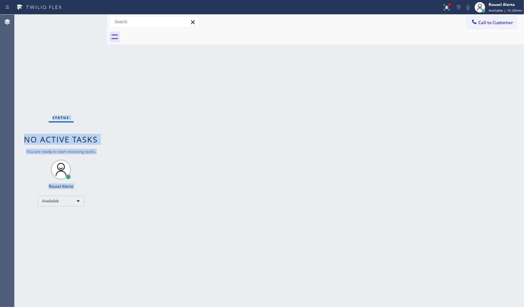
click at [84, 22] on div "Status No active tasks You are ready to start receiving tasks. Rousel Alerta Av…" at bounding box center [61, 161] width 93 height 293
click at [85, 22] on div "Status No active tasks You are ready to start receiving tasks. Rousel Alerta Av…" at bounding box center [61, 161] width 93 height 293
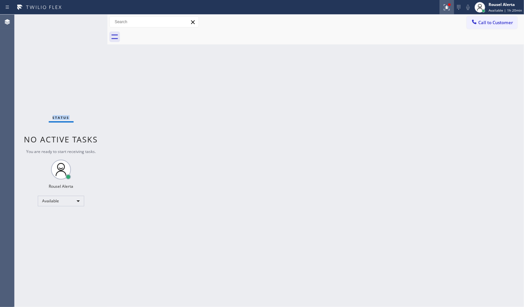
click at [448, 7] on icon at bounding box center [446, 6] width 4 height 5
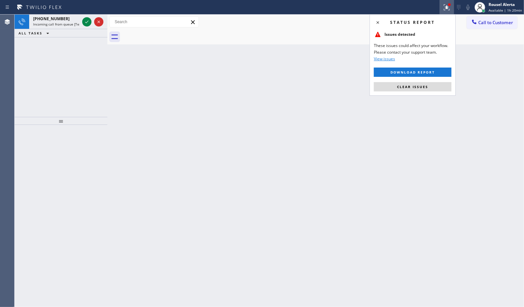
click at [422, 92] on div "Status report Issues detected These issues could affect your workflow. Please c…" at bounding box center [413, 55] width 86 height 82
click at [417, 92] on div "Status report Issues detected These issues could affect your workflow. Please c…" at bounding box center [413, 55] width 86 height 82
click at [410, 89] on span "Clear issues" at bounding box center [412, 87] width 31 height 5
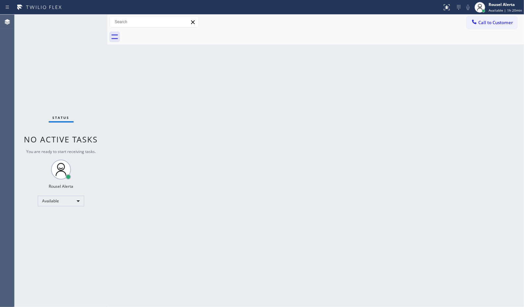
click at [86, 22] on div "Status No active tasks You are ready to start receiving tasks. Rousel Alerta Av…" at bounding box center [61, 161] width 93 height 293
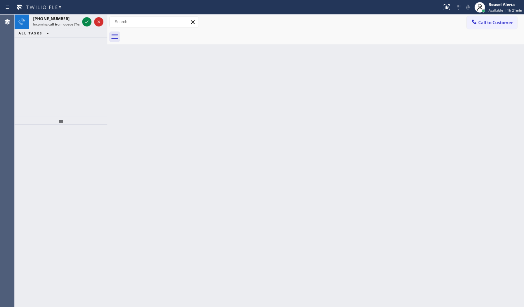
click at [87, 22] on icon at bounding box center [87, 22] width 8 height 8
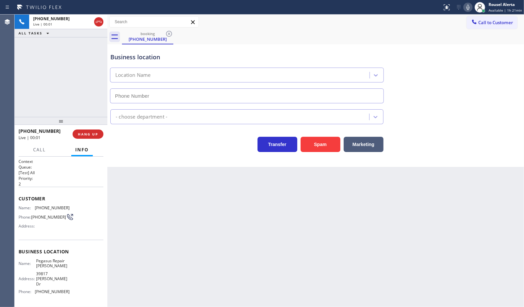
type input "(760) 307-4263"
click at [213, 211] on div "Back to Dashboard Change Sender ID Customers Technicians Select a contact Outbo…" at bounding box center [315, 161] width 417 height 293
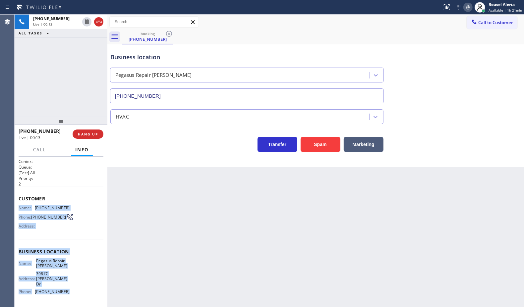
drag, startPoint x: 17, startPoint y: 208, endPoint x: 70, endPoint y: 288, distance: 95.9
click at [70, 288] on div "Context Queue: [Test] All Priority: 2 Customer Name: (760) 590-7137 Phone: (760…" at bounding box center [61, 232] width 93 height 151
copy div "Name: (760) 590-7137 Phone: (760) 590-7137 Address: Business location Name: Peg…"
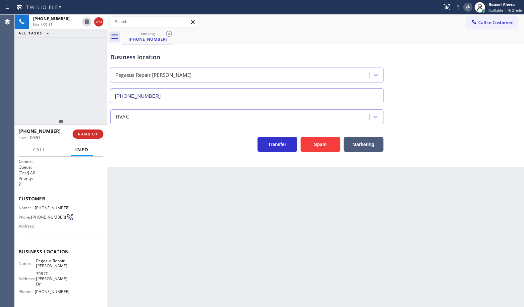
drag, startPoint x: 248, startPoint y: 192, endPoint x: 137, endPoint y: 160, distance: 115.3
click at [238, 191] on div "Back to Dashboard Change Sender ID Customers Technicians Select a contact Outbo…" at bounding box center [315, 161] width 417 height 293
click at [82, 136] on span "HANG UP" at bounding box center [88, 134] width 20 height 5
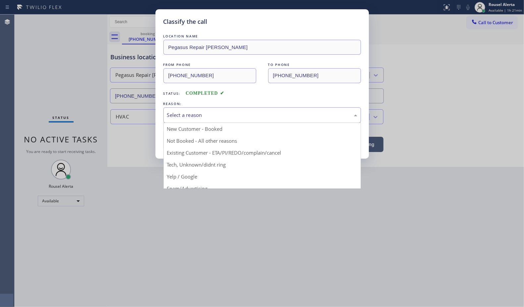
click at [218, 116] on div "Select a reason" at bounding box center [262, 115] width 190 height 8
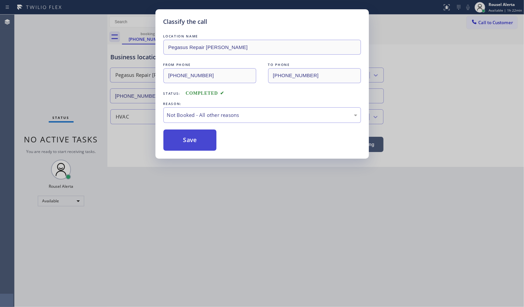
click at [211, 138] on button "Save" at bounding box center [189, 140] width 53 height 21
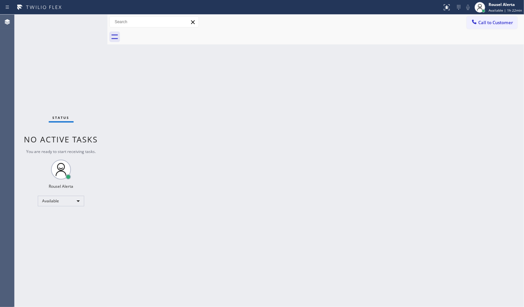
click at [223, 188] on div "Back to Dashboard Change Sender ID Customers Technicians Select a contact Outbo…" at bounding box center [315, 161] width 417 height 293
click at [84, 20] on div "Status No active tasks You are ready to start receiving tasks. Rousel Alerta Av…" at bounding box center [61, 161] width 93 height 293
click at [410, 38] on div at bounding box center [323, 37] width 402 height 15
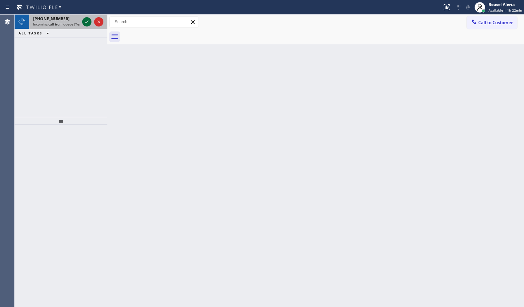
click at [86, 23] on icon at bounding box center [86, 22] width 3 height 3
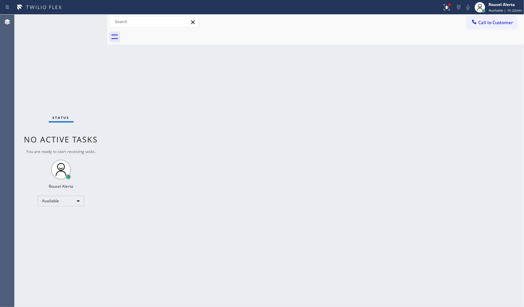
click at [86, 23] on div "Status No active tasks You are ready to start receiving tasks. Rousel Alerta Av…" at bounding box center [61, 161] width 93 height 293
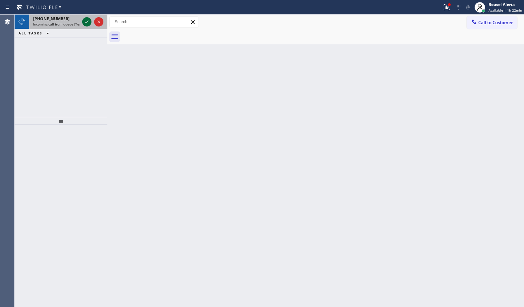
click at [86, 22] on icon at bounding box center [86, 22] width 3 height 3
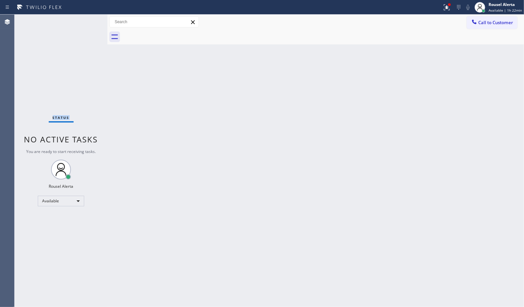
click at [86, 22] on div "Status No active tasks You are ready to start receiving tasks. Rousel Alerta Av…" at bounding box center [61, 161] width 93 height 293
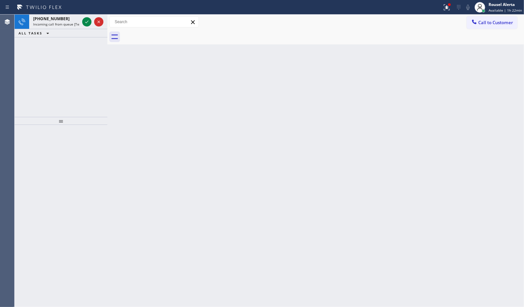
click at [86, 22] on icon at bounding box center [86, 22] width 3 height 3
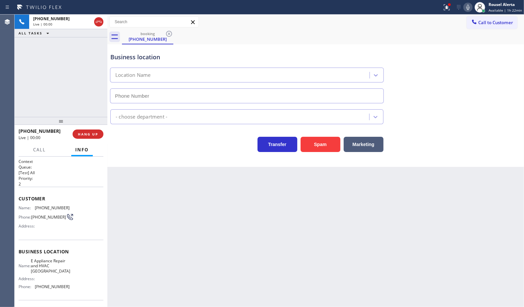
type input "(805) 742-8482"
click at [320, 148] on button "Spam" at bounding box center [321, 144] width 40 height 15
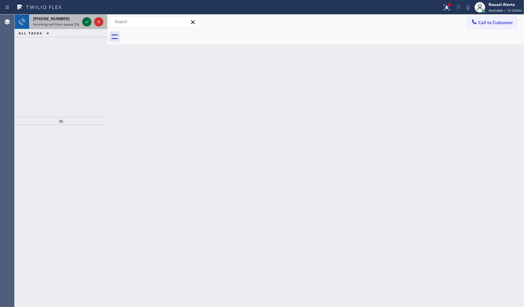
click at [84, 23] on icon at bounding box center [87, 22] width 8 height 8
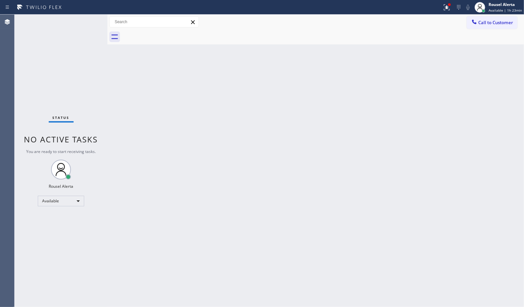
click at [84, 23] on div "Status No active tasks You are ready to start receiving tasks. Rousel Alerta Av…" at bounding box center [61, 161] width 93 height 293
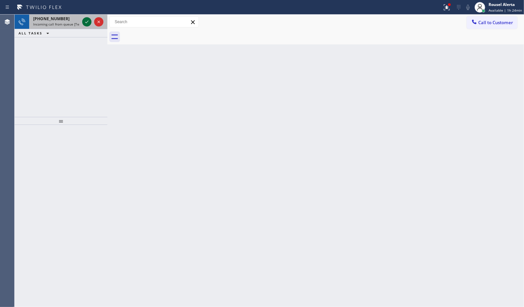
click at [85, 24] on icon at bounding box center [87, 22] width 8 height 8
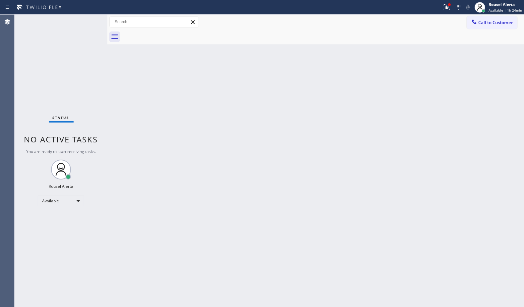
click at [85, 24] on div "Status No active tasks You are ready to start receiving tasks. Rousel Alerta Av…" at bounding box center [61, 161] width 93 height 293
click at [84, 20] on div "Status No active tasks You are ready to start receiving tasks. Rousel Alerta Av…" at bounding box center [61, 161] width 93 height 293
click at [182, 219] on div "Back to Dashboard Change Sender ID Customers Technicians Select a contact Outbo…" at bounding box center [315, 161] width 417 height 293
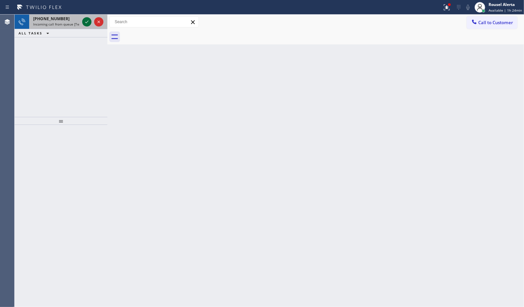
click at [86, 24] on icon at bounding box center [87, 22] width 8 height 8
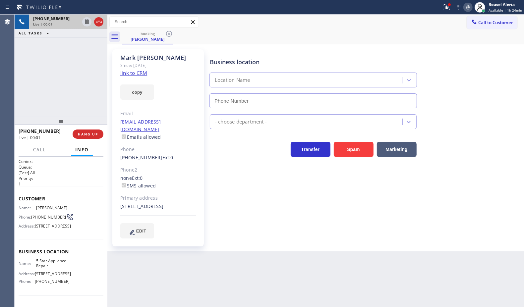
type input "(855) 731-4952"
click at [125, 76] on link "link to CRM" at bounding box center [133, 73] width 27 height 7
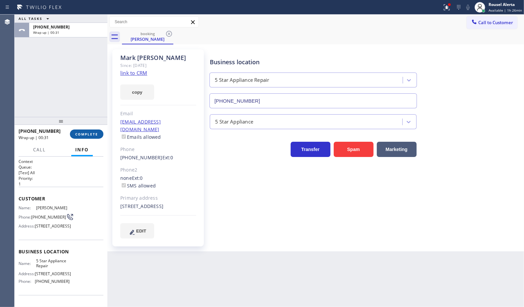
click at [82, 132] on span "COMPLETE" at bounding box center [86, 134] width 23 height 5
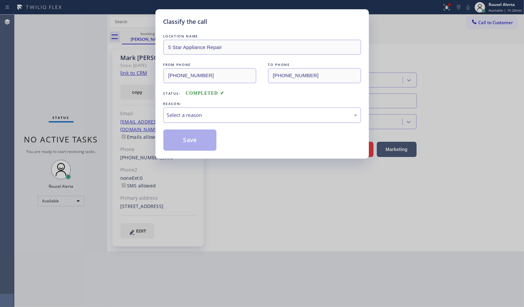
click at [200, 115] on div "Select a reason" at bounding box center [262, 115] width 190 height 8
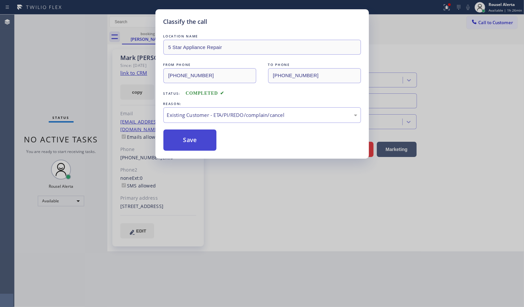
click at [189, 138] on button "Save" at bounding box center [189, 140] width 53 height 21
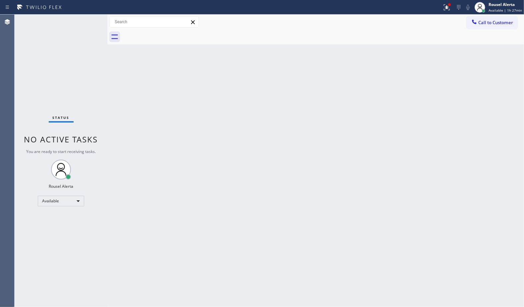
click at [183, 112] on div "Back to Dashboard Change Sender ID Customers Technicians Select a contact Outbo…" at bounding box center [315, 161] width 417 height 293
click at [163, 136] on div "Back to Dashboard Change Sender ID Customers Technicians Select a contact Outbo…" at bounding box center [315, 161] width 417 height 293
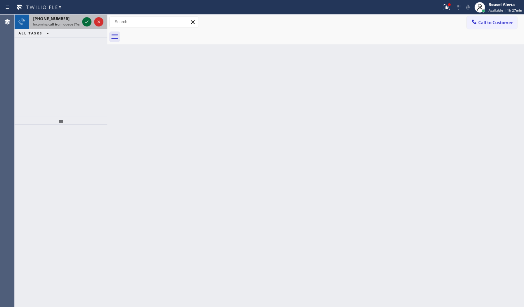
click at [85, 22] on icon at bounding box center [87, 22] width 8 height 8
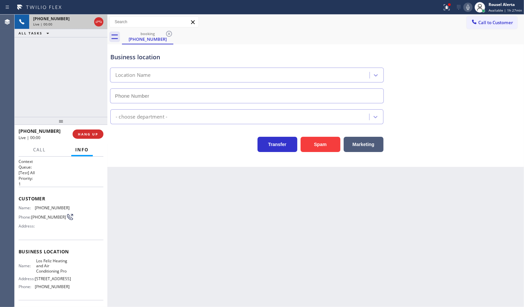
type input "(213) 205-0661"
click at [154, 223] on div "Back to Dashboard Change Sender ID Customers Technicians Select a contact Outbo…" at bounding box center [315, 161] width 417 height 293
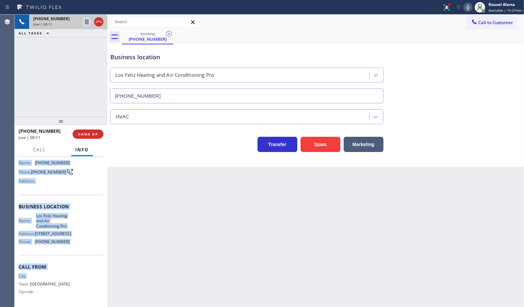
scroll to position [56, 0]
drag, startPoint x: 20, startPoint y: 207, endPoint x: 77, endPoint y: 239, distance: 65.2
click at [77, 239] on div "Context Queue: [Test] All Priority: 1 Customer Name: (325) 310-3104 Phone: (325…" at bounding box center [61, 210] width 85 height 192
copy div "Name: (325) 310-3104 Phone: (325) 310-3104 Address: Business location Name: Los…"
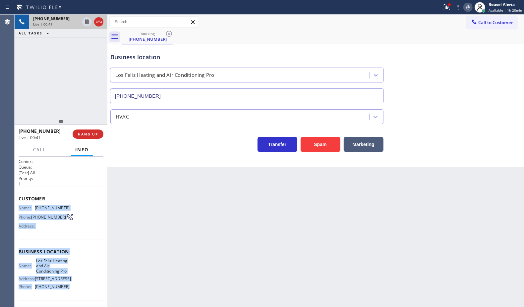
click at [94, 206] on div "Name: (325) 310-3104 Phone: (325) 310-3104 Address:" at bounding box center [61, 219] width 85 height 26
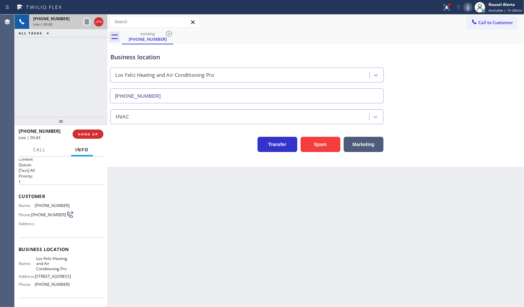
scroll to position [1, 0]
click at [168, 227] on div "Back to Dashboard Change Sender ID Customers Technicians Select a contact Outbo…" at bounding box center [315, 161] width 417 height 293
click at [86, 134] on span "HANG UP" at bounding box center [88, 134] width 20 height 5
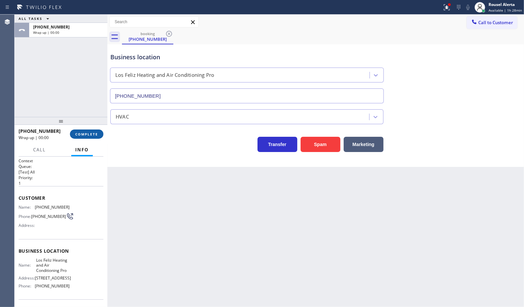
click at [88, 134] on span "COMPLETE" at bounding box center [86, 134] width 23 height 5
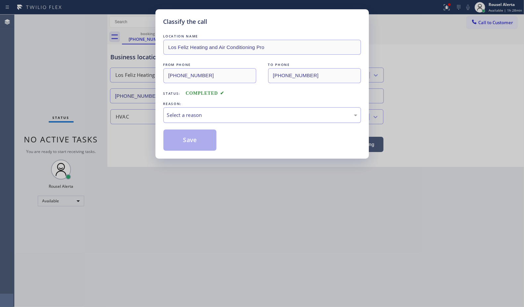
click at [187, 112] on div "Select a reason" at bounding box center [262, 115] width 190 height 8
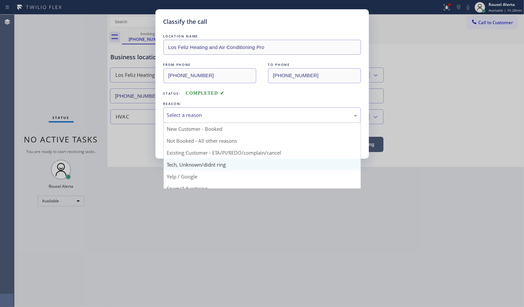
scroll to position [45, 0]
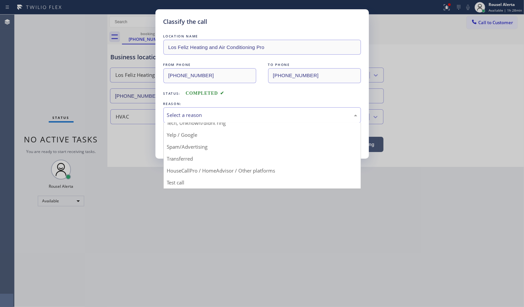
drag, startPoint x: 224, startPoint y: 165, endPoint x: 219, endPoint y: 163, distance: 5.6
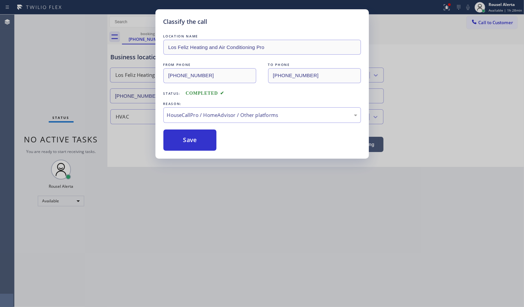
drag, startPoint x: 192, startPoint y: 141, endPoint x: 244, endPoint y: 197, distance: 76.5
click at [191, 141] on button "Save" at bounding box center [189, 140] width 53 height 21
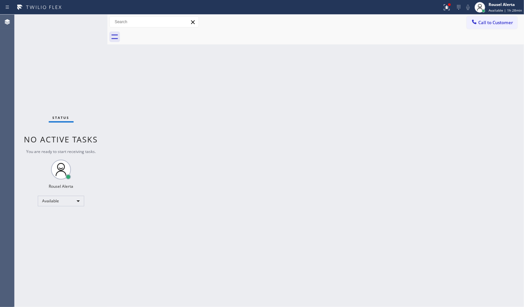
click at [262, 208] on div "Back to Dashboard Change Sender ID Customers Technicians Select a contact Outbo…" at bounding box center [315, 161] width 417 height 293
drag, startPoint x: 85, startPoint y: 27, endPoint x: 86, endPoint y: 23, distance: 3.6
click at [86, 23] on div "Status No active tasks You are ready to start receiving tasks. Rousel Alerta Av…" at bounding box center [61, 161] width 93 height 293
click at [240, 161] on div "Back to Dashboard Change Sender ID Customers Technicians Select a contact Outbo…" at bounding box center [315, 161] width 417 height 293
click at [85, 18] on div "Status No active tasks You are ready to start receiving tasks. Rousel Alerta Av…" at bounding box center [61, 161] width 93 height 293
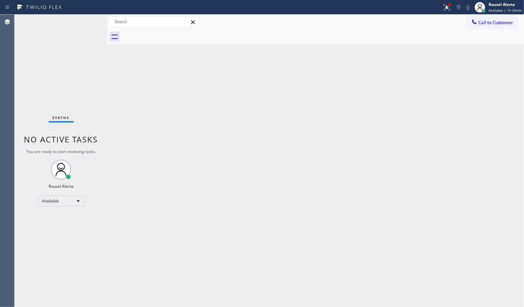
click at [85, 18] on div "Status No active tasks You are ready to start receiving tasks. Rousel Alerta Av…" at bounding box center [61, 161] width 93 height 293
click at [205, 285] on div "Back to Dashboard Change Sender ID Customers Technicians Select a contact Outbo…" at bounding box center [315, 161] width 417 height 293
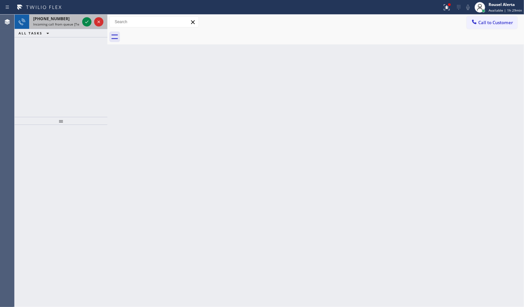
click at [88, 27] on div at bounding box center [93, 22] width 24 height 15
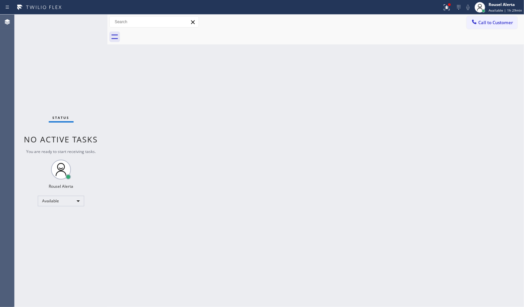
click at [87, 25] on div "Status No active tasks You are ready to start receiving tasks. Rousel Alerta Av…" at bounding box center [61, 161] width 93 height 293
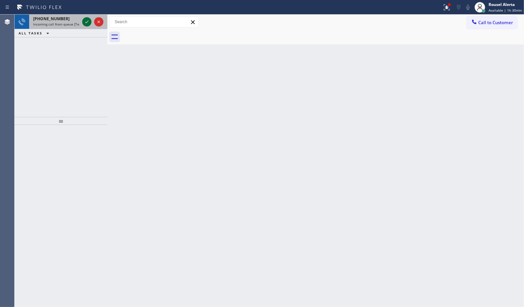
click at [86, 22] on icon at bounding box center [87, 22] width 8 height 8
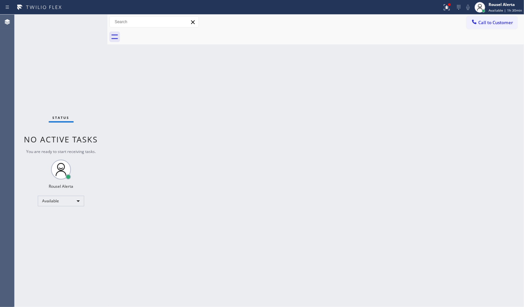
click at [83, 22] on div "Status No active tasks You are ready to start receiving tasks. Rousel Alerta Av…" at bounding box center [61, 161] width 93 height 293
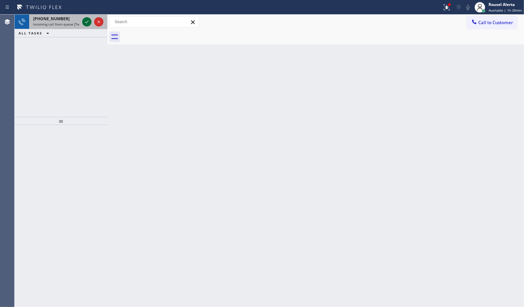
click at [86, 24] on icon at bounding box center [87, 22] width 8 height 8
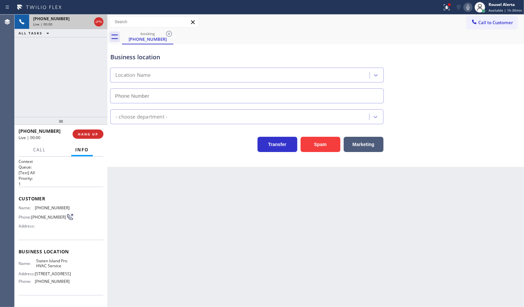
type input "(718) 395-6751"
click at [140, 223] on div "Back to Dashboard Change Sender ID Customers Technicians Select a contact Outbo…" at bounding box center [315, 161] width 417 height 293
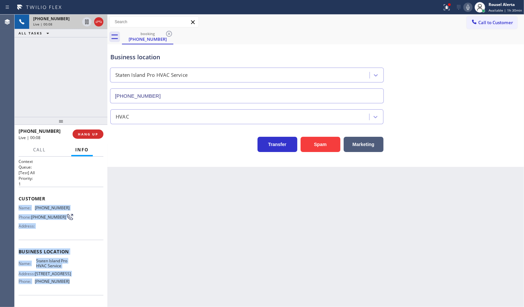
drag, startPoint x: 76, startPoint y: 302, endPoint x: 19, endPoint y: 210, distance: 108.5
click at [19, 210] on div "Context Queue: [Test] All Priority: 1 Customer Name: (917) 293-1192 Phone: (917…" at bounding box center [61, 252] width 85 height 187
copy div "Name: (917) 293-1192 Phone: (917) 293-1192 Address: Business location Name: Sta…"
click at [85, 25] on icon at bounding box center [87, 22] width 8 height 8
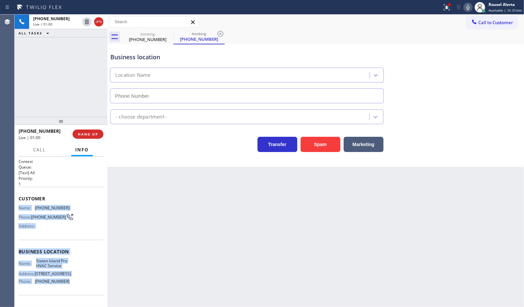
type input "(718) 395-6751"
click at [469, 7] on icon at bounding box center [468, 7] width 3 height 5
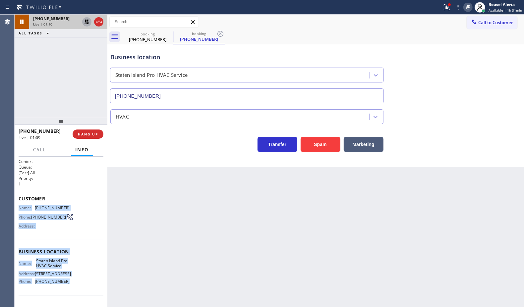
click at [86, 24] on icon at bounding box center [87, 22] width 5 height 5
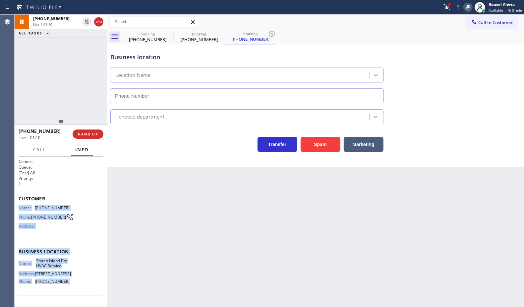
type input "(718) 395-6751"
click at [468, 9] on rect at bounding box center [468, 6] width 5 height 5
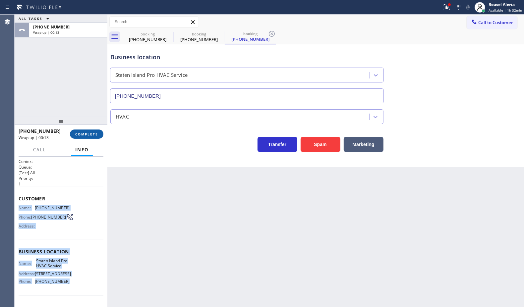
click at [85, 130] on button "COMPLETE" at bounding box center [86, 134] width 33 height 9
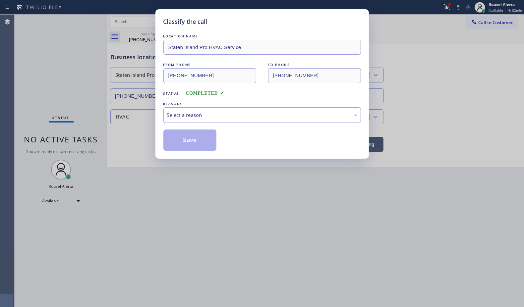
click at [229, 121] on div "Select a reason" at bounding box center [262, 115] width 198 height 16
click at [206, 140] on button "Save" at bounding box center [189, 140] width 53 height 21
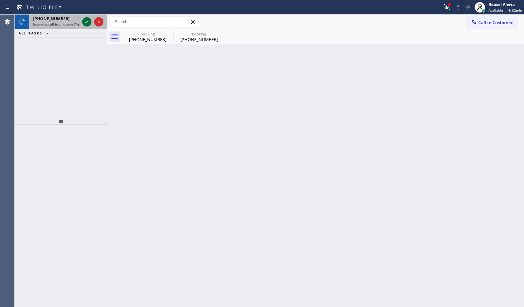
click at [87, 22] on icon at bounding box center [86, 22] width 3 height 3
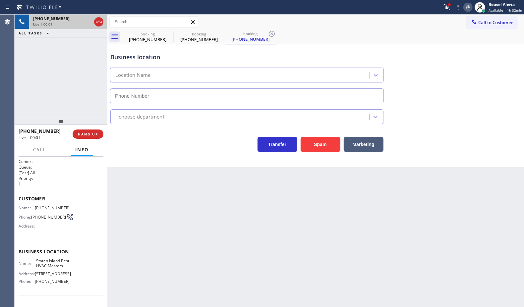
type input "(347) 282-2573"
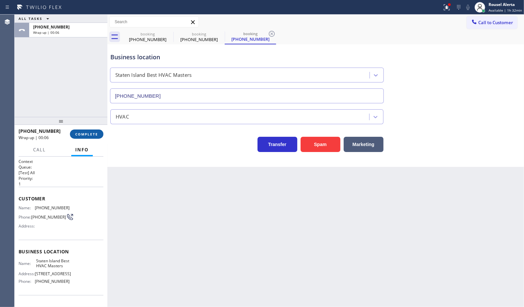
click at [81, 134] on span "COMPLETE" at bounding box center [86, 134] width 23 height 5
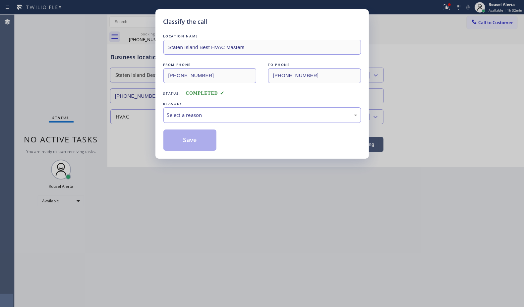
click at [182, 116] on div "Select a reason" at bounding box center [262, 115] width 190 height 8
click at [197, 147] on button "Save" at bounding box center [189, 140] width 53 height 21
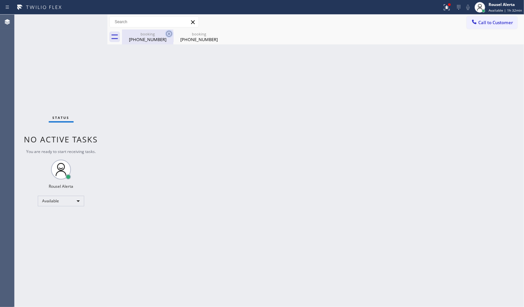
click at [169, 34] on icon at bounding box center [169, 34] width 6 height 6
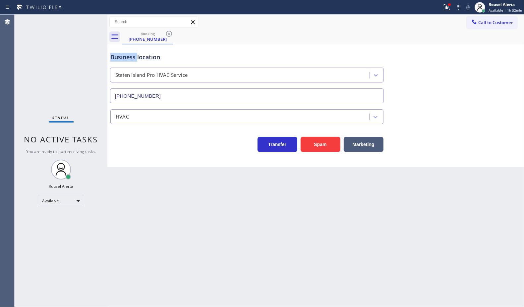
click at [169, 34] on icon at bounding box center [169, 34] width 6 height 6
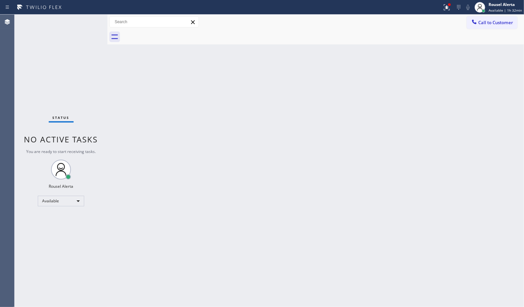
click at [363, 105] on div "Back to Dashboard Change Sender ID Customers Technicians Select a contact Outbo…" at bounding box center [315, 161] width 417 height 293
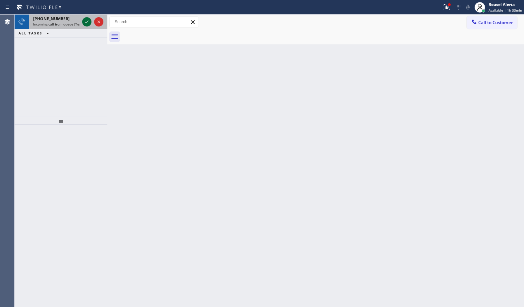
click at [85, 17] on button at bounding box center [86, 21] width 9 height 9
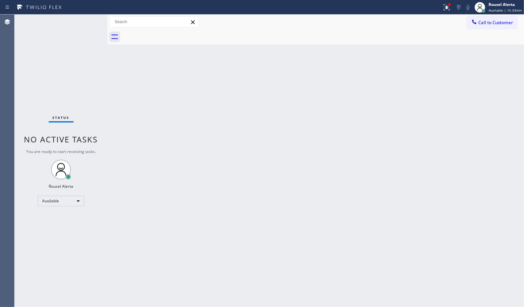
click at [85, 20] on div "Status No active tasks You are ready to start receiving tasks. Rousel Alerta Av…" at bounding box center [61, 161] width 93 height 293
click at [448, 11] on icon at bounding box center [447, 7] width 8 height 8
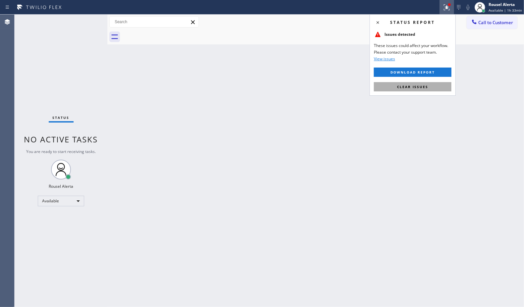
click at [417, 83] on button "Clear issues" at bounding box center [413, 86] width 78 height 9
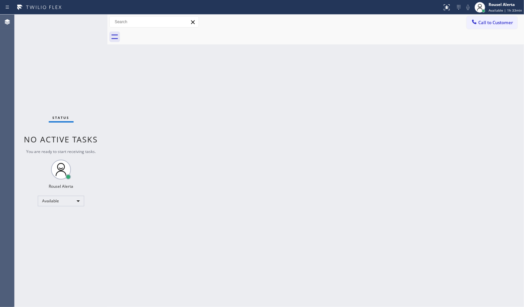
click at [392, 140] on div "Back to Dashboard Change Sender ID Customers Technicians Select a contact Outbo…" at bounding box center [315, 161] width 417 height 293
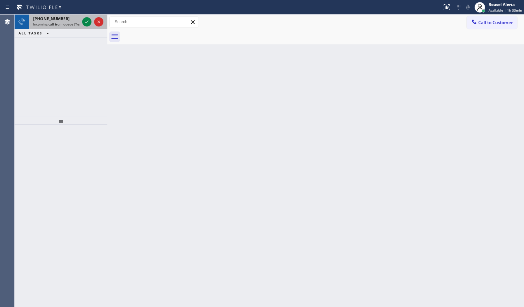
click at [82, 25] on div at bounding box center [93, 22] width 24 height 15
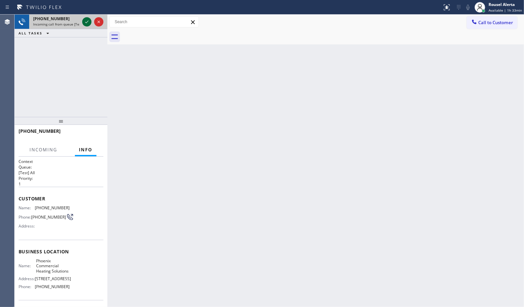
click at [84, 24] on icon at bounding box center [87, 22] width 8 height 8
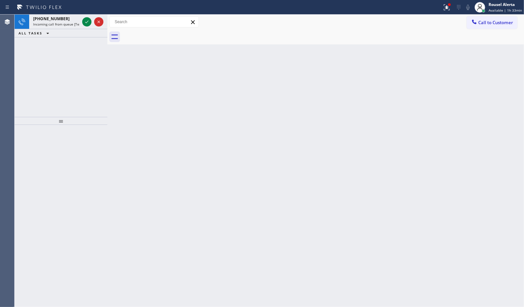
click at [84, 24] on icon at bounding box center [87, 22] width 8 height 8
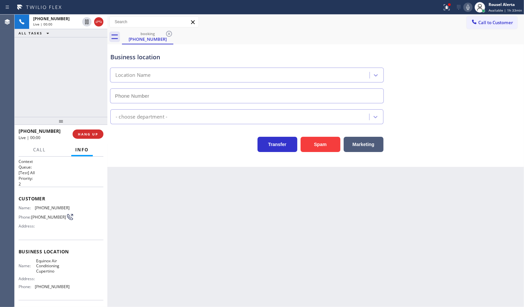
type input "(408) 762-4626"
click at [304, 146] on button "Spam" at bounding box center [321, 144] width 40 height 15
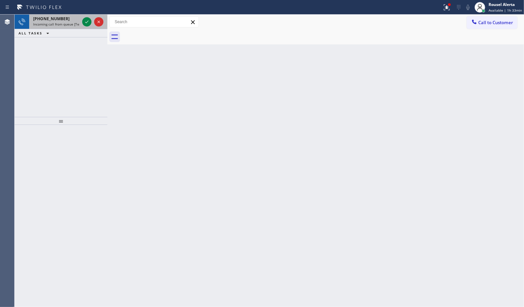
click at [79, 18] on div "+16505464731" at bounding box center [56, 19] width 46 height 6
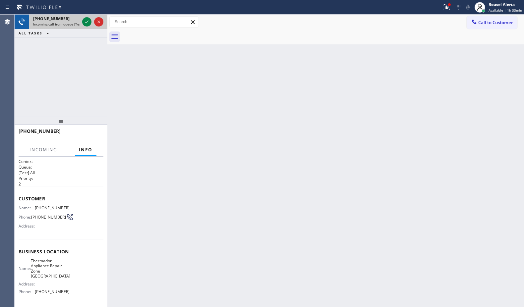
click at [79, 18] on div "+16505464731" at bounding box center [56, 19] width 46 height 6
click at [82, 21] on div at bounding box center [93, 22] width 24 height 15
click at [82, 22] on div at bounding box center [93, 22] width 24 height 15
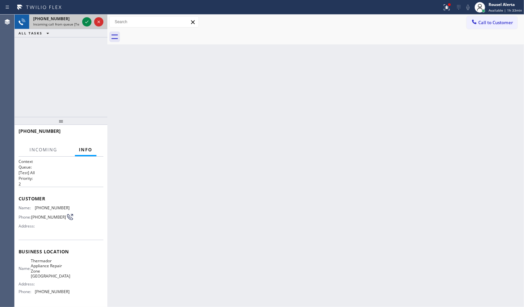
click at [82, 22] on div at bounding box center [93, 22] width 24 height 15
click at [85, 22] on icon at bounding box center [87, 22] width 8 height 8
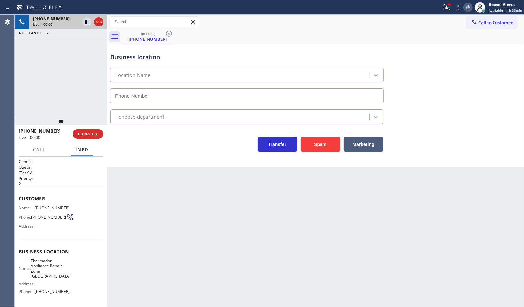
type input "(650) 699-6095"
click at [312, 145] on button "Spam" at bounding box center [321, 144] width 40 height 15
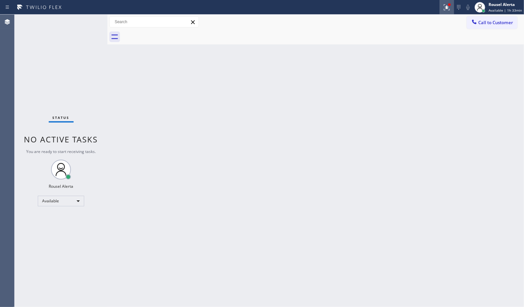
click at [448, 6] on icon at bounding box center [447, 6] width 4 height 2
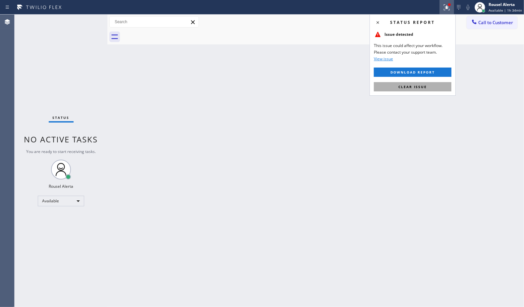
click at [439, 83] on button "Clear issue" at bounding box center [413, 86] width 78 height 9
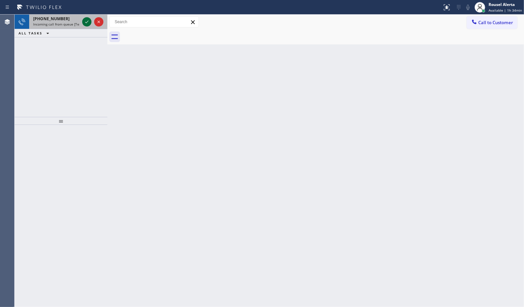
click at [85, 24] on icon at bounding box center [87, 22] width 8 height 8
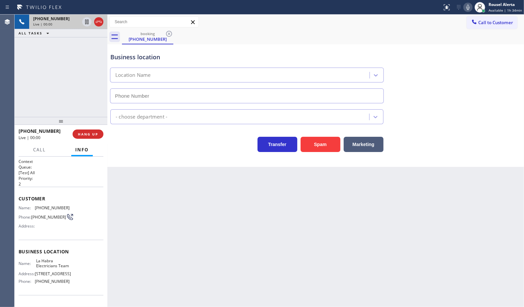
type input "(562) 364-8242"
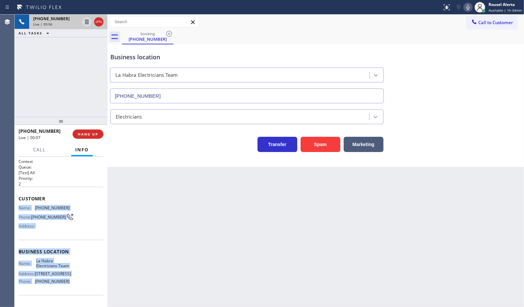
drag, startPoint x: 75, startPoint y: 299, endPoint x: 17, endPoint y: 207, distance: 108.5
click at [17, 207] on div "Context Queue: [Test] All Priority: 2 Customer Name: (213) 700-6348 Phone: (213…" at bounding box center [61, 232] width 93 height 151
copy div "Name: (213) 700-6348 Phone: (213) 700-6348 Address: Business location Name: La …"
click at [84, 22] on icon at bounding box center [87, 22] width 8 height 8
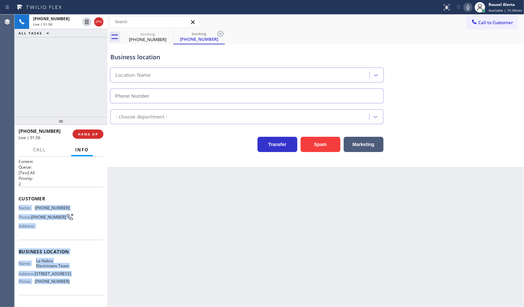
type input "(562) 364-8242"
click at [467, 7] on icon at bounding box center [468, 7] width 8 height 8
drag, startPoint x: 27, startPoint y: 57, endPoint x: 30, endPoint y: 52, distance: 5.6
click at [27, 57] on div "+12137006348 Live | 04:25 ALL TASKS ALL TASKS ACTIVE TASKS TASKS IN WRAP UP" at bounding box center [61, 66] width 93 height 102
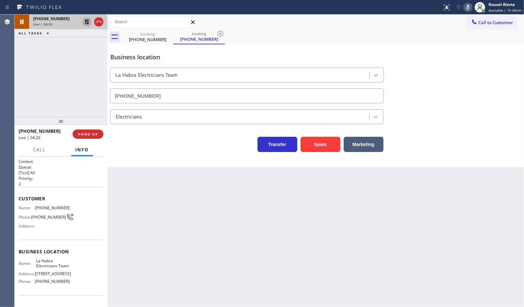
click at [87, 24] on icon at bounding box center [87, 22] width 8 height 8
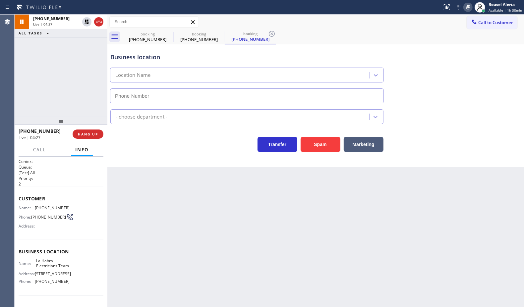
type input "(562) 364-8242"
click at [469, 7] on icon at bounding box center [468, 7] width 8 height 8
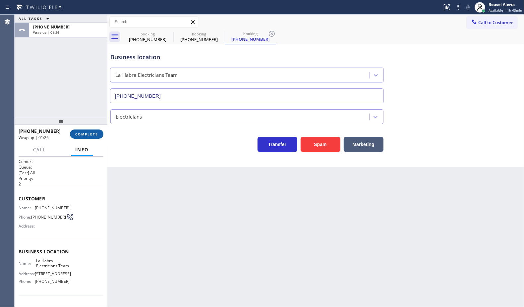
click at [85, 136] on span "COMPLETE" at bounding box center [86, 134] width 23 height 5
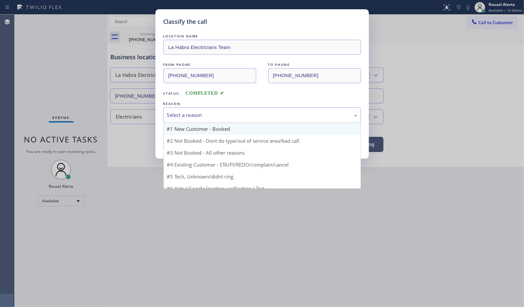
drag, startPoint x: 203, startPoint y: 117, endPoint x: 221, endPoint y: 131, distance: 22.6
click at [204, 117] on div "Select a reason" at bounding box center [262, 115] width 190 height 8
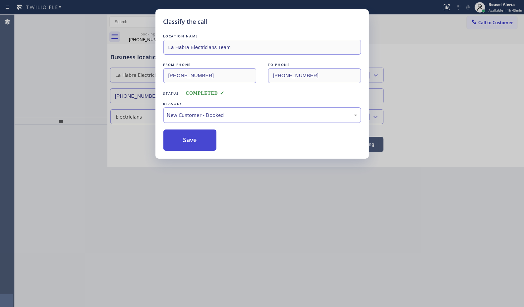
click at [181, 134] on button "Save" at bounding box center [189, 140] width 53 height 21
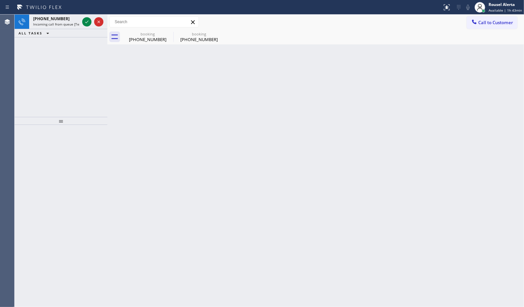
click at [70, 22] on span "Incoming call from queue [Test] All" at bounding box center [60, 24] width 55 height 5
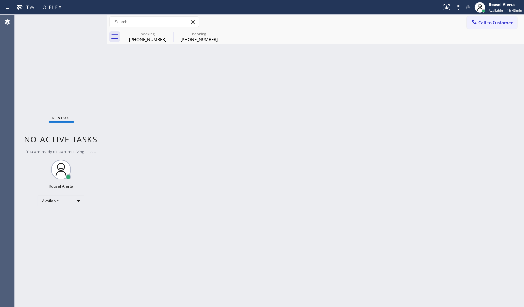
click at [84, 22] on div "Status No active tasks You are ready to start receiving tasks. Rousel Alerta Av…" at bounding box center [61, 161] width 93 height 293
drag, startPoint x: 156, startPoint y: 35, endPoint x: 160, endPoint y: 35, distance: 4.0
click at [156, 35] on div "booking" at bounding box center [148, 34] width 50 height 5
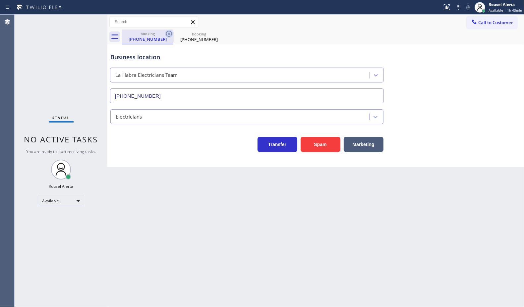
click at [167, 34] on icon at bounding box center [169, 34] width 8 height 8
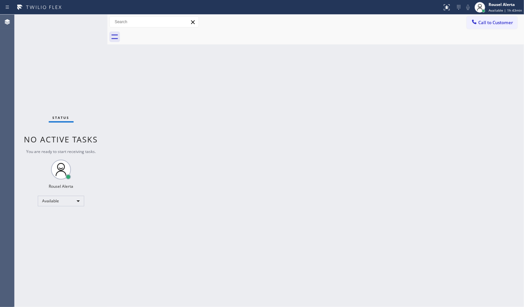
click at [61, 36] on div "Status No active tasks You are ready to start receiving tasks. Rousel Alerta Av…" at bounding box center [61, 161] width 93 height 293
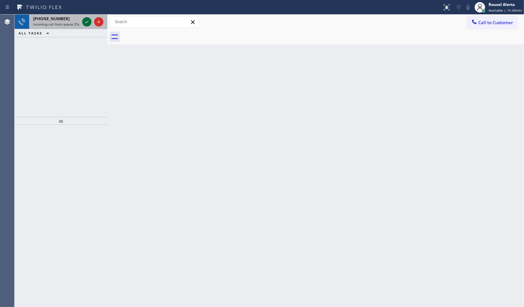
click at [82, 23] on div at bounding box center [86, 22] width 9 height 8
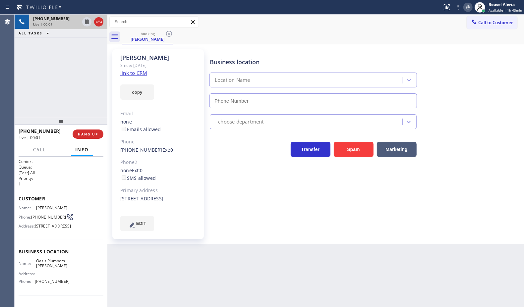
type input "(925) 809-4306"
click at [141, 71] on link "link to CRM" at bounding box center [133, 73] width 27 height 7
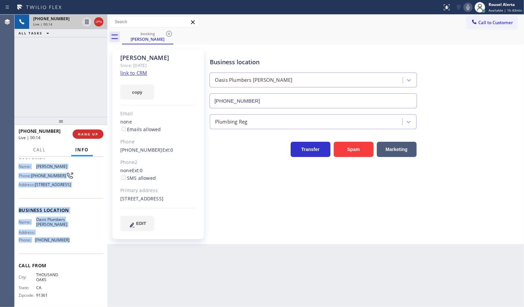
drag, startPoint x: 17, startPoint y: 208, endPoint x: 64, endPoint y: 256, distance: 67.1
click at [64, 256] on div "Context Queue: [Test] All Priority: 1 Customer Name: Marcos Phone: (805) 300-32…" at bounding box center [61, 232] width 93 height 151
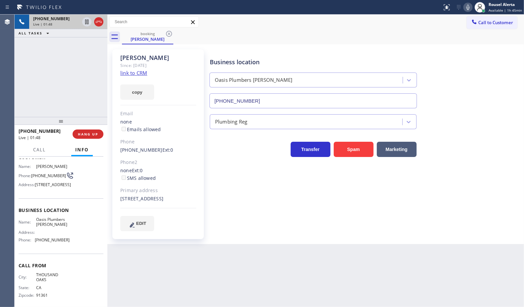
click at [224, 290] on div "Back to Dashboard Change Sender ID Customers Technicians Select a contact Outbo…" at bounding box center [315, 161] width 417 height 293
click at [52, 57] on div "+18053003281 Live | 01:48 ALL TASKS ALL TASKS ACTIVE TASKS TASKS IN WRAP UP" at bounding box center [61, 66] width 93 height 102
drag, startPoint x: 84, startPoint y: 22, endPoint x: 89, endPoint y: 21, distance: 4.8
click at [84, 22] on icon at bounding box center [87, 22] width 8 height 8
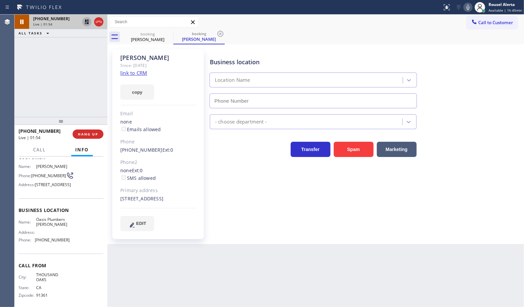
drag, startPoint x: 470, startPoint y: 5, endPoint x: 493, endPoint y: 37, distance: 39.2
click at [469, 4] on icon at bounding box center [468, 7] width 8 height 8
type input "(925) 809-4306"
click at [84, 23] on icon at bounding box center [87, 22] width 8 height 8
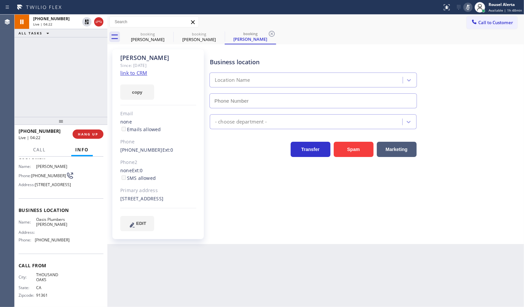
type input "(925) 809-4306"
click at [468, 4] on icon at bounding box center [468, 7] width 8 height 8
click at [61, 49] on div "+18053003281 Live | 06:54 ALL TASKS ALL TASKS ACTIVE TASKS TASKS IN WRAP UP" at bounding box center [61, 66] width 93 height 102
click at [175, 266] on div "Back to Dashboard Change Sender ID Customers Technicians Select a contact Outbo…" at bounding box center [315, 161] width 417 height 293
click at [38, 153] on button "Call" at bounding box center [39, 150] width 21 height 13
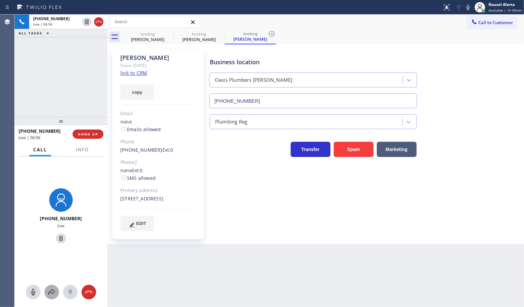
click at [49, 290] on icon at bounding box center [52, 293] width 8 height 8
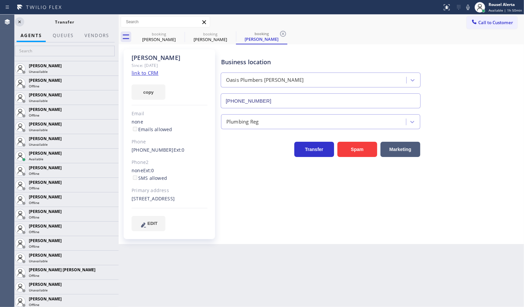
drag, startPoint x: 108, startPoint y: 19, endPoint x: 119, endPoint y: 22, distance: 11.7
click at [119, 22] on div at bounding box center [119, 161] width 0 height 293
click at [22, 23] on icon at bounding box center [20, 22] width 8 height 8
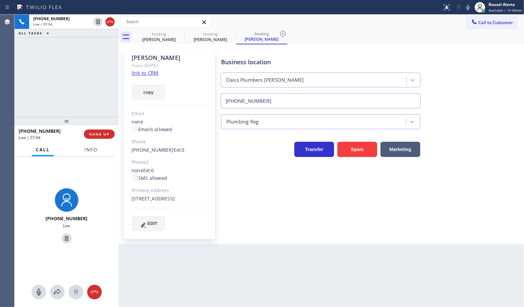
click at [87, 153] on button "Info" at bounding box center [91, 150] width 21 height 13
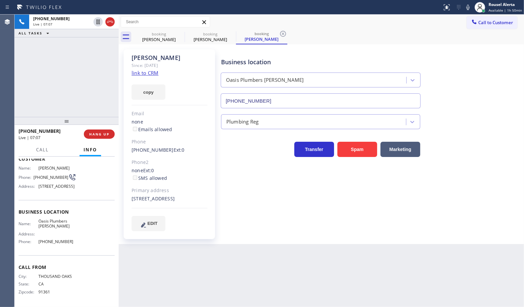
click at [74, 47] on div "+18053003281 Live | 07:07 ALL TASKS ALL TASKS ACTIVE TASKS TASKS IN WRAP UP" at bounding box center [67, 66] width 104 height 102
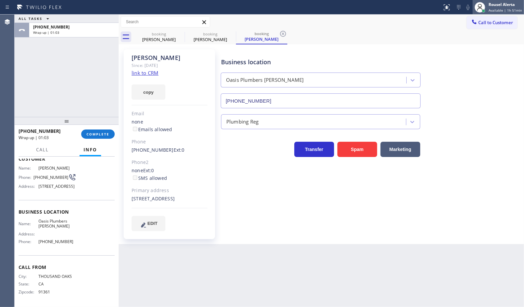
click at [495, 9] on span "Available | 1h 51min" at bounding box center [505, 10] width 33 height 5
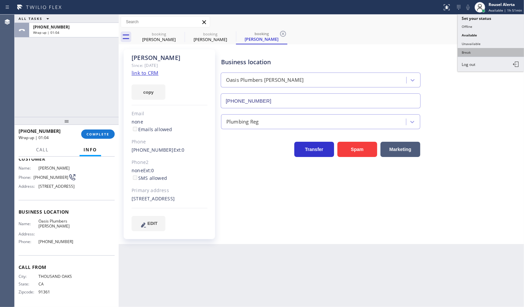
click at [496, 48] on button "Break" at bounding box center [491, 52] width 66 height 9
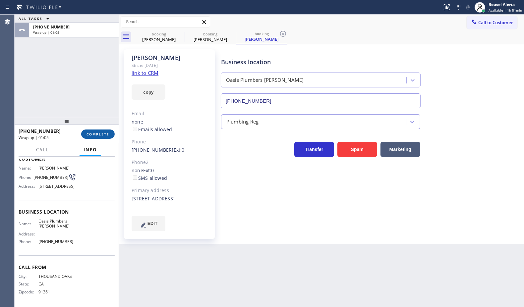
click at [107, 133] on span "COMPLETE" at bounding box center [98, 134] width 23 height 5
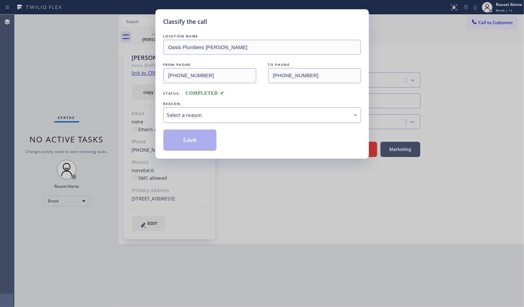
click at [214, 120] on div "Select a reason" at bounding box center [262, 115] width 198 height 16
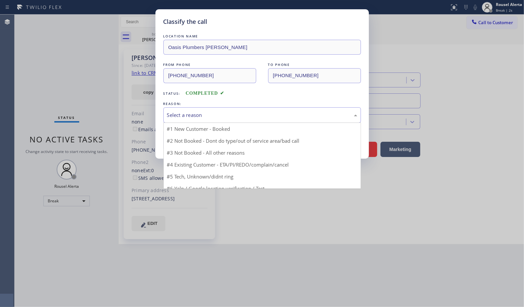
click at [226, 122] on div "Select a reason" at bounding box center [262, 115] width 198 height 16
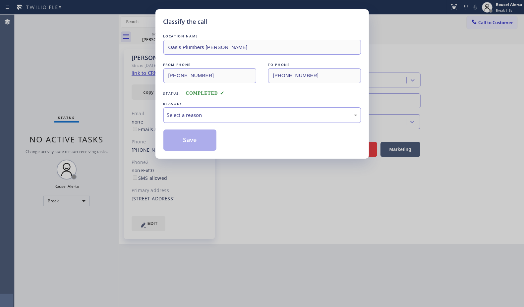
click at [229, 117] on div "Select a reason" at bounding box center [262, 115] width 190 height 8
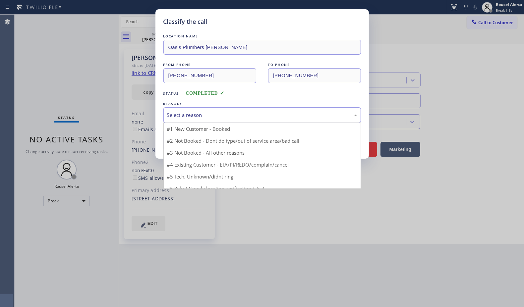
click at [229, 117] on div "Select a reason" at bounding box center [262, 115] width 190 height 8
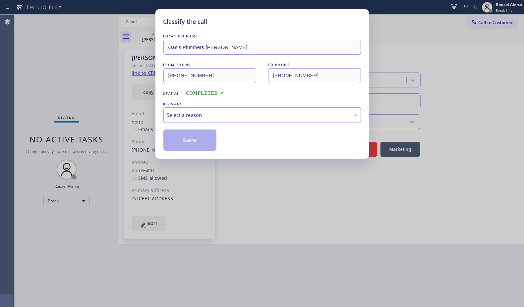
click at [229, 117] on div "Select a reason" at bounding box center [262, 115] width 190 height 8
click at [229, 116] on div "Select a reason" at bounding box center [262, 115] width 190 height 8
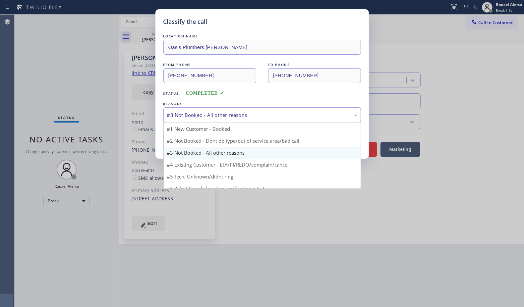
click at [229, 119] on div "#3 Not Booked - All other reasons" at bounding box center [262, 115] width 190 height 8
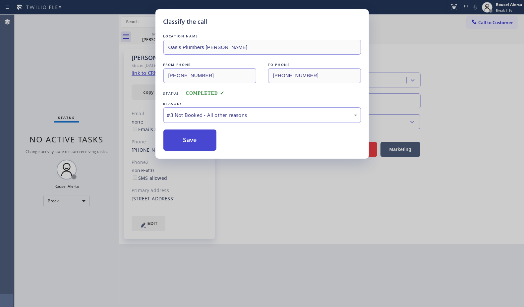
click at [202, 148] on button "Save" at bounding box center [189, 140] width 53 height 21
click at [181, 141] on button "Save" at bounding box center [189, 140] width 53 height 21
click at [190, 142] on button "Save" at bounding box center [189, 140] width 53 height 21
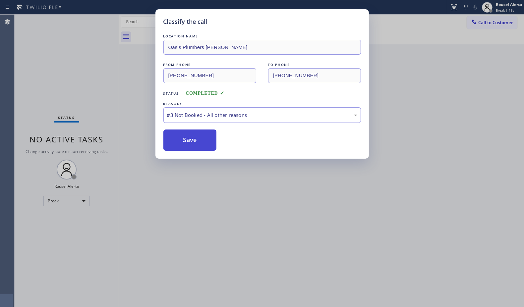
click at [191, 141] on button "Save" at bounding box center [189, 140] width 53 height 21
click at [239, 196] on div "Classify the call LOCATION NAME Oasis Plumbers Byron FROM PHONE (805) 300-3281 …" at bounding box center [262, 153] width 524 height 307
click at [193, 138] on button "Save" at bounding box center [189, 140] width 53 height 21
click at [194, 142] on button "Save" at bounding box center [189, 140] width 53 height 21
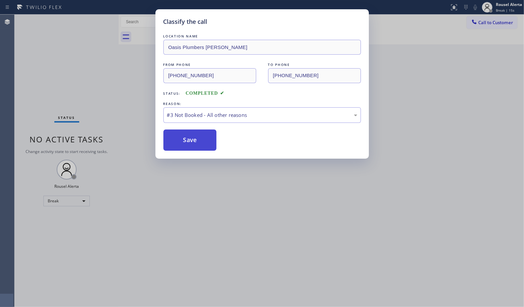
click at [194, 142] on button "Save" at bounding box center [189, 140] width 53 height 21
drag, startPoint x: 194, startPoint y: 142, endPoint x: 125, endPoint y: 74, distance: 97.1
click at [194, 140] on button "Save" at bounding box center [189, 140] width 53 height 21
click at [168, 142] on button "Save" at bounding box center [189, 140] width 53 height 21
drag, startPoint x: 175, startPoint y: 143, endPoint x: 183, endPoint y: 142, distance: 8.7
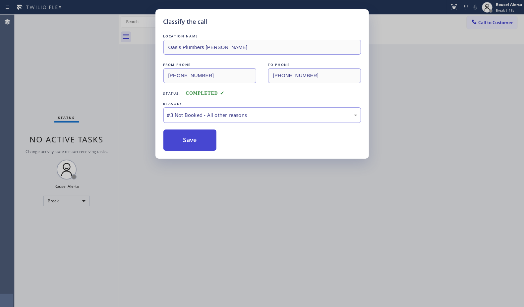
click at [175, 143] on button "Save" at bounding box center [189, 140] width 53 height 21
click at [183, 142] on button "Save" at bounding box center [189, 140] width 53 height 21
click at [187, 140] on button "Save" at bounding box center [189, 140] width 53 height 21
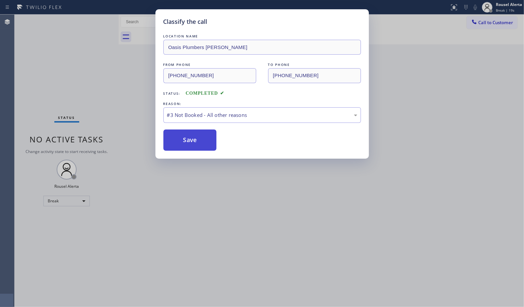
click at [187, 140] on button "Save" at bounding box center [189, 140] width 53 height 21
click at [188, 140] on button "Save" at bounding box center [189, 140] width 53 height 21
click at [251, 226] on div "Classify the call LOCATION NAME Oasis Plumbers Byron FROM PHONE (805) 300-3281 …" at bounding box center [262, 153] width 524 height 307
click at [251, 224] on div "Classify the call LOCATION NAME Oasis Plumbers Byron FROM PHONE (805) 300-3281 …" at bounding box center [262, 153] width 524 height 307
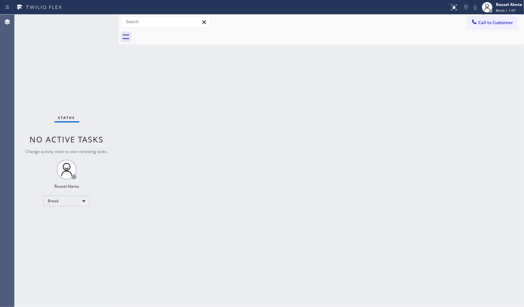
drag, startPoint x: 189, startPoint y: 219, endPoint x: 215, endPoint y: 246, distance: 37.3
click at [191, 222] on div "Back to Dashboard Change Sender ID Customers Technicians Select a contact Outbo…" at bounding box center [322, 161] width 406 height 293
click at [231, 197] on div "Back to Dashboard Change Sender ID Customers Technicians Select a contact Outbo…" at bounding box center [322, 161] width 406 height 293
